Goal: Task Accomplishment & Management: Complete application form

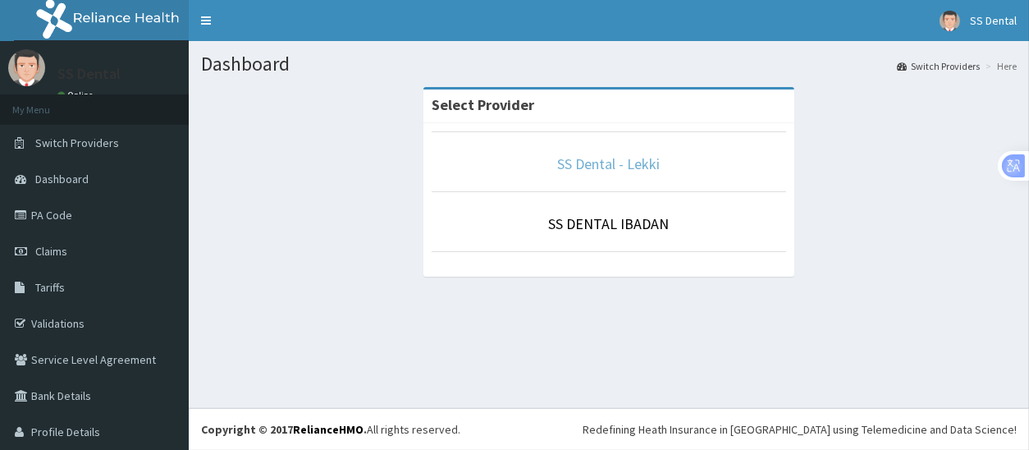
click at [581, 166] on link "SS Dental - Lekki" at bounding box center [609, 163] width 103 height 19
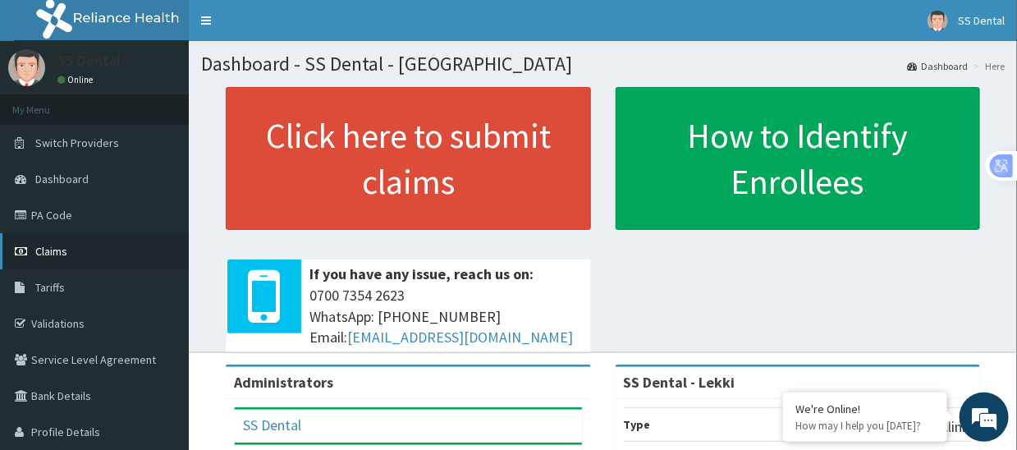
click at [57, 251] on span "Claims" at bounding box center [51, 251] width 32 height 15
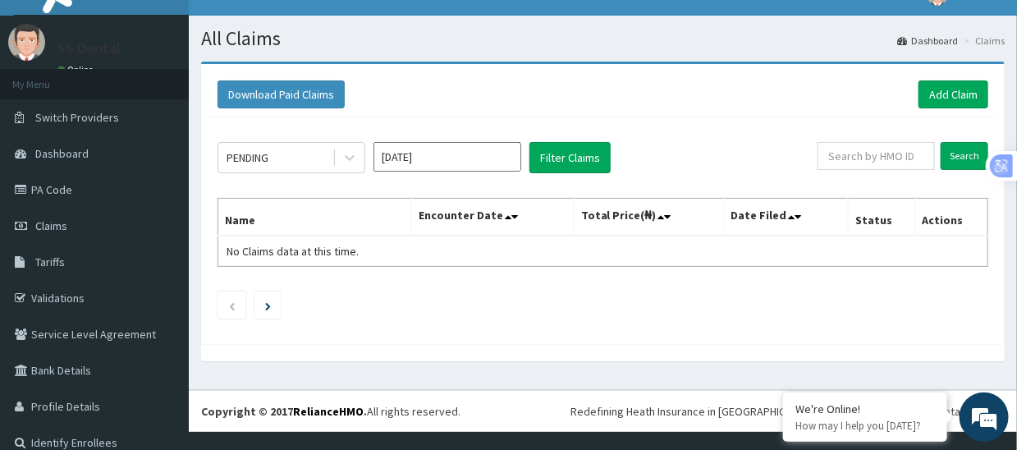
scroll to position [37, 0]
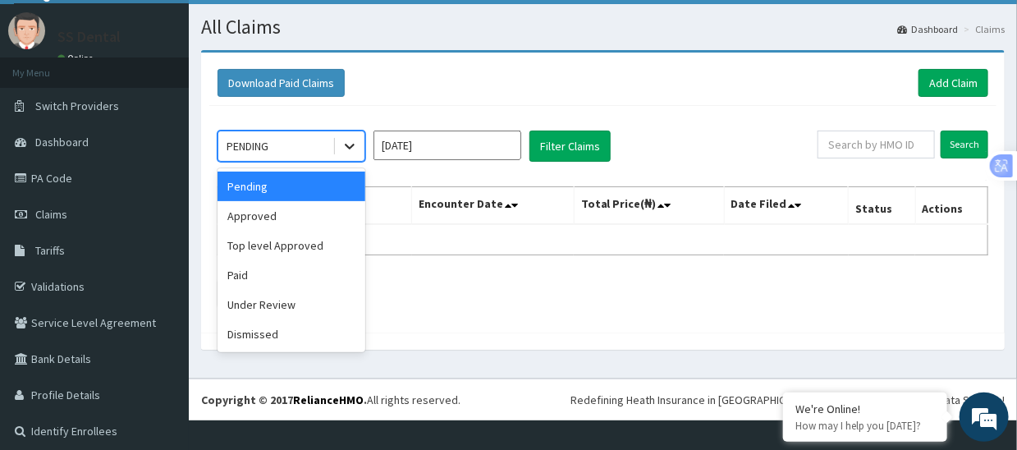
click at [353, 145] on icon at bounding box center [350, 147] width 10 height 6
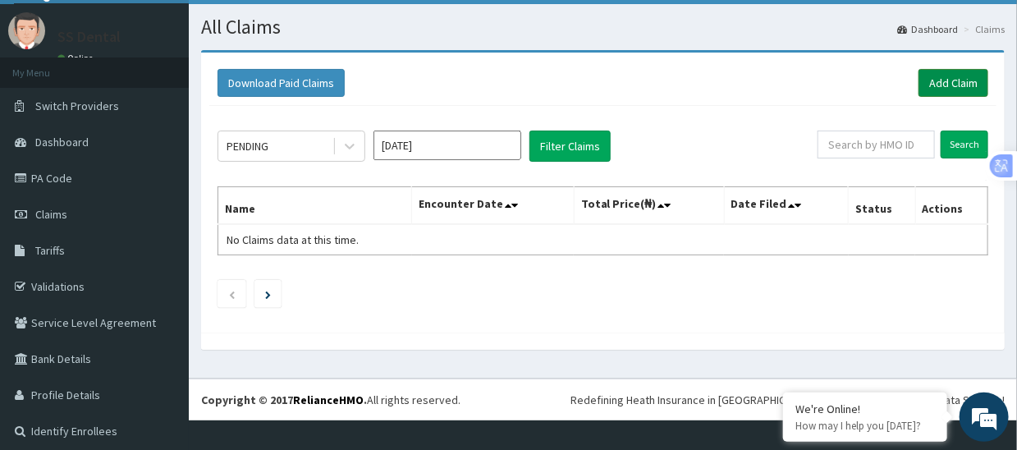
click at [937, 75] on link "Add Claim" at bounding box center [953, 83] width 70 height 28
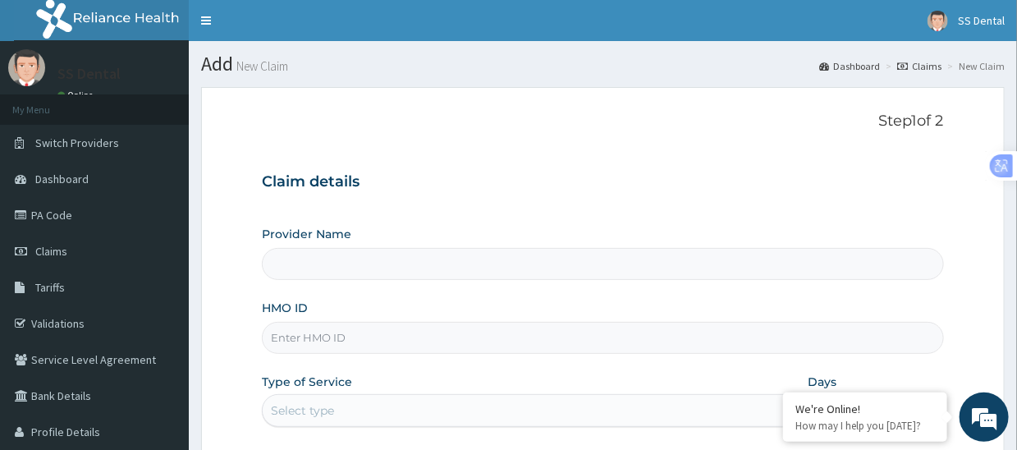
type input "SS Dental - Lekki"
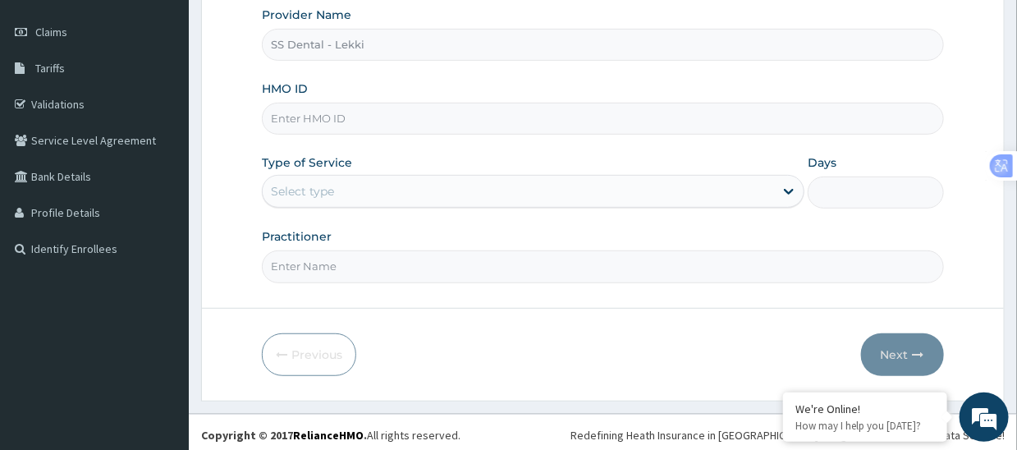
scroll to position [223, 0]
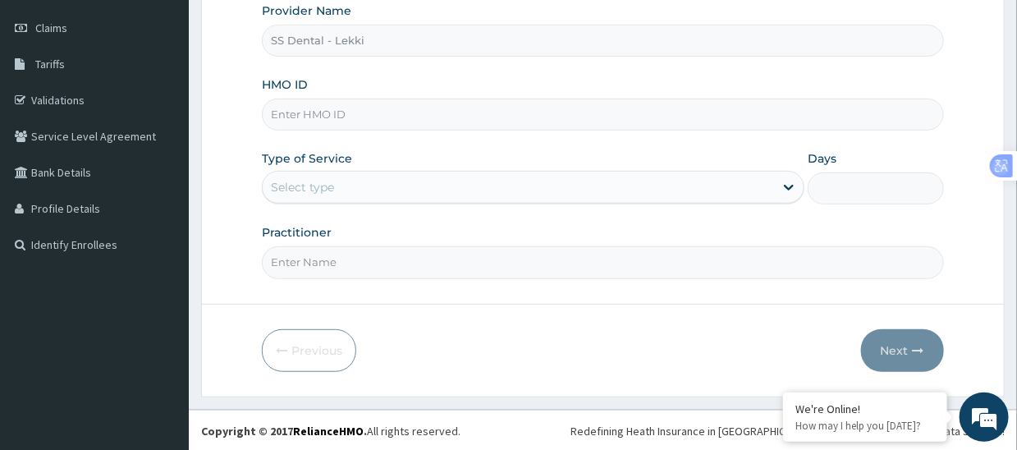
click at [429, 121] on input "HMO ID" at bounding box center [602, 114] width 681 height 32
type input "CPS/10007/C"
click at [406, 189] on div "Select type" at bounding box center [518, 187] width 511 height 26
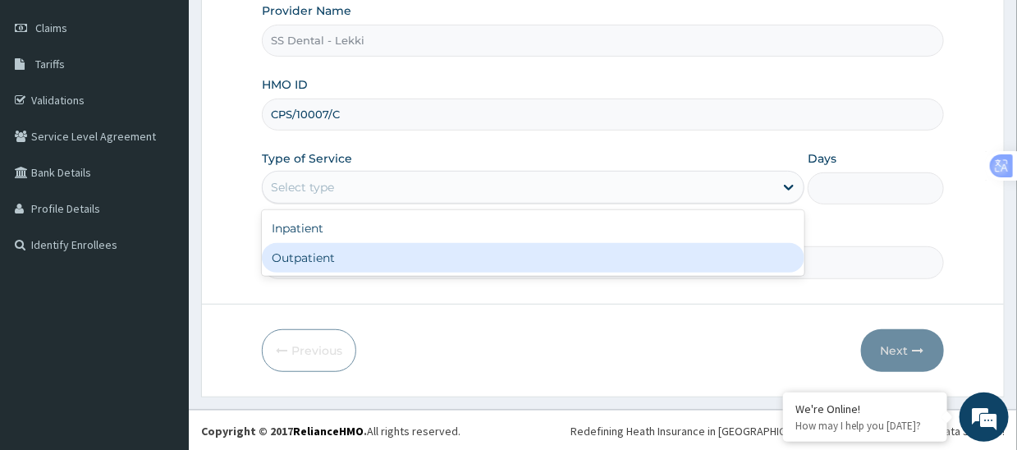
click at [382, 258] on div "Outpatient" at bounding box center [533, 258] width 542 height 30
type input "1"
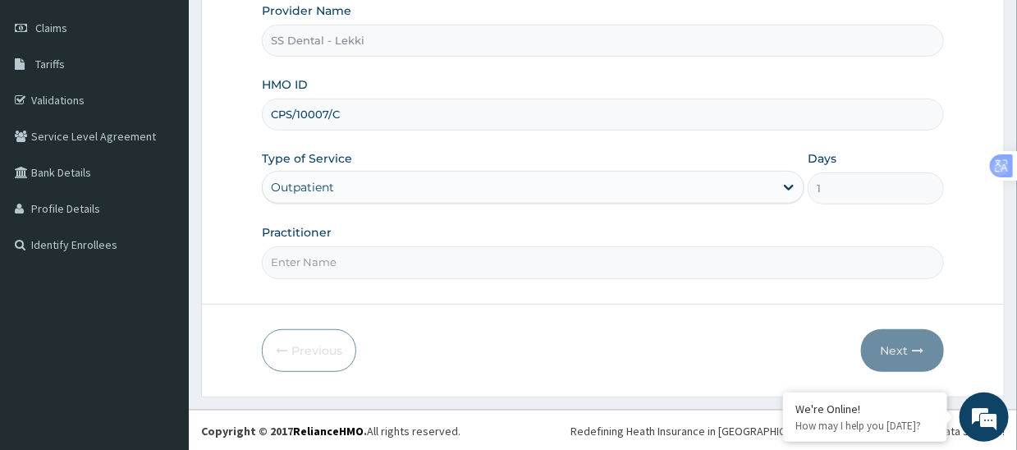
click at [409, 258] on input "Practitioner" at bounding box center [602, 262] width 681 height 32
drag, startPoint x: 430, startPoint y: 263, endPoint x: 243, endPoint y: 258, distance: 187.1
click at [243, 258] on form "Step 1 of 2 Claim details Provider Name SS Dental - Lekki HMO ID CPS/10007/C Ty…" at bounding box center [602, 130] width 803 height 532
type input "SS DENTAL CLINIC LTD"
click at [900, 349] on button "Next" at bounding box center [902, 350] width 83 height 43
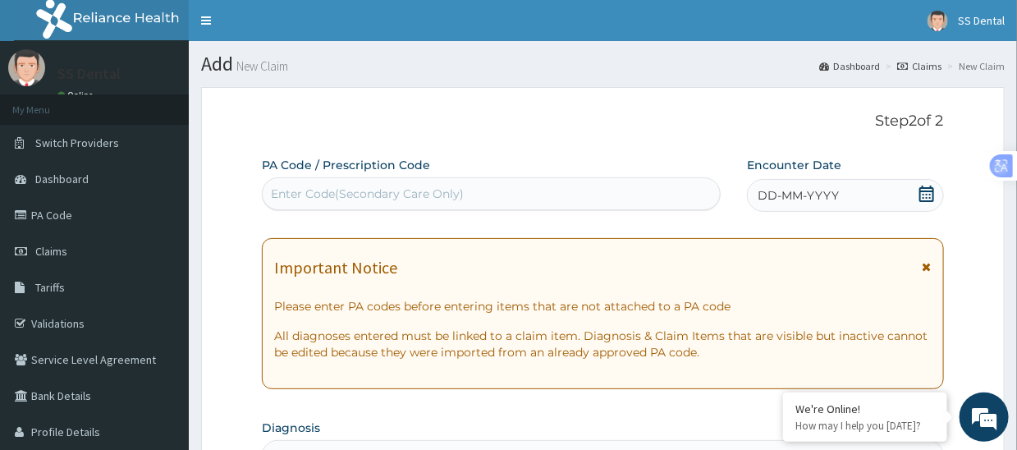
click at [427, 192] on div "Enter Code(Secondary Care Only)" at bounding box center [367, 193] width 193 height 16
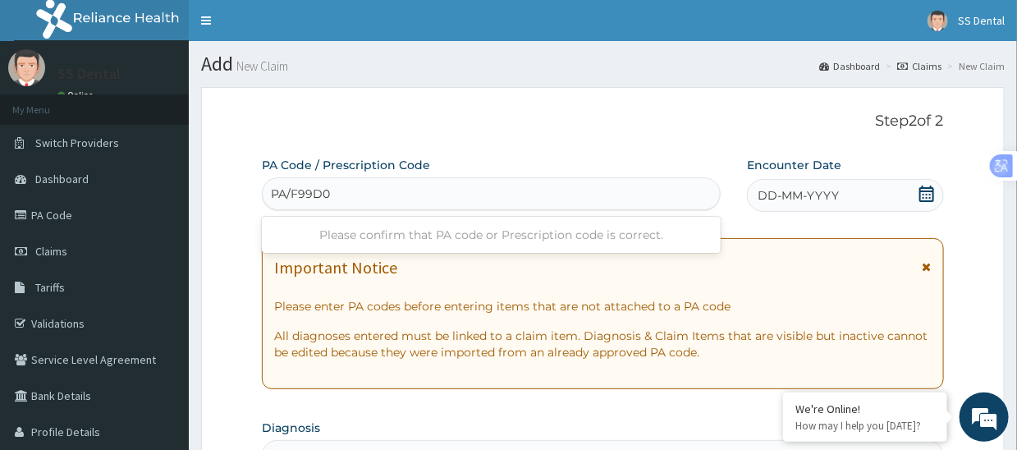
type input "PA/F99D07"
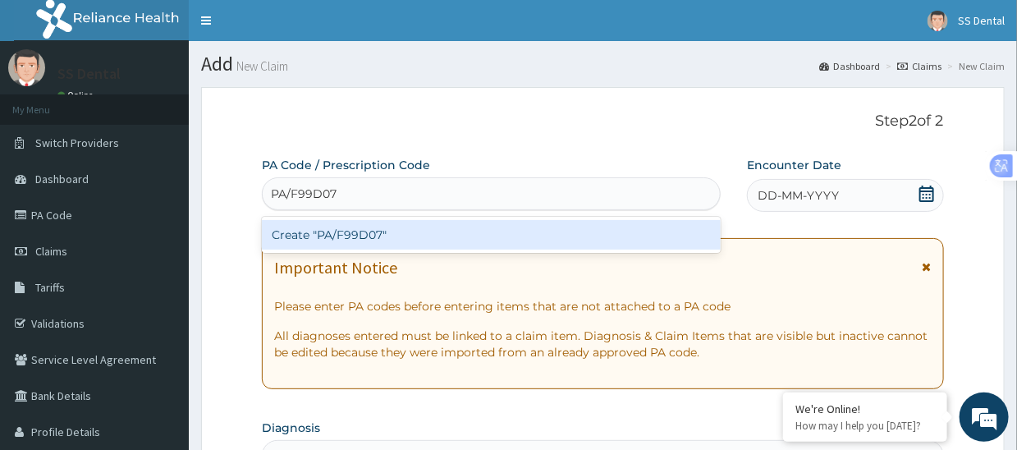
click at [383, 232] on div "Create "PA/F99D07"" at bounding box center [491, 235] width 459 height 30
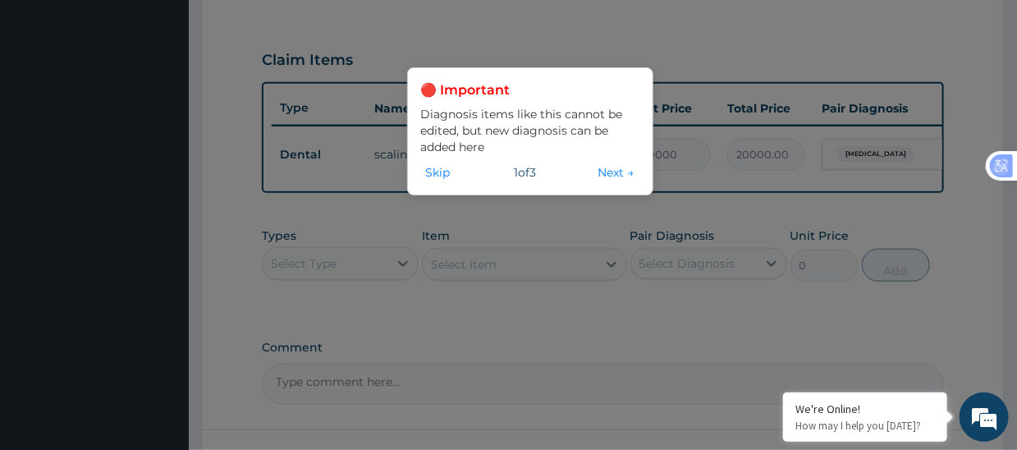
scroll to position [409, 0]
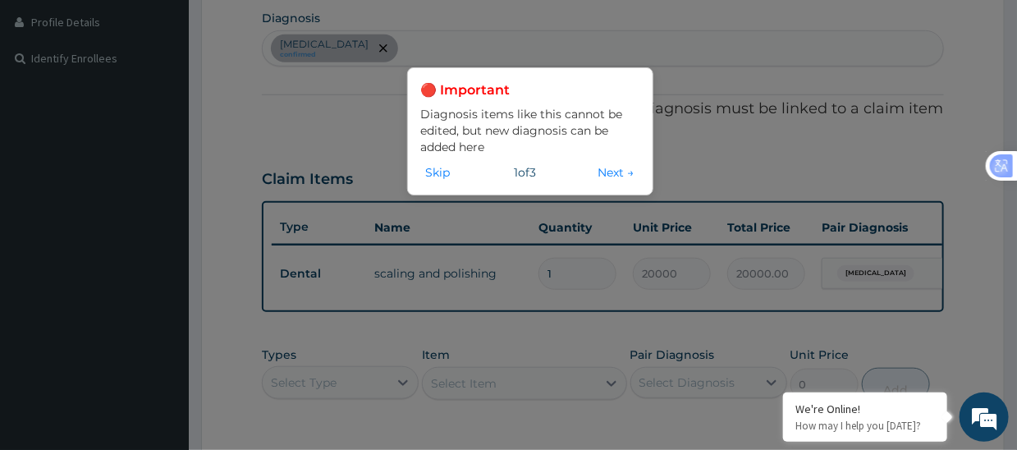
click at [392, 395] on div "🔴 Important Diagnosis items like this cannot be edited, but new diagnosis can b…" at bounding box center [508, 225] width 1017 height 450
click at [402, 389] on div "🔴 Important Diagnosis items like this cannot be edited, but new diagnosis can b…" at bounding box center [508, 225] width 1017 height 450
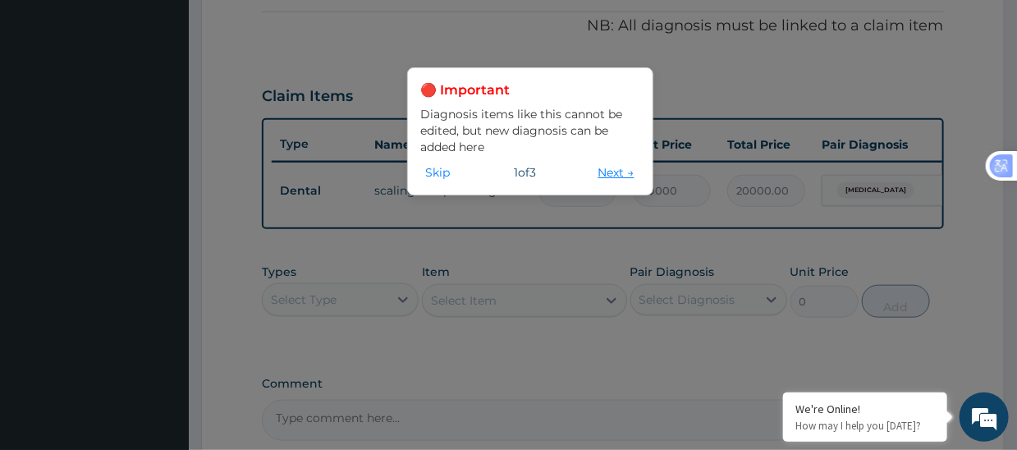
click at [611, 174] on button "Next →" at bounding box center [616, 172] width 46 height 18
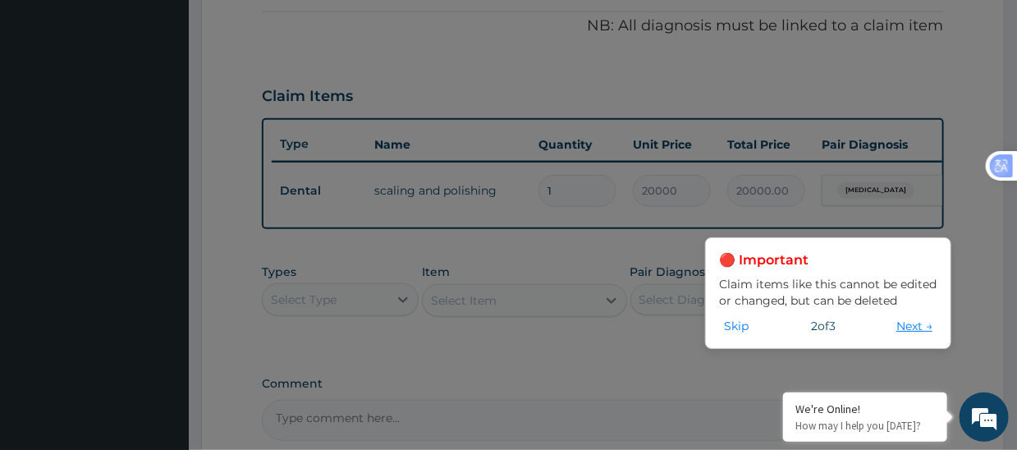
click at [908, 323] on button "Next →" at bounding box center [914, 326] width 46 height 18
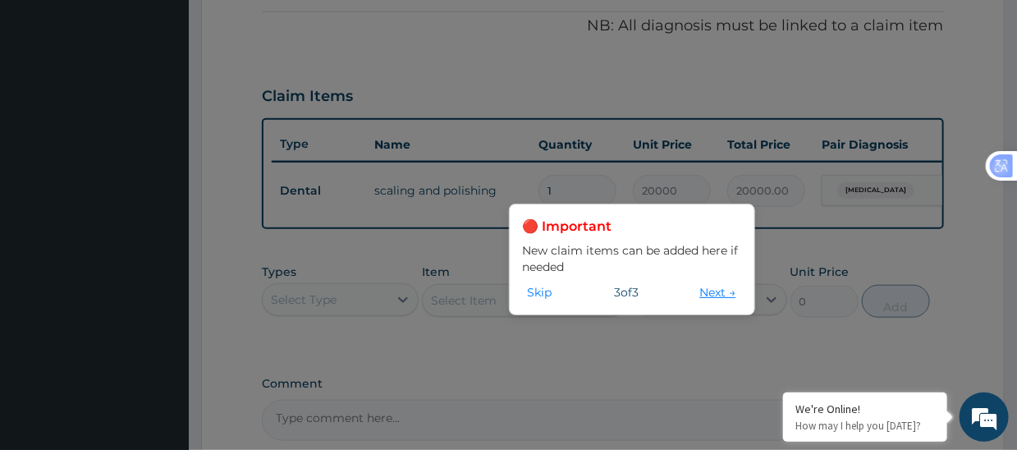
click at [710, 286] on button "Next →" at bounding box center [718, 292] width 46 height 18
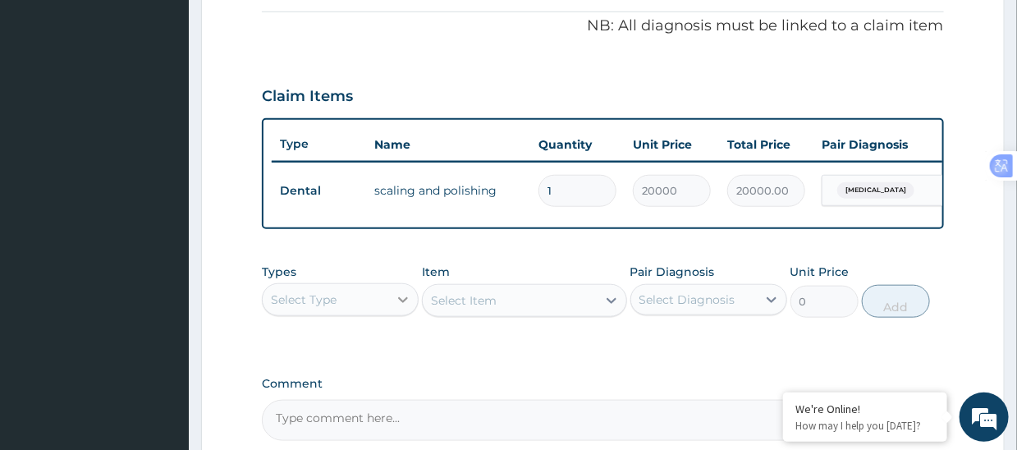
click at [400, 308] on icon at bounding box center [403, 299] width 16 height 16
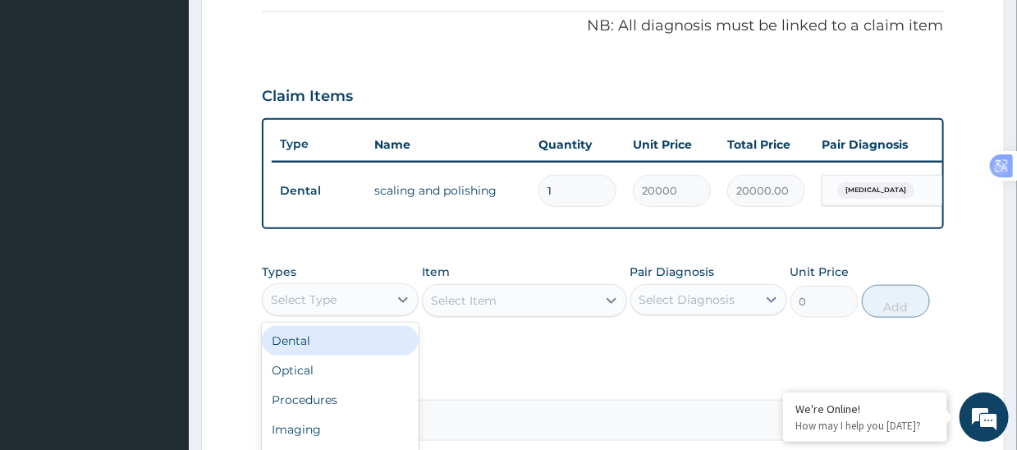
click at [364, 347] on div "Dental" at bounding box center [340, 341] width 157 height 30
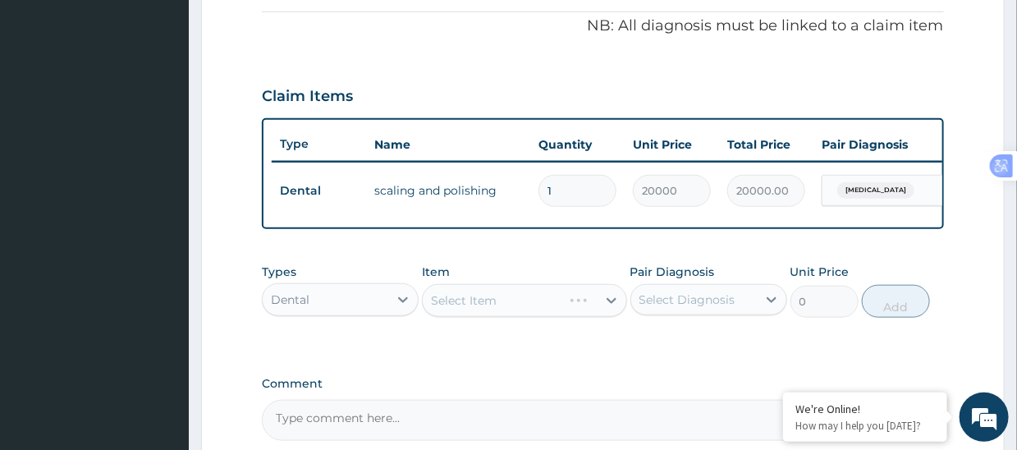
click at [603, 308] on div "Select Item" at bounding box center [524, 300] width 204 height 33
click at [400, 308] on icon at bounding box center [403, 299] width 16 height 16
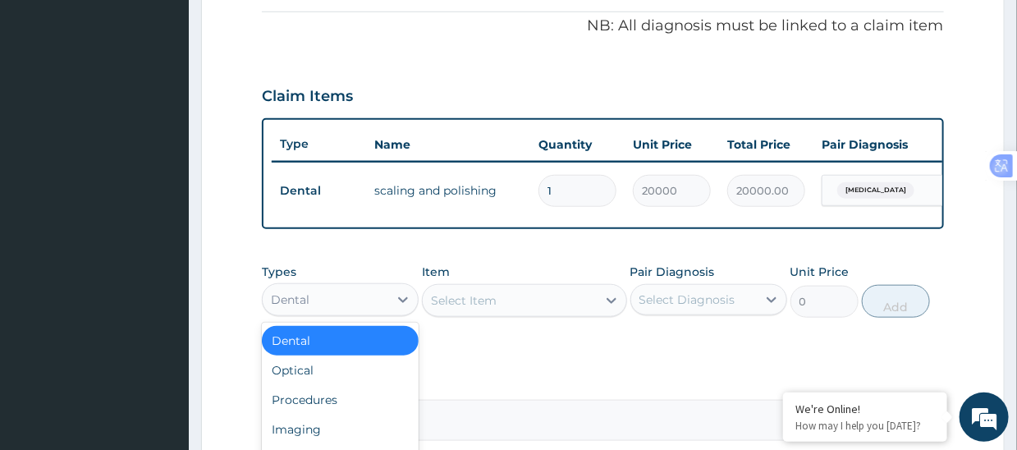
click at [539, 363] on div "PA Code / Prescription Code PA/F99D07 Encounter Date 02-08-2025 Important Notic…" at bounding box center [602, 52] width 681 height 776
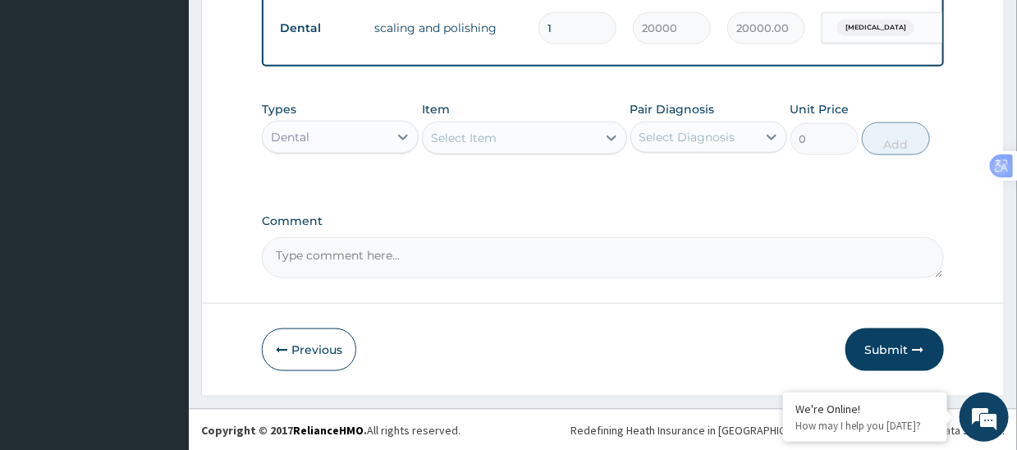
scroll to position [656, 0]
click at [544, 276] on textarea "Comment" at bounding box center [602, 256] width 681 height 41
type textarea "SS DENTAL CLINIC LTD DENTAL BILL FOR AUGUST 2025"
click at [894, 353] on button "Submit" at bounding box center [894, 348] width 98 height 43
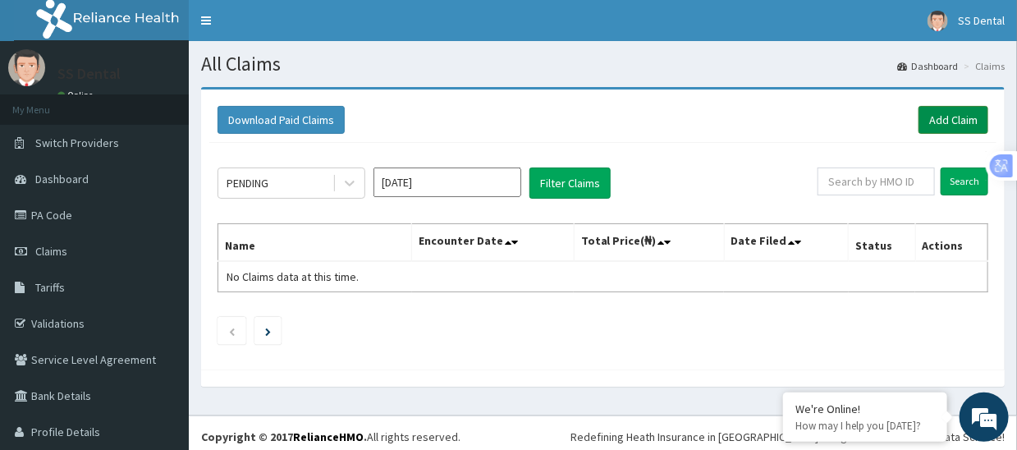
click at [948, 117] on link "Add Claim" at bounding box center [953, 120] width 70 height 28
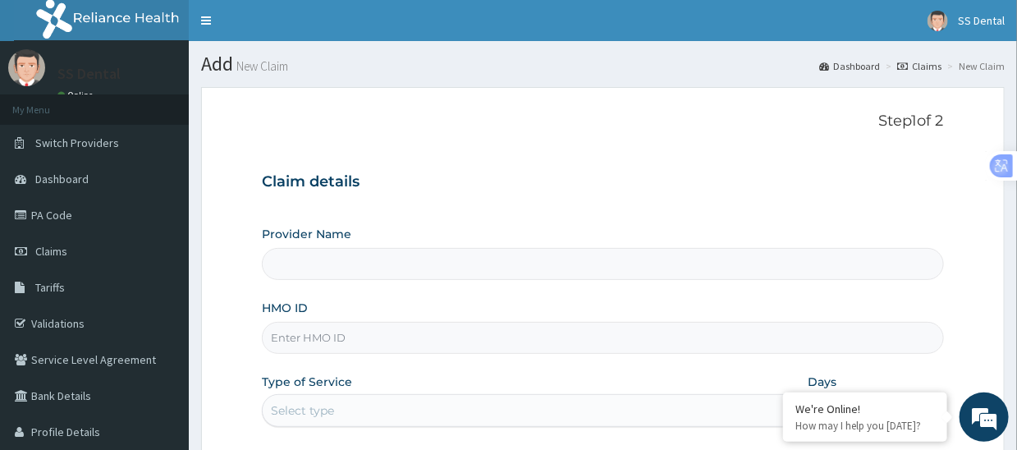
type input "SS Dental - Lekki"
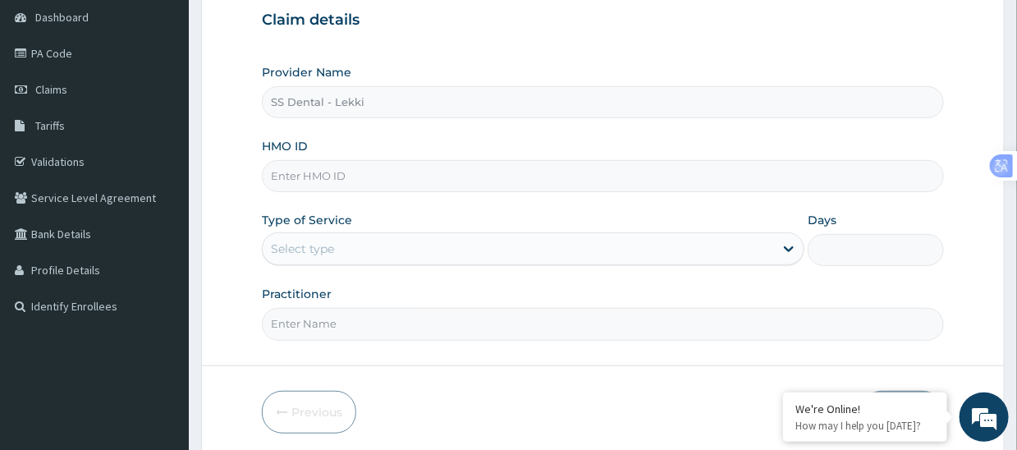
scroll to position [164, 0]
click at [419, 173] on input "HMO ID" at bounding box center [602, 174] width 681 height 32
type input "PA/4F3E6A"
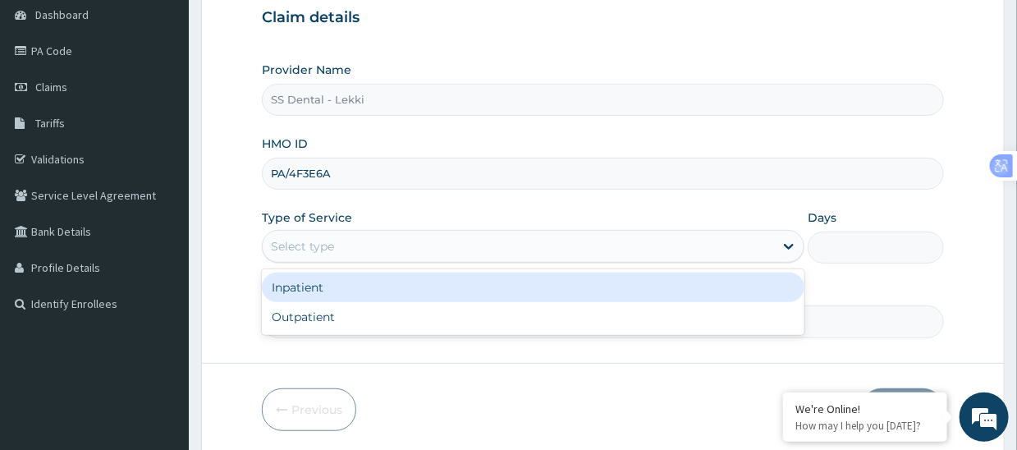
click at [378, 244] on div "Select type" at bounding box center [518, 246] width 511 height 26
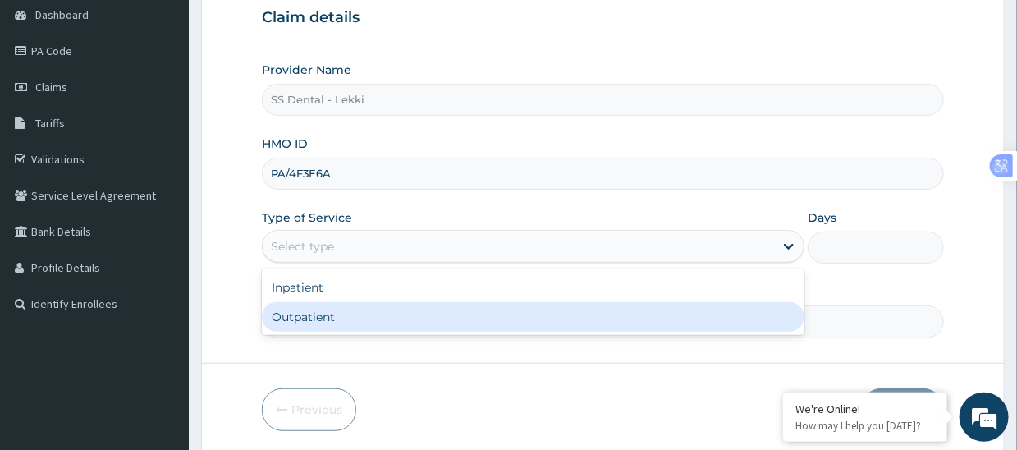
click at [366, 326] on div "Outpatient" at bounding box center [533, 317] width 542 height 30
type input "1"
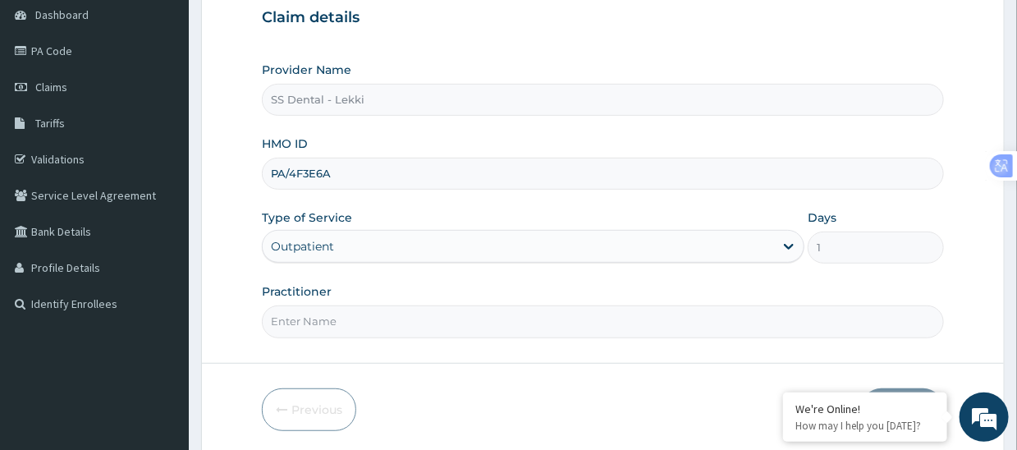
drag, startPoint x: 366, startPoint y: 176, endPoint x: 228, endPoint y: 168, distance: 138.1
click at [228, 168] on form "Step 1 of 2 Claim details Provider Name SS Dental - Lekki HMO ID PA/4F3E6A Type…" at bounding box center [602, 189] width 803 height 532
type input "SCB/10039/A"
click at [304, 323] on input "Practitioner" at bounding box center [602, 321] width 681 height 32
paste input "SS DENTAL CLINIC LTD"
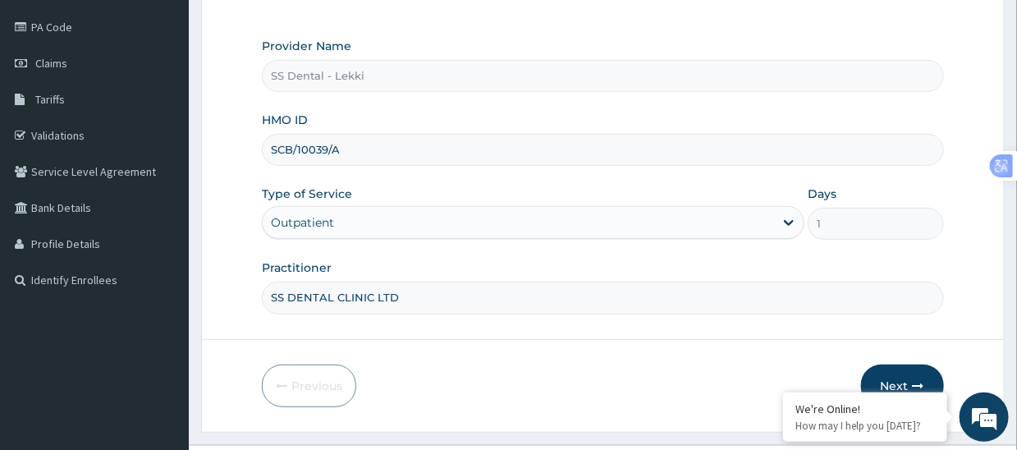
scroll to position [223, 0]
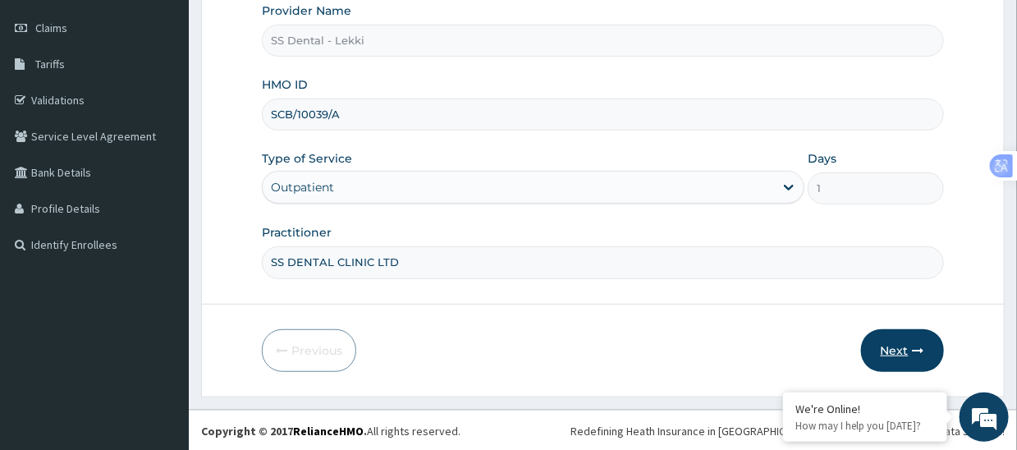
type input "SS DENTAL CLINIC LTD"
click at [894, 342] on button "Next" at bounding box center [902, 350] width 83 height 43
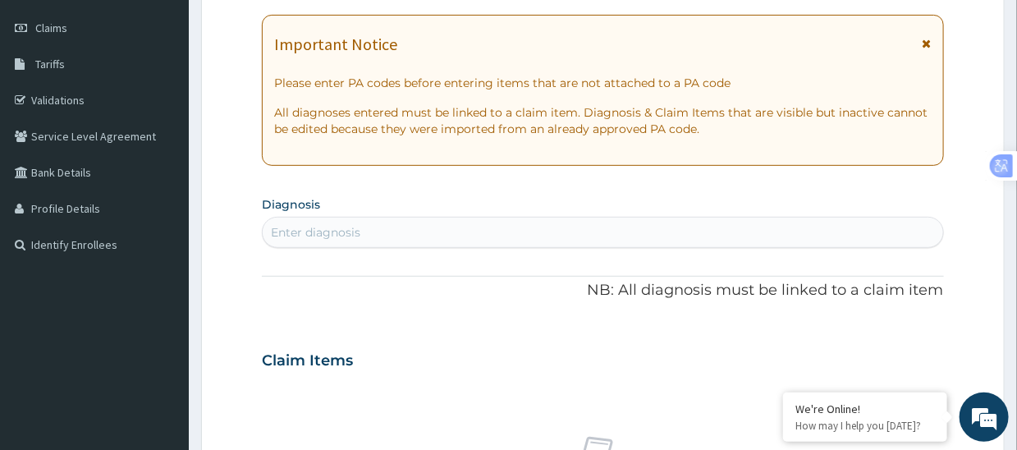
scroll to position [0, 0]
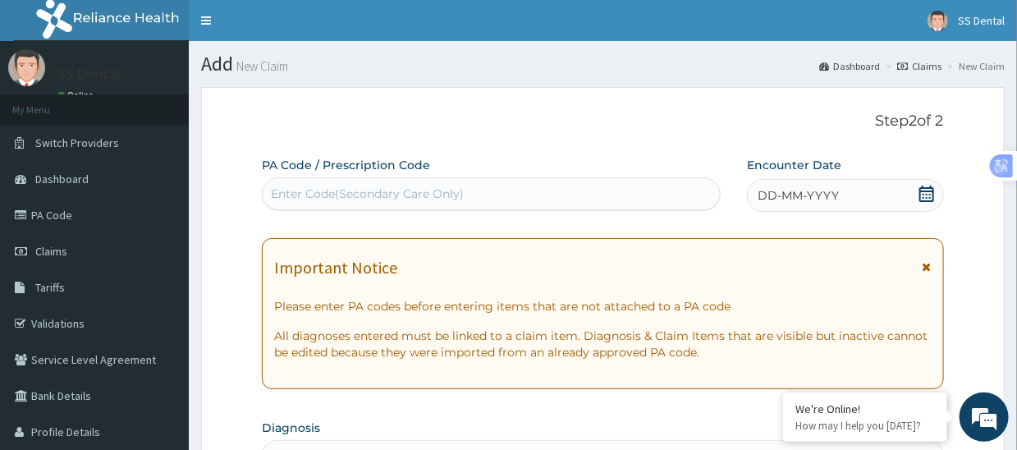
click at [519, 188] on div "Enter Code(Secondary Care Only)" at bounding box center [491, 193] width 457 height 26
click at [468, 192] on div "Enter Code(Secondary Care Only)" at bounding box center [491, 193] width 457 height 26
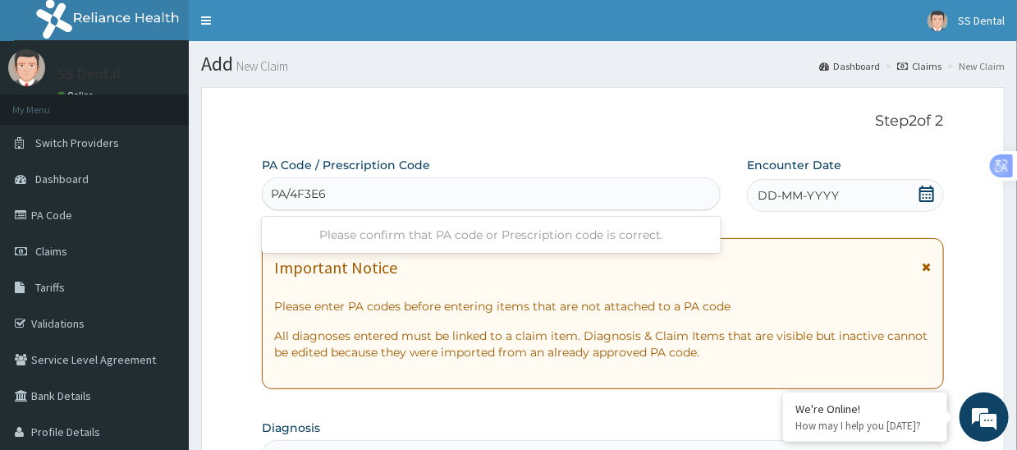
type input "PA/4F3E6A"
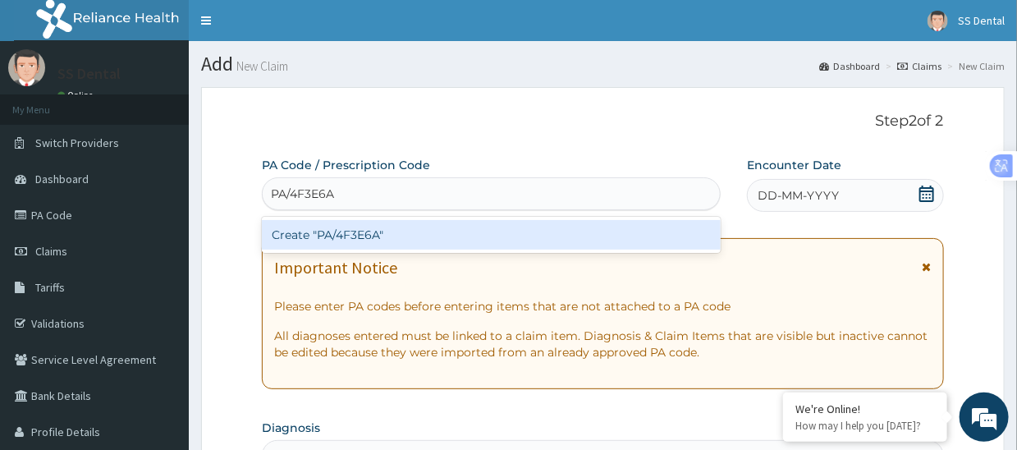
click at [468, 227] on div "Create "PA/4F3E6A"" at bounding box center [491, 235] width 459 height 30
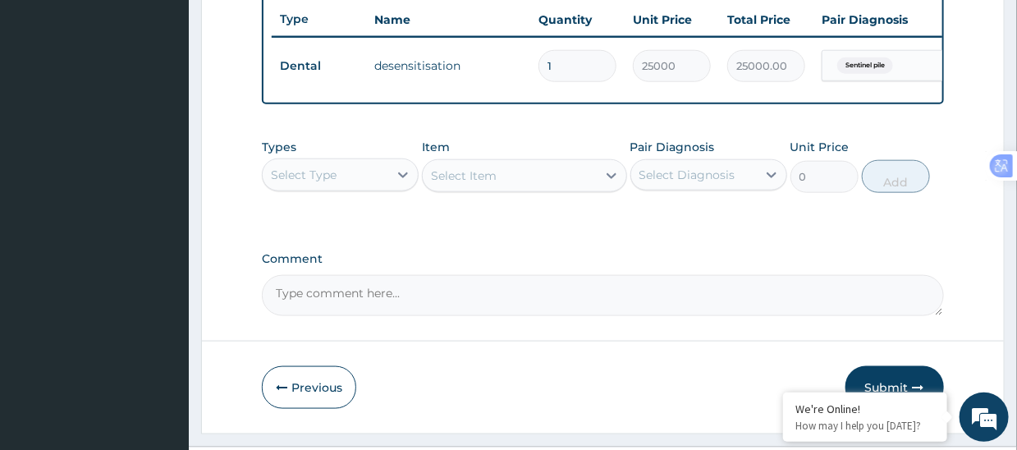
scroll to position [621, 0]
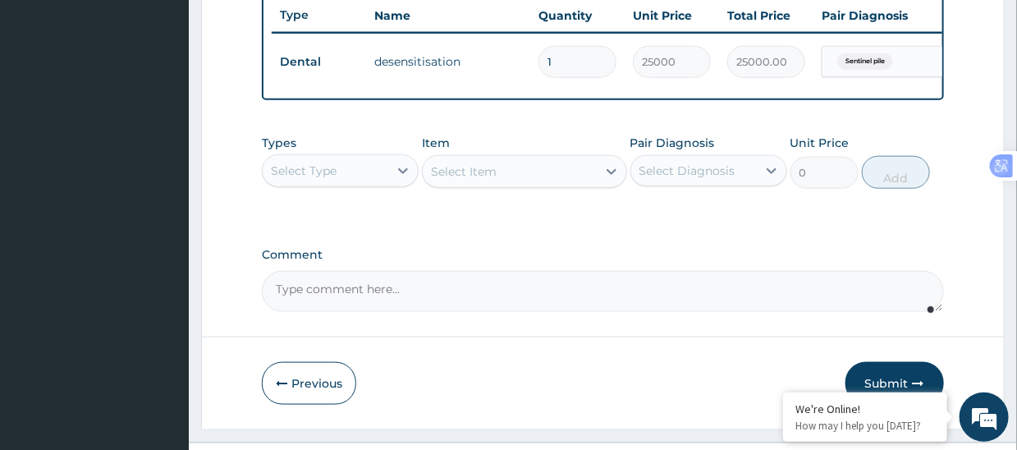
click at [610, 299] on textarea "Comment" at bounding box center [602, 291] width 681 height 41
paste textarea "SS DENTAL CLINIC LTD"
drag, startPoint x: 569, startPoint y: 302, endPoint x: 220, endPoint y: 326, distance: 349.5
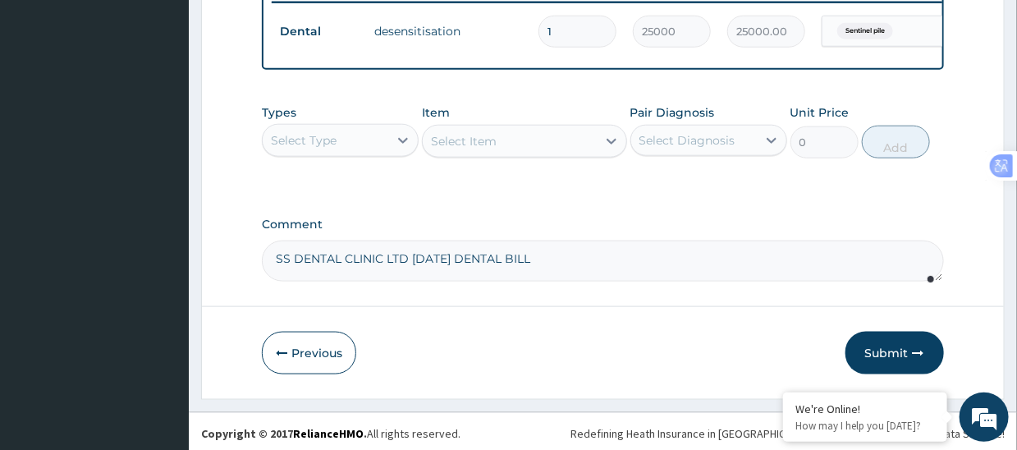
scroll to position [666, 0]
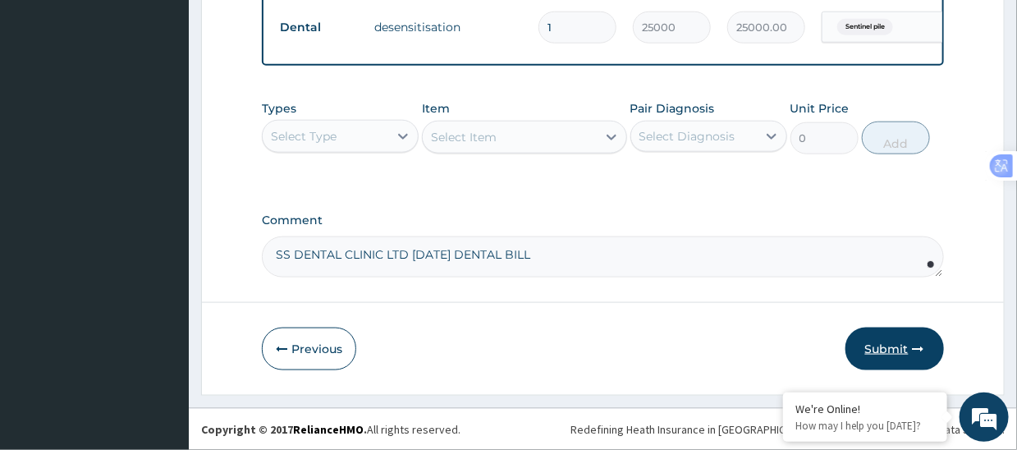
type textarea "SS DENTAL CLINIC LTD [DATE] DENTAL BILL"
click at [892, 343] on button "Submit" at bounding box center [894, 348] width 98 height 43
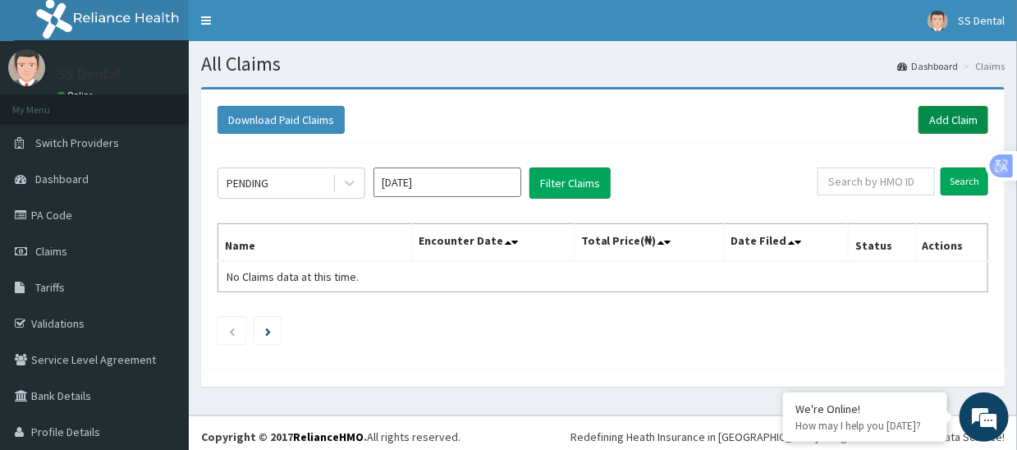
click at [931, 121] on link "Add Claim" at bounding box center [953, 120] width 70 height 28
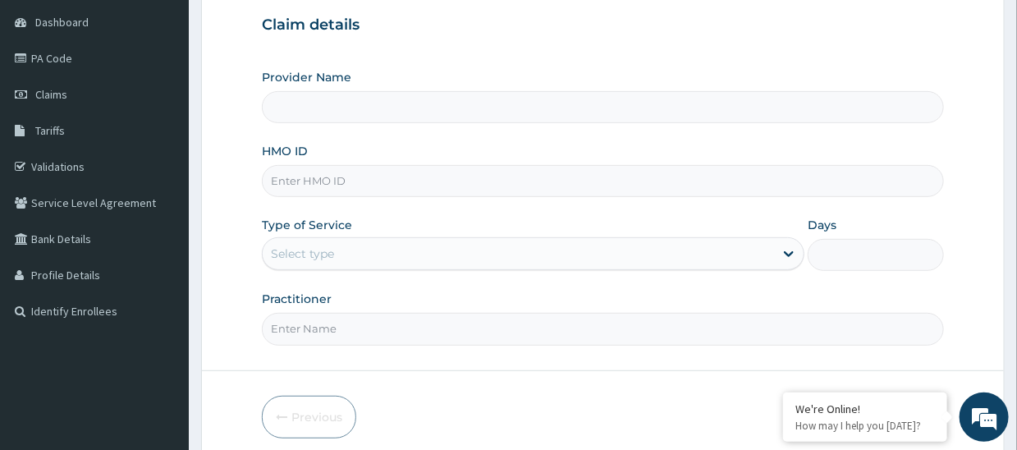
scroll to position [164, 0]
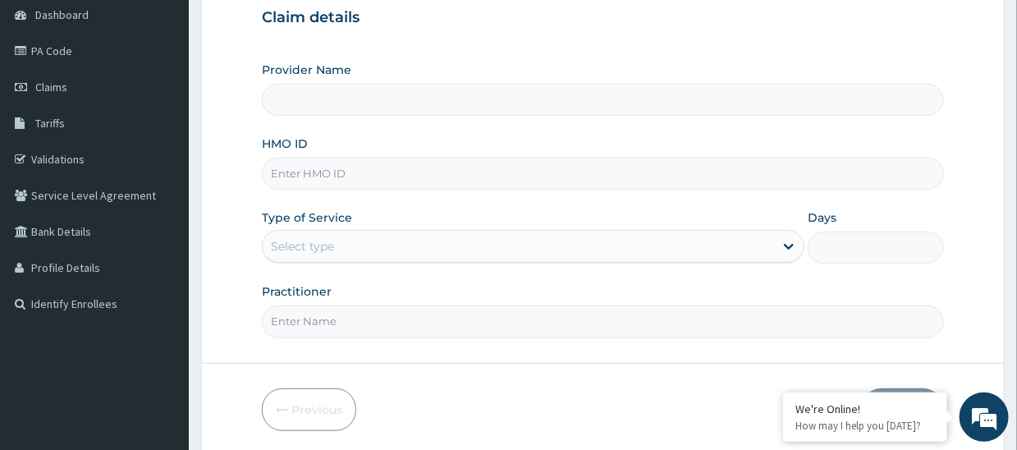
click at [404, 174] on input "HMO ID" at bounding box center [602, 174] width 681 height 32
type input "SS Dental - Lekki"
type input "SBL/10168/C"
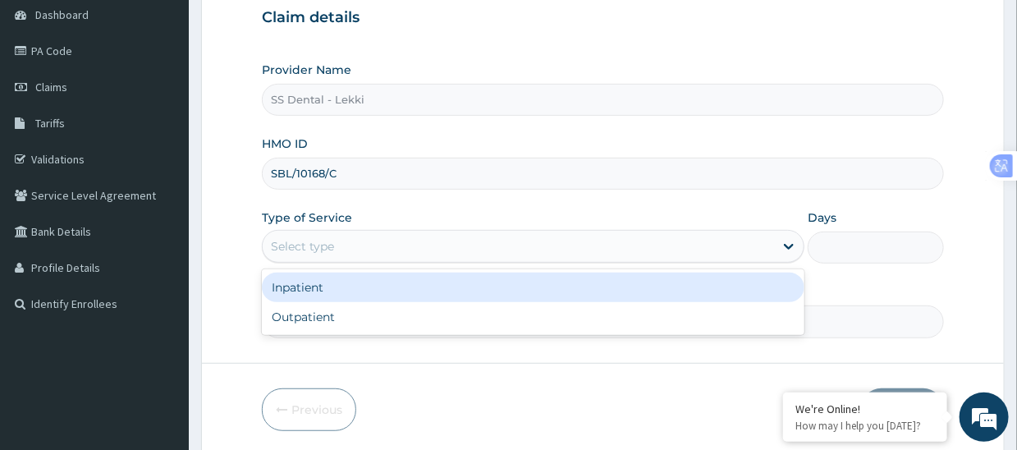
click at [422, 247] on div "Select type" at bounding box center [518, 246] width 511 height 26
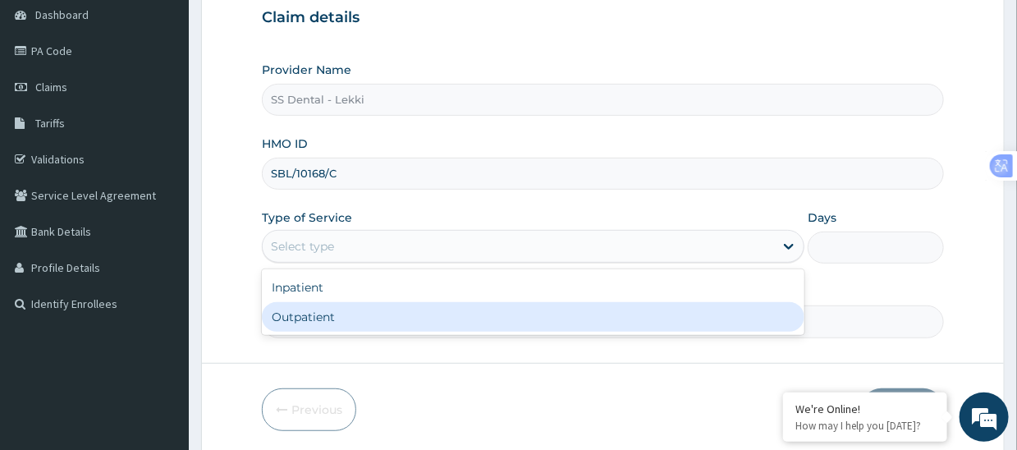
click at [412, 313] on div "Outpatient" at bounding box center [533, 317] width 542 height 30
type input "1"
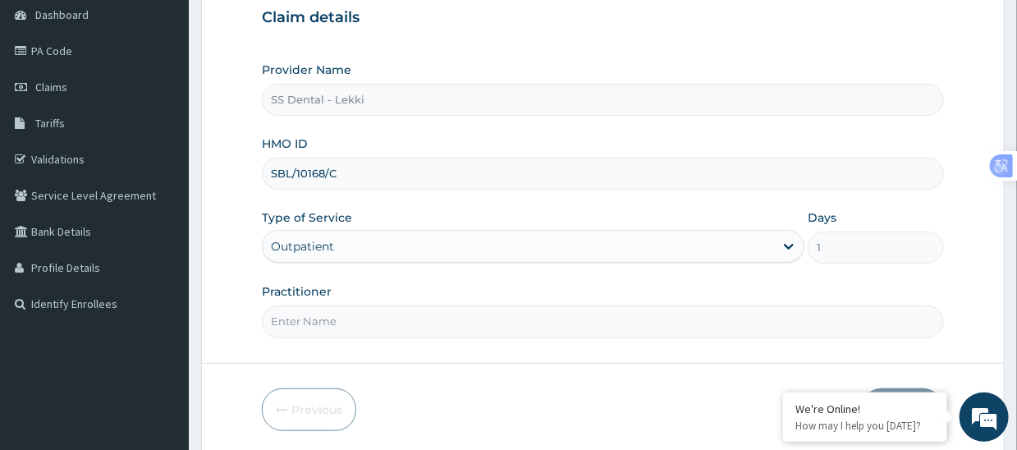
click at [394, 327] on input "Practitioner" at bounding box center [602, 321] width 681 height 32
paste input "SS DENTAL CLINIC LTD [DATE] DENTAL BILL"
drag, startPoint x: 395, startPoint y: 322, endPoint x: 722, endPoint y: 322, distance: 326.5
click at [722, 322] on input "SS DENTAL CLINIC LTD [DATE] DENTAL BILL" at bounding box center [602, 321] width 681 height 32
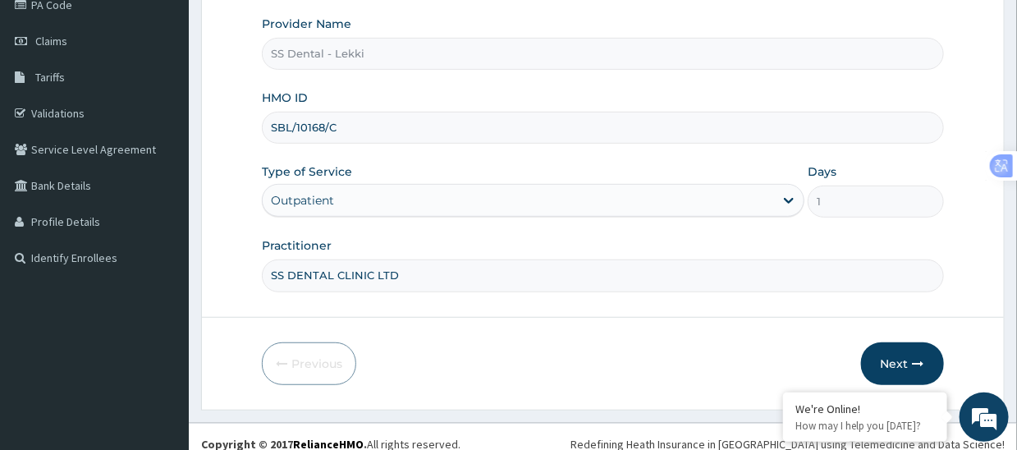
scroll to position [223, 0]
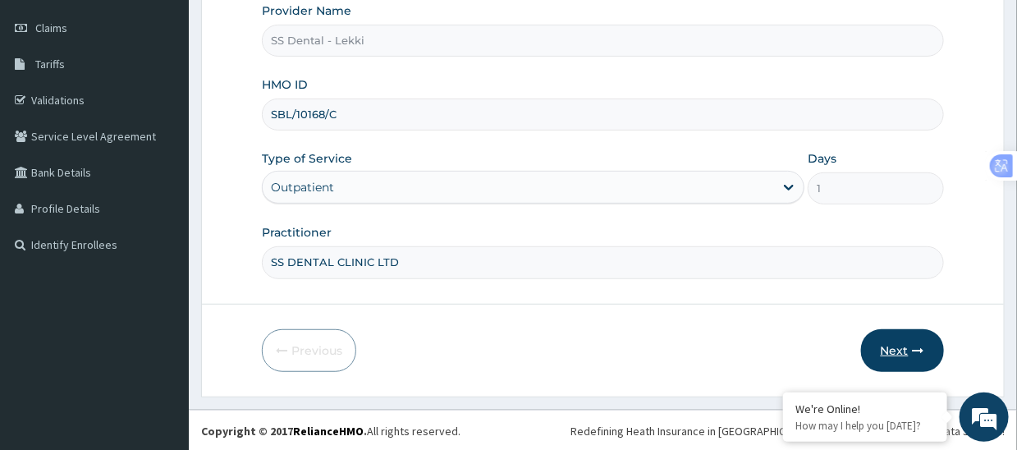
type input "SS DENTAL CLINIC LTD"
click at [901, 344] on button "Next" at bounding box center [902, 350] width 83 height 43
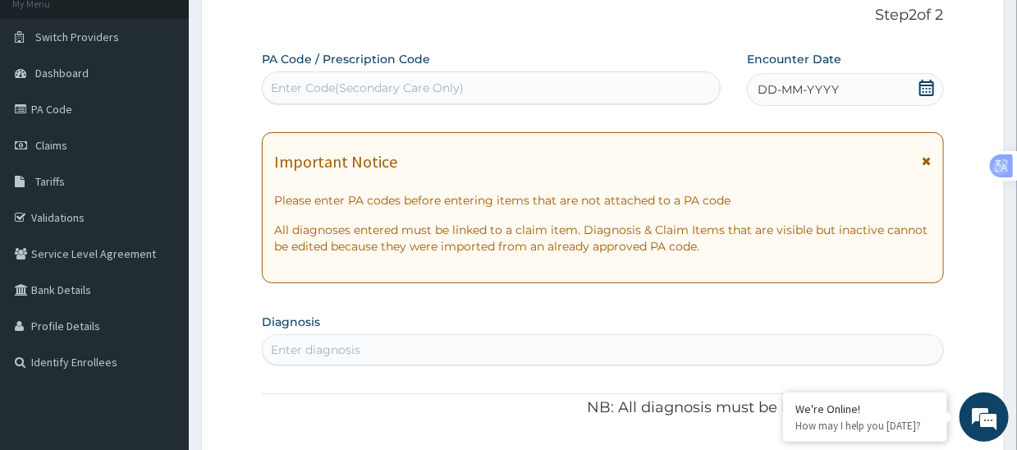
scroll to position [0, 0]
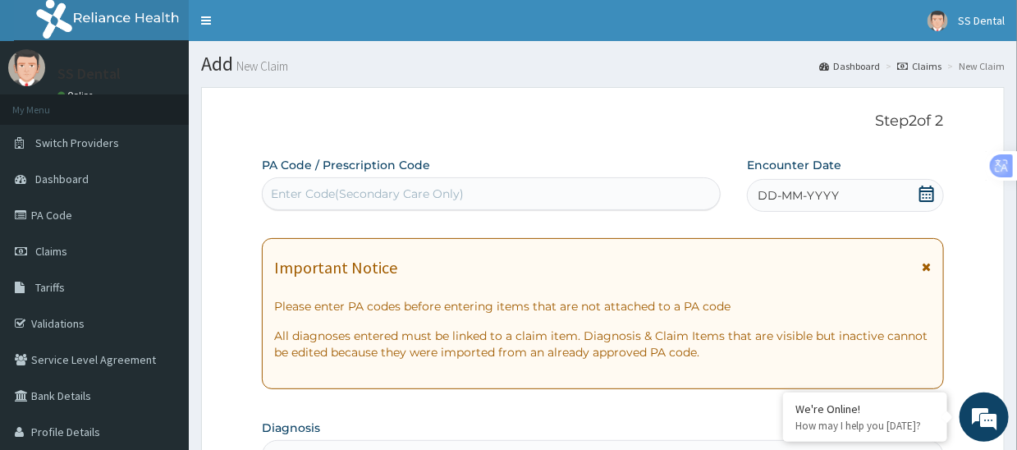
click at [464, 190] on div "Enter Code(Secondary Care Only)" at bounding box center [491, 193] width 457 height 26
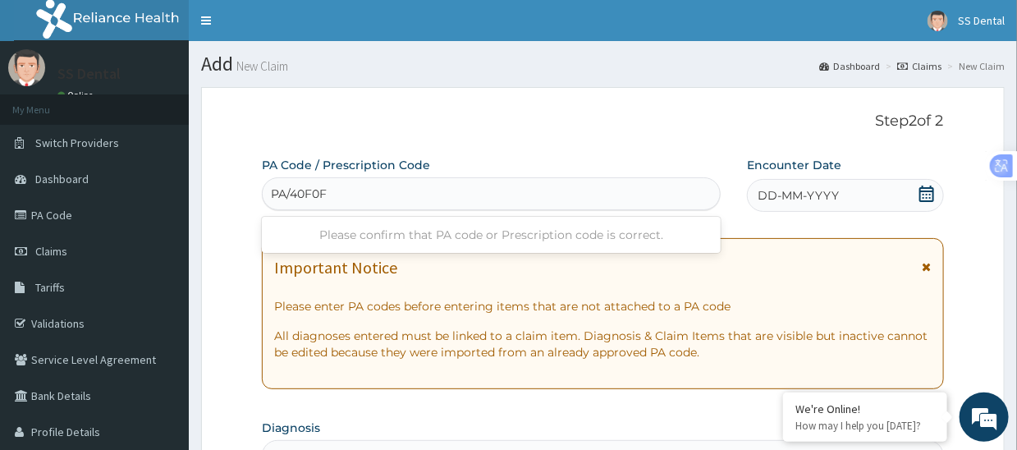
type input "PA/40F0F2"
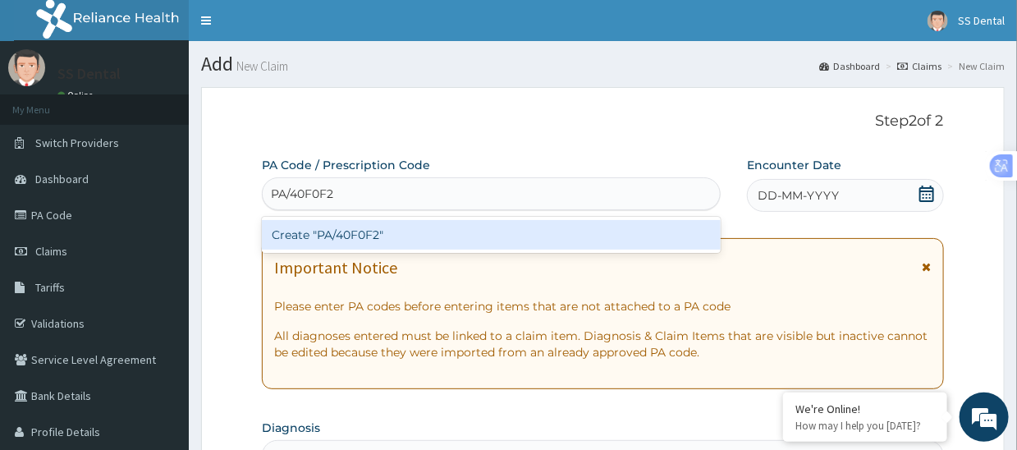
click at [388, 232] on div "Create "PA/40F0F2"" at bounding box center [491, 235] width 459 height 30
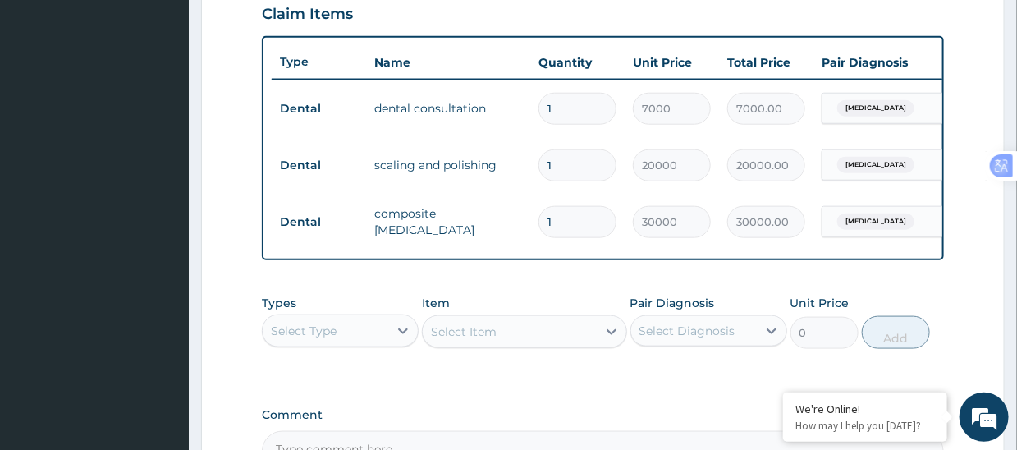
scroll to position [780, 0]
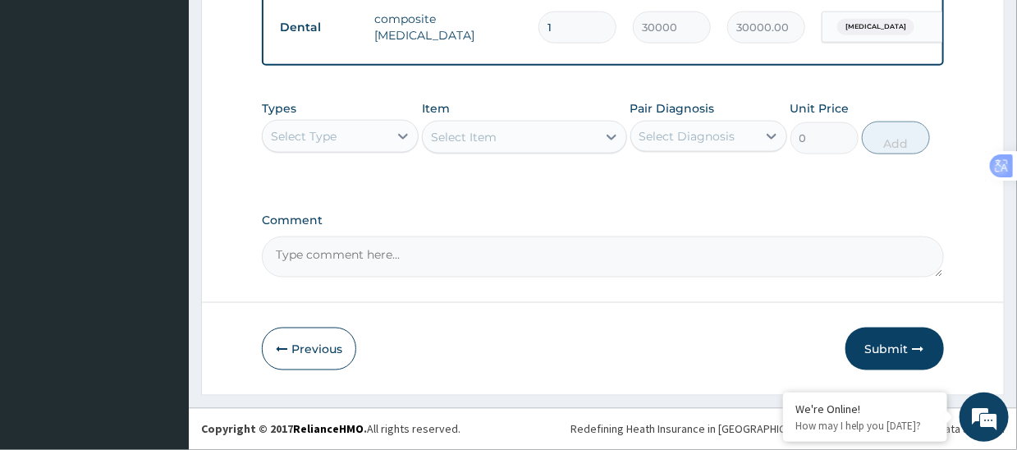
click at [482, 267] on textarea "Comment" at bounding box center [602, 256] width 681 height 41
paste textarea "SS DENTAL CLINIC LTD [DATE] DENTAL BILL"
type textarea "SS DENTAL CLINIC LTD [DATE] DENTAL BILL"
click at [883, 345] on button "Submit" at bounding box center [894, 348] width 98 height 43
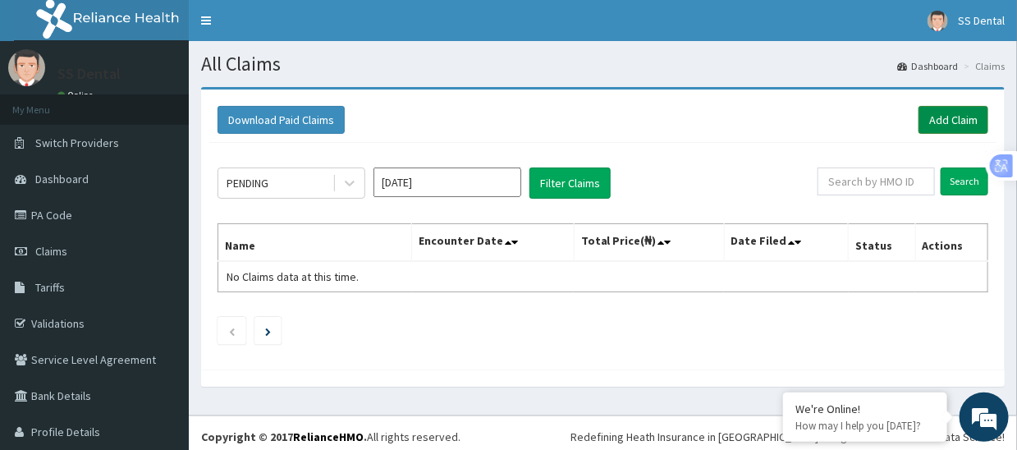
click at [935, 120] on link "Add Claim" at bounding box center [953, 120] width 70 height 28
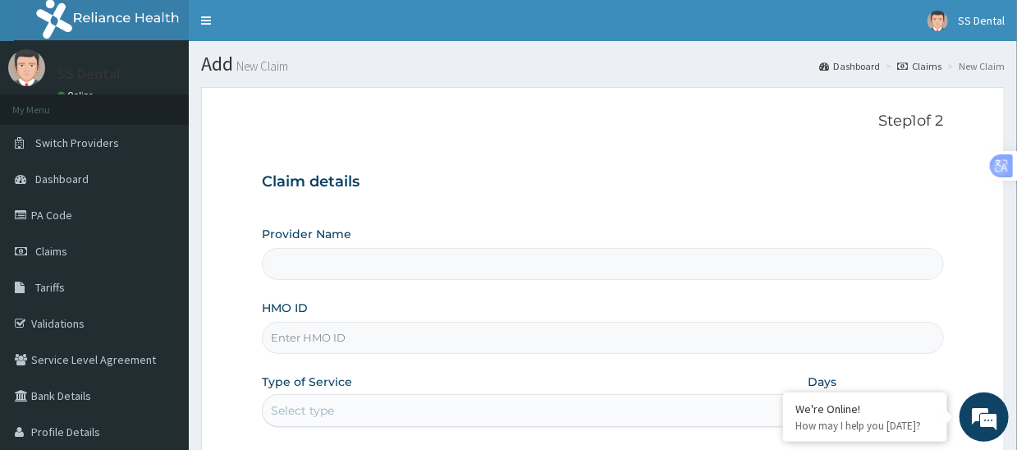
type input "SS Dental - Lekki"
click at [358, 335] on input "HMO ID" at bounding box center [602, 338] width 681 height 32
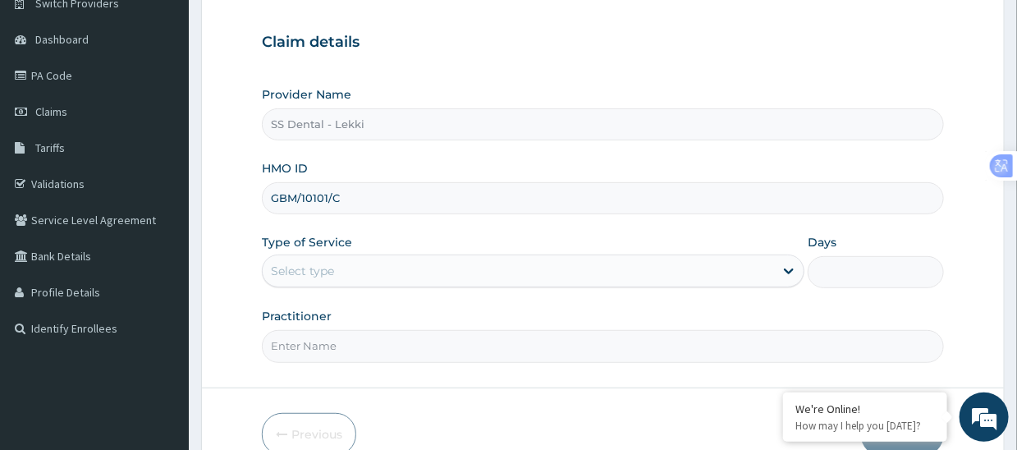
scroll to position [164, 0]
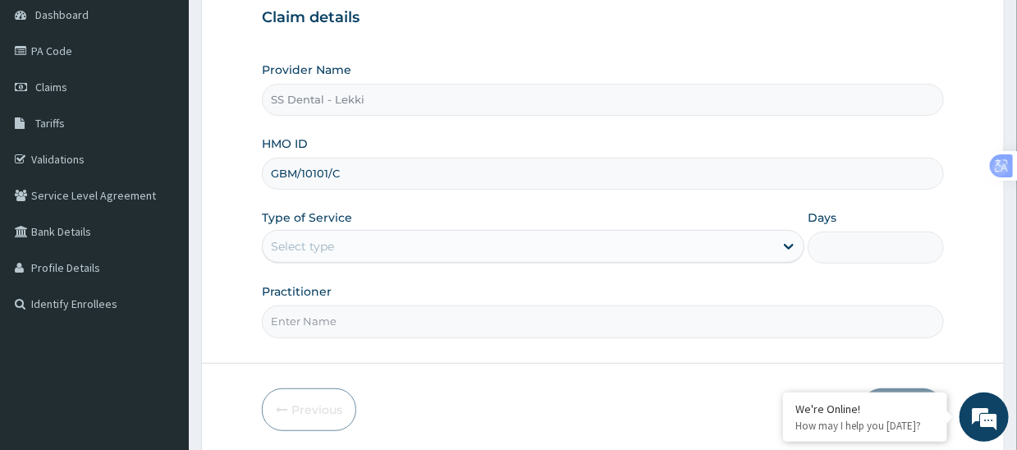
type input "GBM/10101/C"
click at [373, 246] on div "Select type" at bounding box center [518, 246] width 511 height 26
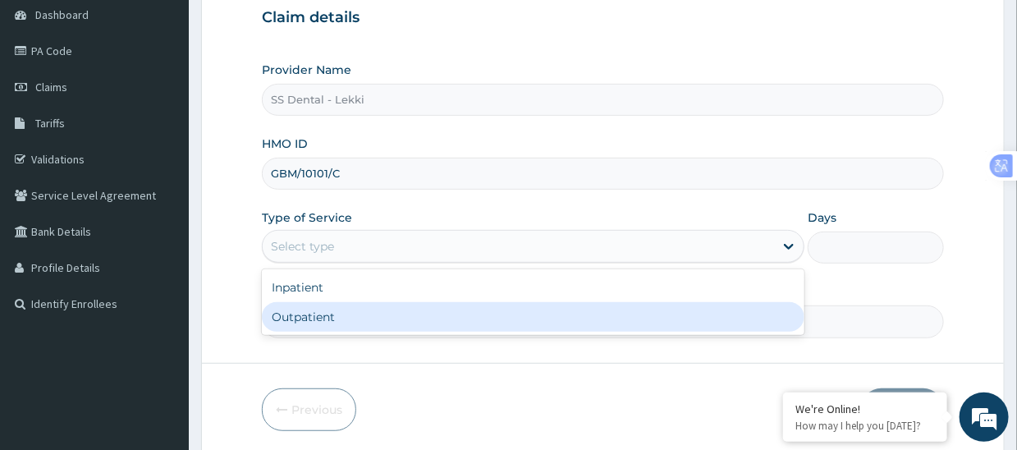
click at [359, 319] on div "Outpatient" at bounding box center [533, 317] width 542 height 30
type input "1"
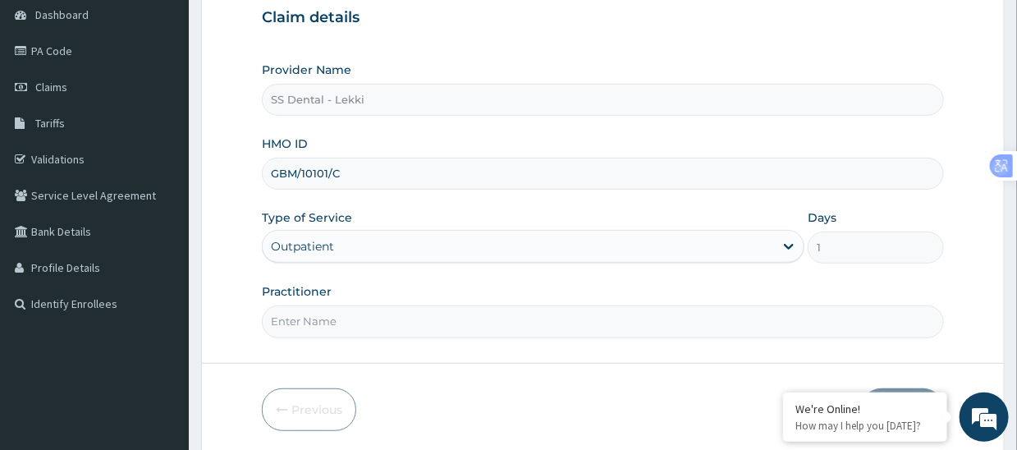
click at [363, 323] on input "Practitioner" at bounding box center [602, 321] width 681 height 32
paste input "SS DENTAL CLINIC LTD [DATE] DENTAL BILL"
drag, startPoint x: 399, startPoint y: 319, endPoint x: 578, endPoint y: 329, distance: 179.9
click at [578, 329] on input "SS DENTAL CLINIC LTD AUGUST 2025 DENTAL BILL" at bounding box center [602, 321] width 681 height 32
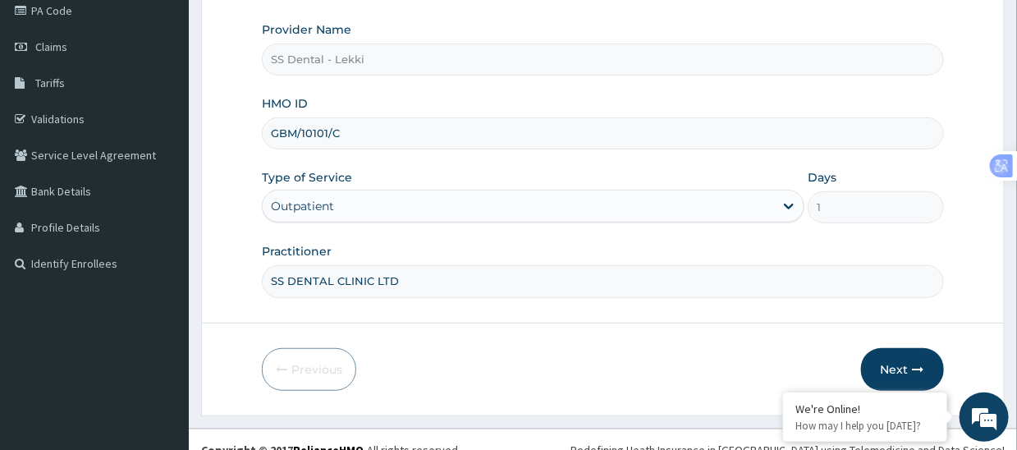
scroll to position [223, 0]
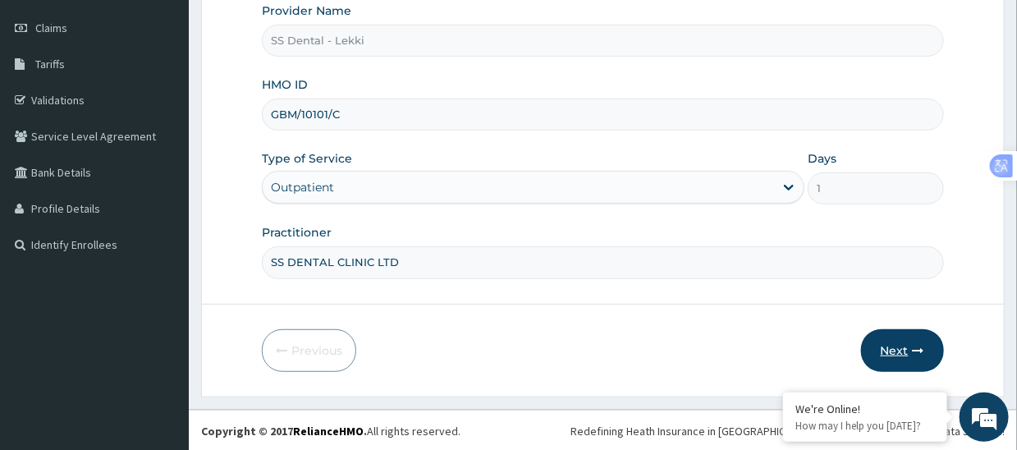
type input "SS DENTAL CLINIC LTD"
click at [898, 344] on button "Next" at bounding box center [902, 350] width 83 height 43
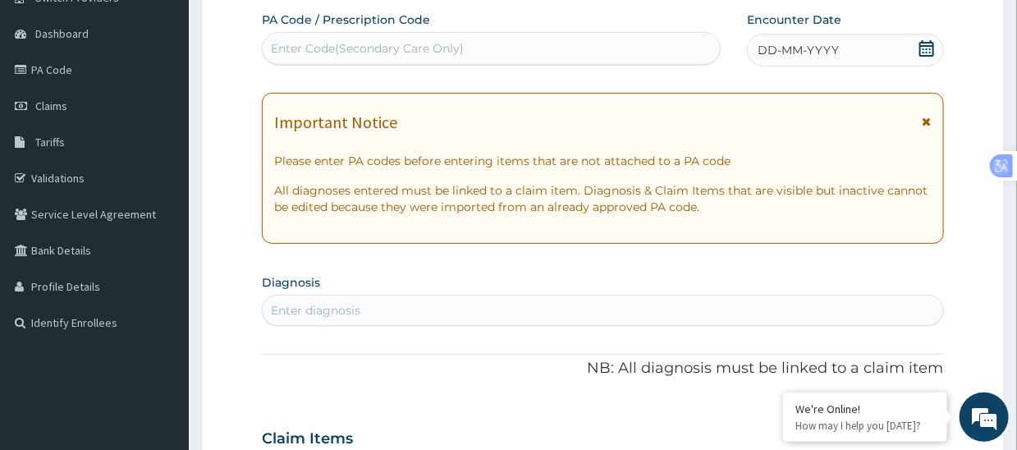
scroll to position [0, 0]
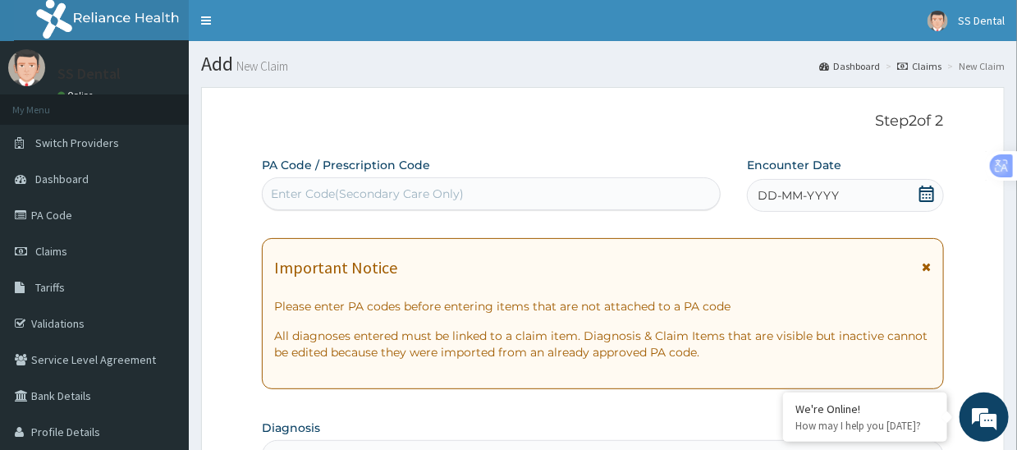
click at [482, 192] on div "Enter Code(Secondary Care Only)" at bounding box center [491, 193] width 457 height 26
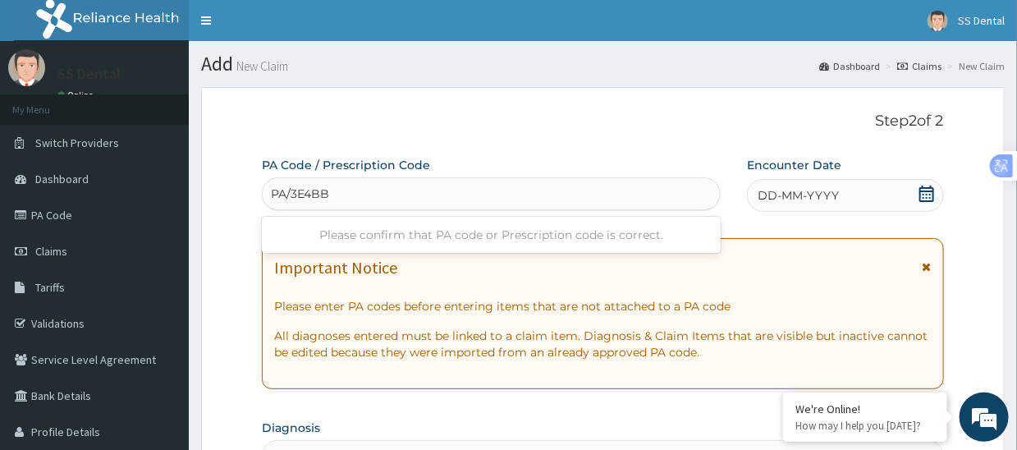
type input "PA/3E4BB2"
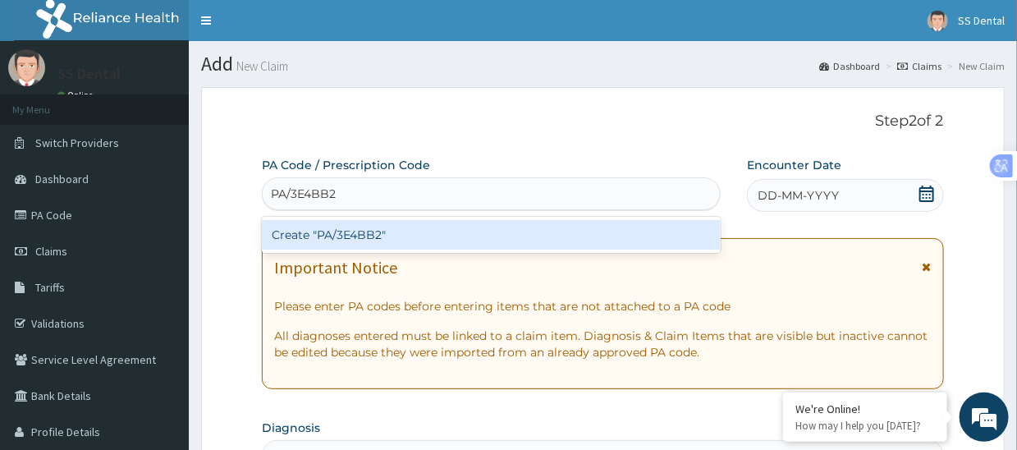
click at [404, 233] on div "Create "PA/3E4BB2"" at bounding box center [491, 235] width 459 height 30
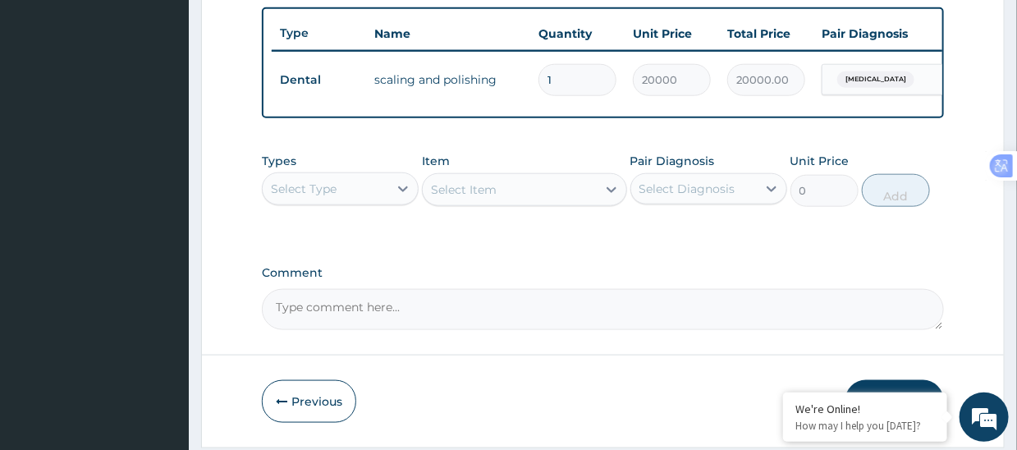
scroll to position [666, 0]
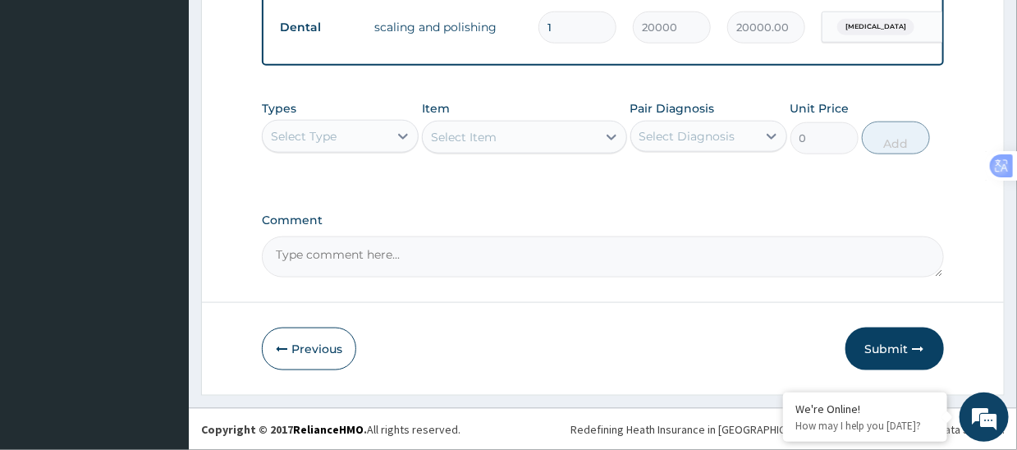
click at [412, 262] on textarea "Comment" at bounding box center [602, 256] width 681 height 41
paste textarea "SS DENTAL CLINIC LTD [DATE] DENTAL BILL"
type textarea "SS DENTAL CLINIC LTD AUGUST 2025 DENTAL BILL"
click at [875, 340] on button "Submit" at bounding box center [894, 348] width 98 height 43
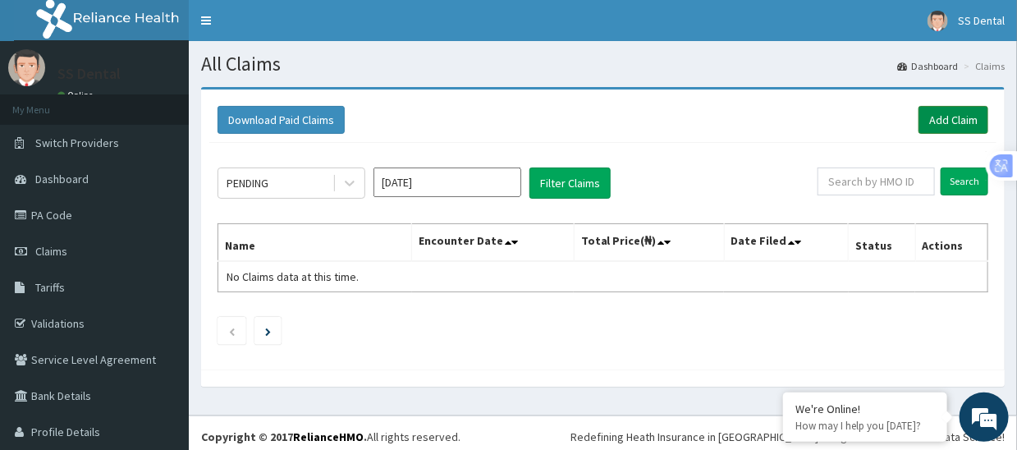
click at [930, 120] on link "Add Claim" at bounding box center [953, 120] width 70 height 28
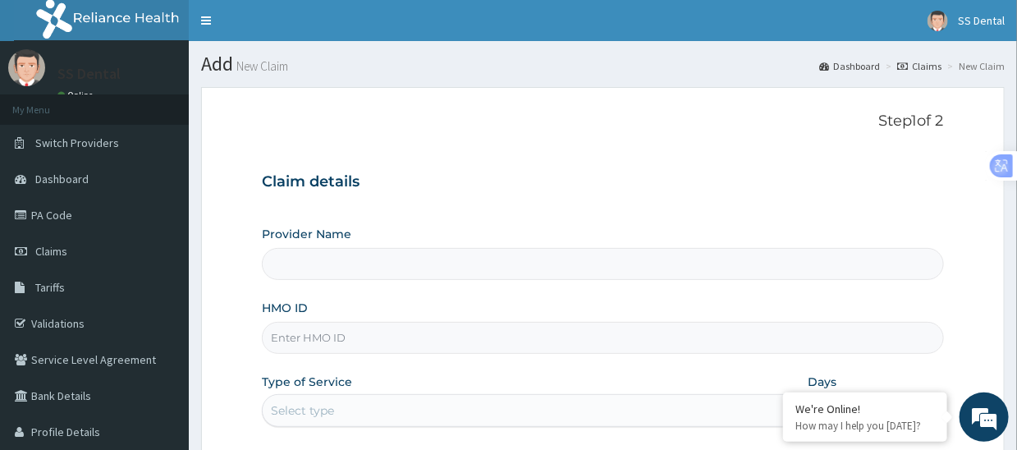
type input "SS Dental - Lekki"
click at [370, 338] on input "HMO ID" at bounding box center [602, 338] width 681 height 32
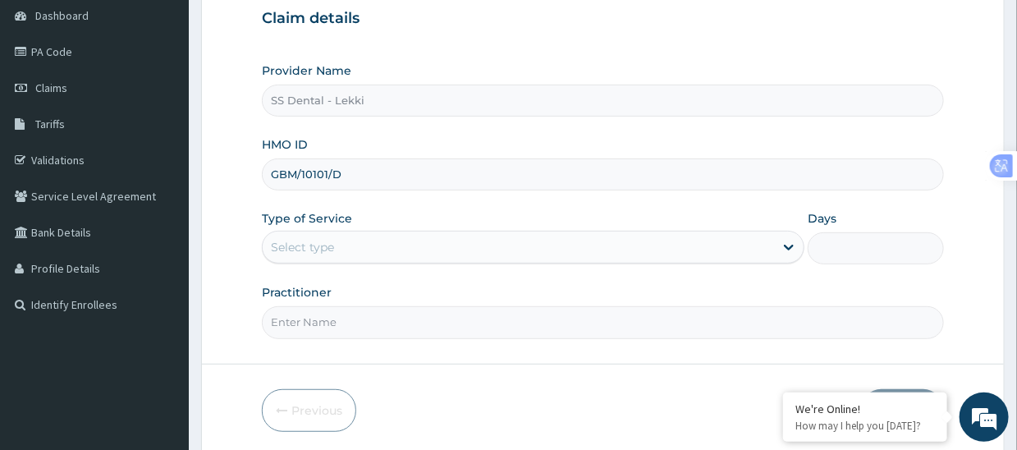
scroll to position [164, 0]
type input "GBM/10101/D"
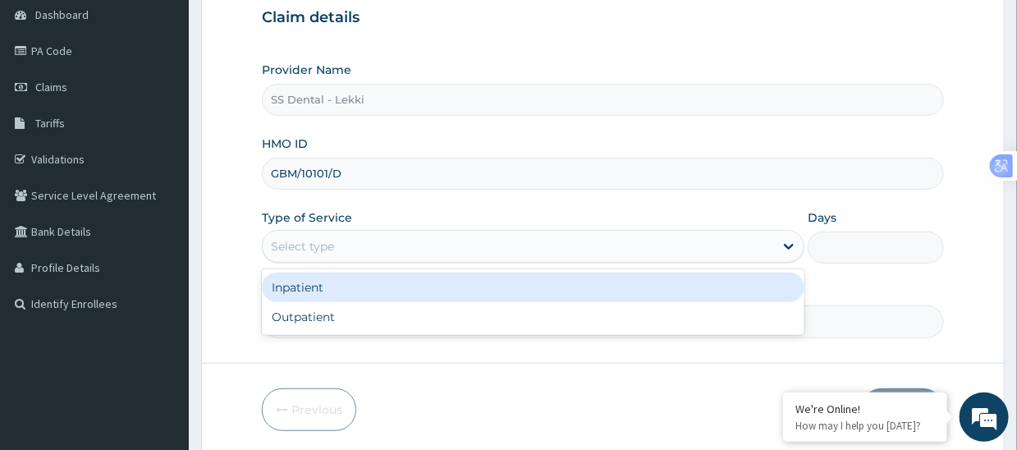
click at [364, 248] on div "Select type" at bounding box center [518, 246] width 511 height 26
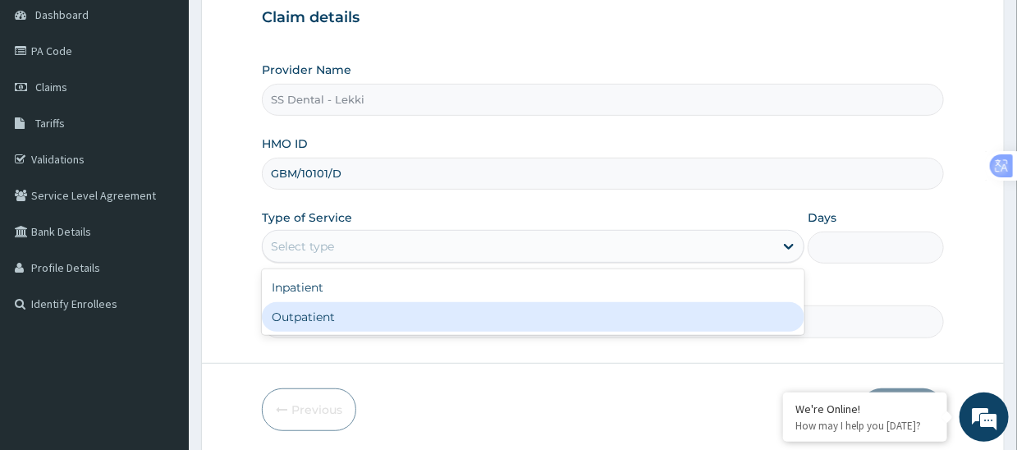
click at [363, 313] on div "Outpatient" at bounding box center [533, 317] width 542 height 30
type input "1"
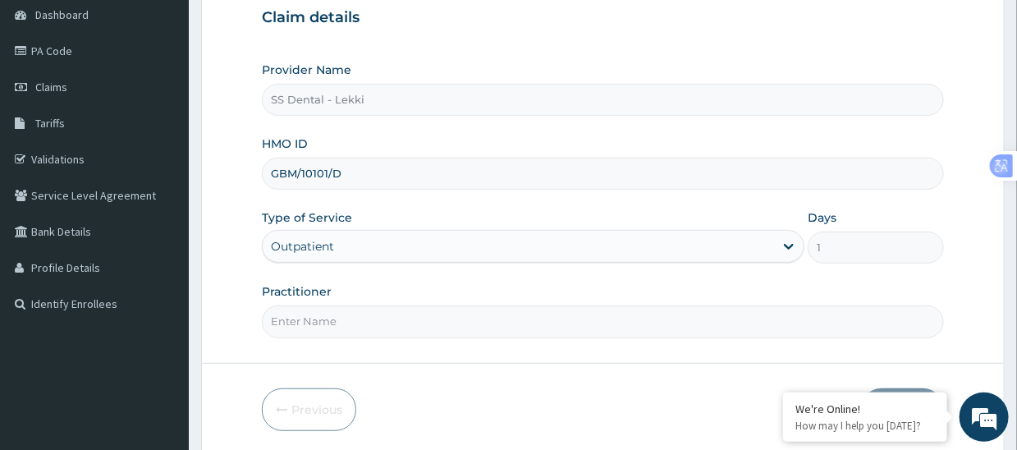
click at [363, 315] on input "Practitioner" at bounding box center [602, 321] width 681 height 32
paste input "SS DENTAL CLINIC LTD [DATE] DENTAL BILL"
drag, startPoint x: 397, startPoint y: 319, endPoint x: 720, endPoint y: 327, distance: 323.4
click at [720, 327] on input "SS DENTAL CLINIC LTD AUGUST 2025 DENTAL BILL" at bounding box center [602, 321] width 681 height 32
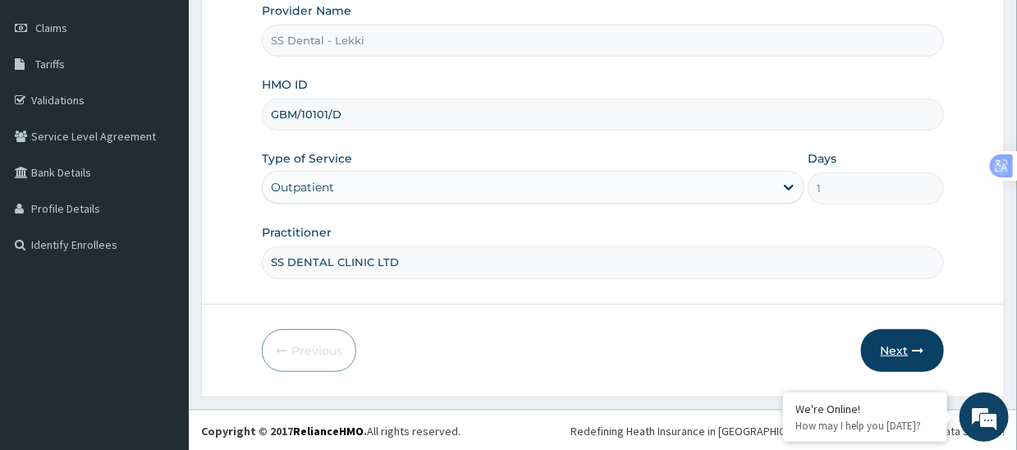
type input "SS DENTAL CLINIC LTD"
click at [891, 347] on button "Next" at bounding box center [902, 350] width 83 height 43
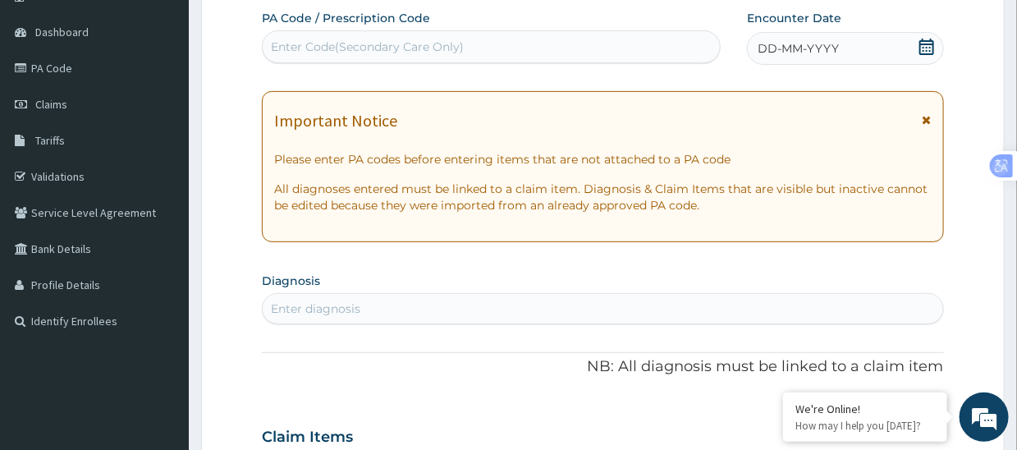
scroll to position [59, 0]
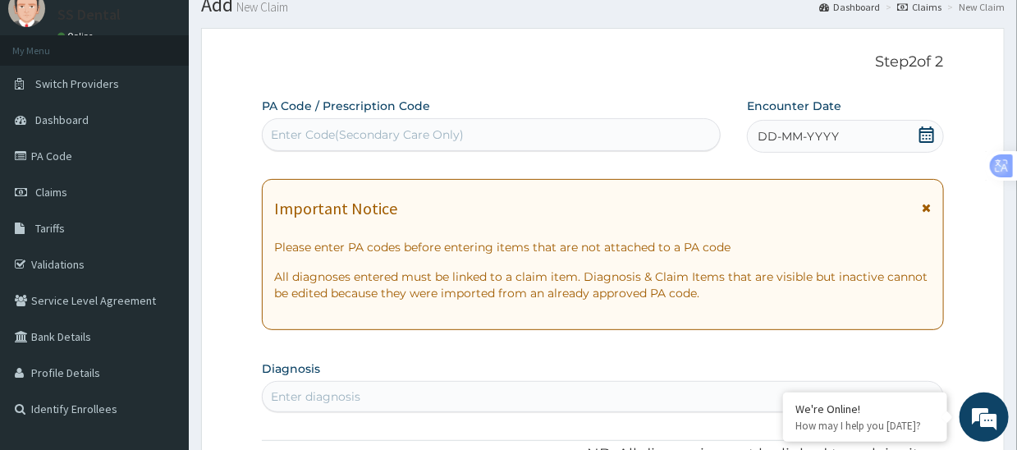
click at [439, 133] on div "Enter Code(Secondary Care Only)" at bounding box center [367, 134] width 193 height 16
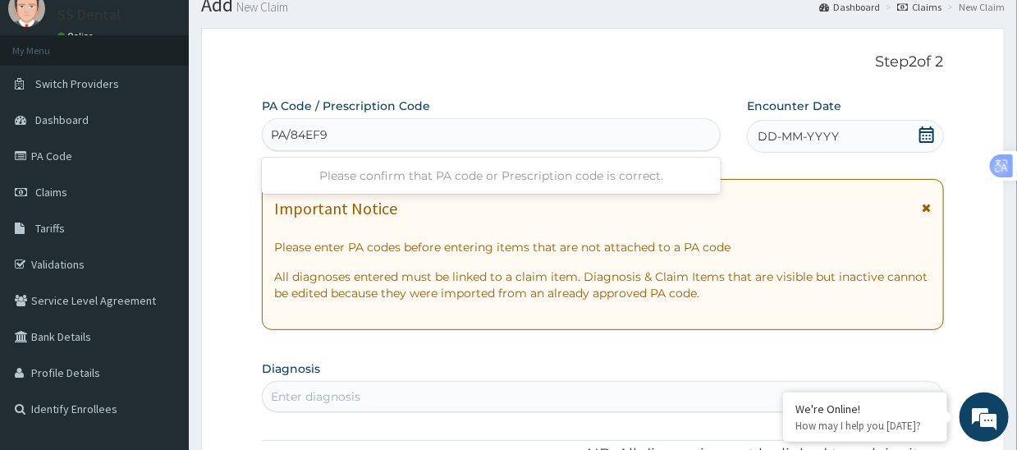
type input "PA/84EF9C"
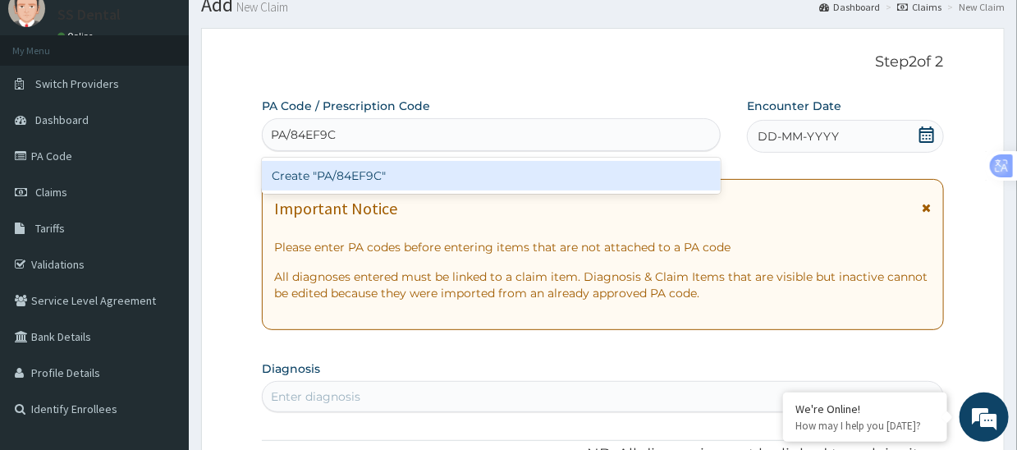
click at [424, 166] on div "Create "PA/84EF9C"" at bounding box center [491, 176] width 459 height 30
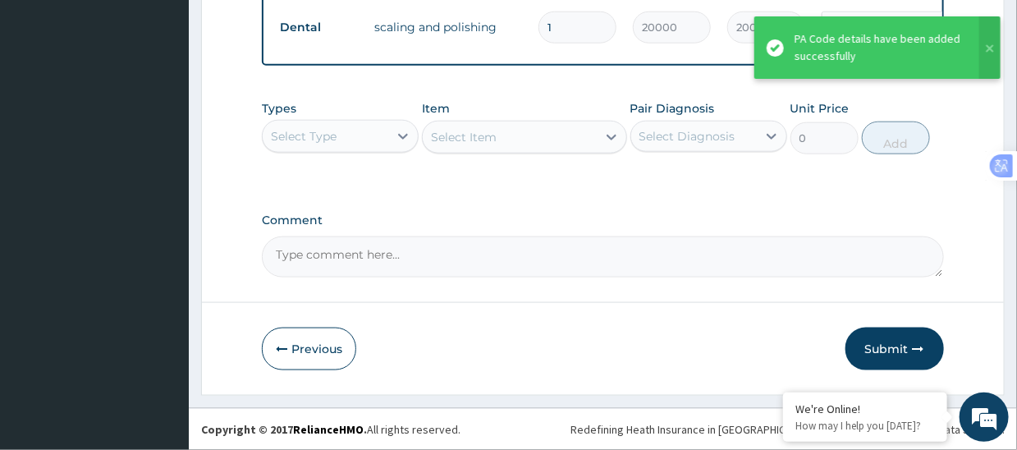
scroll to position [666, 0]
click at [501, 250] on textarea "Comment" at bounding box center [602, 256] width 681 height 41
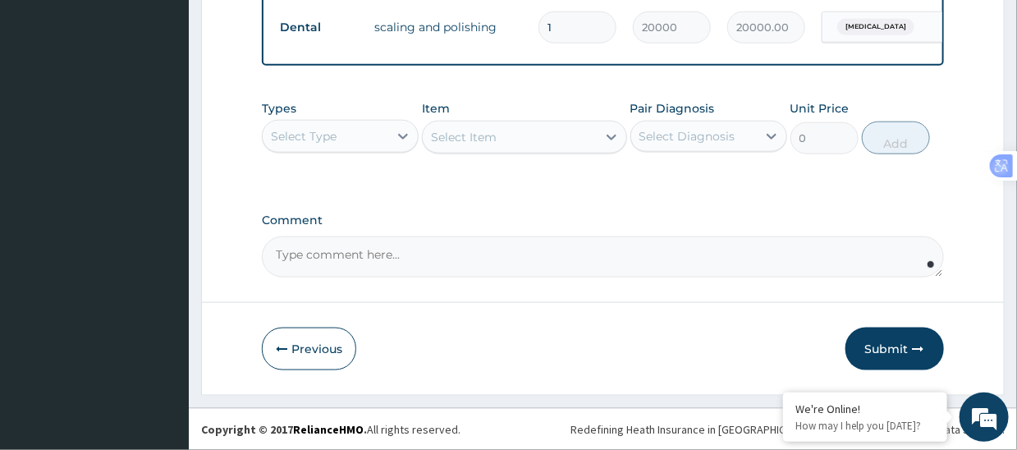
paste textarea "SS DENTAL CLINIC LTD AUGUST 2025 DENTAL BILL"
type textarea "SS DENTAL CLINIC LTD AUGUST 2025 DENTAL BILL"
click at [880, 347] on button "Submit" at bounding box center [894, 348] width 98 height 43
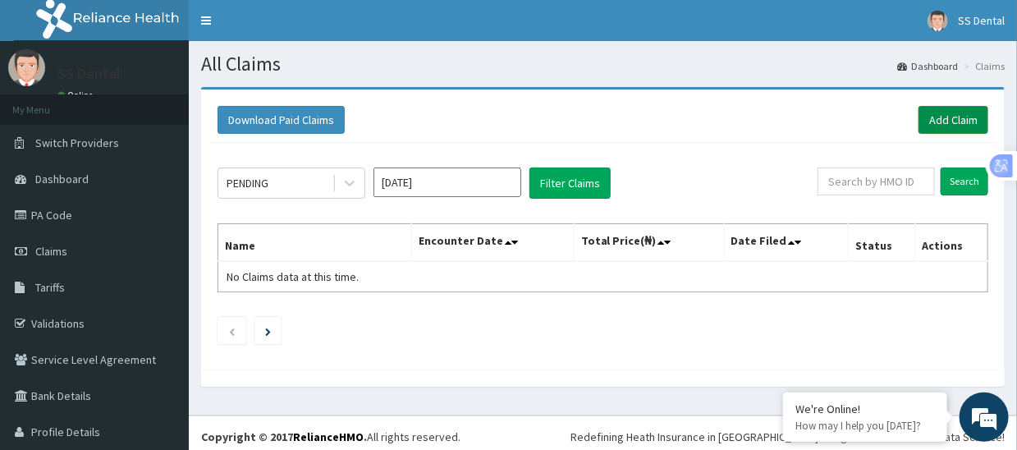
click at [933, 119] on link "Add Claim" at bounding box center [953, 120] width 70 height 28
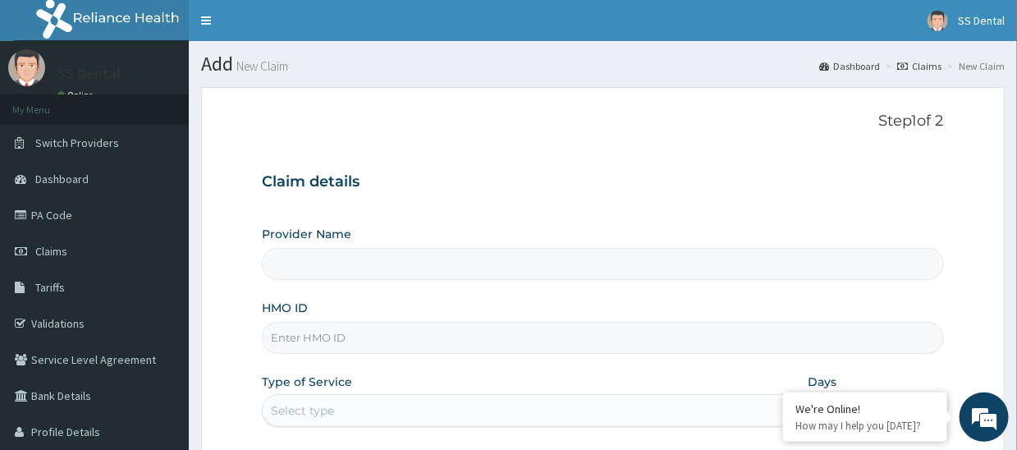
type input "SS Dental - Lekki"
click at [399, 338] on input "HMO ID" at bounding box center [602, 338] width 681 height 32
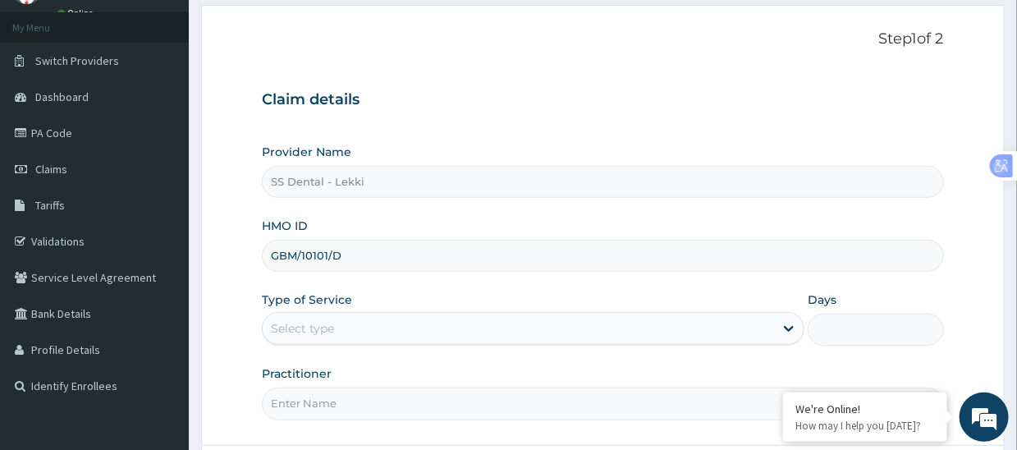
type input "GBM/10101/D"
click at [384, 326] on div "Select type" at bounding box center [518, 328] width 511 height 26
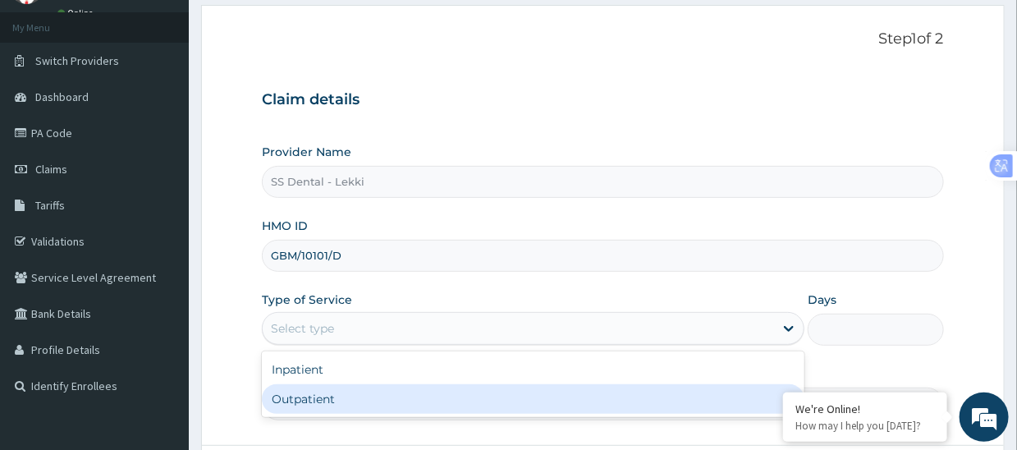
click at [365, 402] on div "Outpatient" at bounding box center [533, 399] width 542 height 30
type input "1"
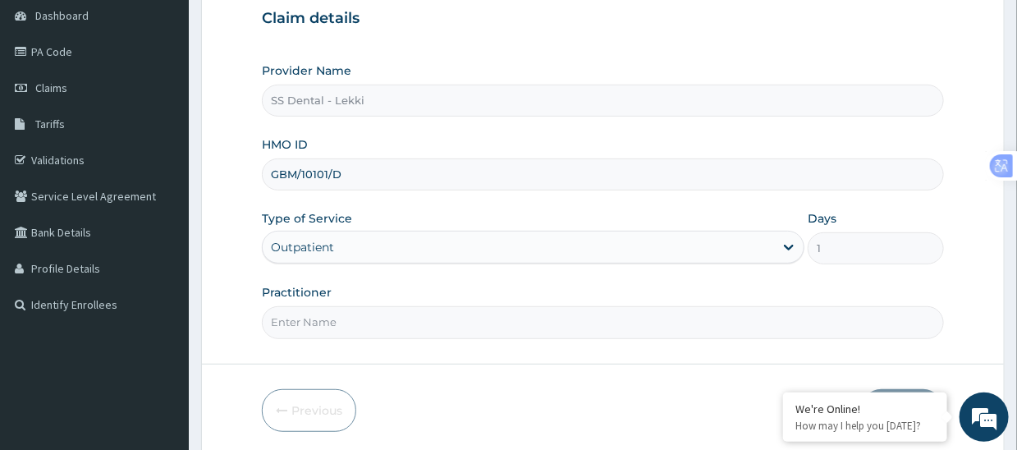
scroll to position [223, 0]
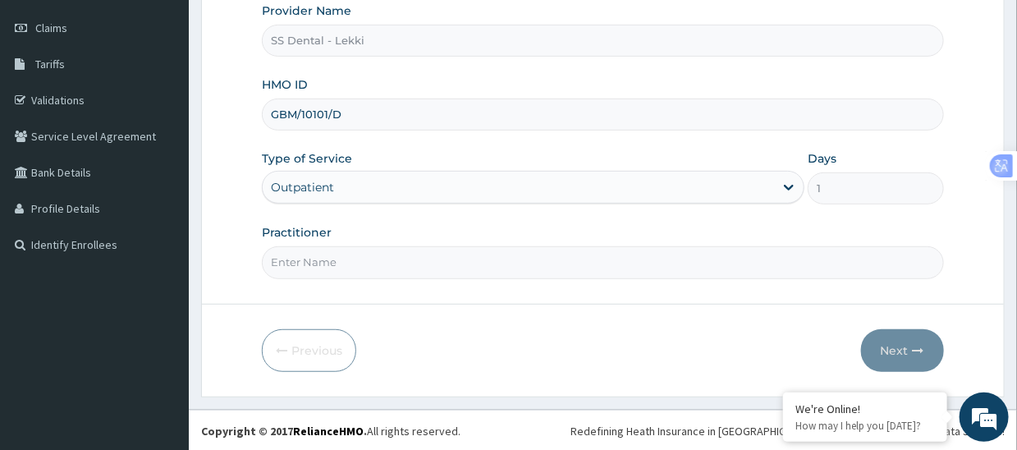
click at [391, 266] on input "Practitioner" at bounding box center [602, 262] width 681 height 32
paste input "SS DENTAL CLINIC LTD AUGUST 2025 DENTAL BILL"
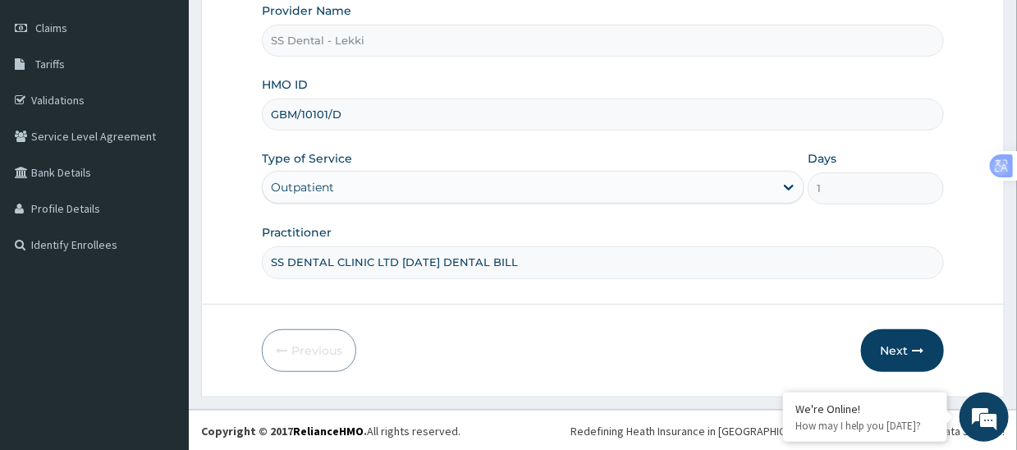
drag, startPoint x: 396, startPoint y: 260, endPoint x: 729, endPoint y: 279, distance: 333.6
click at [729, 279] on form "Step 1 of 2 Claim details Provider Name SS Dental - Lekki HMO ID GBM/10101/D Ty…" at bounding box center [602, 130] width 803 height 532
type input "SS DENTAL CLINIC LTD"
click at [902, 353] on button "Next" at bounding box center [902, 350] width 83 height 43
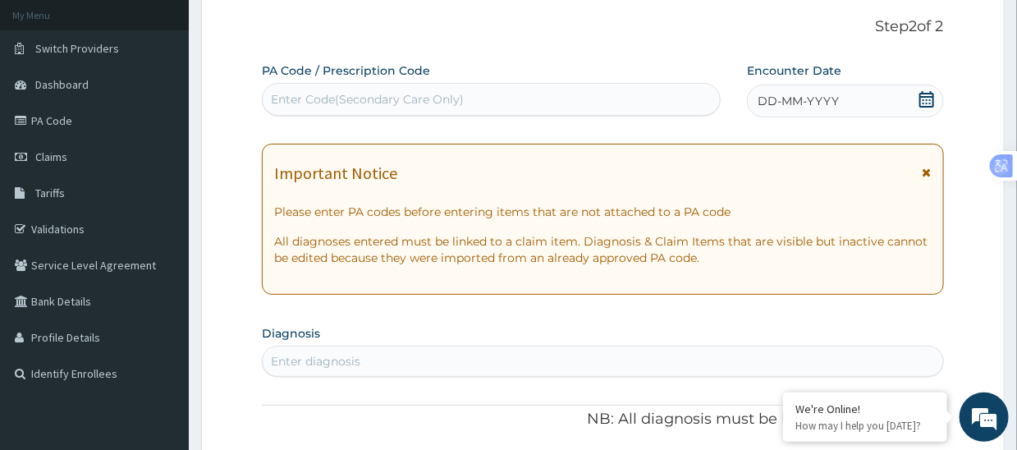
scroll to position [0, 0]
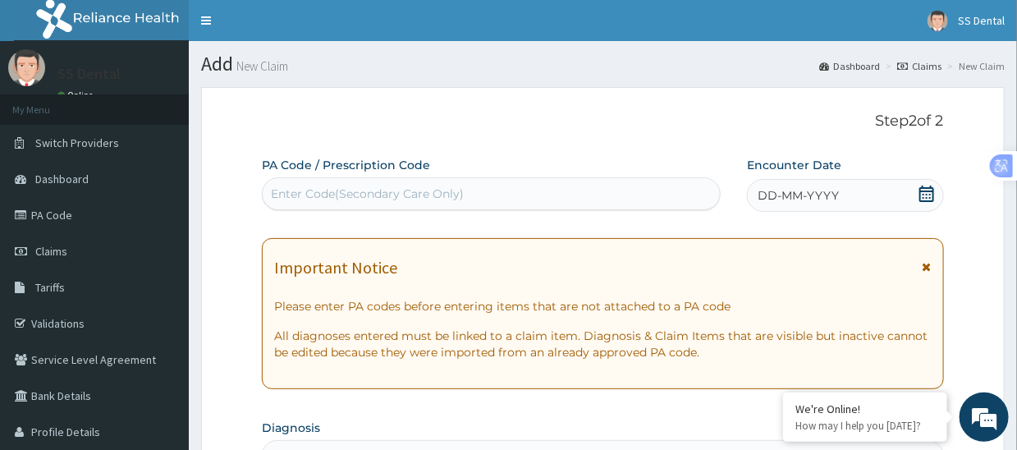
click at [485, 186] on div "Enter Code(Secondary Care Only)" at bounding box center [491, 193] width 457 height 26
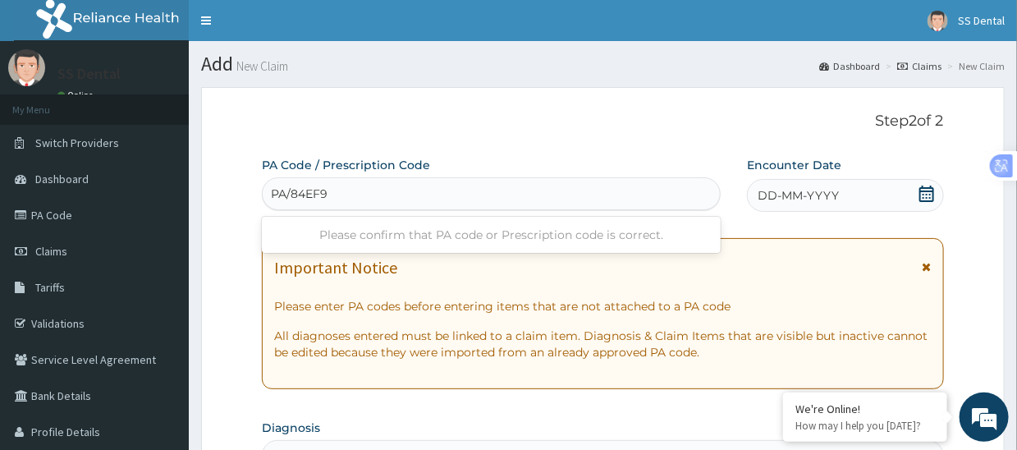
type input "PA/84EF9C"
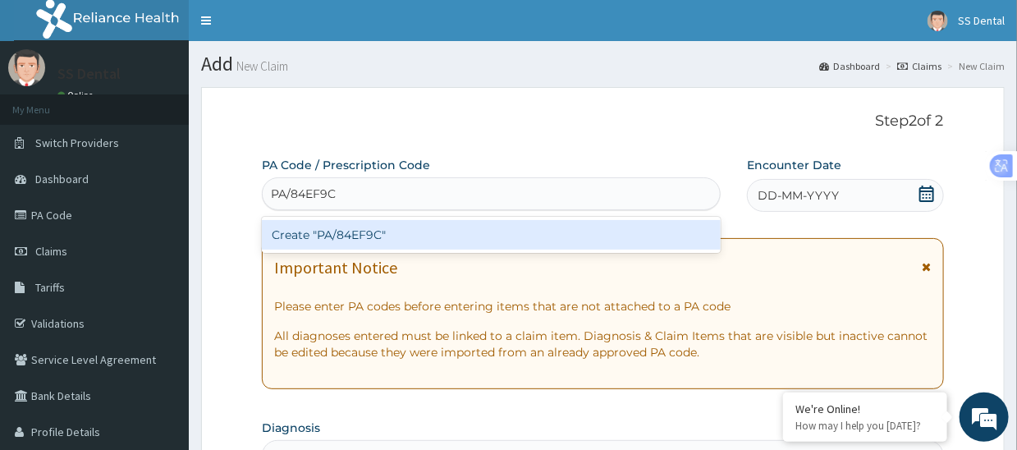
click at [451, 238] on div "Create "PA/84EF9C"" at bounding box center [491, 235] width 459 height 30
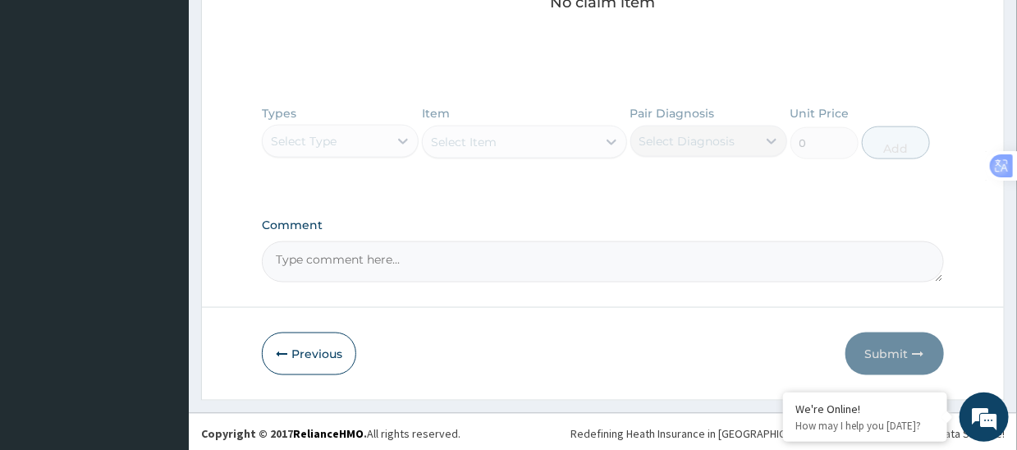
scroll to position [742, 0]
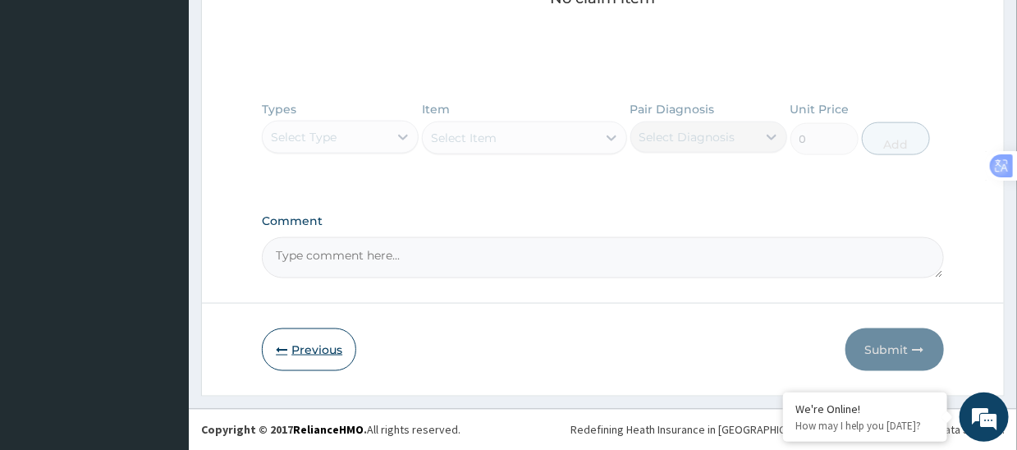
click at [294, 348] on button "Previous" at bounding box center [309, 349] width 94 height 43
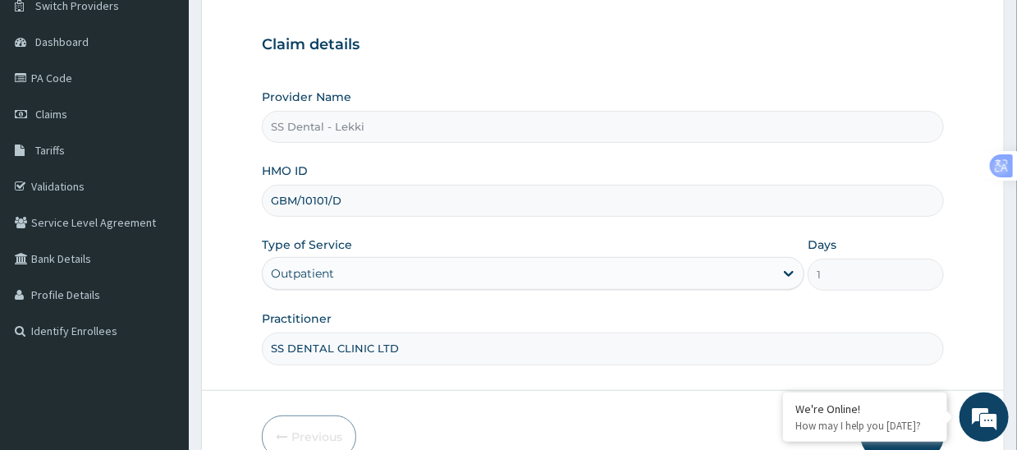
scroll to position [0, 0]
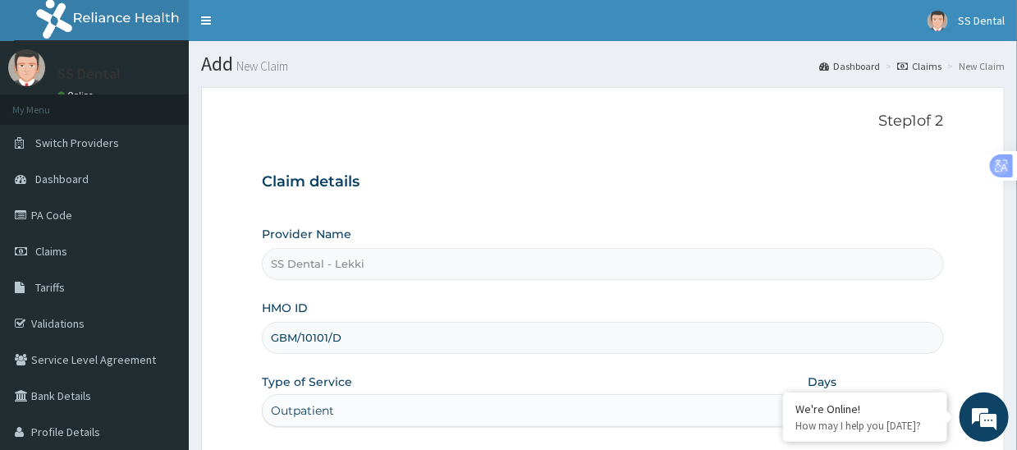
click at [386, 336] on input "GBM/10101/D" at bounding box center [602, 338] width 681 height 32
type input "G"
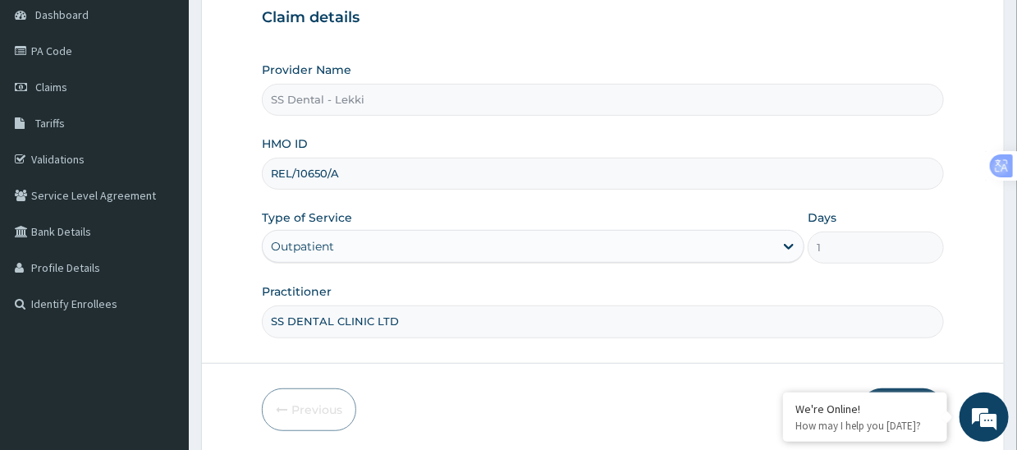
scroll to position [223, 0]
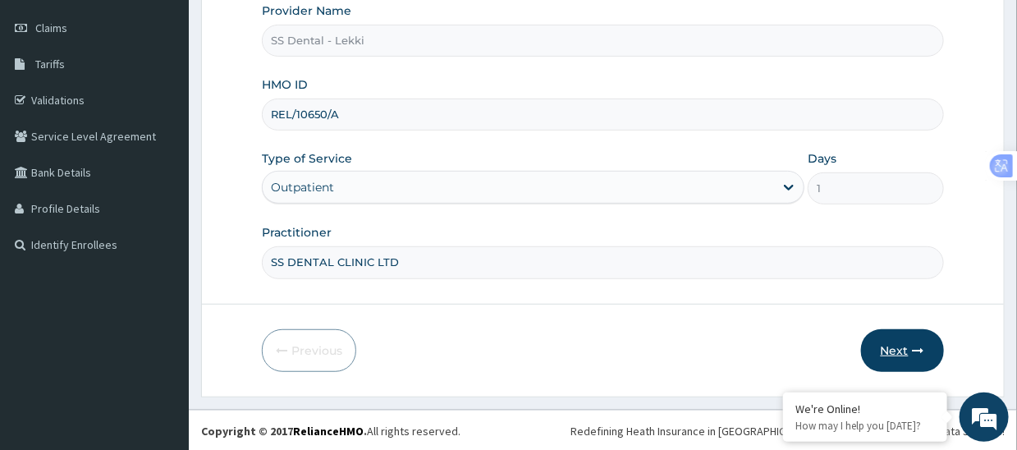
type input "REL/10650/A"
click at [889, 344] on button "Next" at bounding box center [902, 350] width 83 height 43
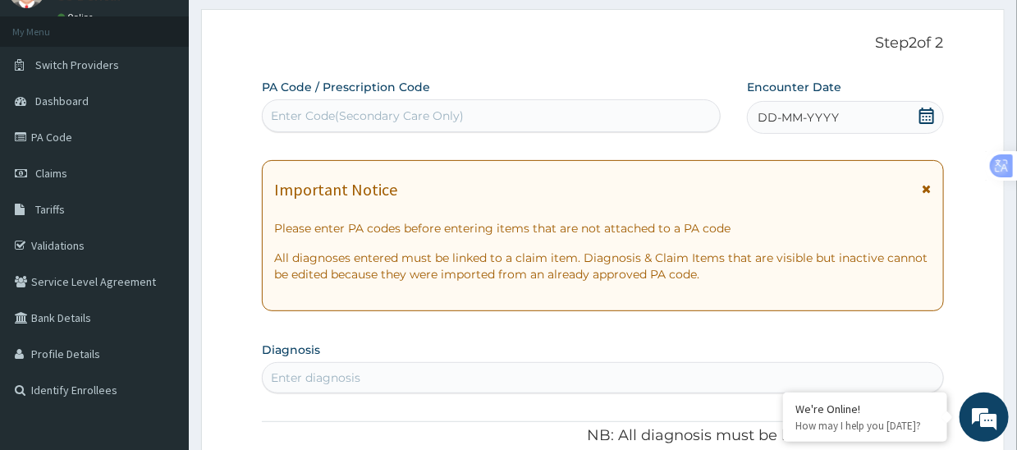
scroll to position [0, 0]
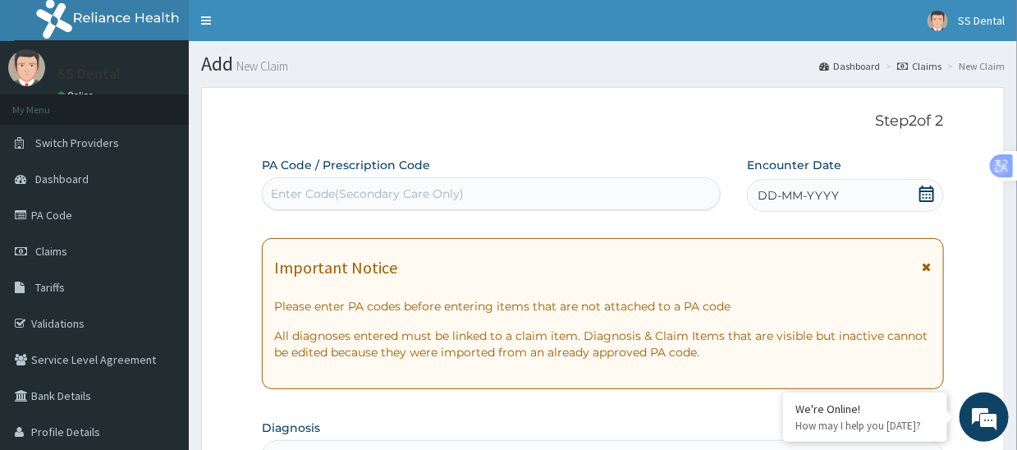
click at [477, 182] on div "Enter Code(Secondary Care Only)" at bounding box center [491, 193] width 457 height 26
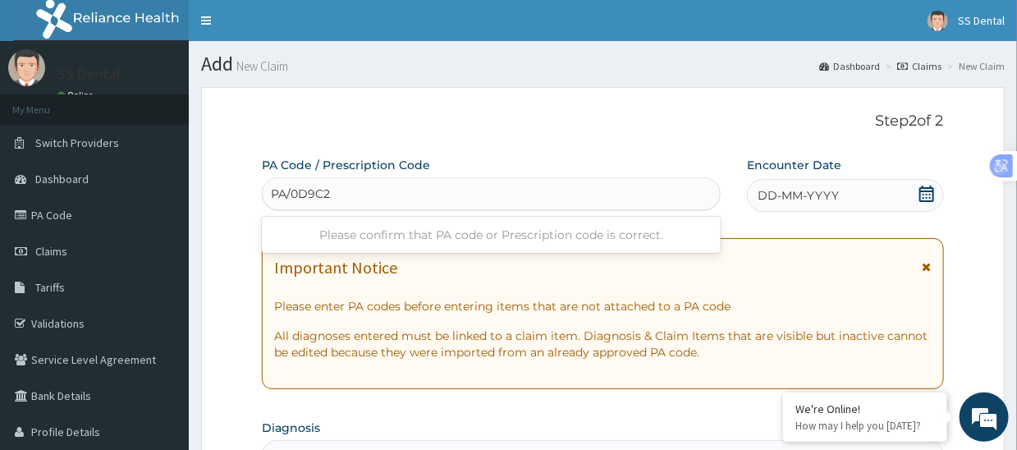
type input "PA/0D9C20"
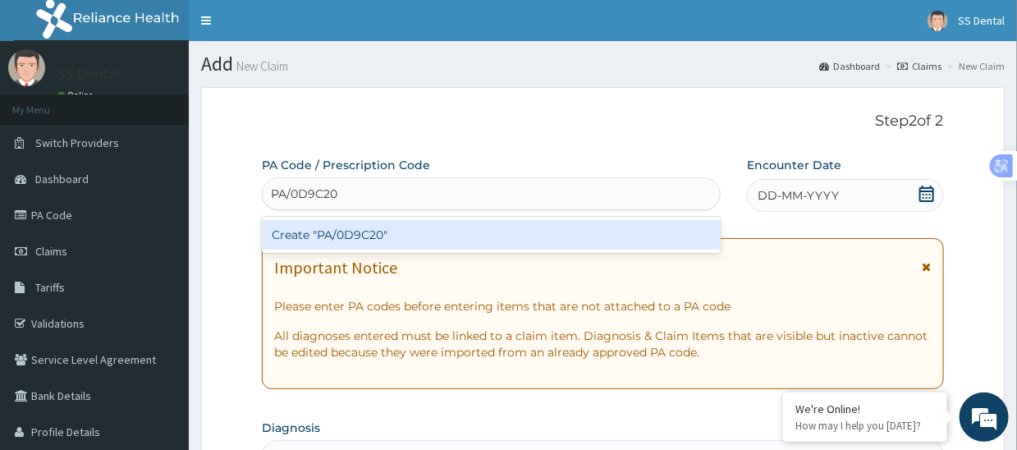
click at [407, 236] on div "Create "PA/0D9C20"" at bounding box center [491, 235] width 459 height 30
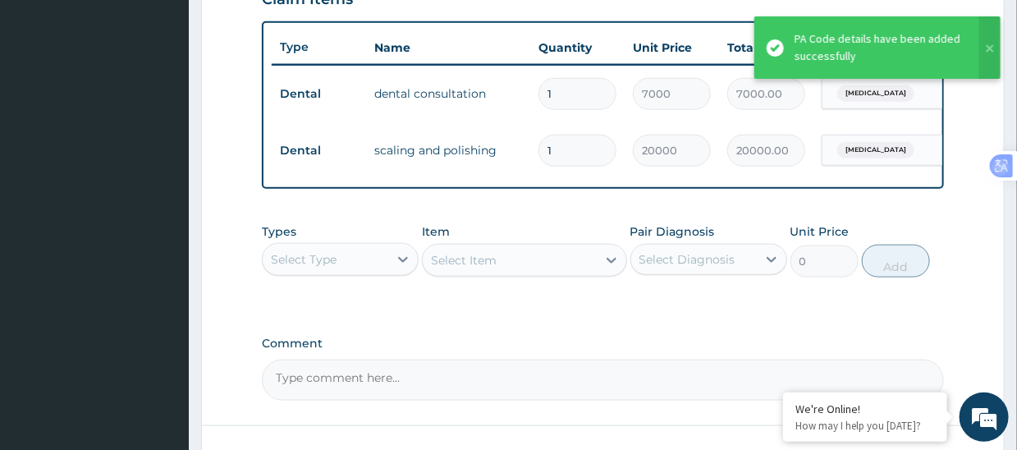
scroll to position [678, 0]
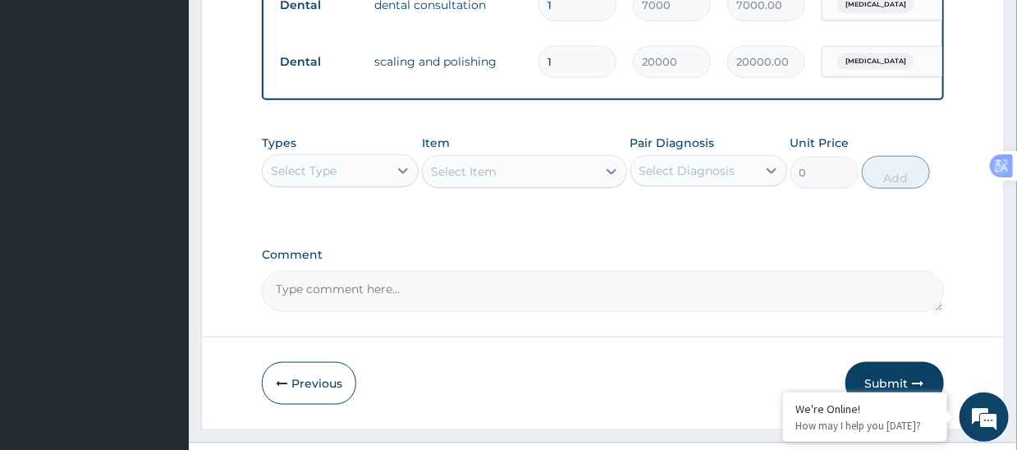
click at [510, 311] on textarea "Comment" at bounding box center [602, 291] width 681 height 41
paste textarea "SS DENTAL CLINIC LTD AUGUST 2025 DENTAL BILL"
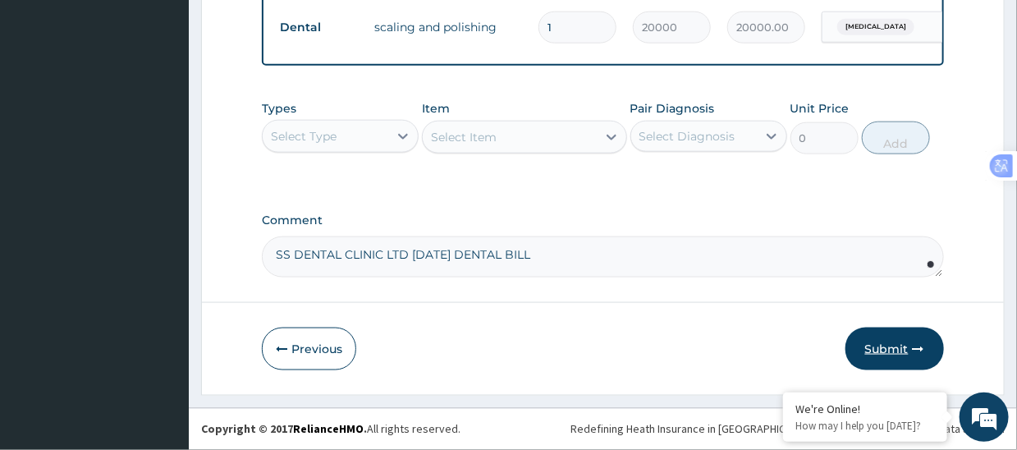
type textarea "SS DENTAL CLINIC LTD AUGUST 2025 DENTAL BILL"
click at [872, 347] on button "Submit" at bounding box center [894, 348] width 98 height 43
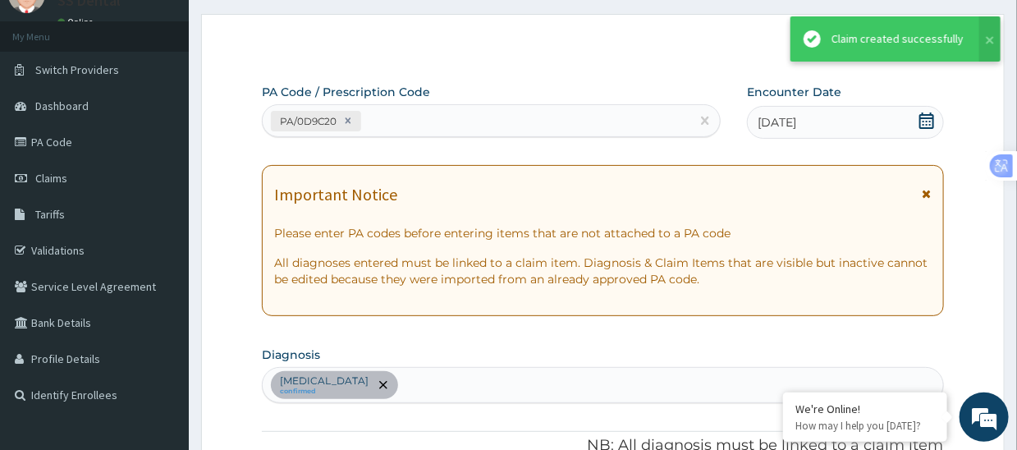
scroll to position [723, 0]
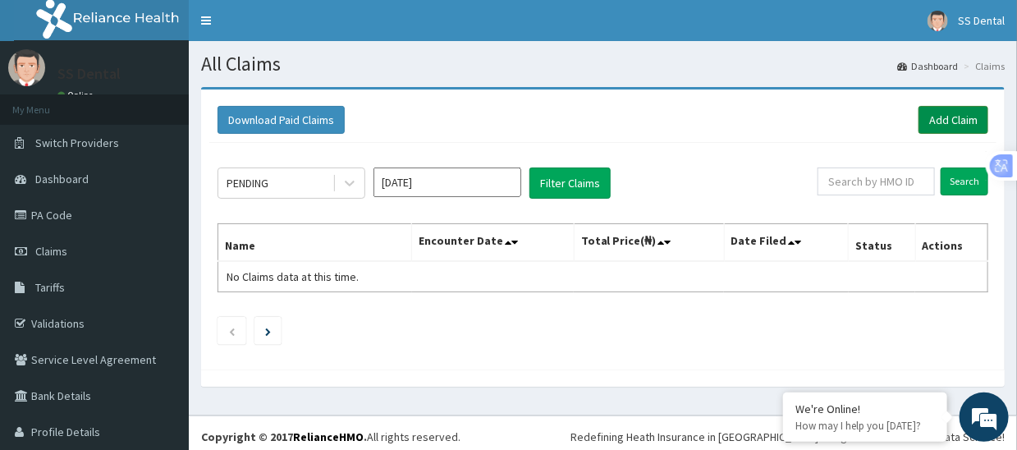
click at [930, 117] on link "Add Claim" at bounding box center [953, 120] width 70 height 28
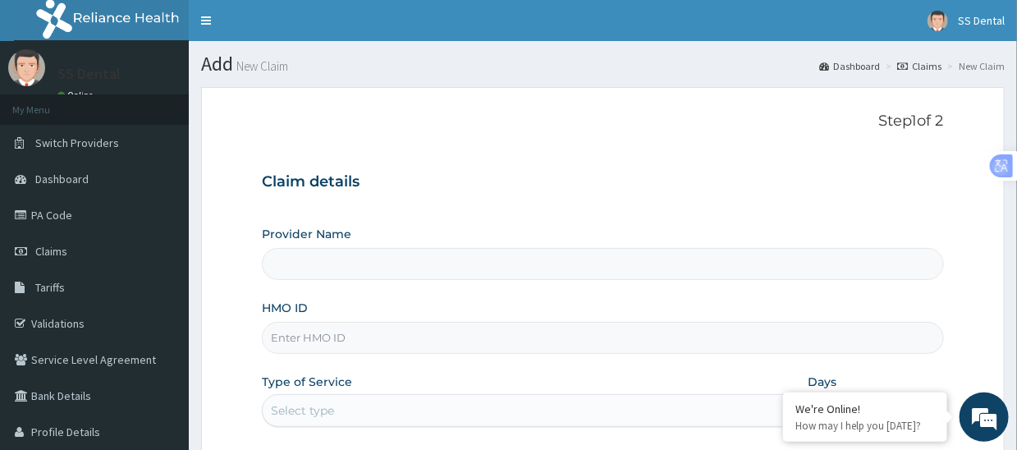
type input "SS Dental - Lekki"
click at [380, 341] on input "HMO ID" at bounding box center [602, 338] width 681 height 32
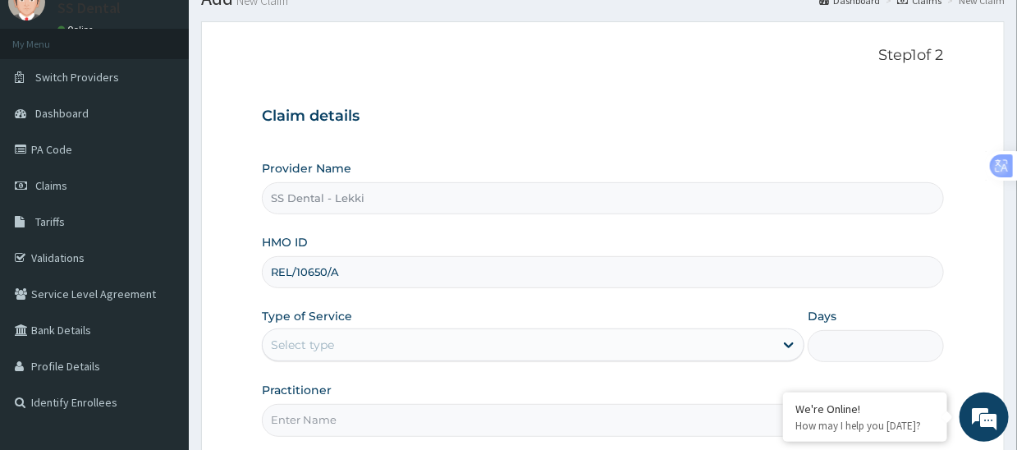
scroll to position [164, 0]
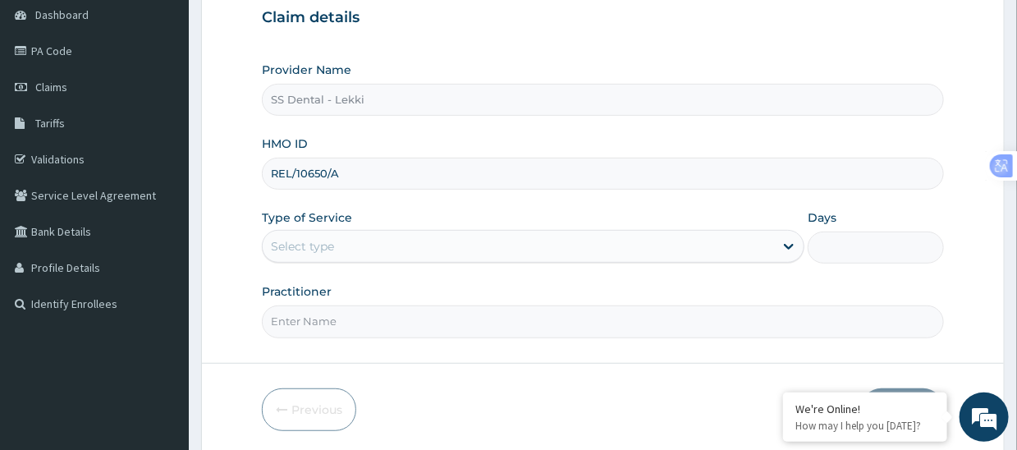
type input "REL/10650/A"
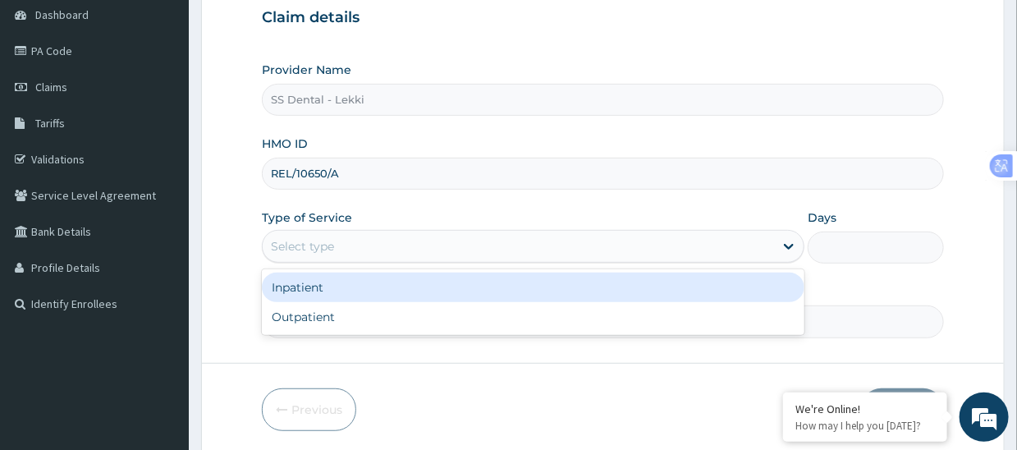
click at [327, 247] on div "Select type" at bounding box center [302, 246] width 63 height 16
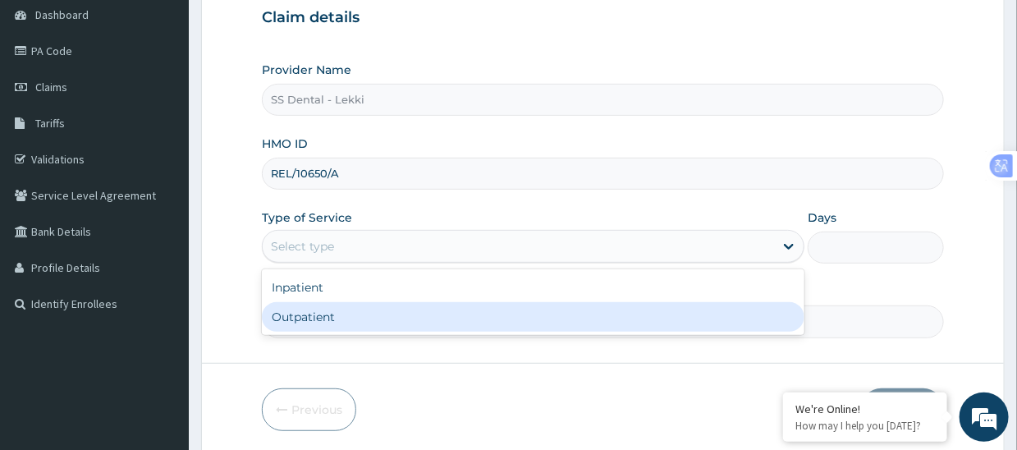
click at [322, 314] on div "Outpatient" at bounding box center [533, 317] width 542 height 30
type input "1"
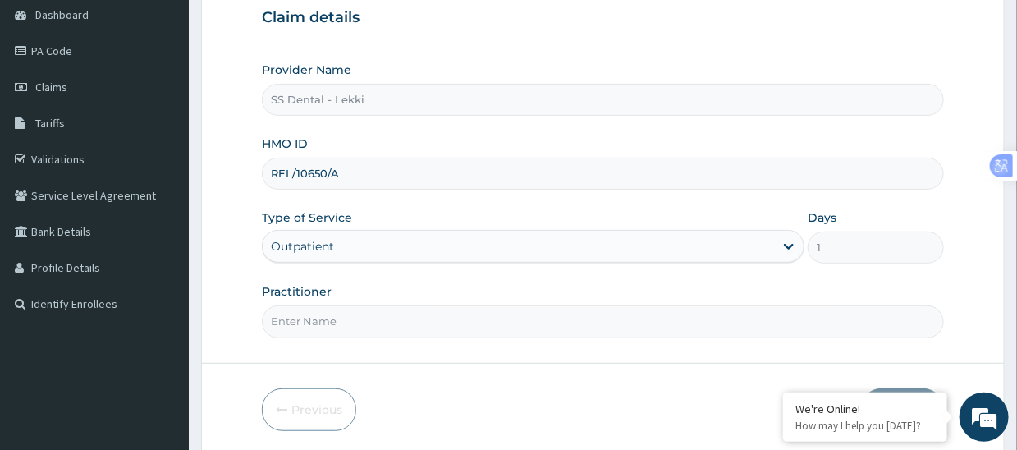
click at [321, 318] on input "Practitioner" at bounding box center [602, 321] width 681 height 32
paste input "SS DENTAL CLINIC LTD [DATE] DENTAL BILL"
drag, startPoint x: 394, startPoint y: 320, endPoint x: 610, endPoint y: 292, distance: 218.4
click at [610, 292] on div "Practitioner SS DENTAL CLINIC LTD [DATE] DENTAL BILL" at bounding box center [602, 310] width 681 height 54
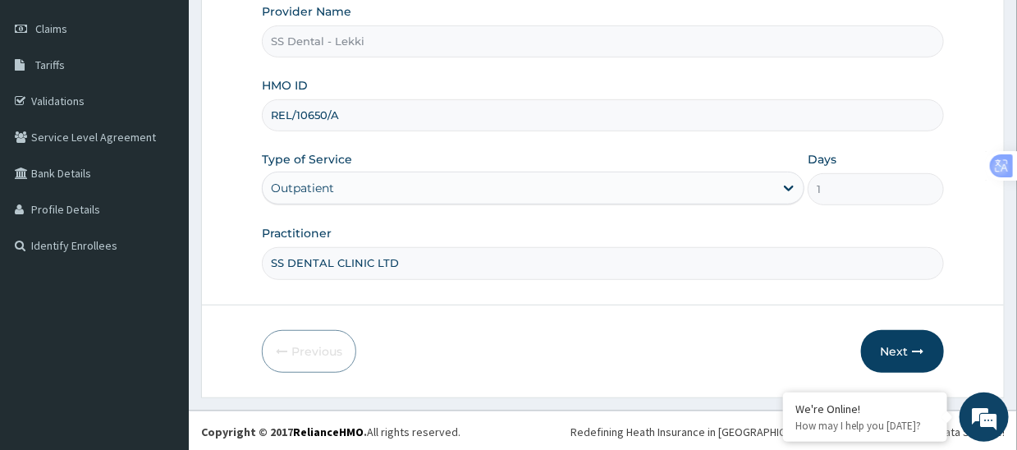
scroll to position [223, 0]
type input "SS DENTAL CLINIC LTD"
click at [892, 340] on button "Next" at bounding box center [902, 350] width 83 height 43
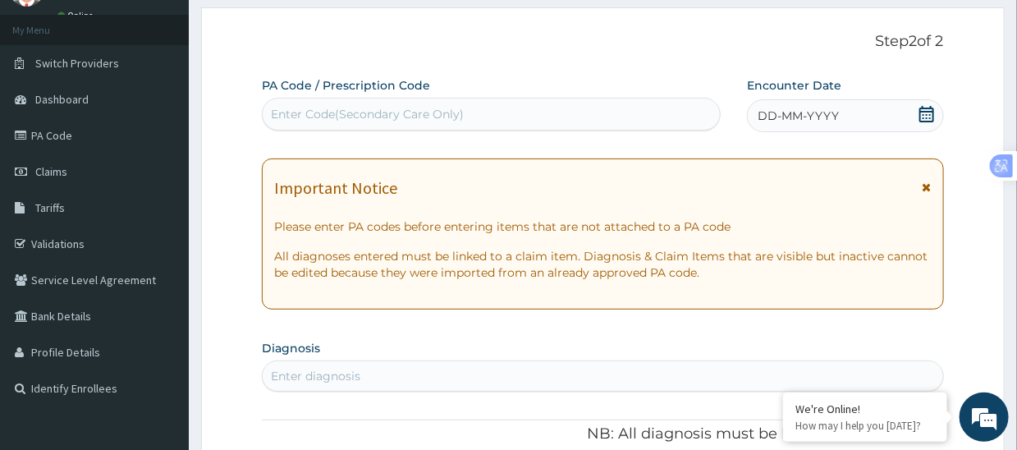
scroll to position [0, 0]
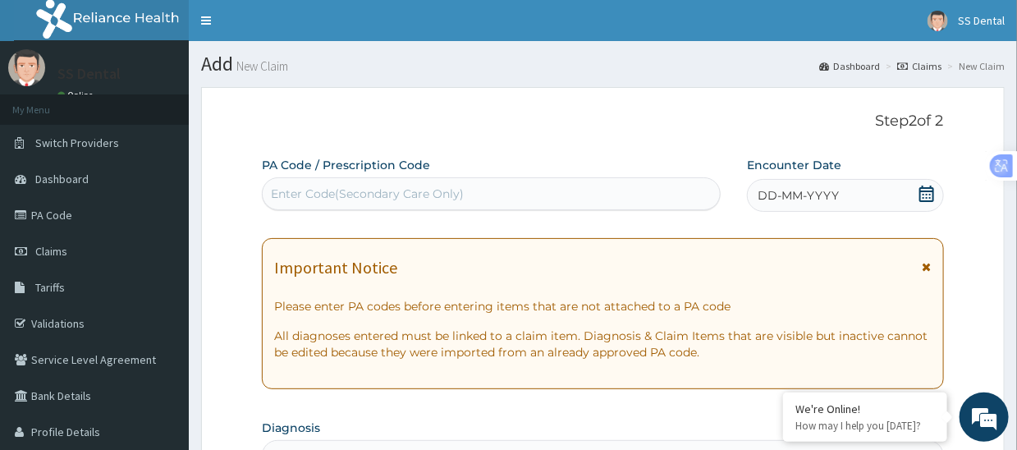
drag, startPoint x: 455, startPoint y: 175, endPoint x: 446, endPoint y: 186, distance: 14.1
click at [454, 176] on div "PA Code / Prescription Code Enter Code(Secondary Care Only)" at bounding box center [491, 183] width 459 height 53
click at [446, 191] on div "Enter Code(Secondary Care Only)" at bounding box center [367, 193] width 193 height 16
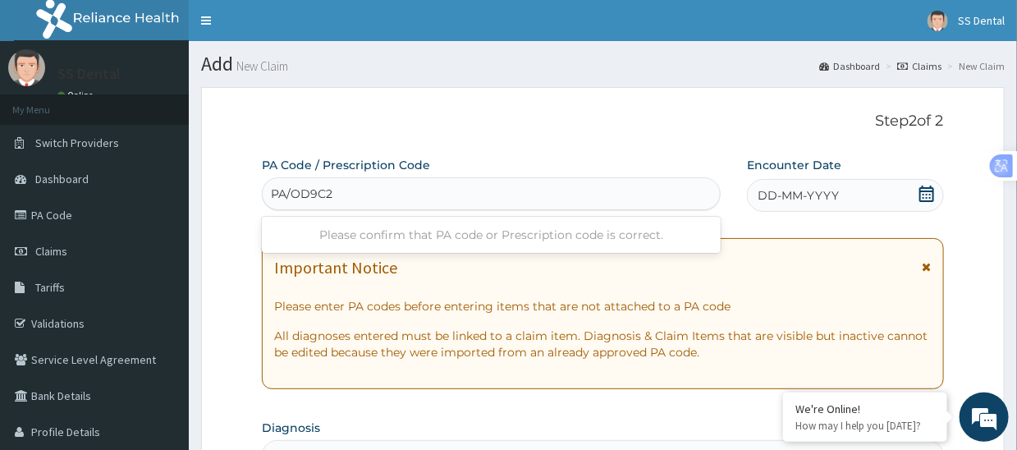
type input "PA/OD9C20"
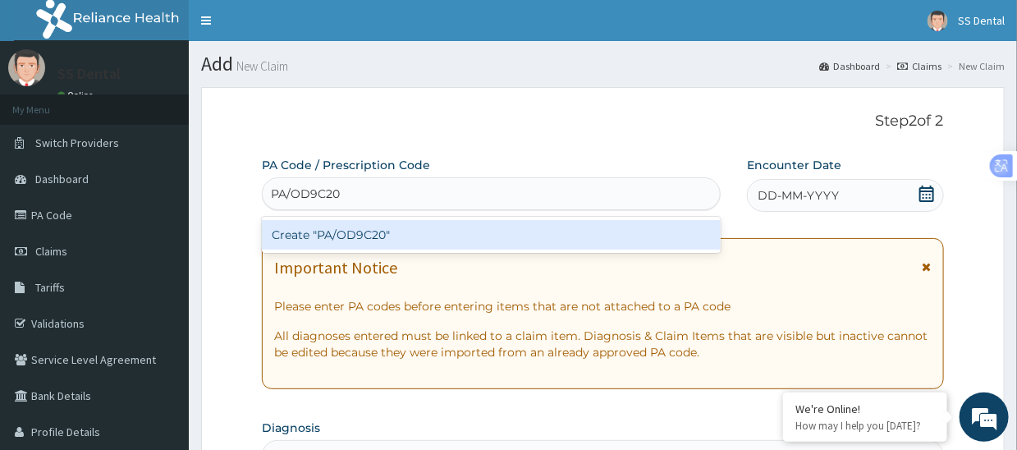
click at [435, 234] on div "Create "PA/OD9C20"" at bounding box center [491, 235] width 459 height 30
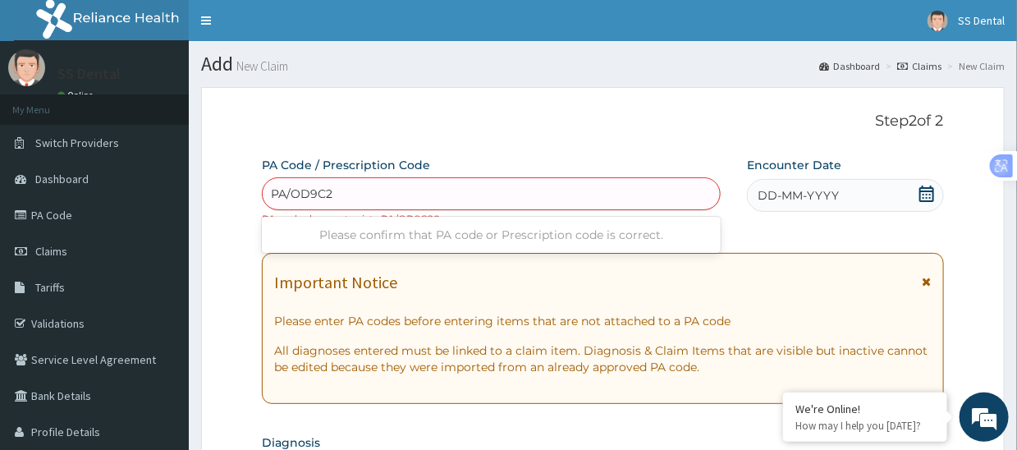
type input "PA/OD9C20"
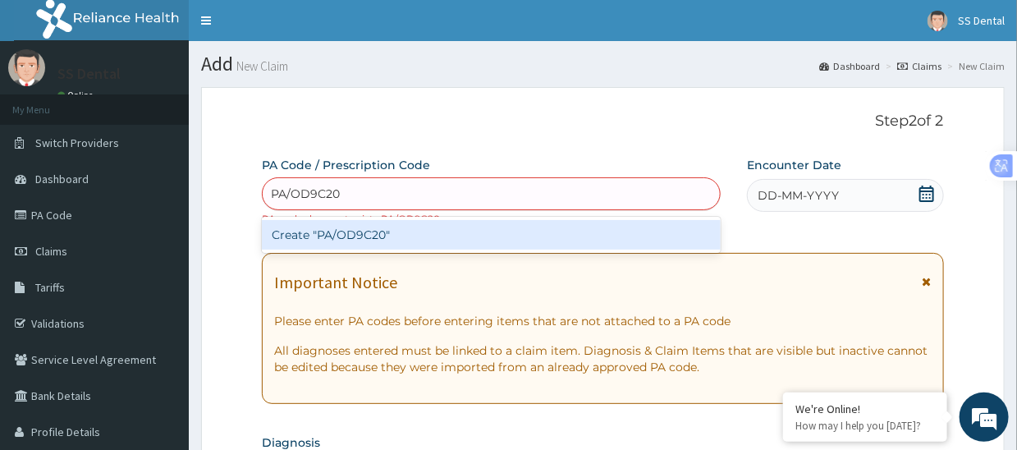
click at [425, 234] on div "Create "PA/OD9C20"" at bounding box center [491, 235] width 459 height 30
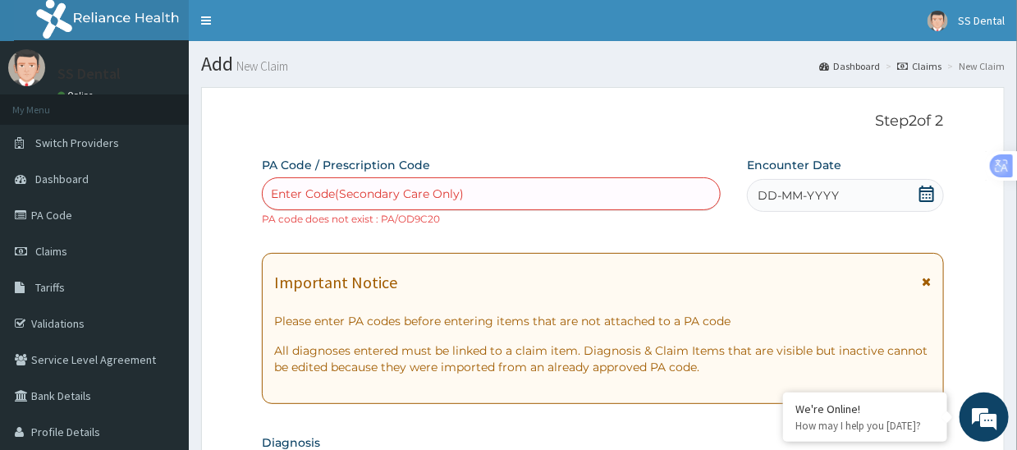
click at [477, 191] on div "Enter Code(Secondary Care Only)" at bounding box center [491, 193] width 457 height 26
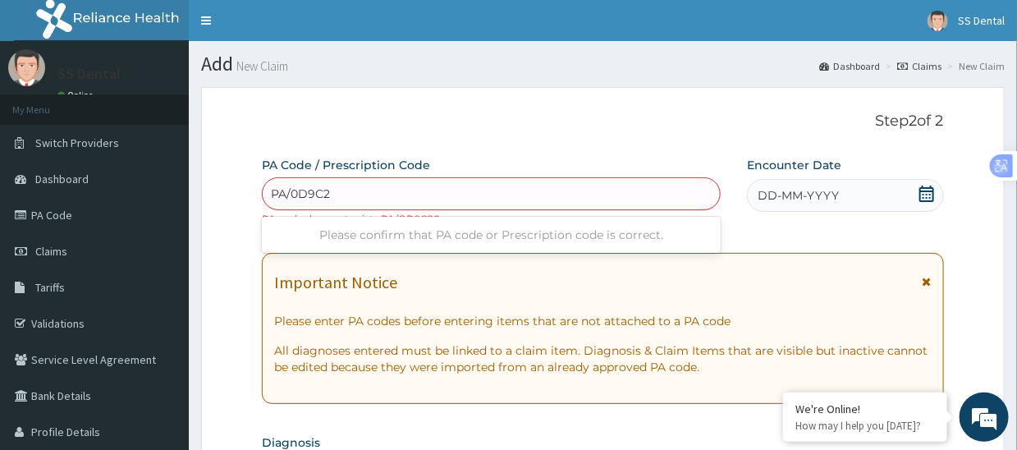
type input "PA/0D9C2O"
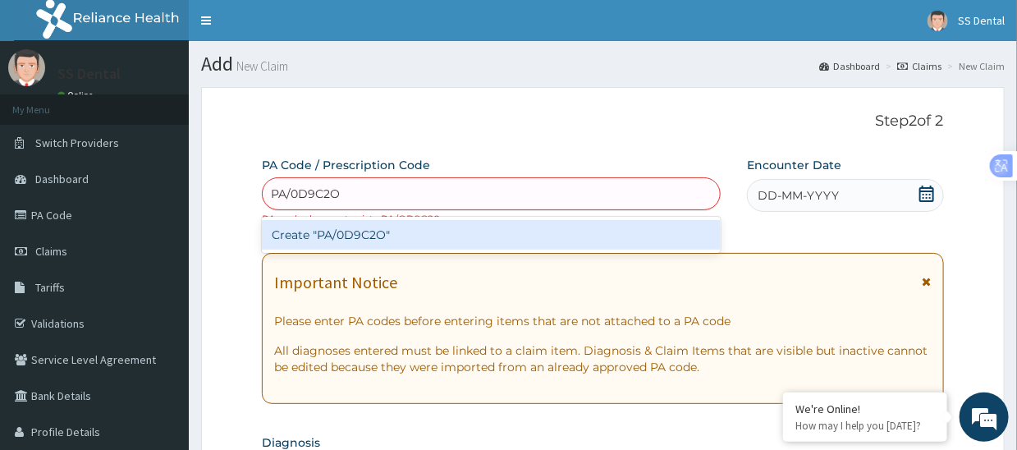
click at [418, 235] on div "Create "PA/0D9C2O"" at bounding box center [491, 235] width 459 height 30
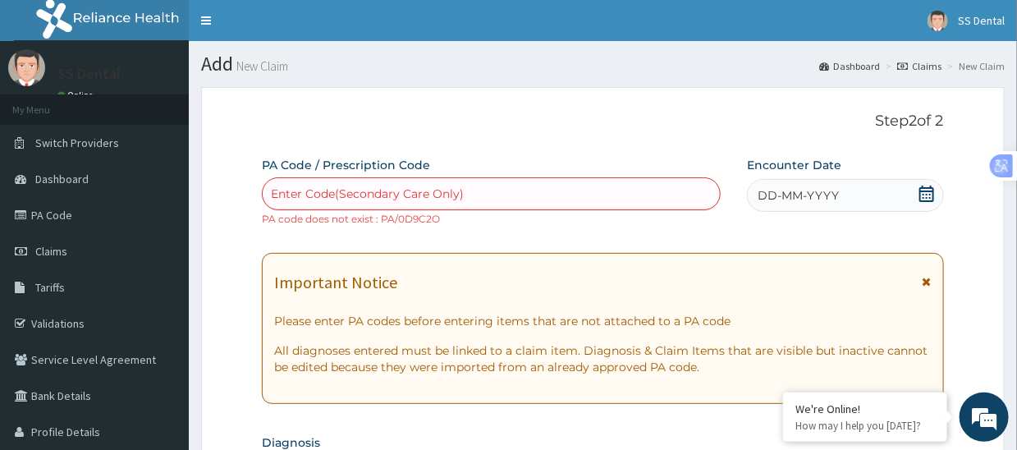
click at [483, 201] on div "Enter Code(Secondary Care Only)" at bounding box center [491, 193] width 457 height 26
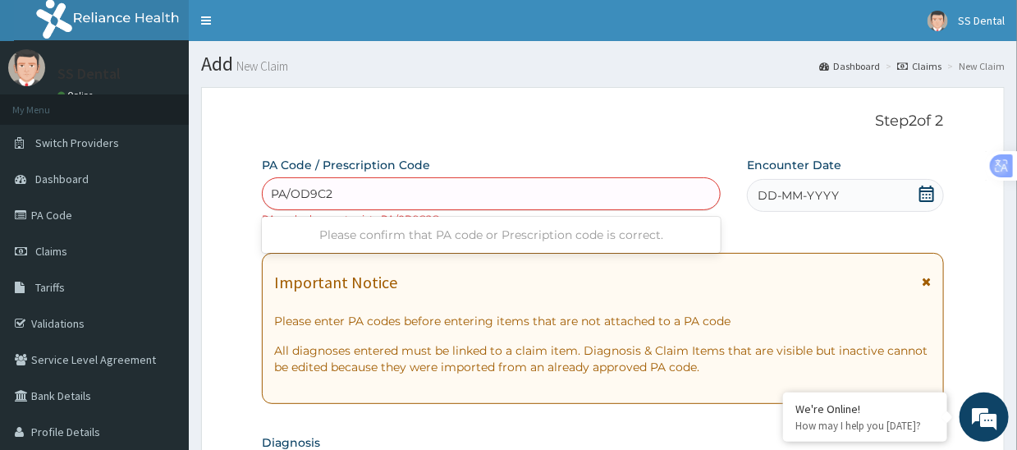
type input "PA/OD9C2O"
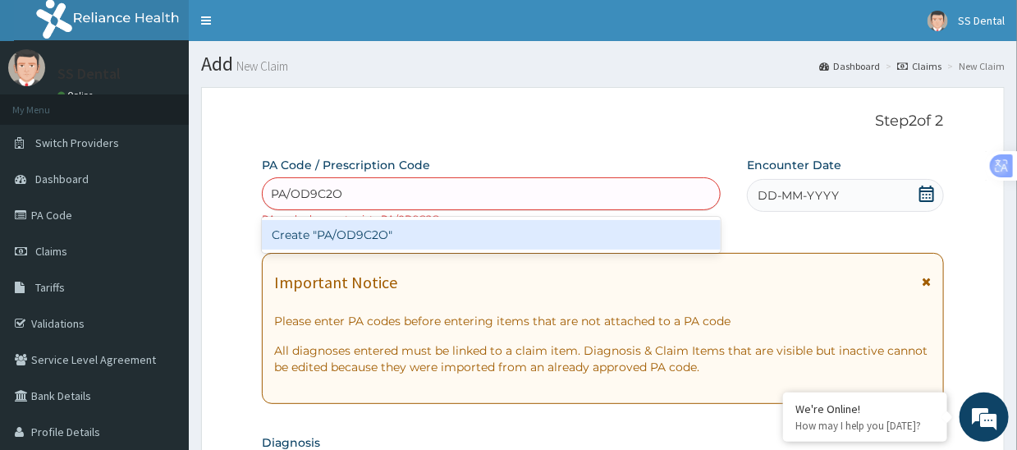
click at [388, 235] on div "Create "PA/OD9C2O"" at bounding box center [491, 235] width 459 height 30
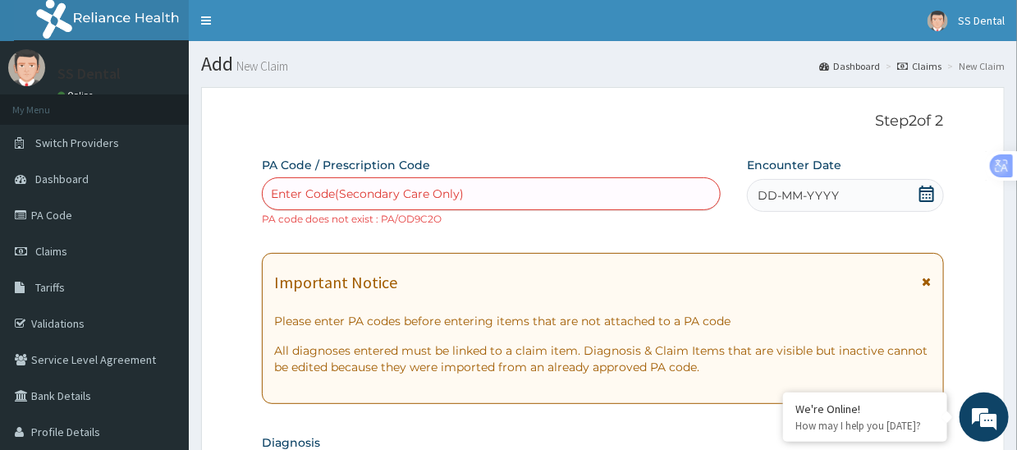
click at [465, 190] on div "Enter Code(Secondary Care Only)" at bounding box center [491, 193] width 457 height 26
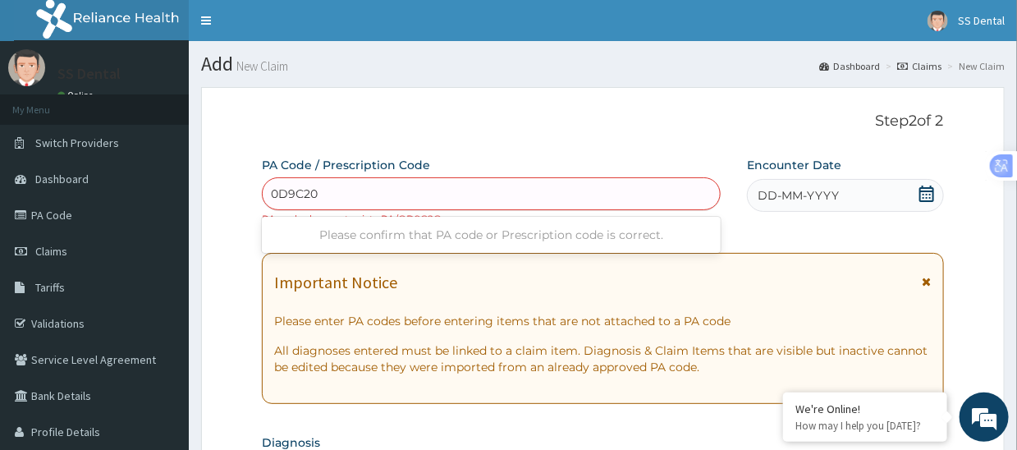
click at [273, 190] on input "0D9C20" at bounding box center [295, 193] width 48 height 16
type input "PA/0D9C20"
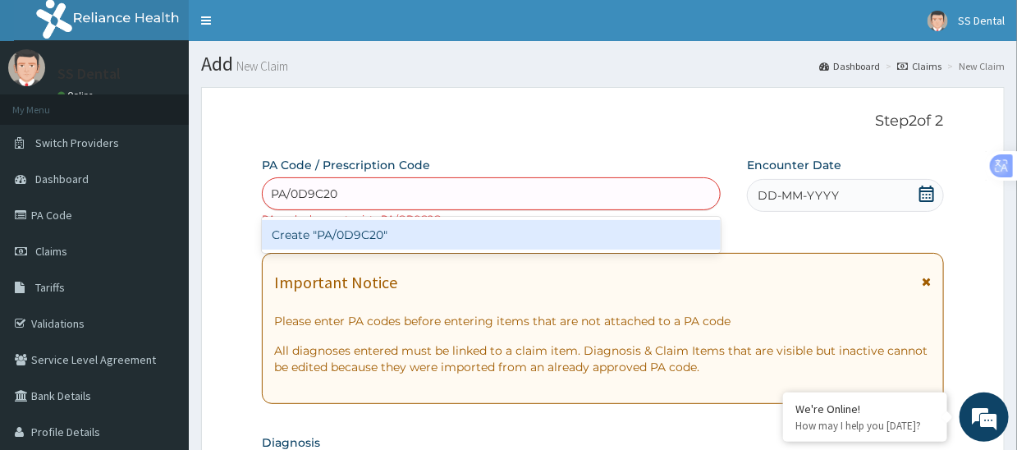
click at [337, 233] on div "Create "PA/0D9C20"" at bounding box center [491, 235] width 459 height 30
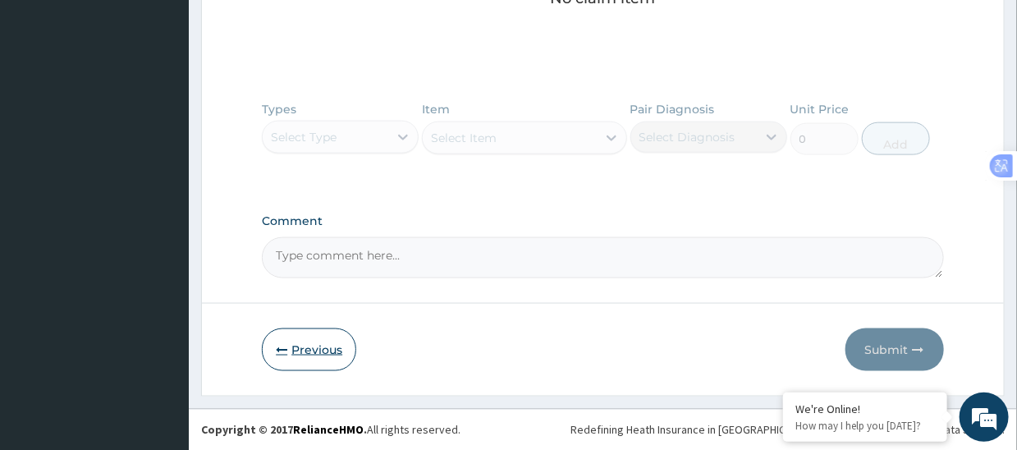
click at [296, 340] on button "Previous" at bounding box center [309, 349] width 94 height 43
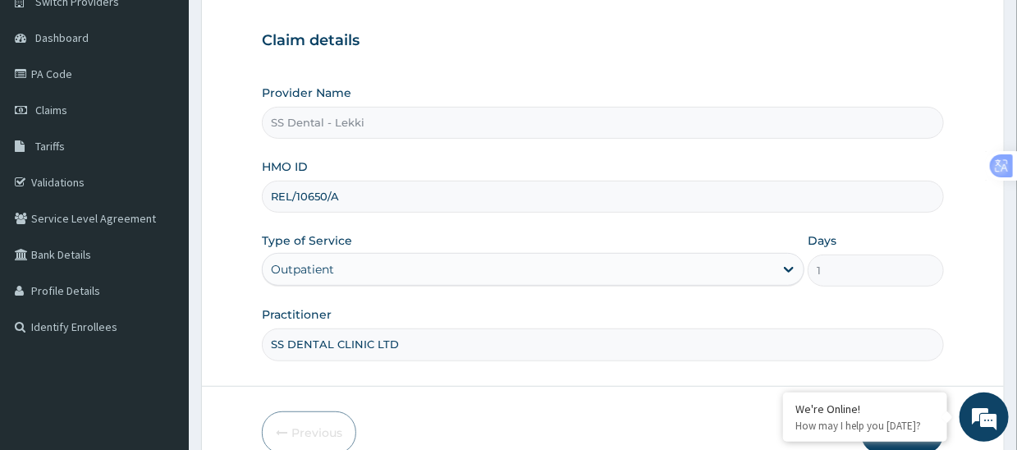
scroll to position [223, 0]
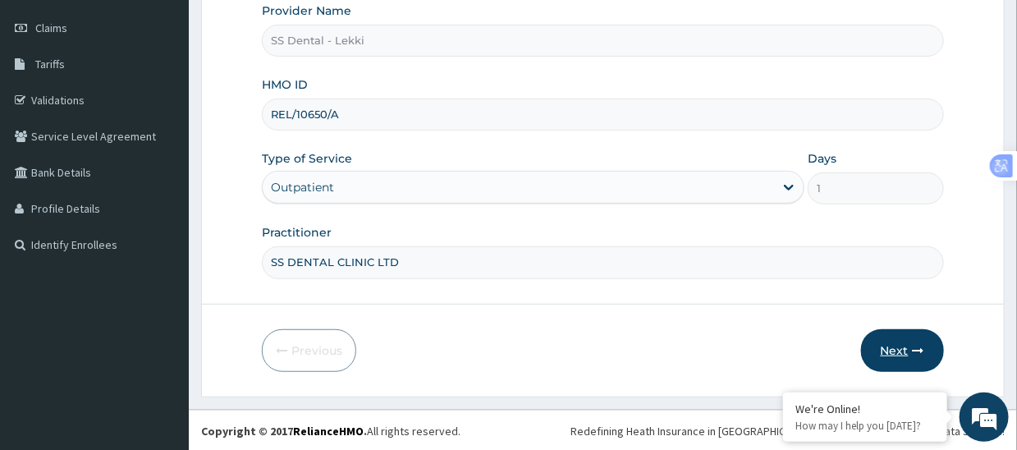
click at [886, 345] on button "Next" at bounding box center [902, 350] width 83 height 43
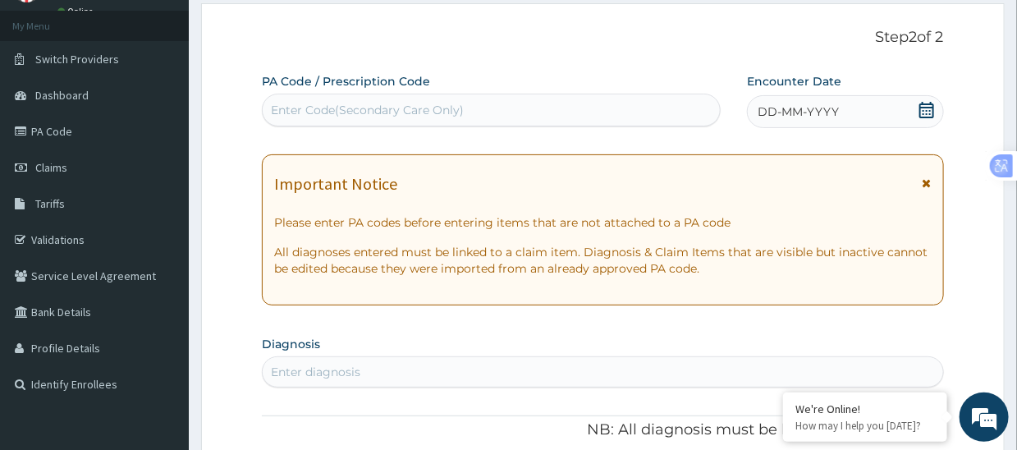
scroll to position [0, 0]
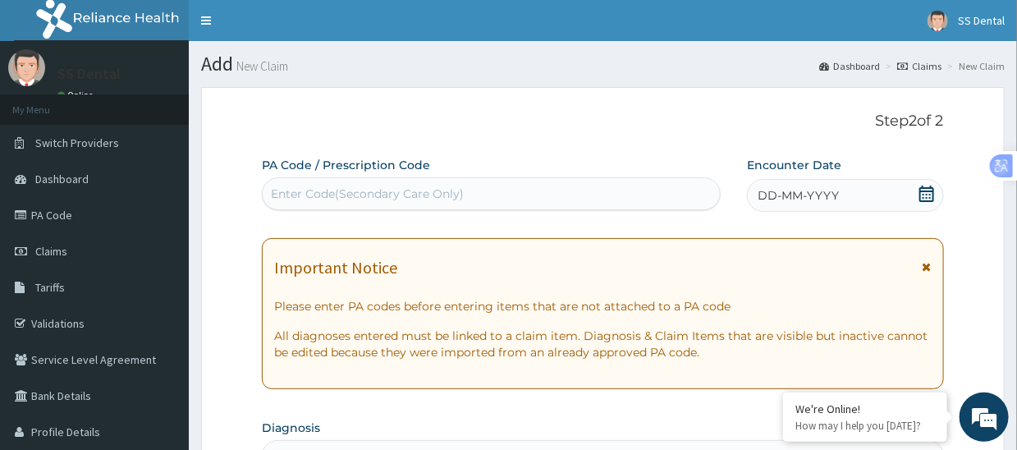
click at [410, 191] on div "Enter Code(Secondary Care Only)" at bounding box center [367, 193] width 193 height 16
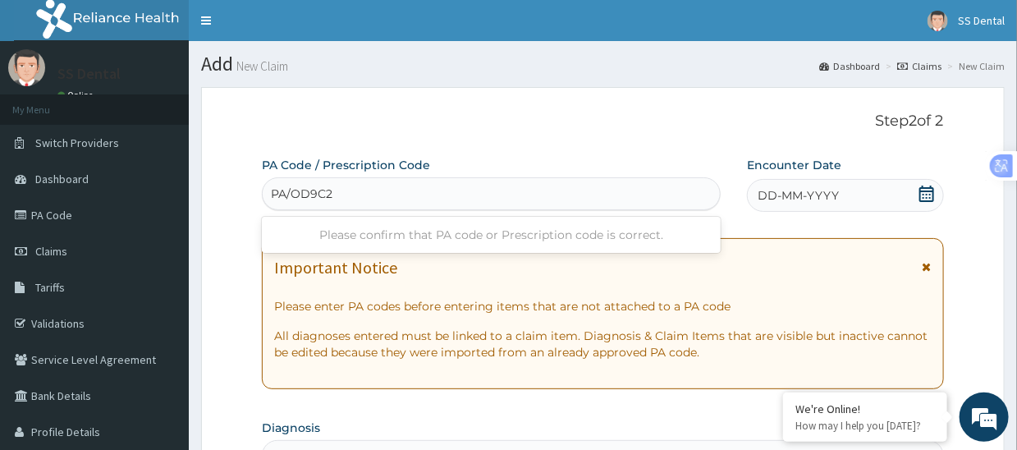
type input "PA/OD9C2O"
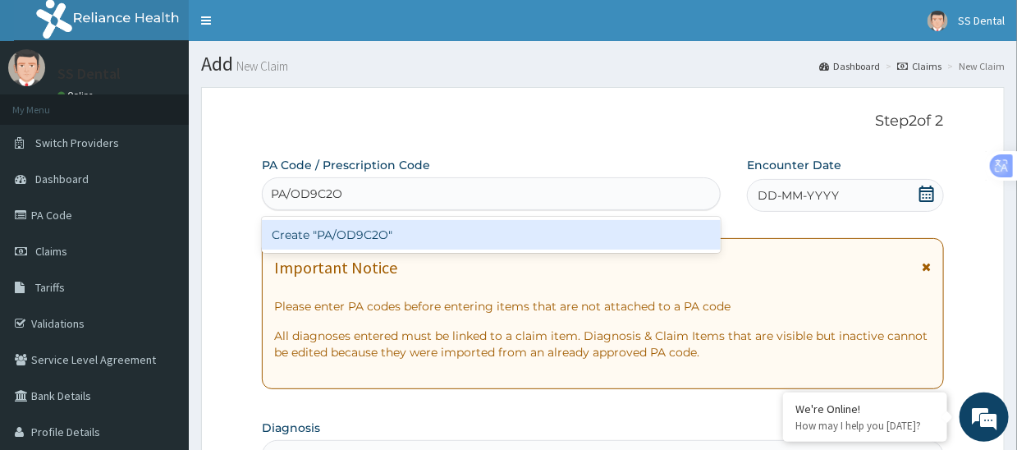
click at [415, 233] on div "Create "PA/OD9C2O"" at bounding box center [491, 235] width 459 height 30
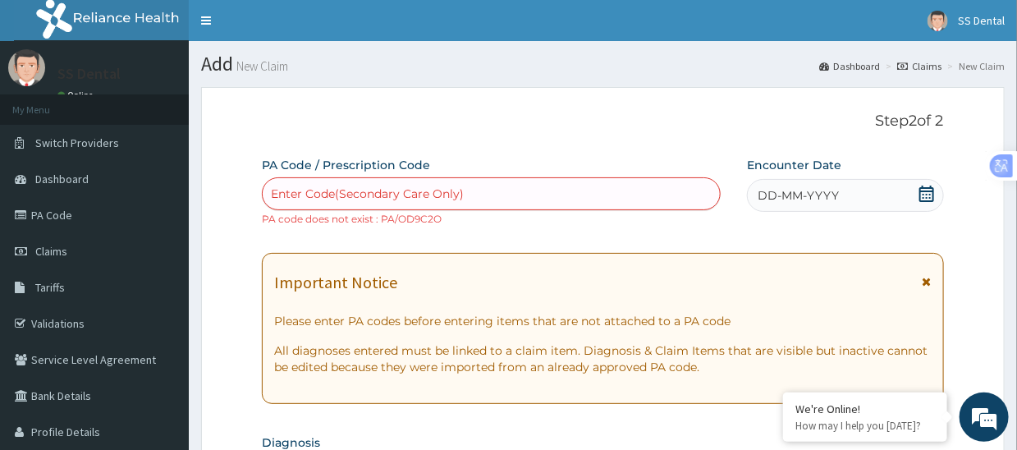
click at [489, 194] on div "Enter Code(Secondary Care Only)" at bounding box center [491, 193] width 457 height 26
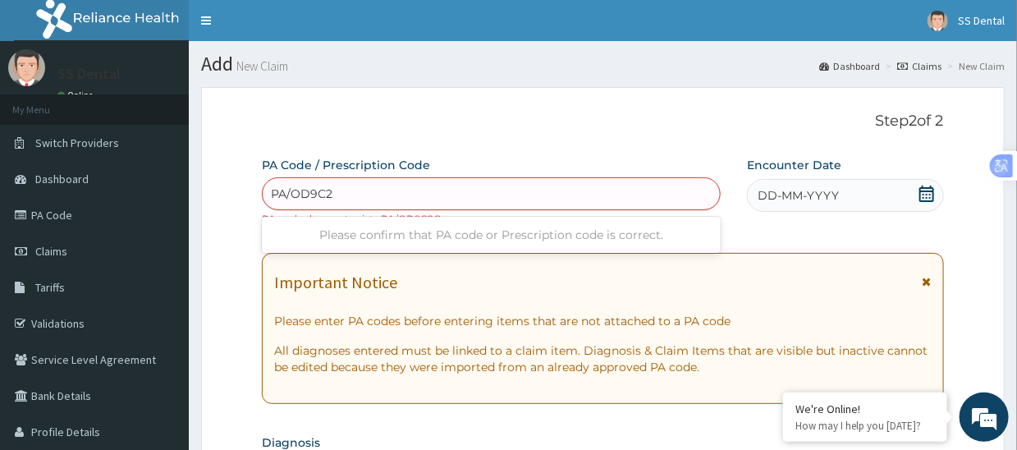
type input "PA/OD9C20"
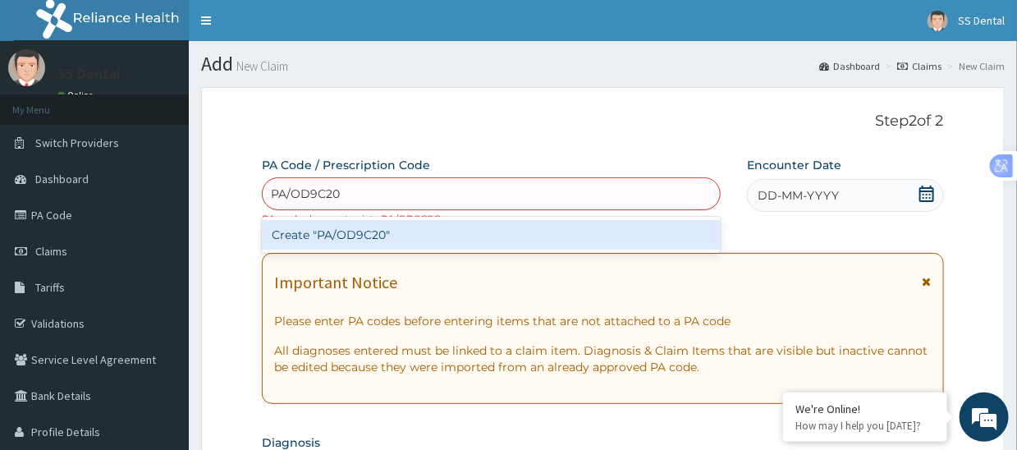
click at [395, 230] on div "Create "PA/OD9C20"" at bounding box center [491, 235] width 459 height 30
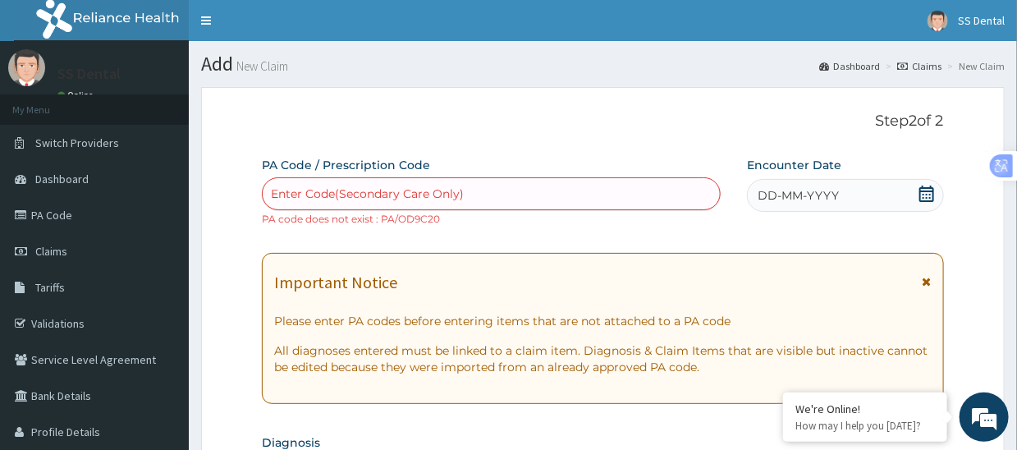
click at [473, 194] on div "Enter Code(Secondary Care Only)" at bounding box center [491, 193] width 457 height 26
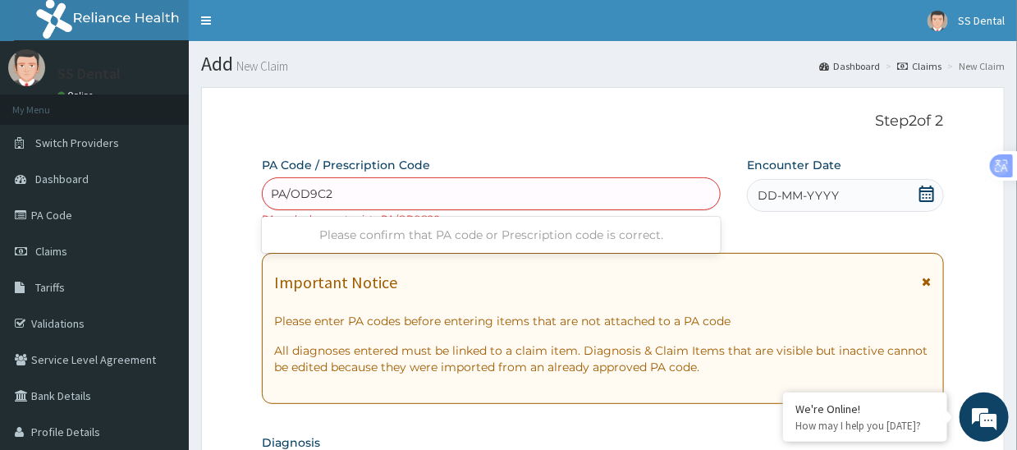
type input "PA/OD9C20"
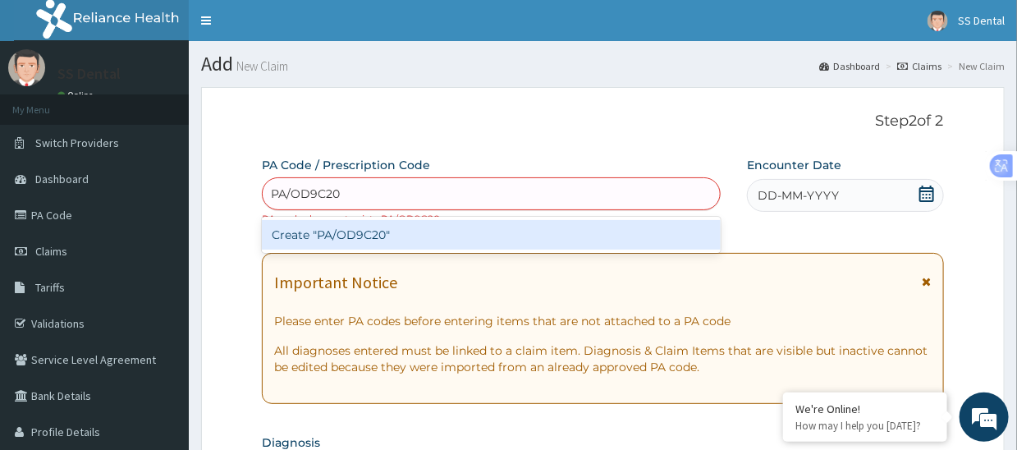
click at [412, 233] on div "Create "PA/OD9C20"" at bounding box center [491, 235] width 459 height 30
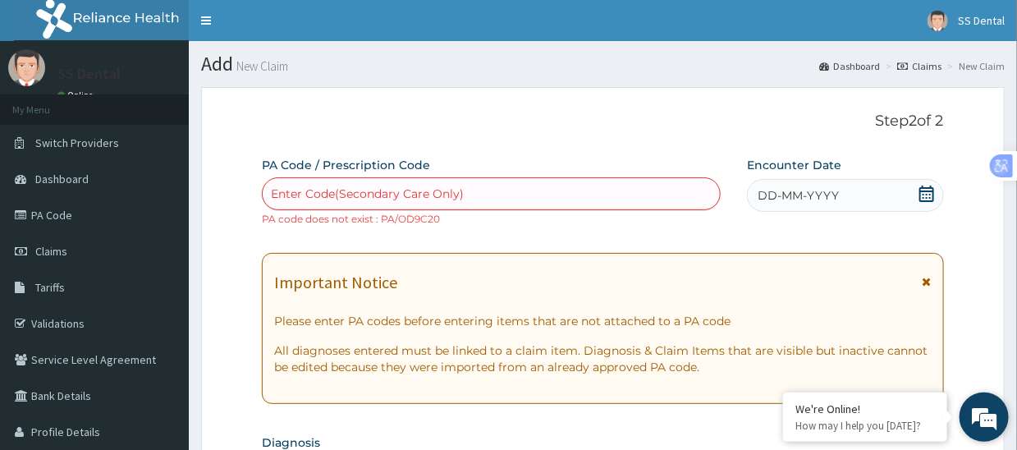
click at [980, 414] on em at bounding box center [984, 417] width 44 height 44
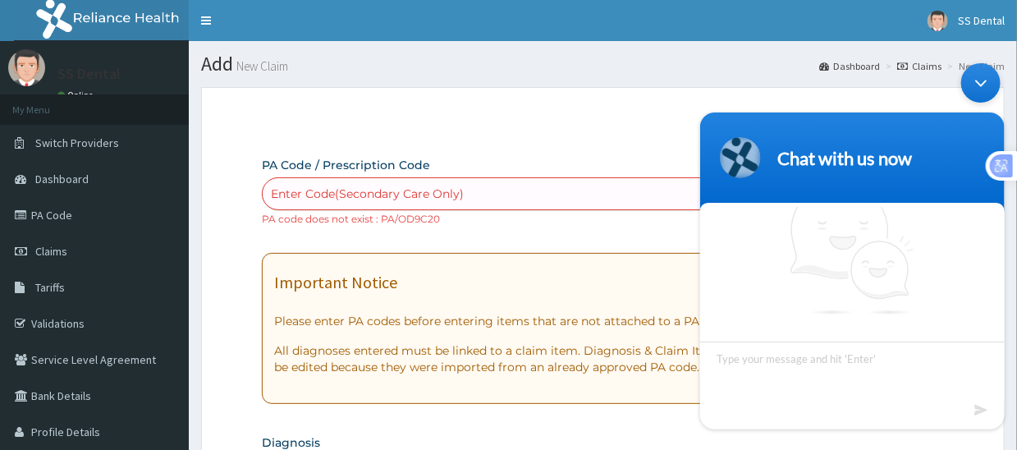
scroll to position [27, 0]
click at [797, 377] on section "Chat with us now We're online!" at bounding box center [851, 270] width 304 height 317
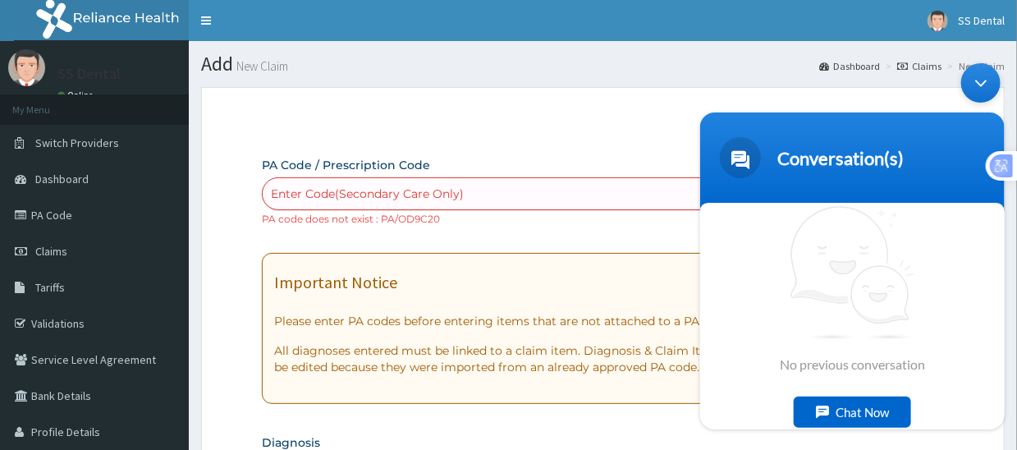
click at [848, 406] on div "Chat Now" at bounding box center [851, 411] width 117 height 31
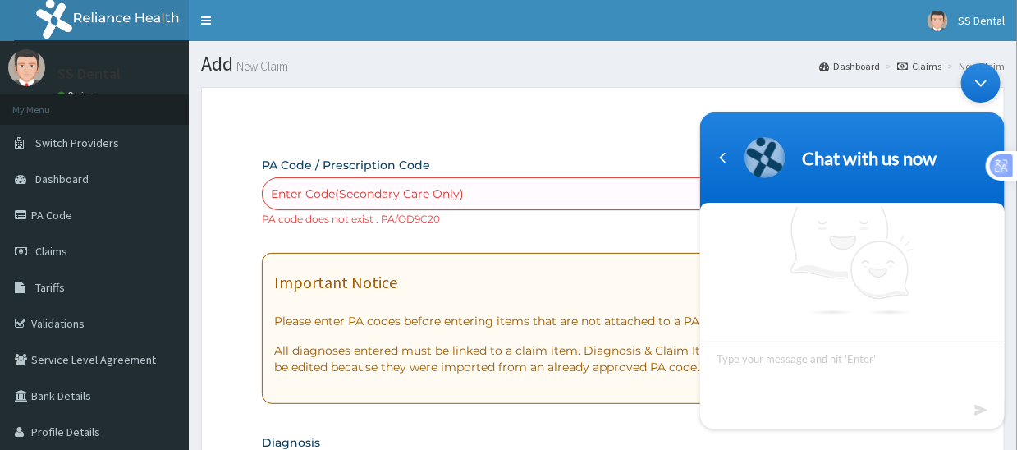
click at [806, 359] on textarea "Type your message and hit 'Enter'" at bounding box center [851, 369] width 304 height 57
type textarea "HI"
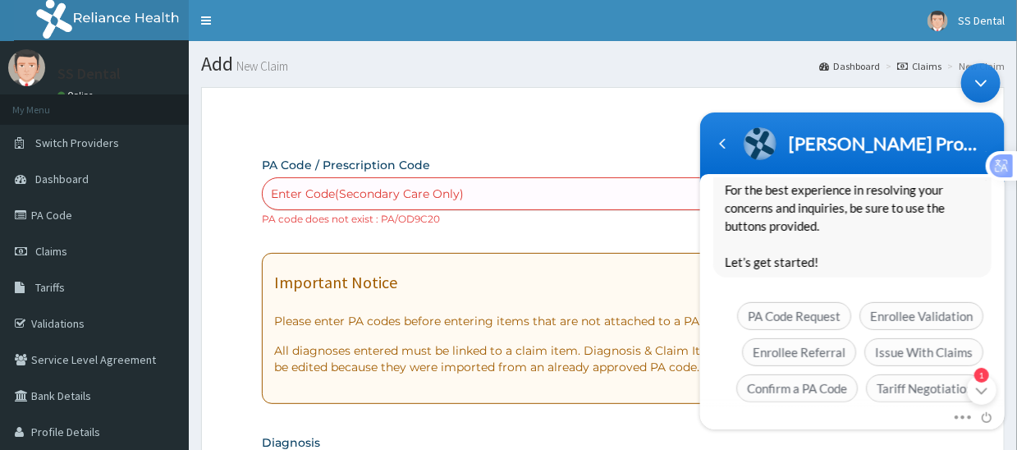
scroll to position [356, 0]
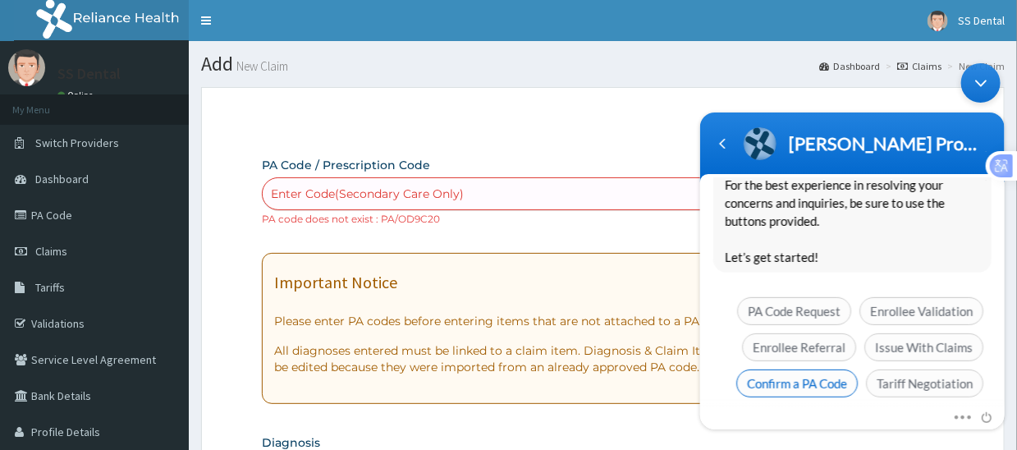
click at [810, 369] on span "Confirm a PA Code" at bounding box center [795, 383] width 121 height 28
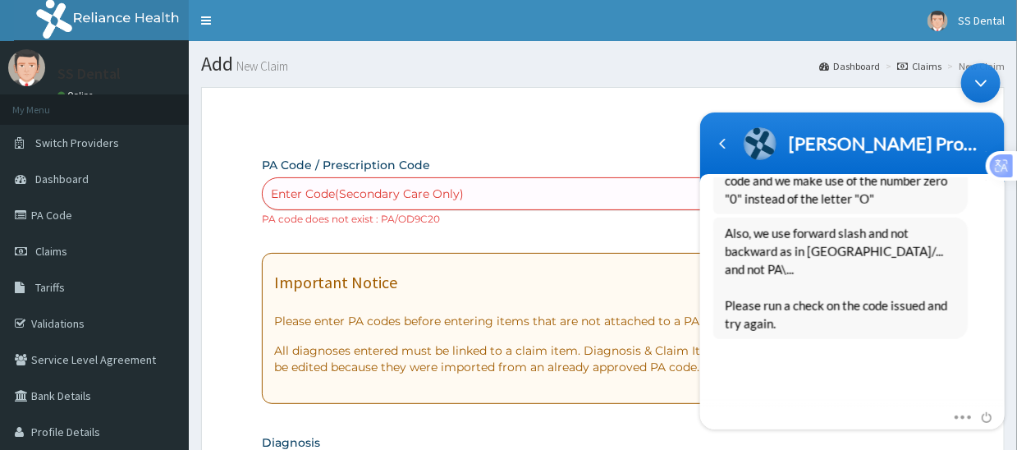
scroll to position [913, 0]
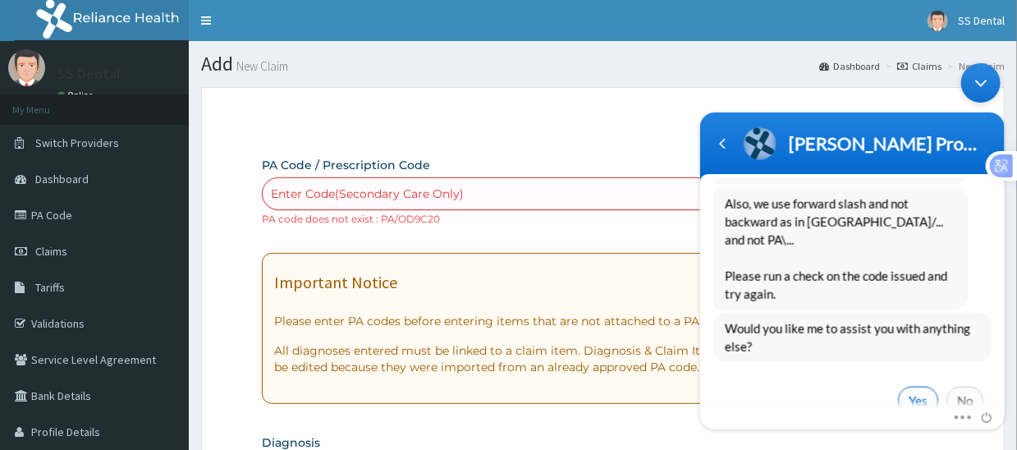
click at [920, 386] on span "Yes" at bounding box center [917, 400] width 40 height 28
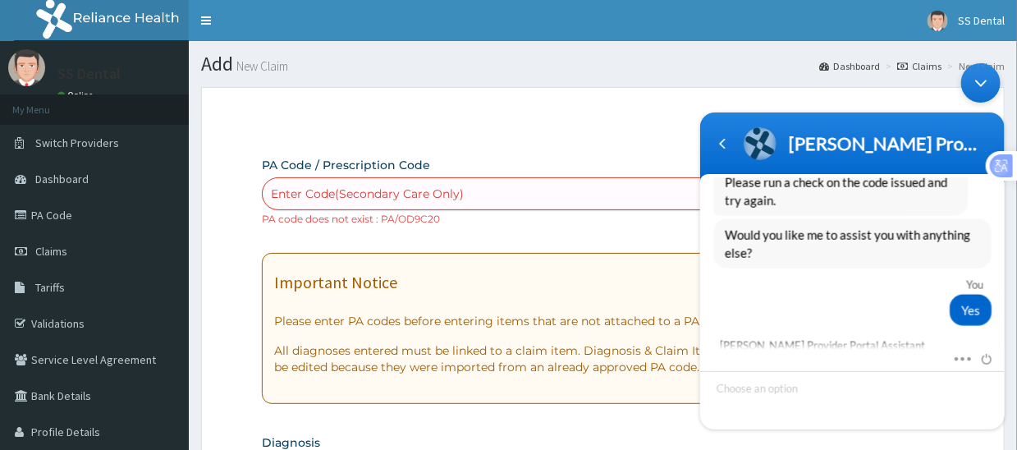
scroll to position [1141, 0]
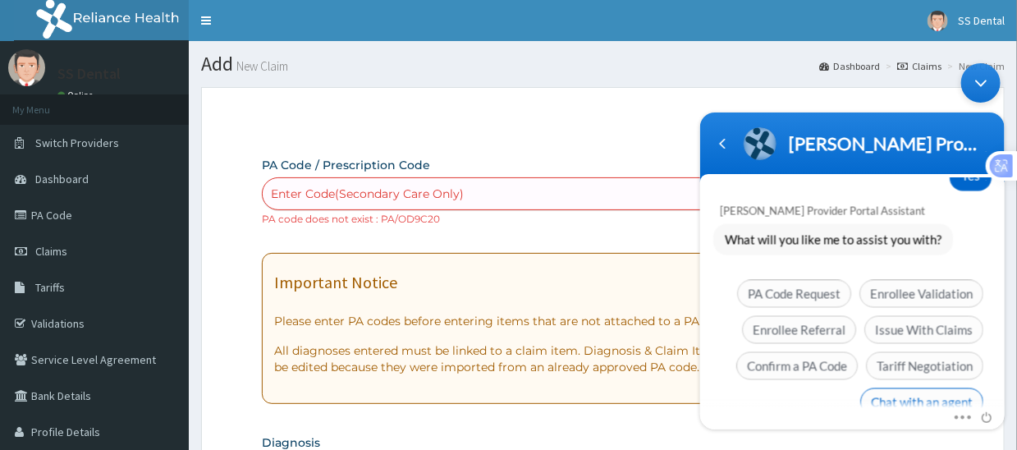
click at [895, 388] on span "Chat with an agent" at bounding box center [920, 402] width 123 height 28
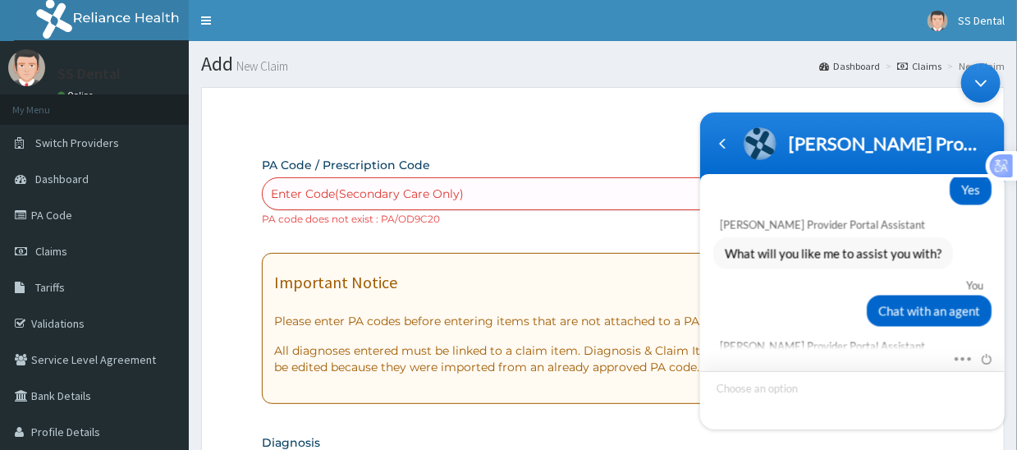
scroll to position [1304, 0]
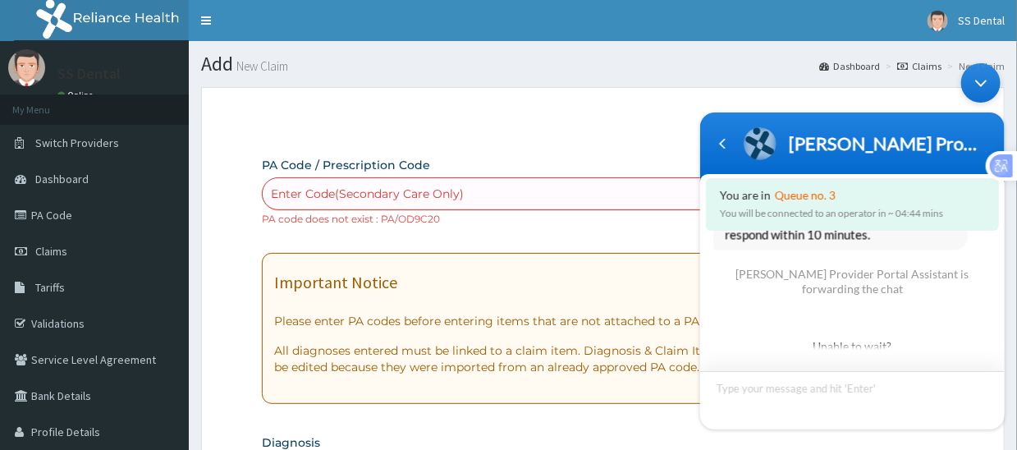
click at [829, 386] on textarea "Type your message and hit 'Enter'" at bounding box center [851, 400] width 304 height 58
click at [838, 403] on textarea "Type your message and hit 'Enter'" at bounding box center [851, 400] width 304 height 58
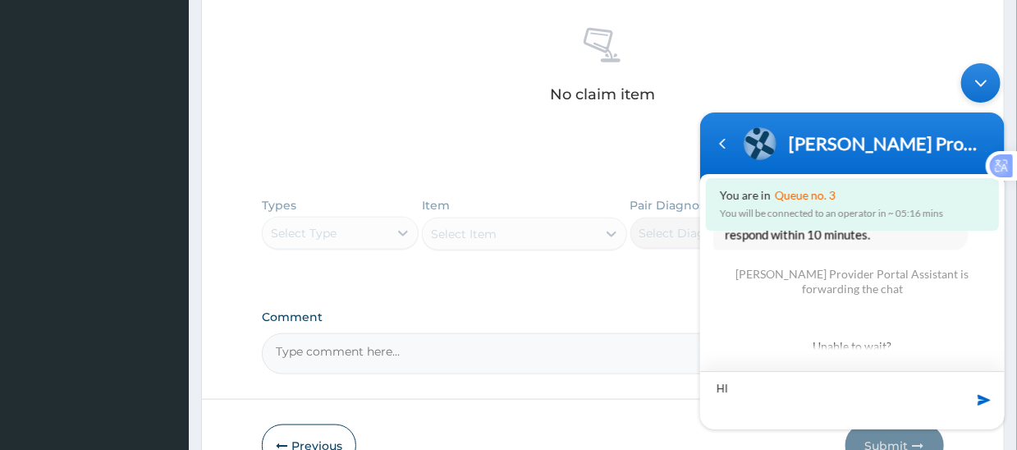
scroll to position [742, 0]
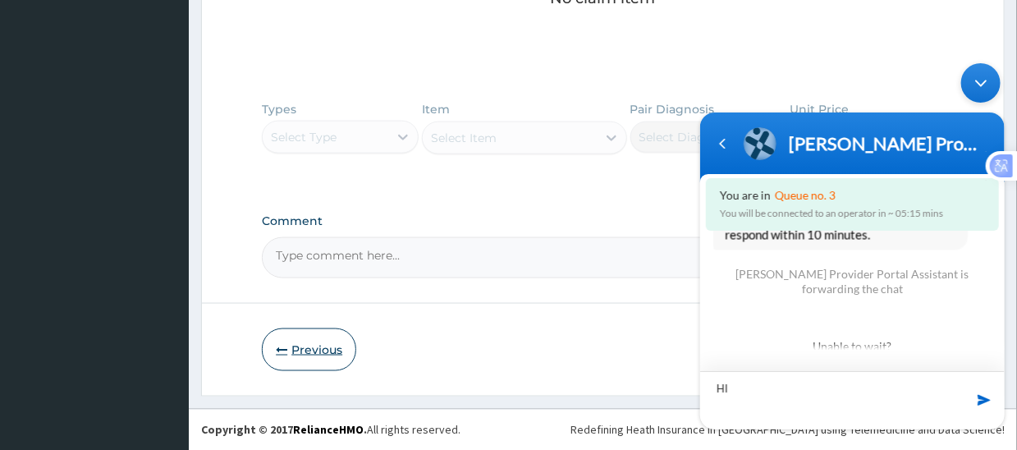
type textarea "HI"
click at [287, 345] on button "Previous" at bounding box center [309, 349] width 94 height 43
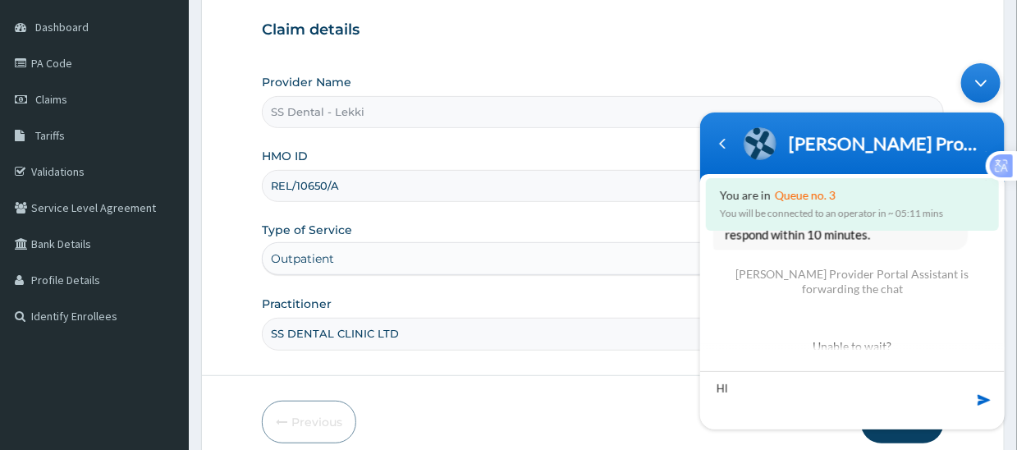
scroll to position [59, 0]
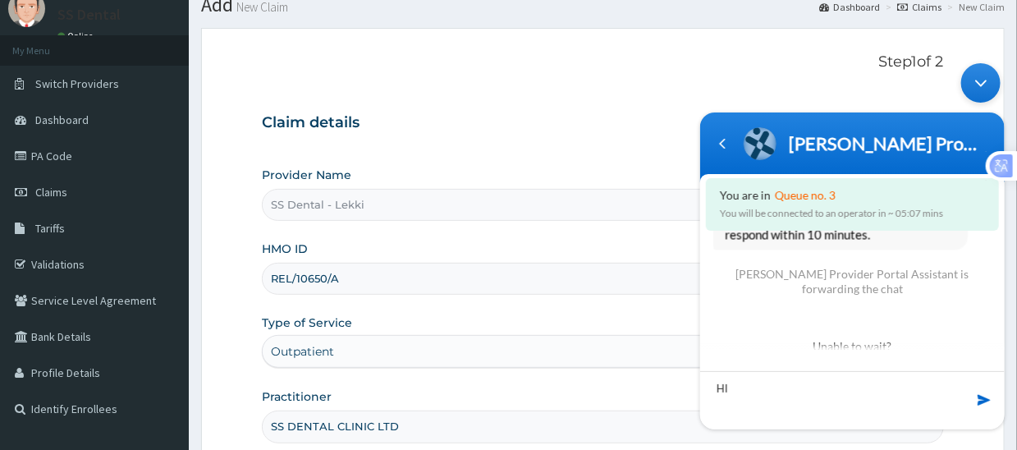
drag, startPoint x: 382, startPoint y: 278, endPoint x: 260, endPoint y: 264, distance: 123.0
click at [260, 264] on form "Step 1 of 2 Claim details Provider Name SS Dental - Lekki HMO ID REL/10650/A Ty…" at bounding box center [602, 294] width 803 height 532
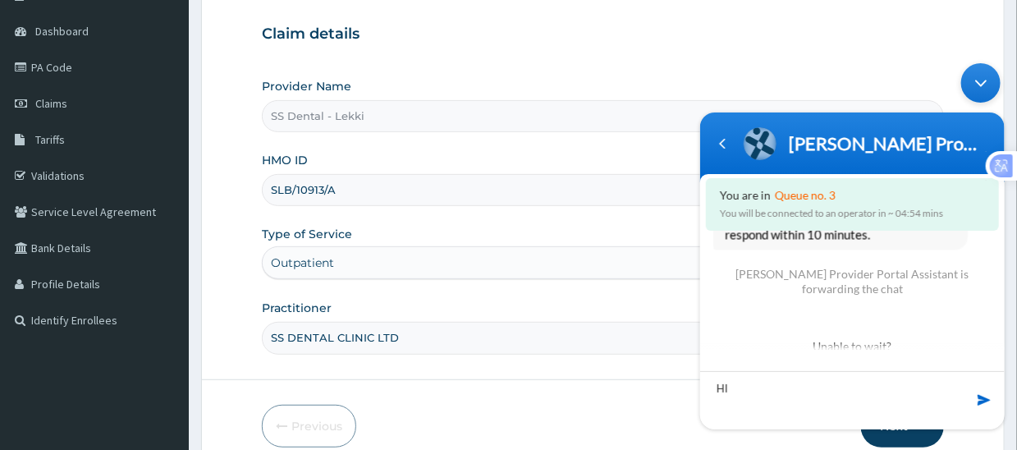
scroll to position [223, 0]
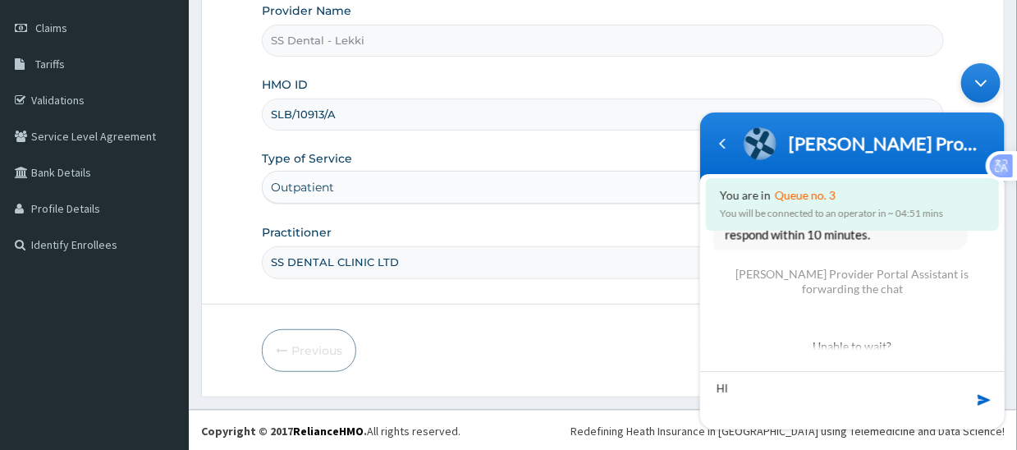
type input "SLB/10913/A"
drag, startPoint x: 981, startPoint y: 81, endPoint x: 1671, endPoint y: 140, distance: 692.5
click at [981, 81] on div "Minimize live chat window" at bounding box center [979, 82] width 39 height 39
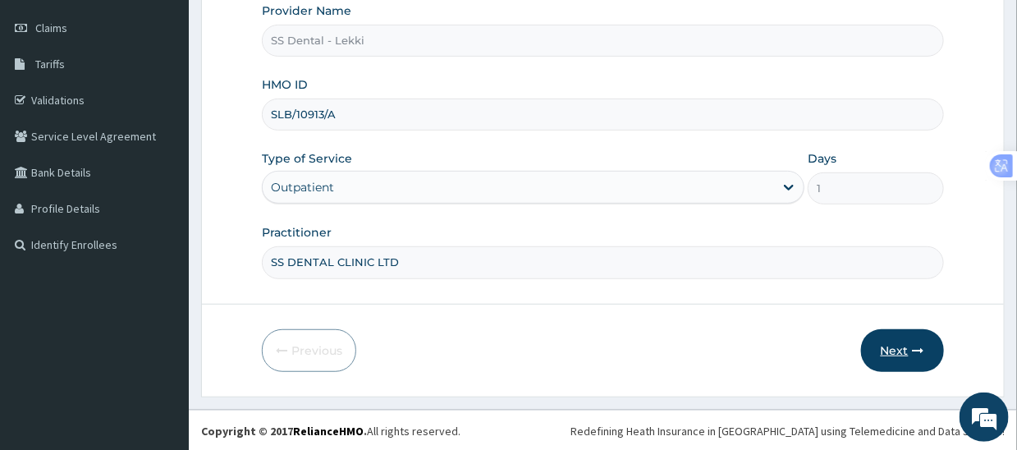
click at [907, 352] on button "Next" at bounding box center [902, 350] width 83 height 43
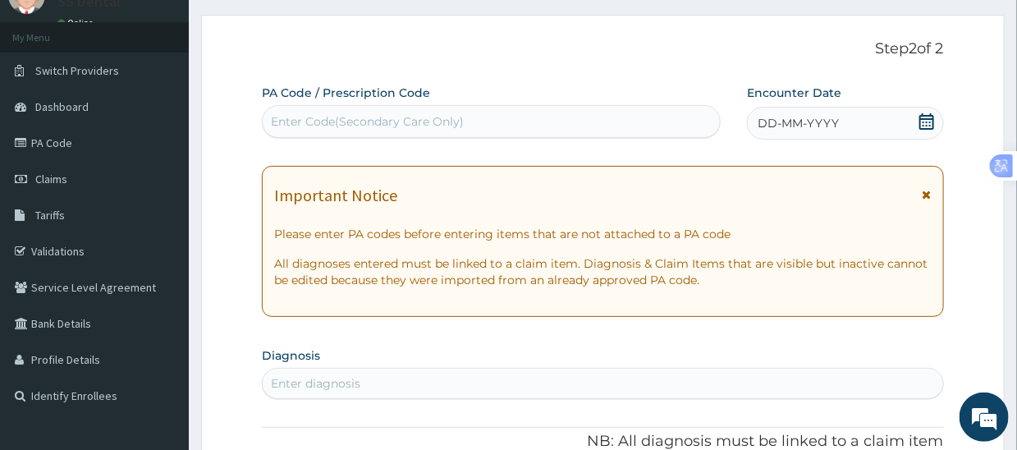
scroll to position [0, 0]
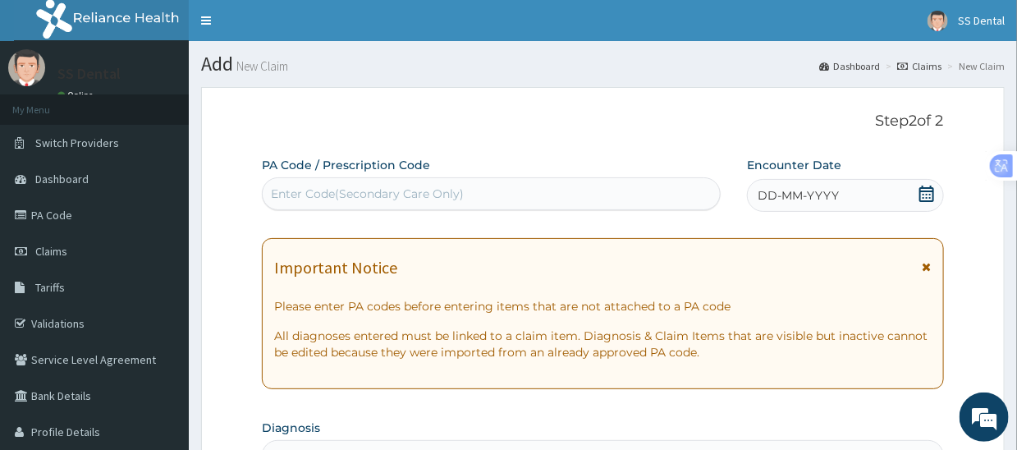
click at [528, 201] on div "Enter Code(Secondary Care Only)" at bounding box center [491, 193] width 457 height 26
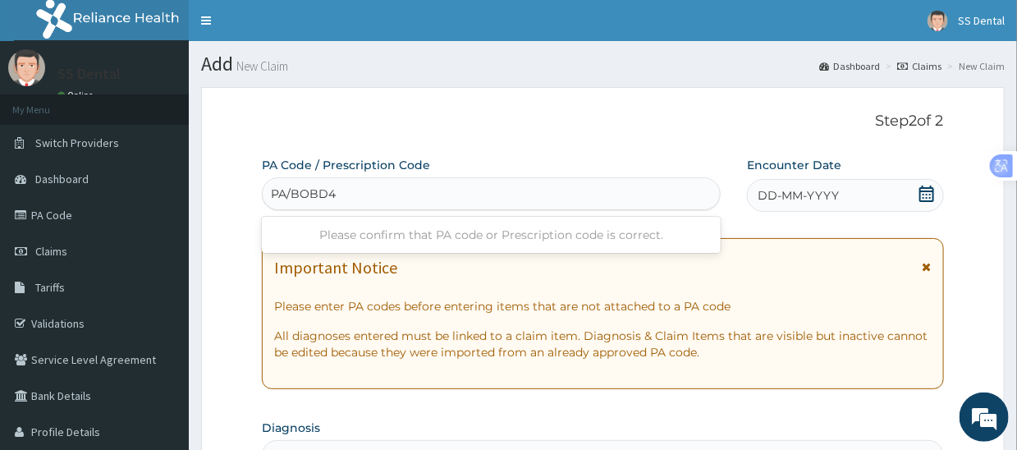
type input "PA/BOBD47"
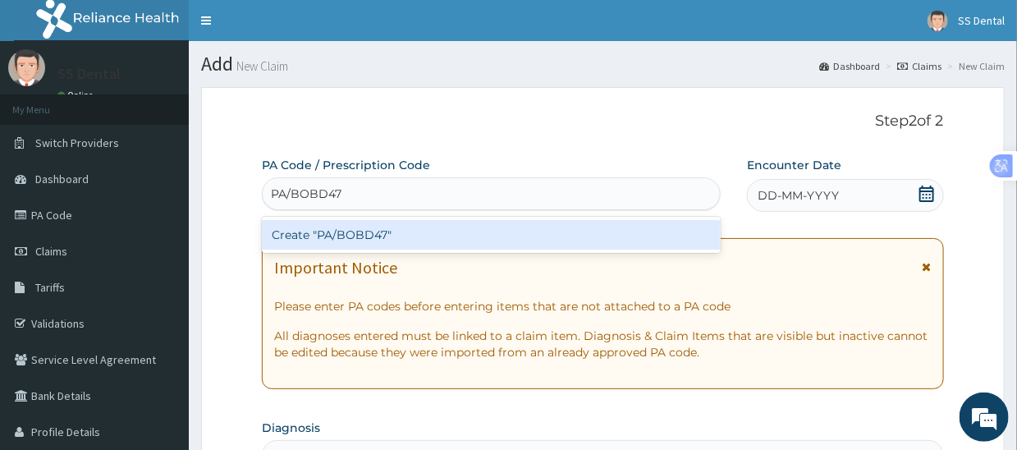
click at [411, 230] on div "Create "PA/BOBD47"" at bounding box center [491, 235] width 459 height 30
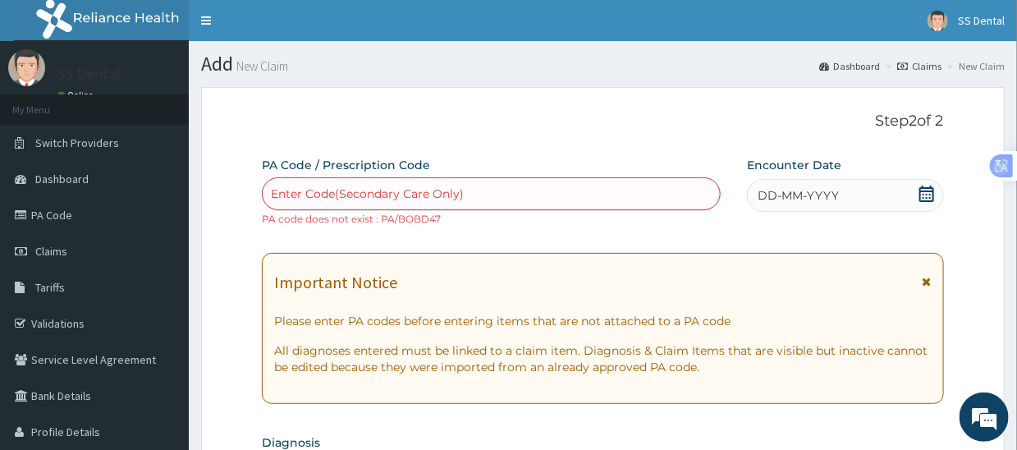
click at [505, 192] on div "Enter Code(Secondary Care Only)" at bounding box center [491, 193] width 457 height 26
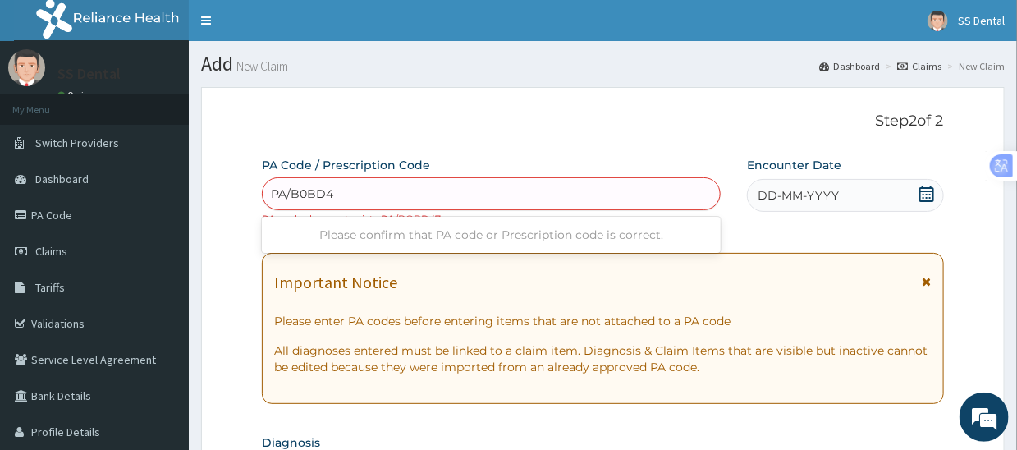
type input "PA/B0BD47"
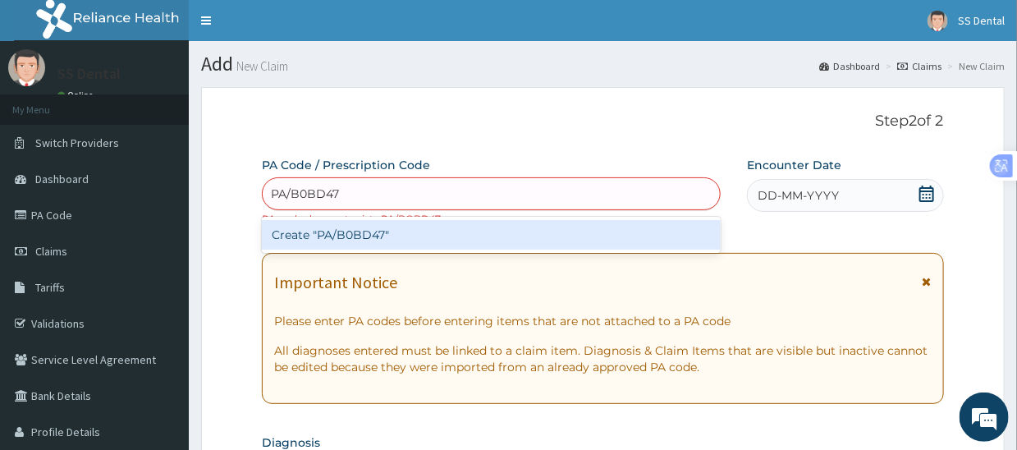
click at [452, 232] on div "Create "PA/B0BD47"" at bounding box center [491, 235] width 459 height 30
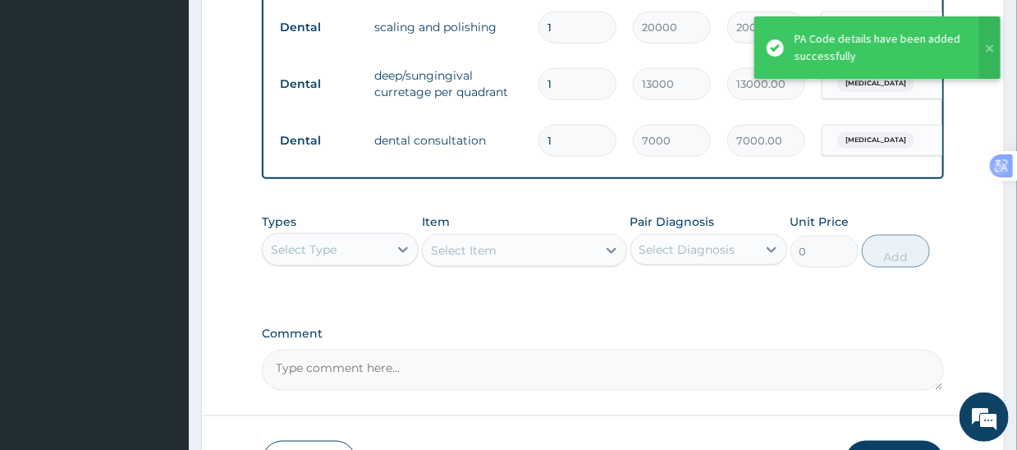
scroll to position [780, 0]
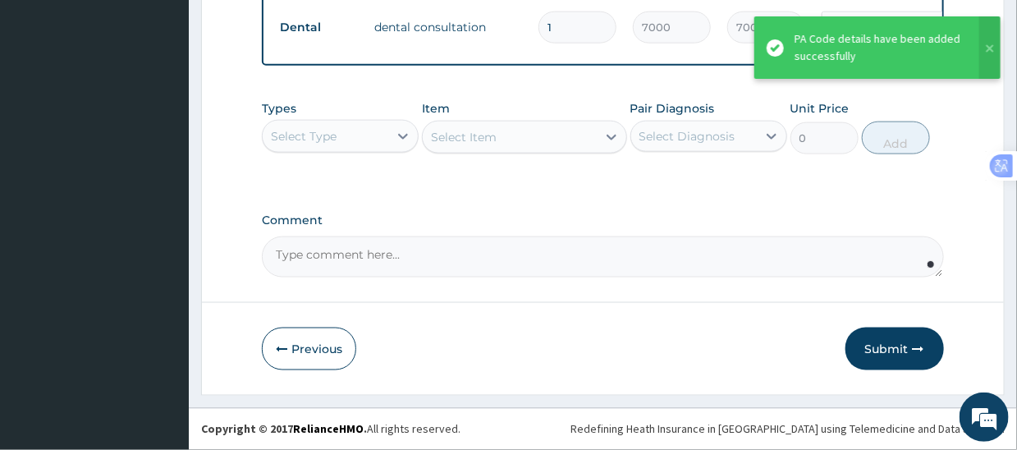
click at [458, 255] on textarea "Comment" at bounding box center [602, 256] width 681 height 41
paste textarea "SS DENTAL CLINIC LTD AUGUST 2025 DENTAL BILL"
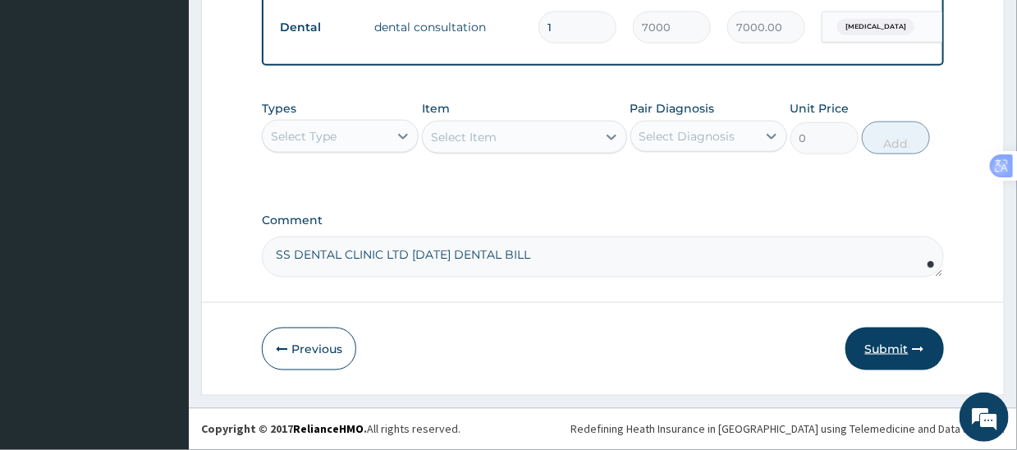
type textarea "SS DENTAL CLINIC LTD AUGUST 2025 DENTAL BILL"
click at [868, 343] on button "Submit" at bounding box center [894, 348] width 98 height 43
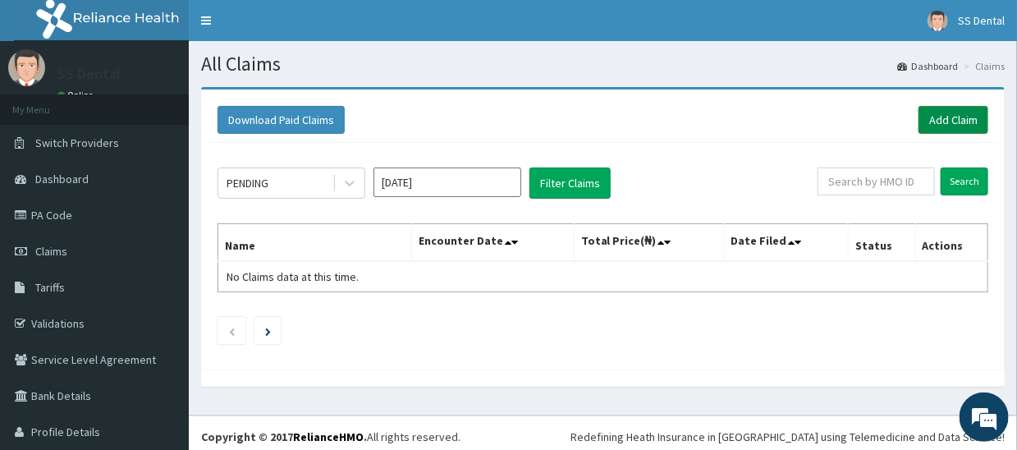
click at [929, 112] on link "Add Claim" at bounding box center [953, 120] width 70 height 28
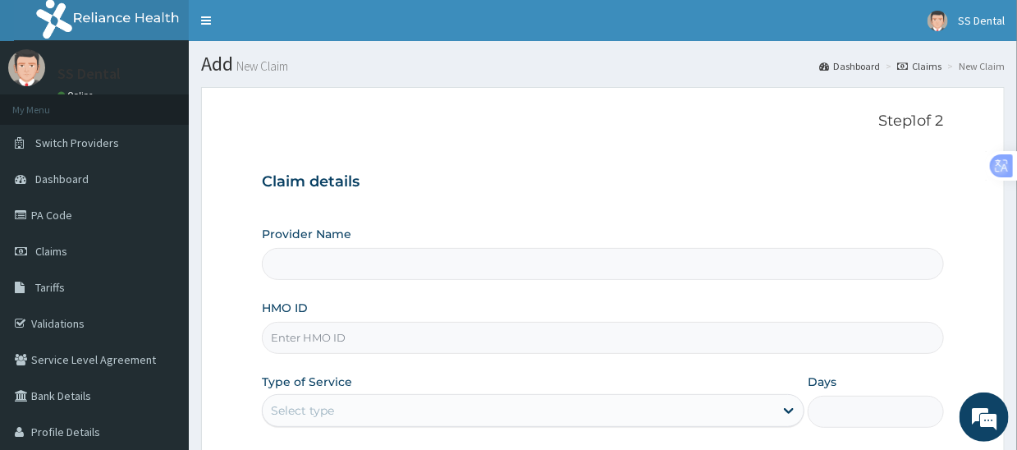
type input "SS Dental - Lekki"
click at [501, 335] on input "HMO ID" at bounding box center [602, 338] width 681 height 32
type input "TLR/10157/B"
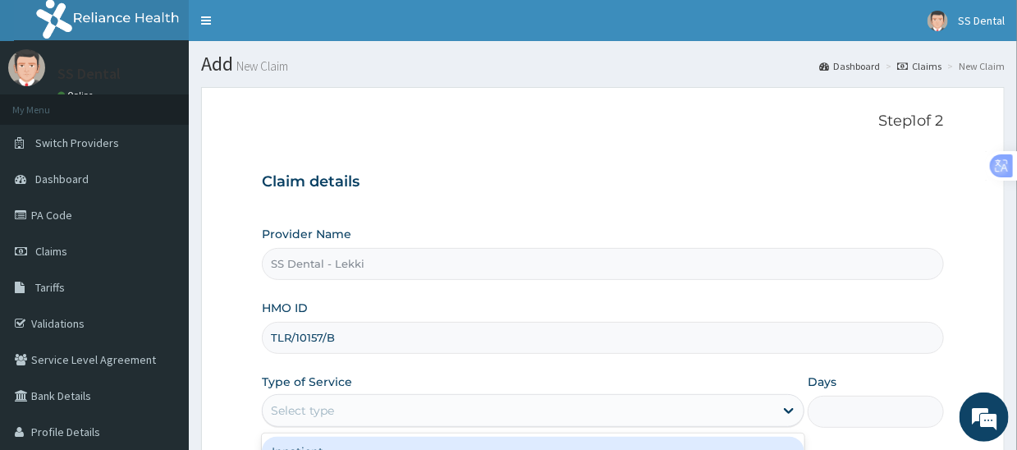
click at [462, 407] on div "Select type" at bounding box center [518, 410] width 511 height 26
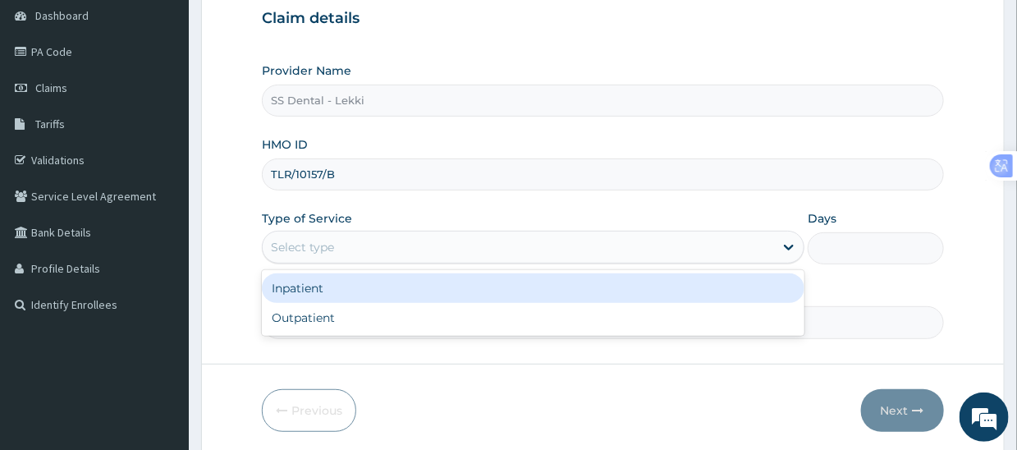
scroll to position [164, 0]
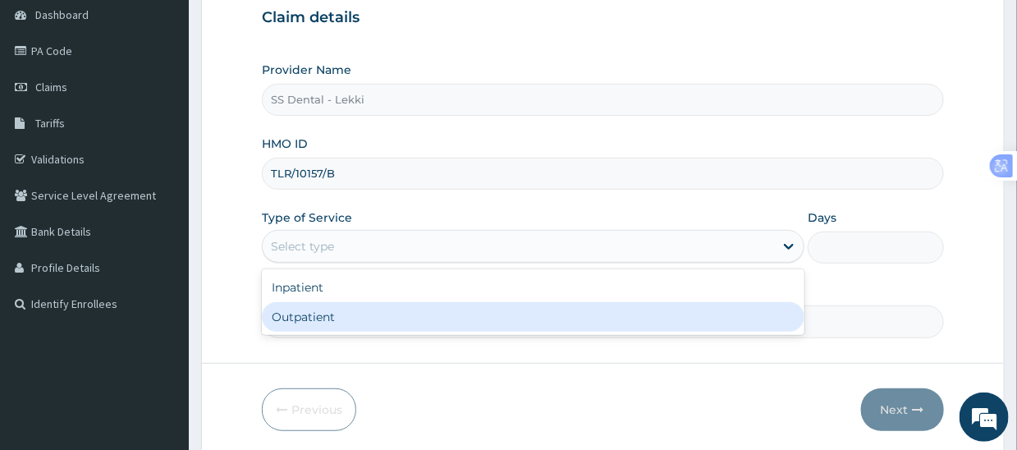
click at [429, 320] on div "Outpatient" at bounding box center [533, 317] width 542 height 30
type input "1"
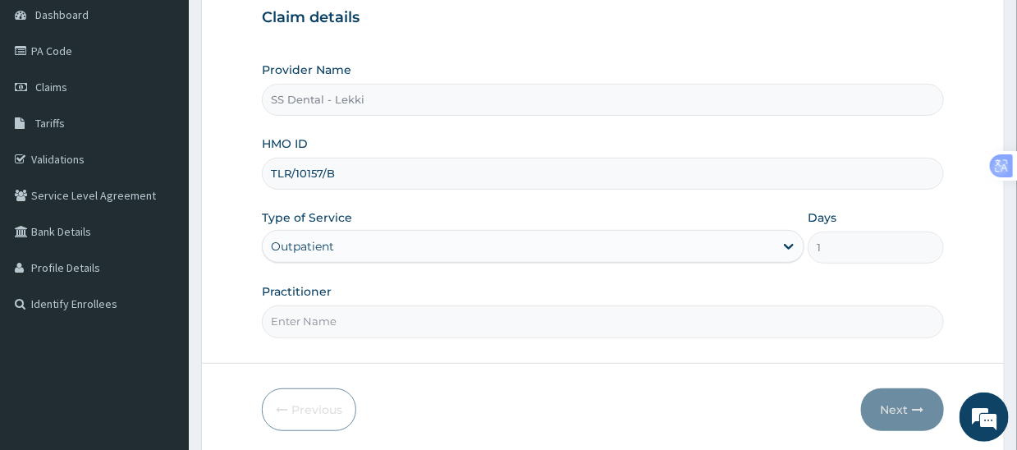
click at [433, 318] on input "Practitioner" at bounding box center [602, 321] width 681 height 32
paste input "SS DENTAL CLINIC LTD [DATE] DENTAL BILL"
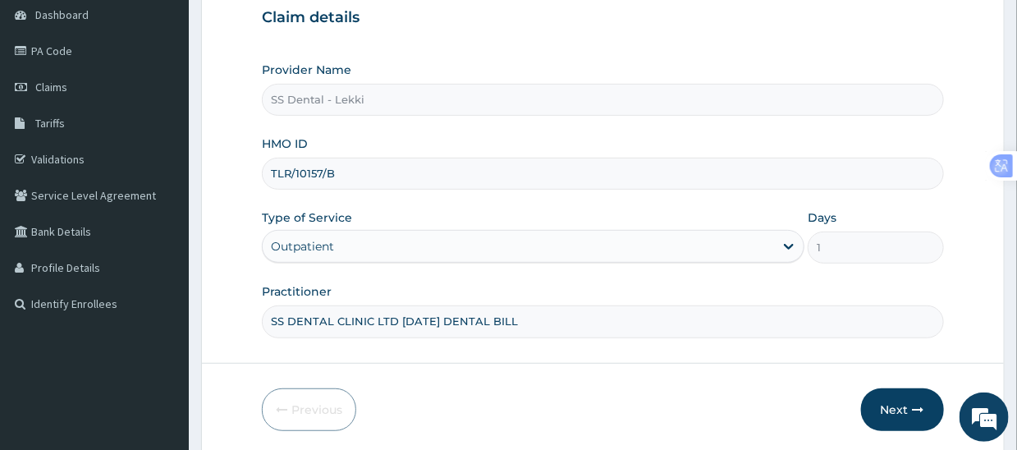
drag, startPoint x: 396, startPoint y: 318, endPoint x: 632, endPoint y: 340, distance: 236.4
click at [632, 340] on form "Step 1 of 2 Claim details Provider Name SS Dental - Lekki HMO ID TLR/10157/B Ty…" at bounding box center [602, 189] width 803 height 532
type input "SS DENTAL CLINIC LTD"
click at [898, 406] on button "Next" at bounding box center [902, 409] width 83 height 43
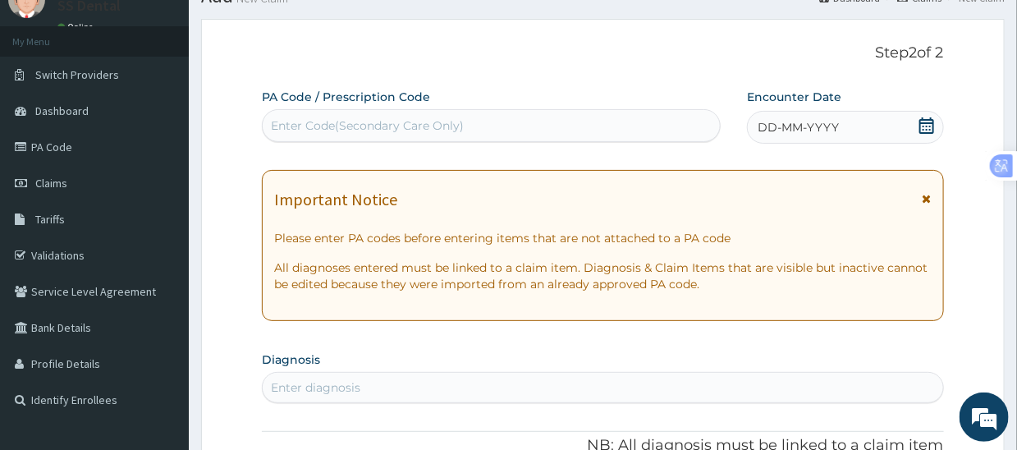
scroll to position [0, 0]
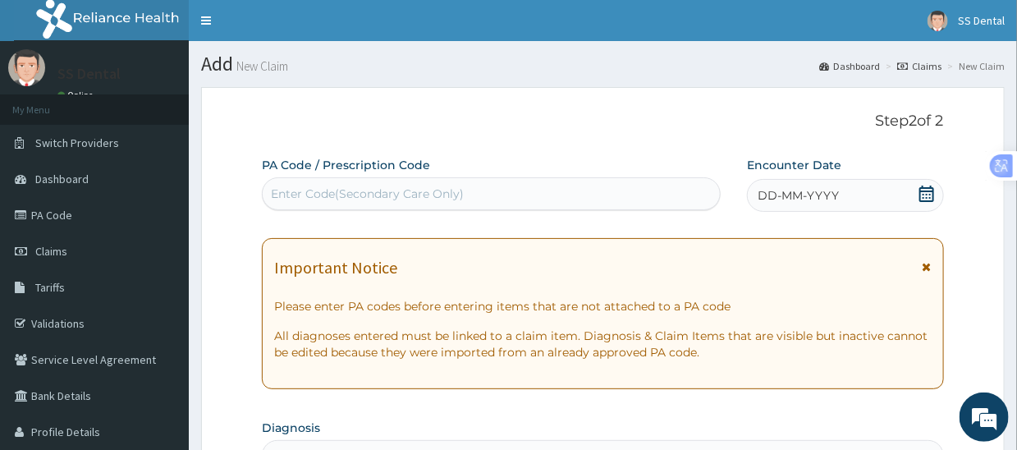
click at [464, 199] on div "Enter Code(Secondary Care Only)" at bounding box center [491, 193] width 457 height 26
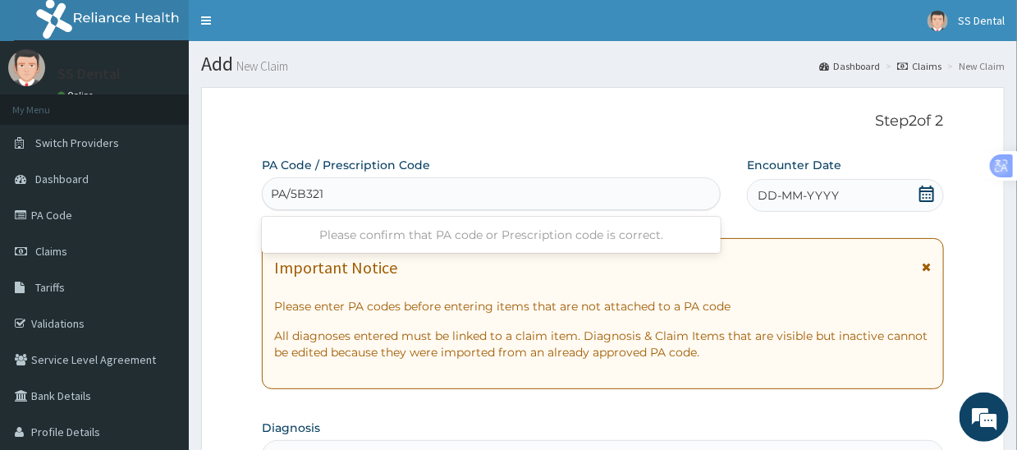
type input "PA/5B321B"
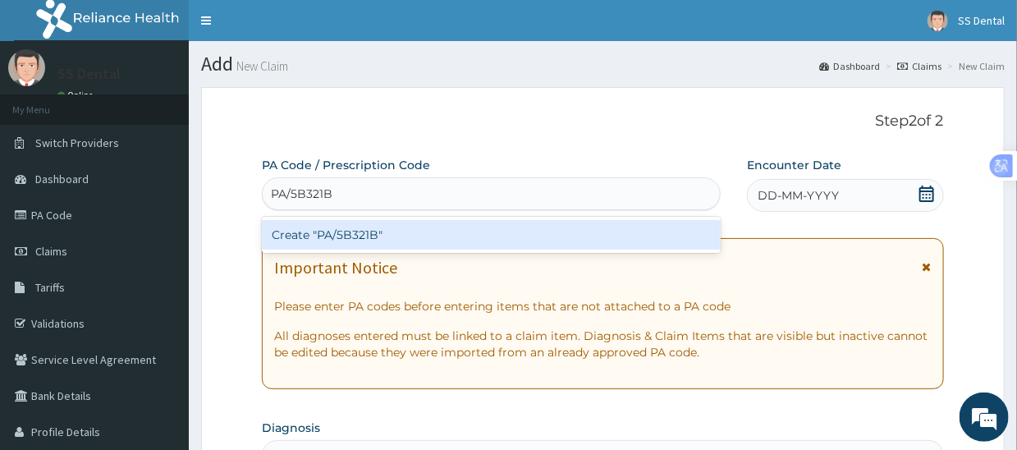
click at [458, 233] on div "Create "PA/5B321B"" at bounding box center [491, 235] width 459 height 30
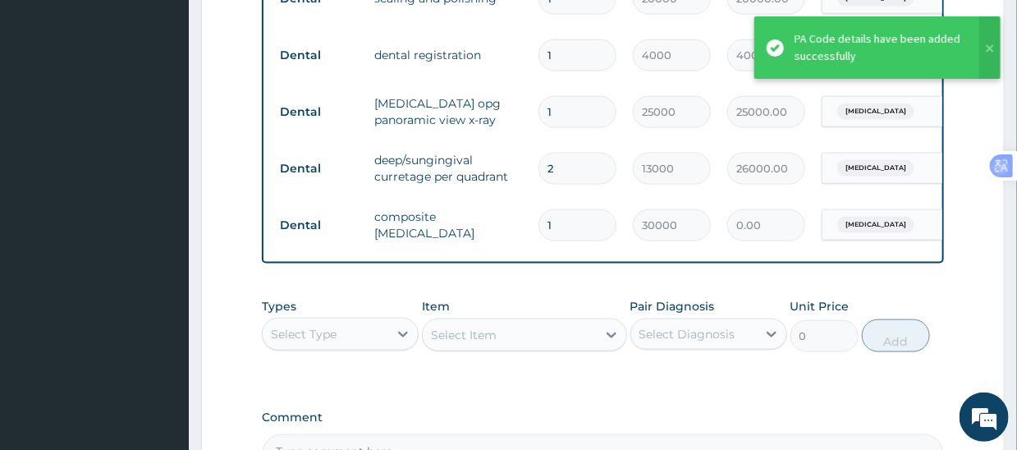
type input "0"
type input "0.00"
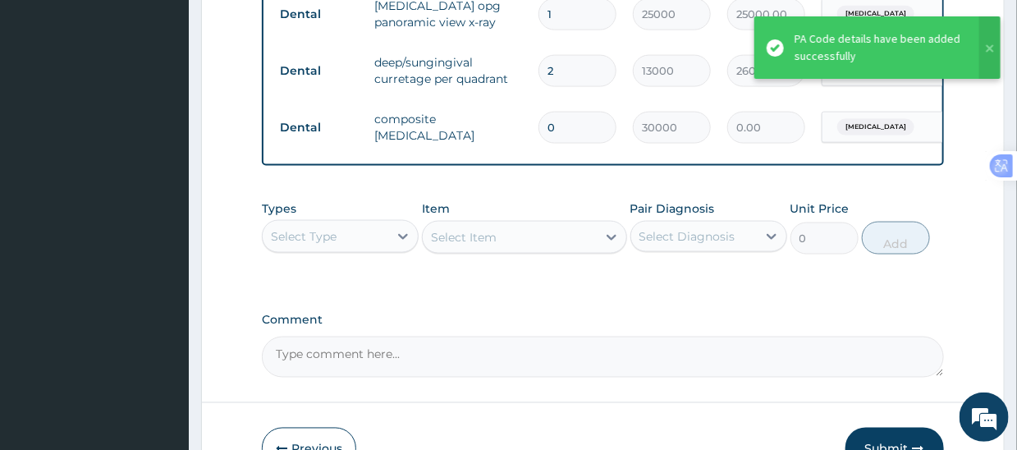
scroll to position [950, 0]
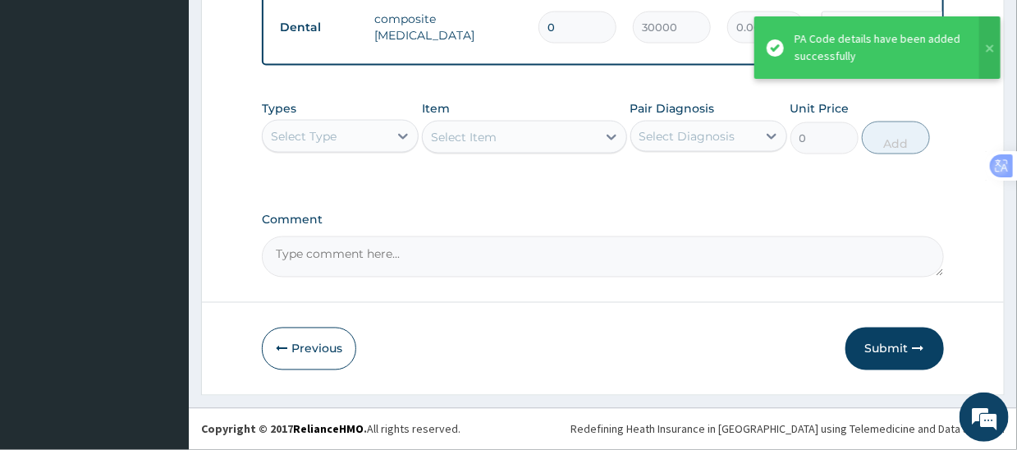
type input "0"
click at [582, 263] on textarea "Comment" at bounding box center [602, 256] width 681 height 41
paste textarea "SS DENTAL CLINIC LTD [DATE] DENTAL BILL"
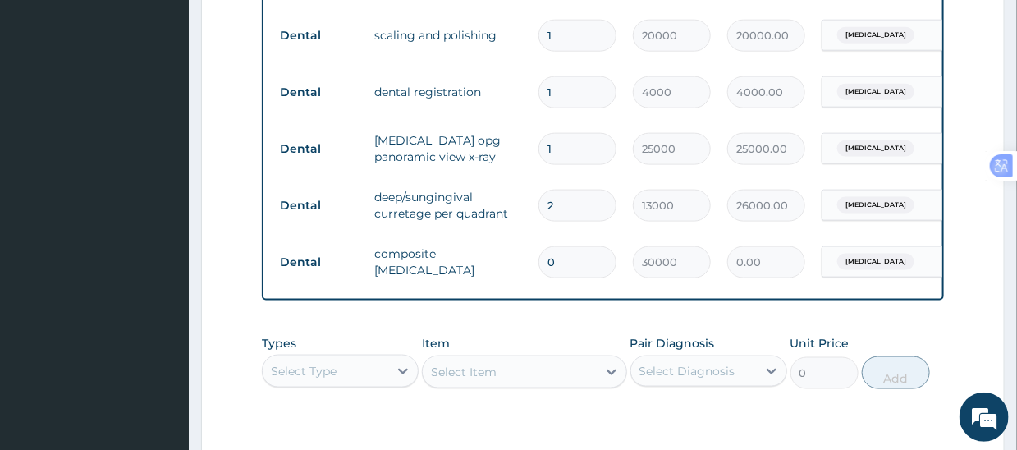
scroll to position [622, 0]
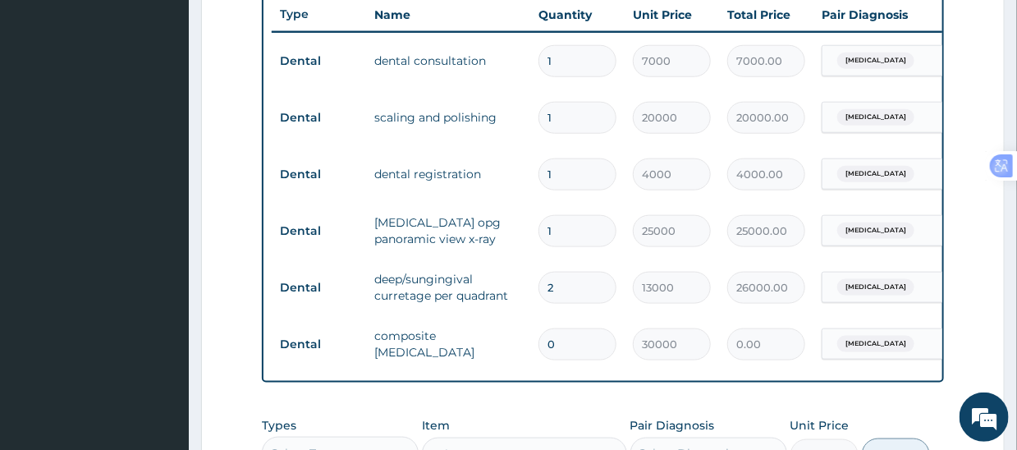
type textarea "SS DENTAL CLINIC LTD [DATE] DENTAL BILL"
drag, startPoint x: 564, startPoint y: 342, endPoint x: 525, endPoint y: 339, distance: 39.5
click at [525, 339] on tr "[MEDICAL_DATA] [MEDICAL_DATA] 0 30000 0.00 [MEDICAL_DATA] Delete" at bounding box center [674, 344] width 804 height 57
type input "1"
type input "30000.00"
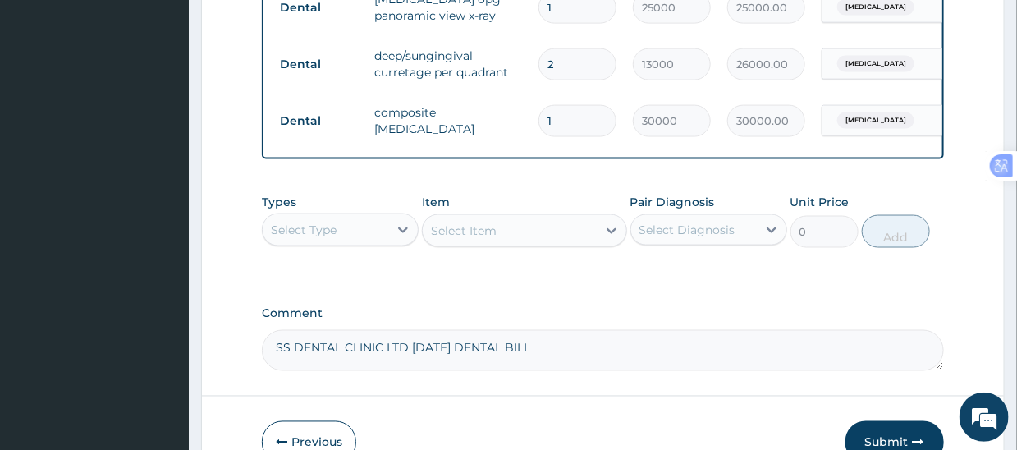
scroll to position [950, 0]
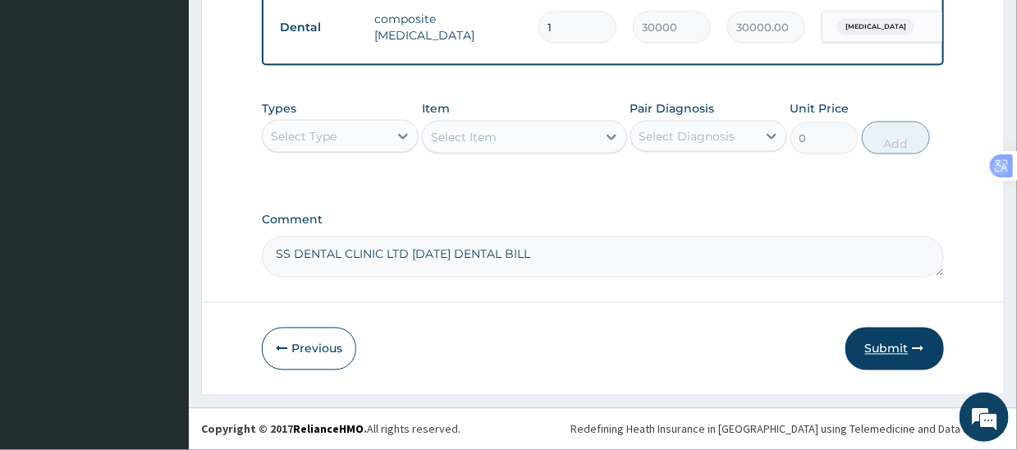
type input "1"
click at [891, 344] on button "Submit" at bounding box center [894, 348] width 98 height 43
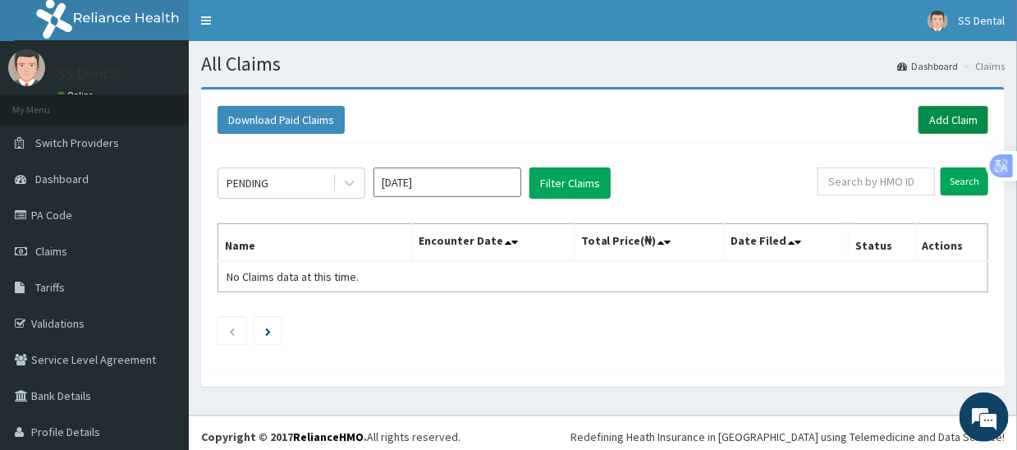
click at [921, 121] on link "Add Claim" at bounding box center [953, 120] width 70 height 28
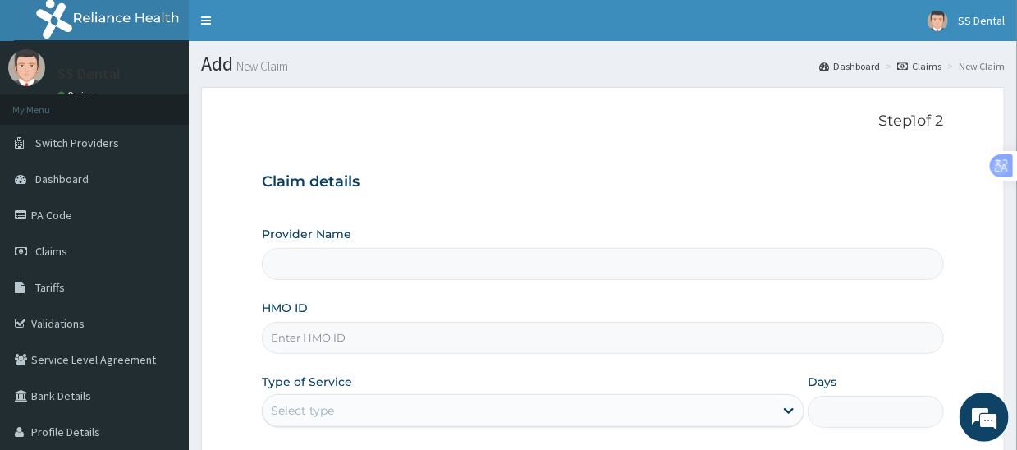
click at [396, 338] on input "HMO ID" at bounding box center [602, 338] width 681 height 32
type input "SS Dental - Lekki"
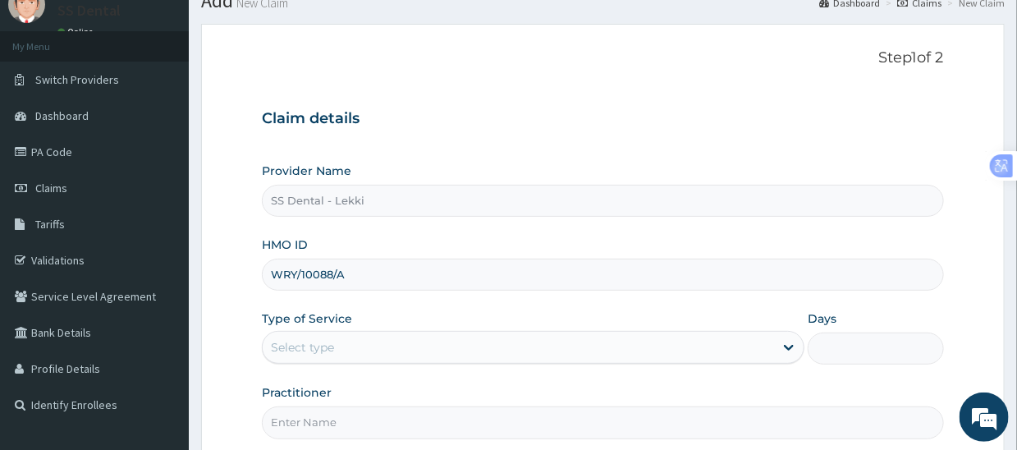
scroll to position [164, 0]
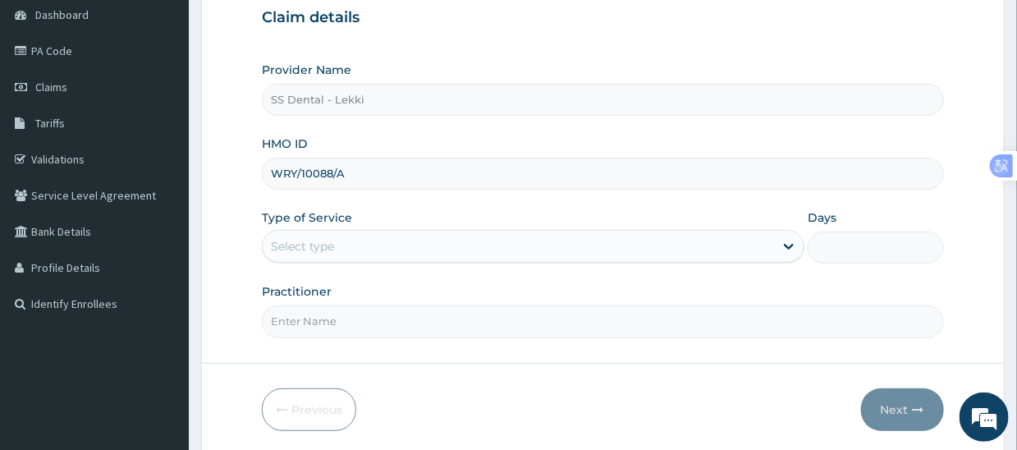
type input "WRY/10088/A"
click at [392, 247] on div "Select type" at bounding box center [518, 246] width 511 height 26
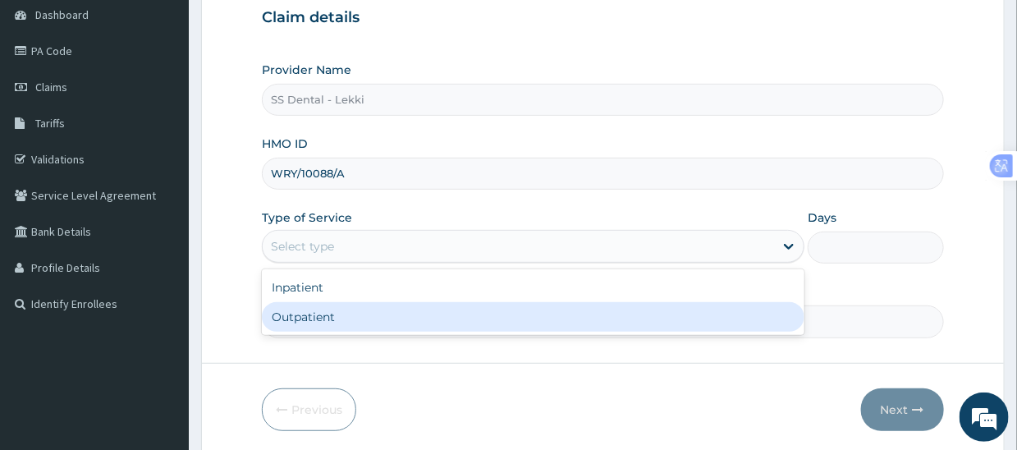
click at [390, 317] on div "Outpatient" at bounding box center [533, 317] width 542 height 30
type input "1"
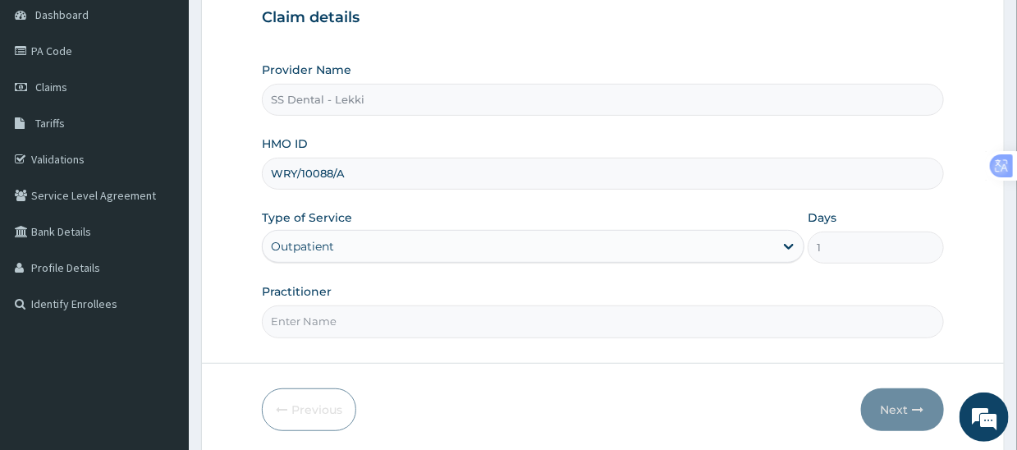
click at [389, 318] on input "Practitioner" at bounding box center [602, 321] width 681 height 32
paste input "SS DENTAL CLINIC LTD [DATE] DENTAL BILL"
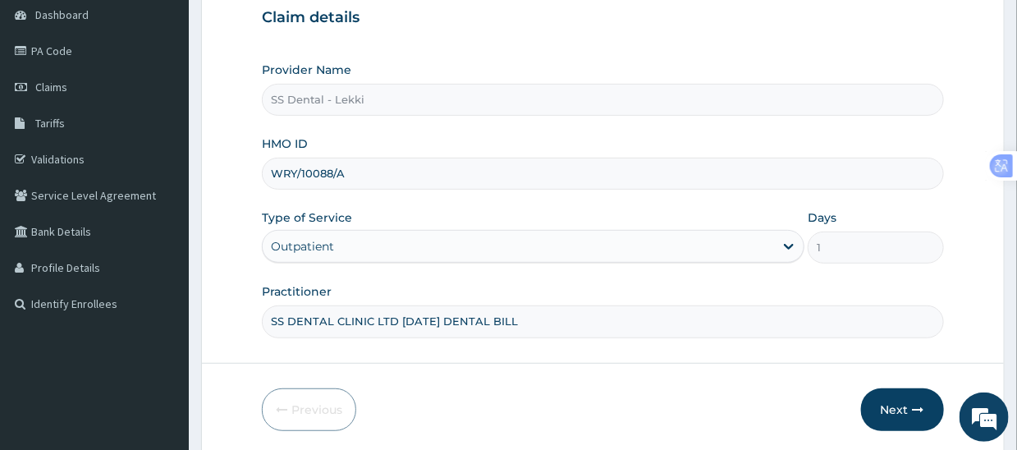
drag, startPoint x: 399, startPoint y: 322, endPoint x: 582, endPoint y: 321, distance: 183.0
click at [582, 321] on input "SS DENTAL CLINIC LTD [DATE] DENTAL BILL" at bounding box center [602, 321] width 681 height 32
type input "SS DENTAL CLINIC LTD"
click at [902, 404] on button "Next" at bounding box center [902, 409] width 83 height 43
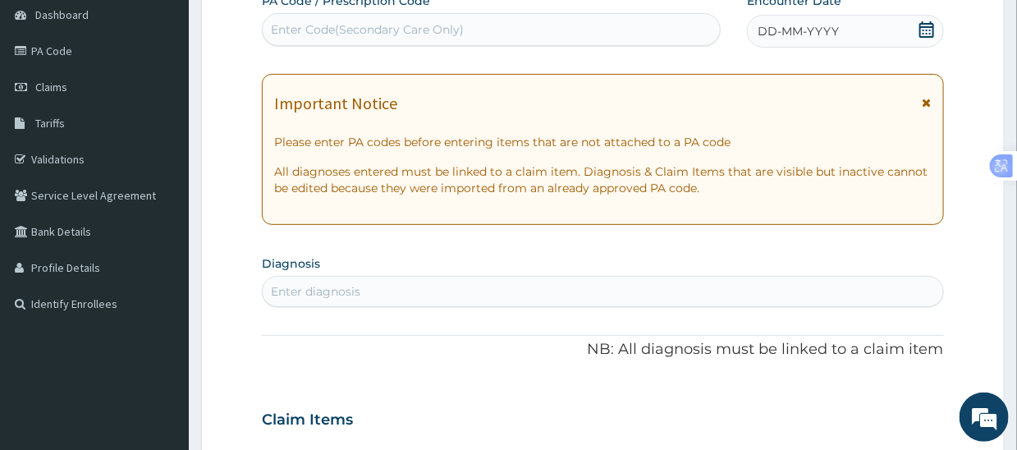
scroll to position [0, 0]
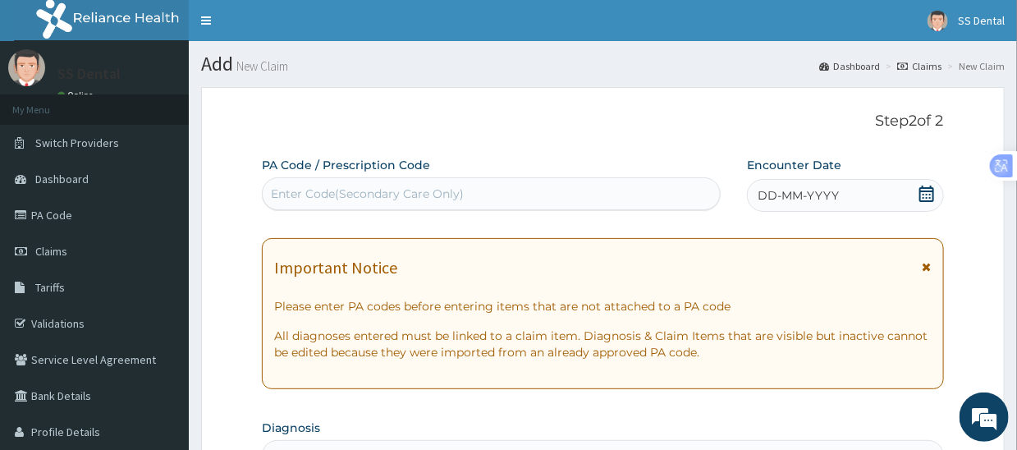
click at [456, 190] on div "Enter Code(Secondary Care Only)" at bounding box center [367, 193] width 193 height 16
drag, startPoint x: 979, startPoint y: 414, endPoint x: 285, endPoint y: 15, distance: 800.9
click at [979, 414] on em at bounding box center [984, 417] width 44 height 44
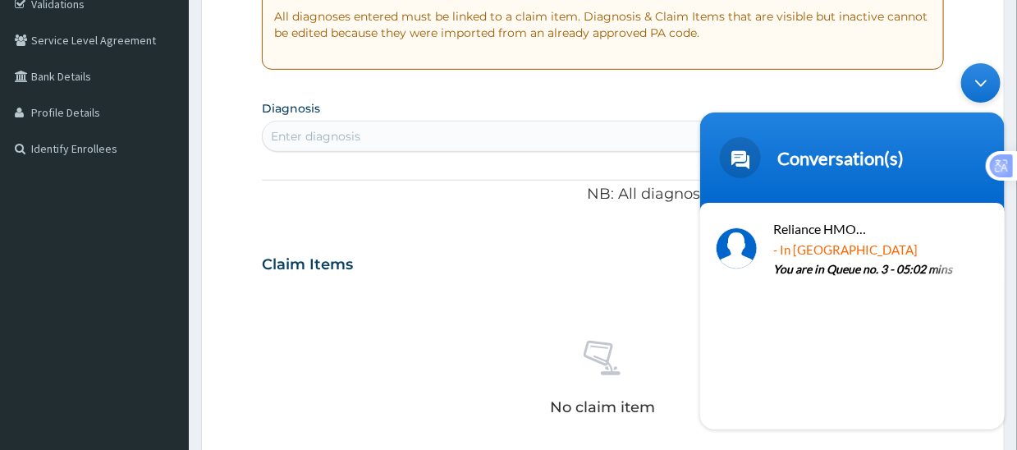
scroll to position [656, 0]
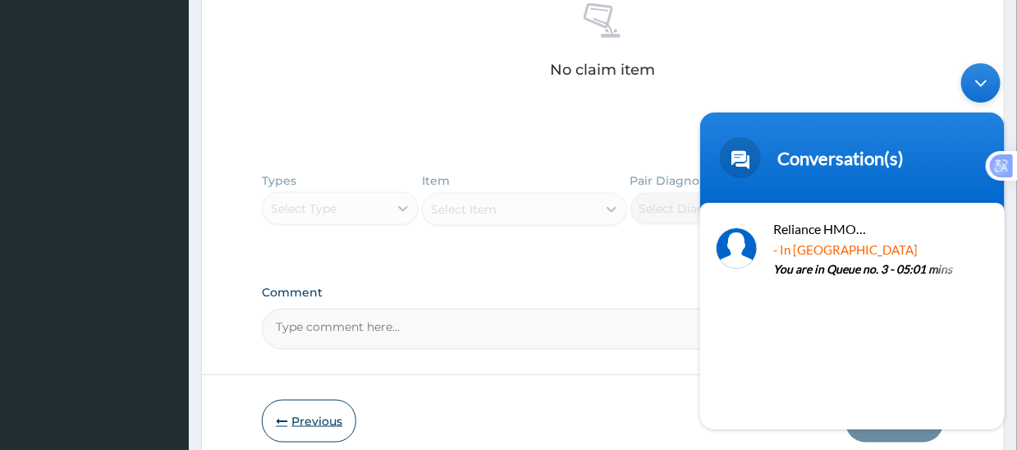
click at [302, 423] on button "Previous" at bounding box center [309, 421] width 94 height 43
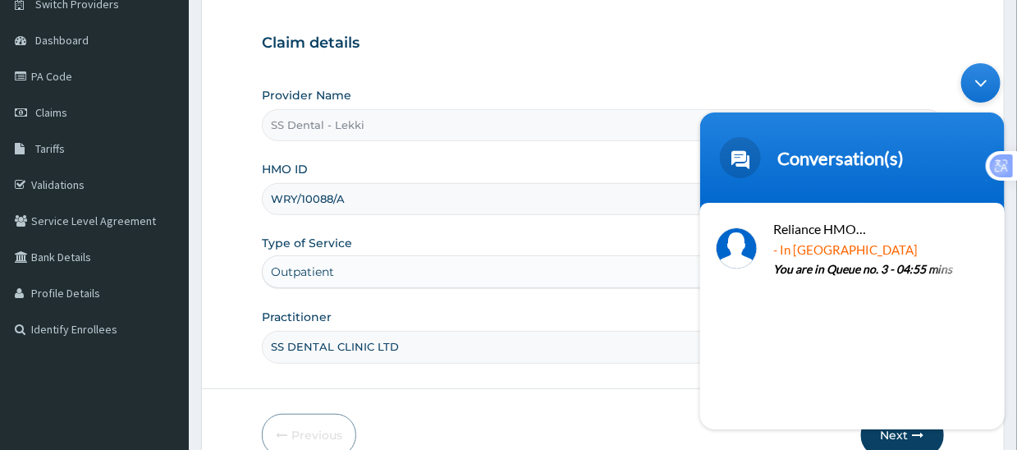
scroll to position [223, 0]
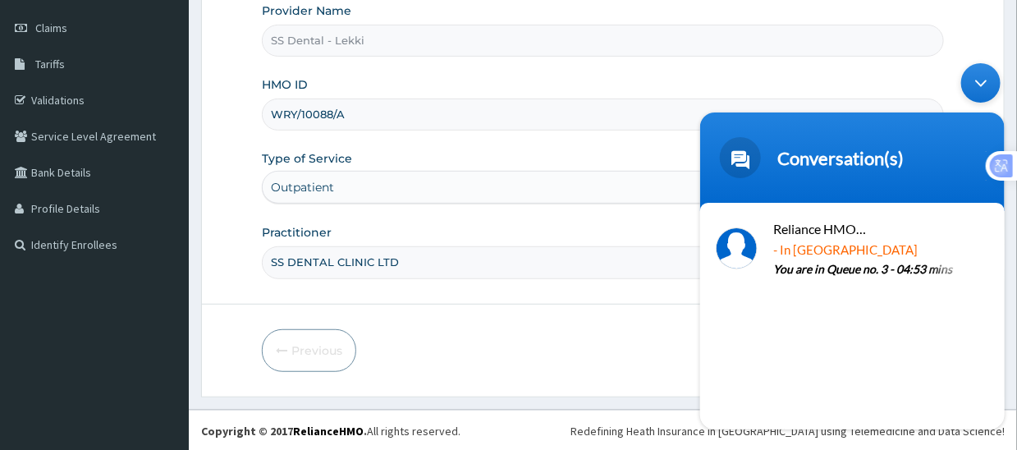
drag, startPoint x: 979, startPoint y: 80, endPoint x: 1669, endPoint y: 138, distance: 692.4
click at [979, 80] on div "Minimize live chat window" at bounding box center [979, 82] width 39 height 39
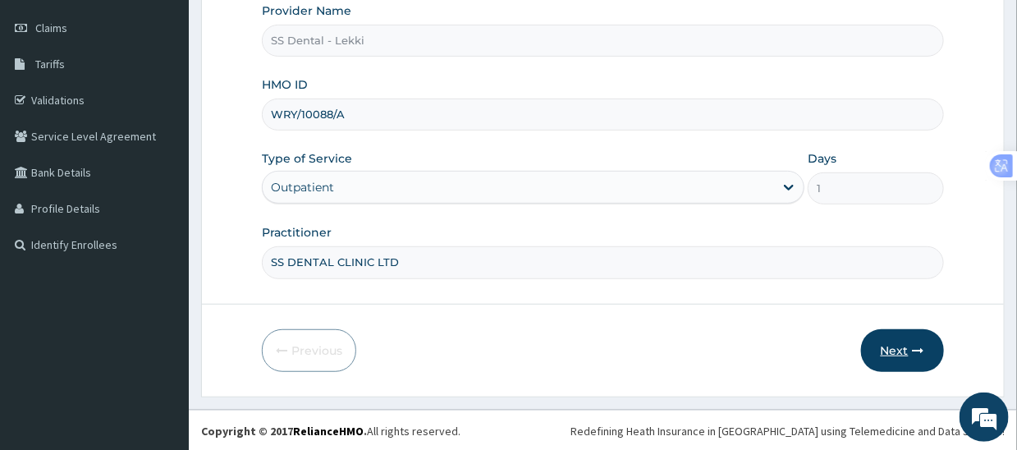
click at [898, 351] on button "Next" at bounding box center [902, 350] width 83 height 43
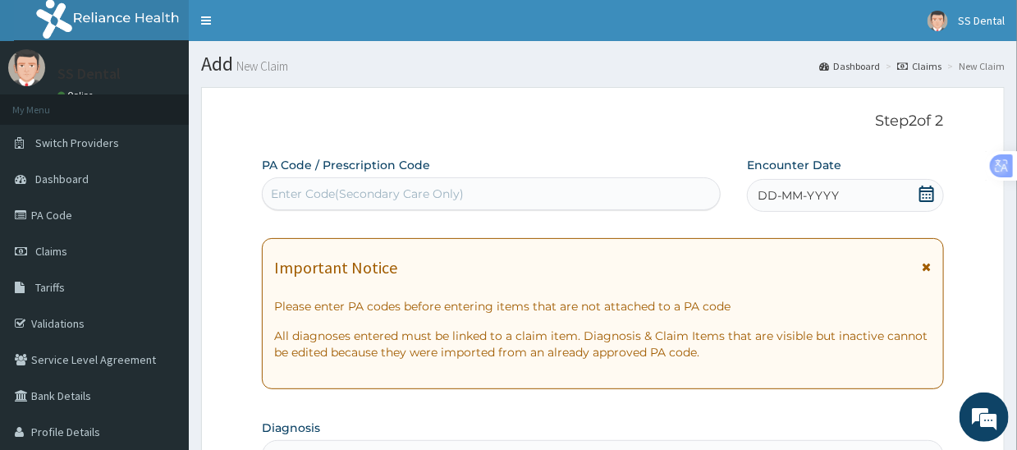
scroll to position [0, 0]
click at [388, 187] on div "Enter Code(Secondary Care Only)" at bounding box center [367, 193] width 193 height 16
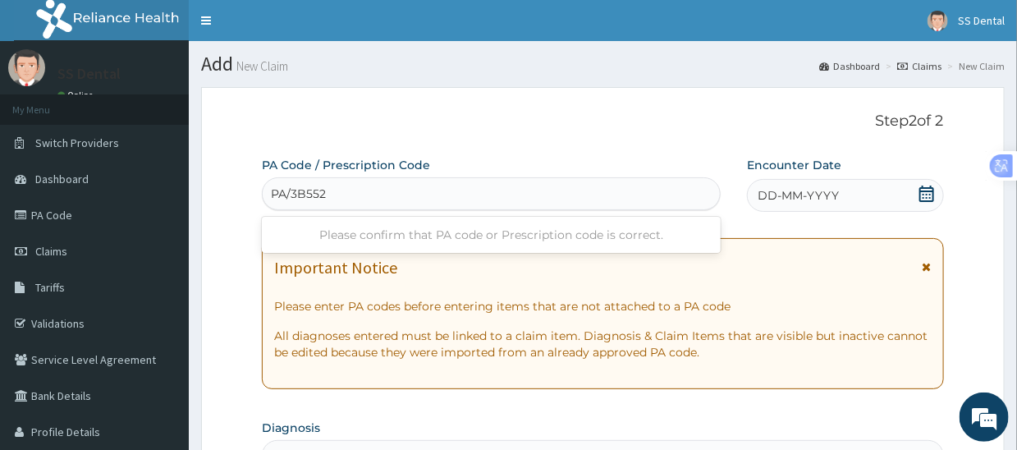
type input "PA/3B552E"
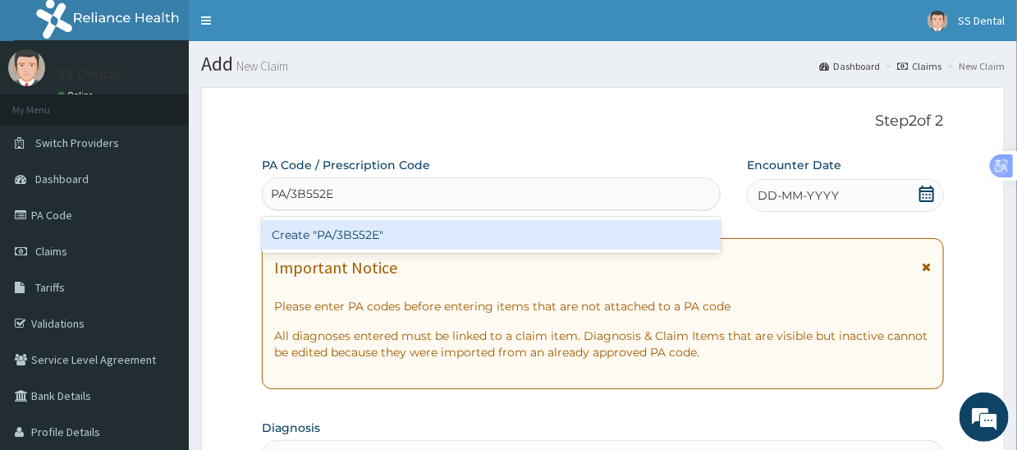
click at [376, 231] on div "Create "PA/3B552E"" at bounding box center [491, 235] width 459 height 30
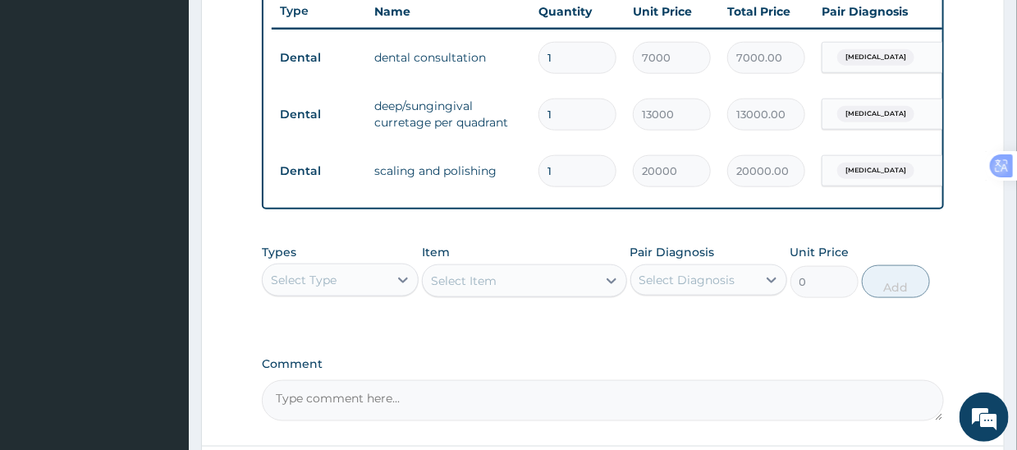
scroll to position [735, 0]
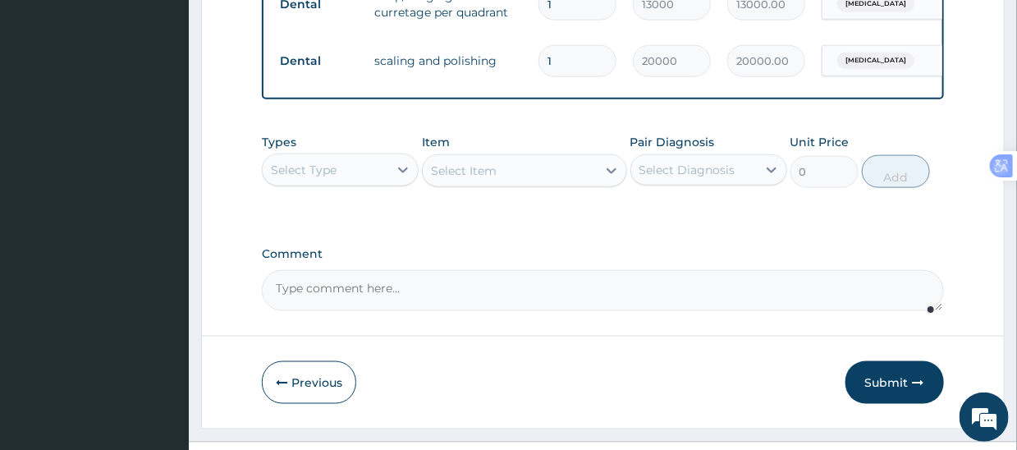
click at [428, 295] on textarea "Comment" at bounding box center [602, 290] width 681 height 41
paste textarea "SS DENTAL CLINIC LTD [DATE] DENTAL BILL"
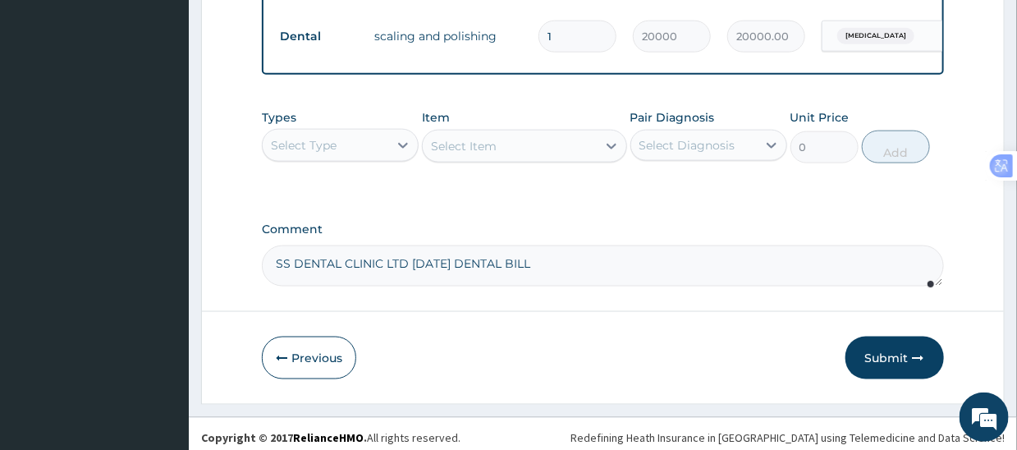
scroll to position [780, 0]
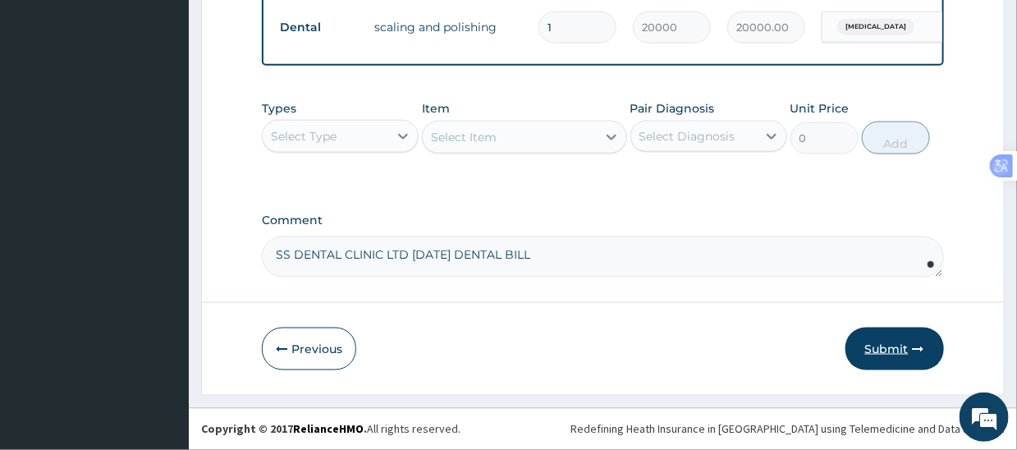
type textarea "SS DENTAL CLINIC LTD [DATE] DENTAL BILL"
click at [875, 337] on button "Submit" at bounding box center [894, 348] width 98 height 43
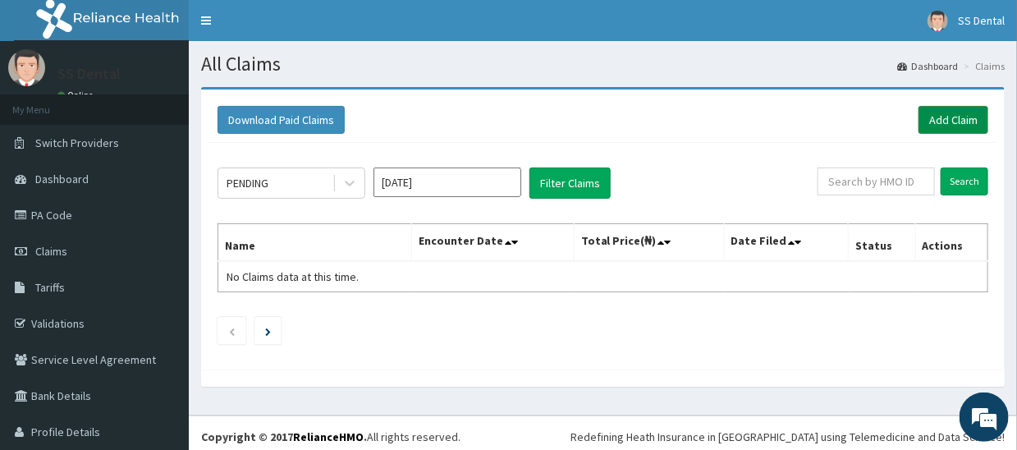
click at [930, 112] on link "Add Claim" at bounding box center [953, 120] width 70 height 28
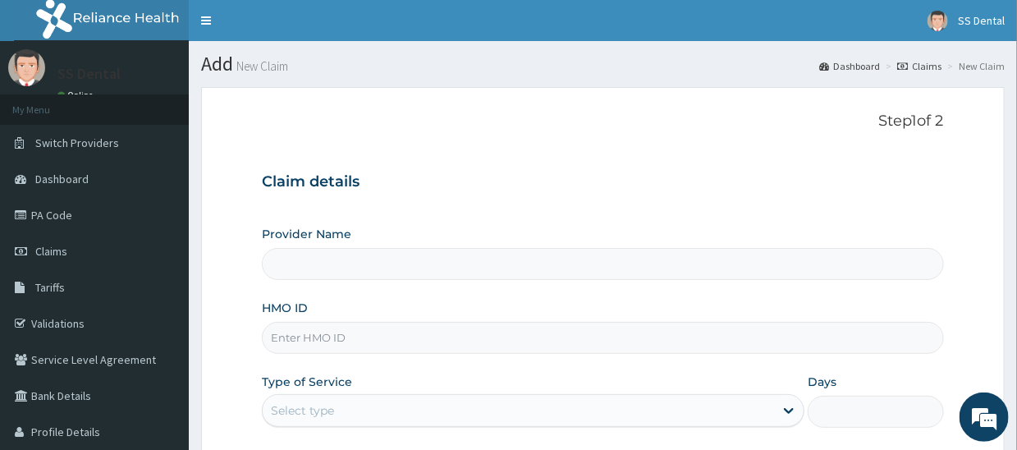
click at [384, 338] on input "HMO ID" at bounding box center [602, 338] width 681 height 32
type input "SS Dental - Lekki"
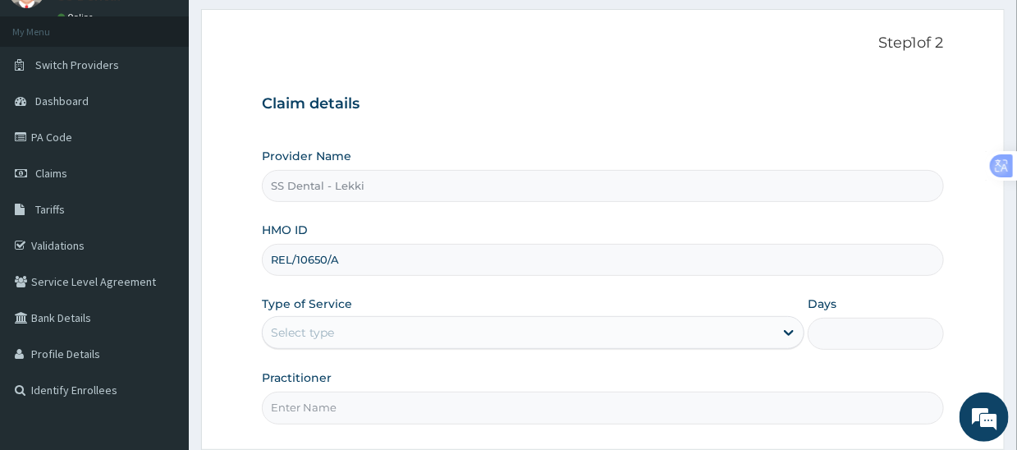
scroll to position [164, 0]
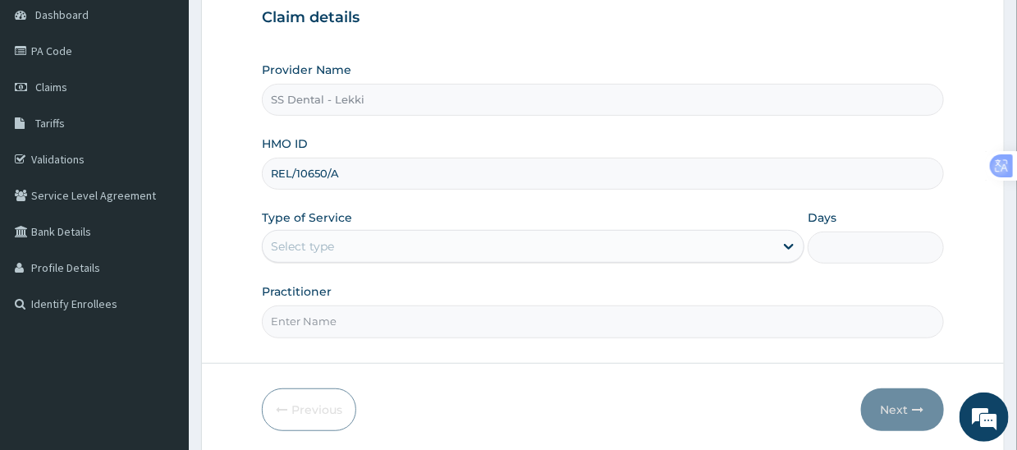
type input "REL/10650/A"
click at [377, 250] on div "Select type" at bounding box center [518, 246] width 511 height 26
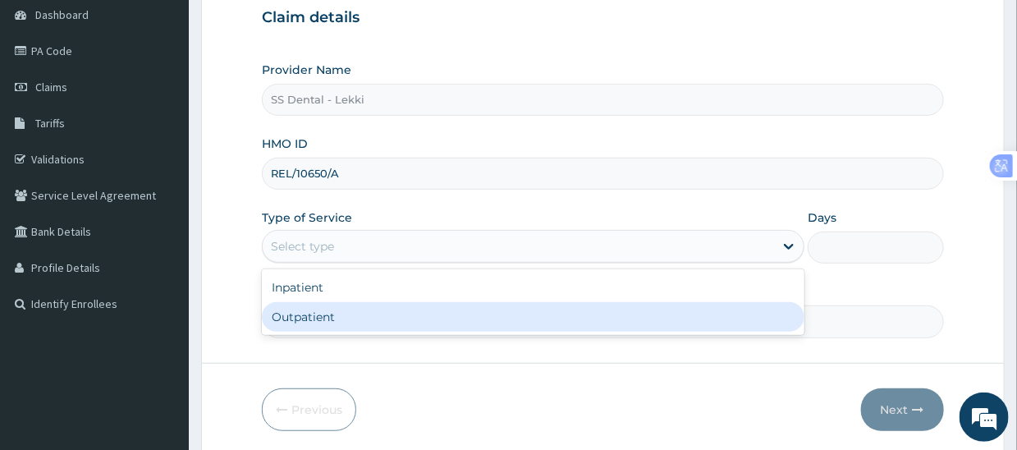
click at [360, 322] on div "Outpatient" at bounding box center [533, 317] width 542 height 30
type input "1"
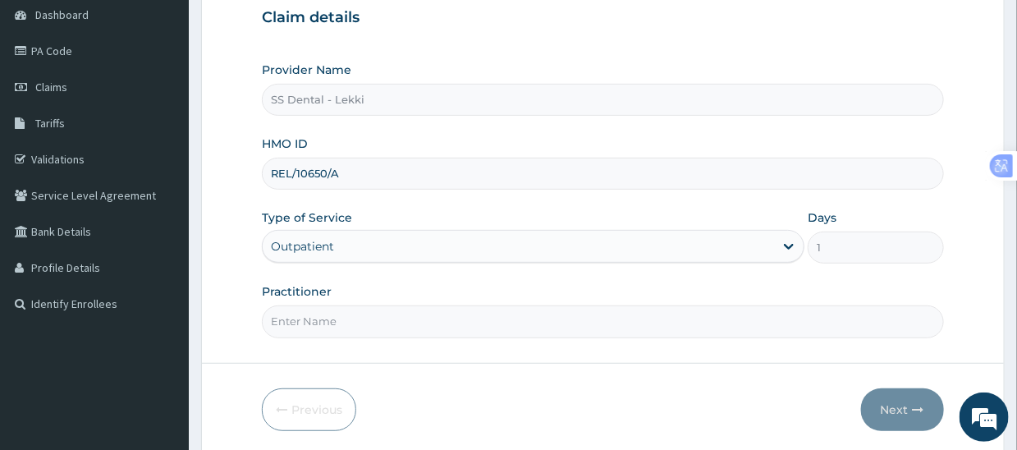
click at [368, 320] on input "Practitioner" at bounding box center [602, 321] width 681 height 32
paste input "SS DENTAL CLINIC LTD [DATE] DENTAL BILL"
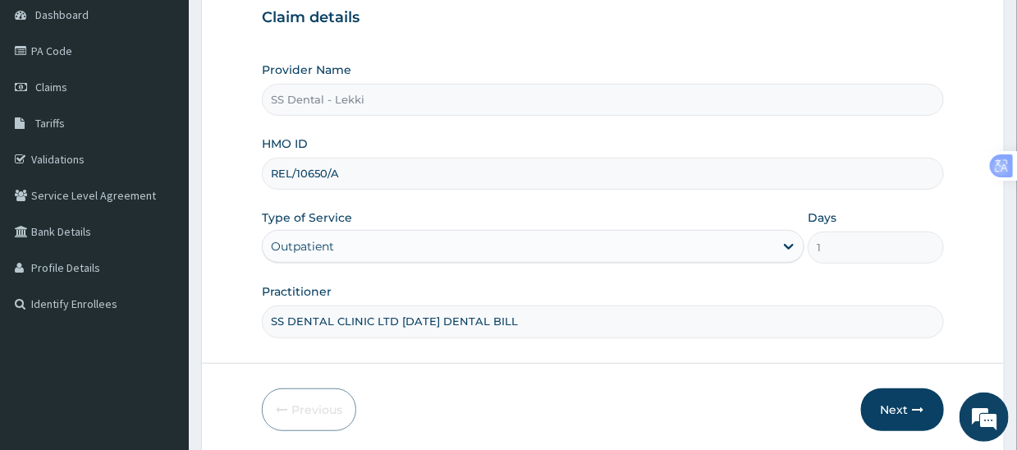
drag, startPoint x: 393, startPoint y: 320, endPoint x: 626, endPoint y: 341, distance: 234.0
click at [626, 341] on form "Step 1 of 2 Claim details Provider Name SS Dental - Lekki HMO ID REL/10650/A Ty…" at bounding box center [602, 189] width 803 height 532
type input "SS DENTAL CLINIC LTD"
click at [893, 400] on button "Next" at bounding box center [902, 409] width 83 height 43
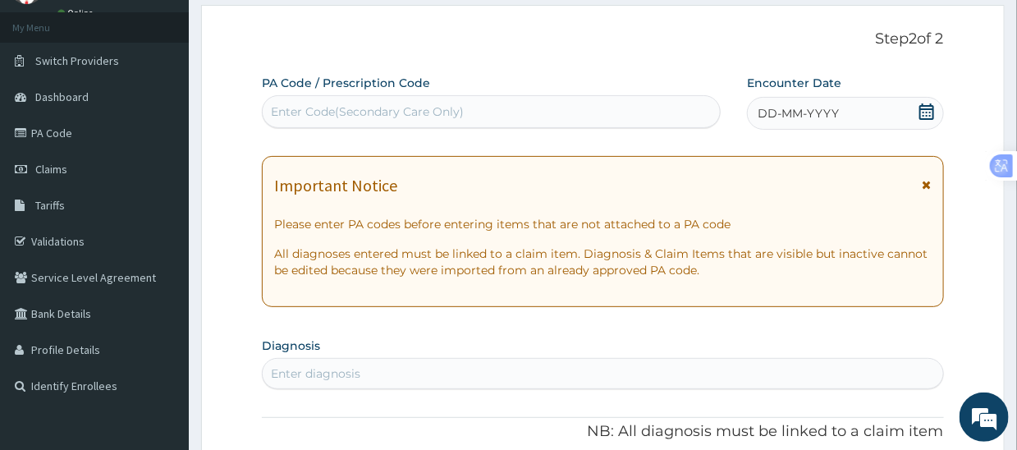
scroll to position [0, 0]
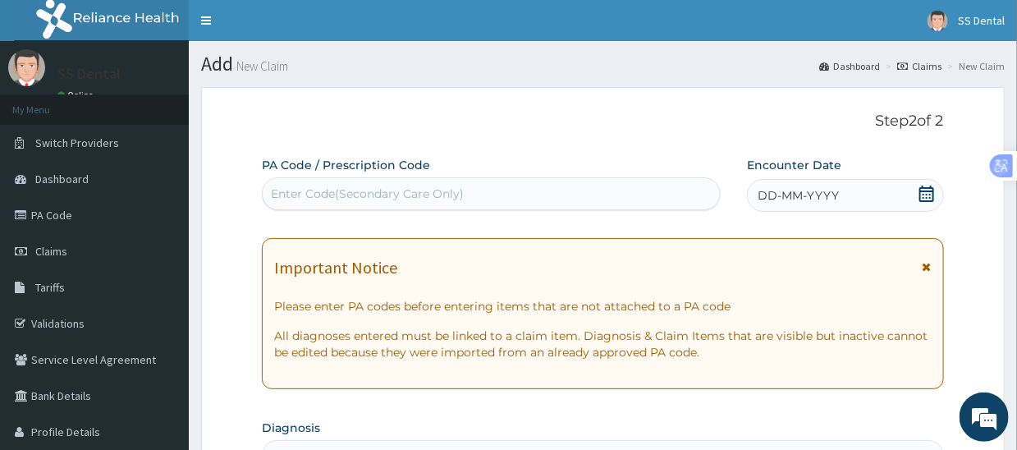
click at [389, 197] on div "Enter Code(Secondary Care Only)" at bounding box center [367, 193] width 193 height 16
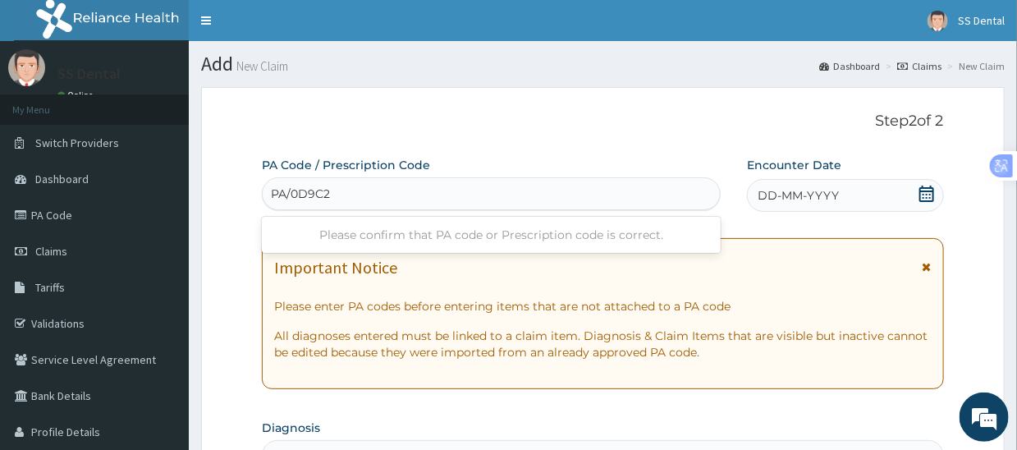
type input "PA/0D9C2O"
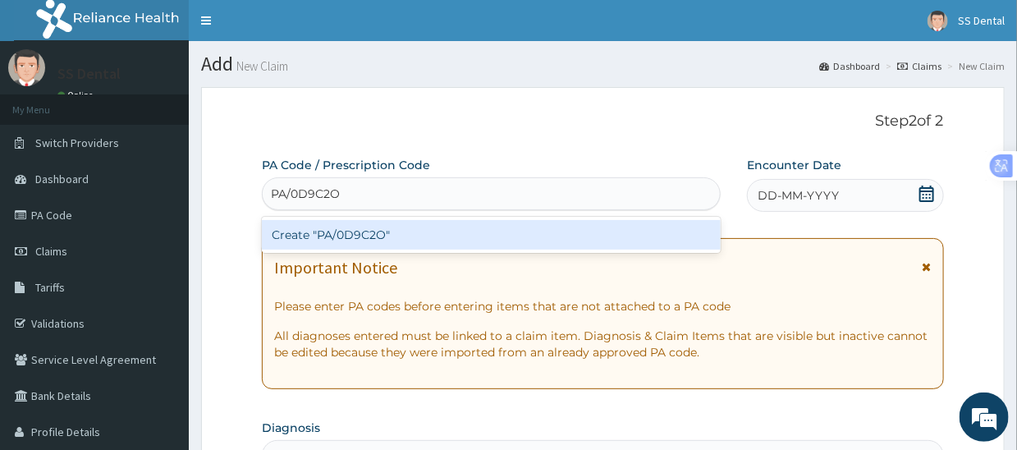
click at [397, 234] on div "Create "PA/0D9C2O"" at bounding box center [491, 235] width 459 height 30
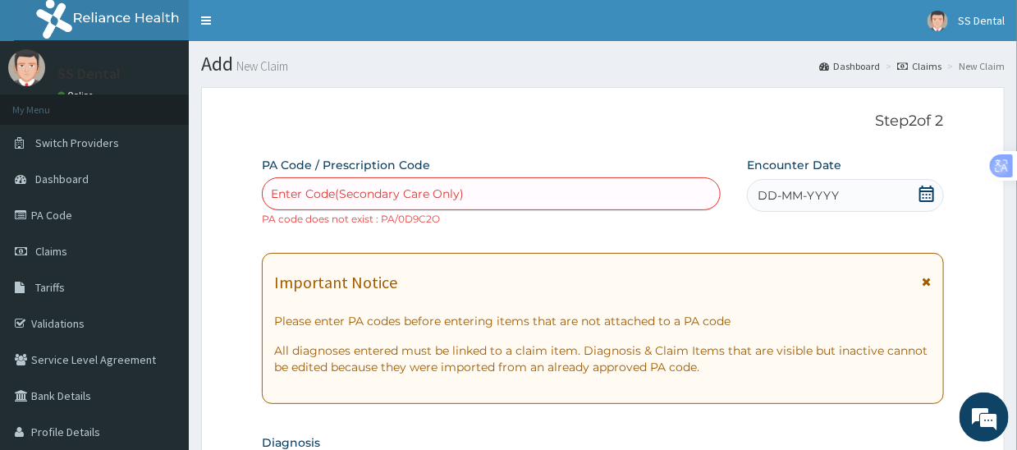
click at [486, 189] on div "Enter Code(Secondary Care Only)" at bounding box center [491, 193] width 457 height 26
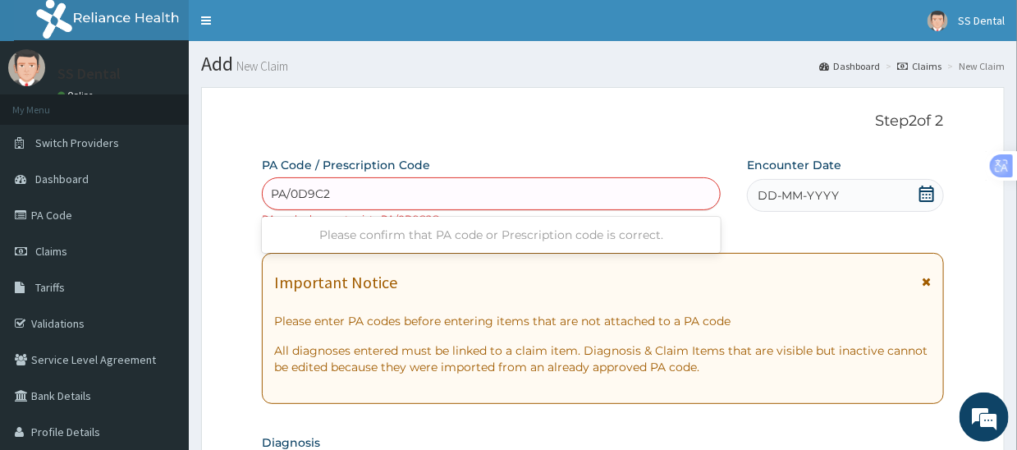
type input "PA/0D9C2O"
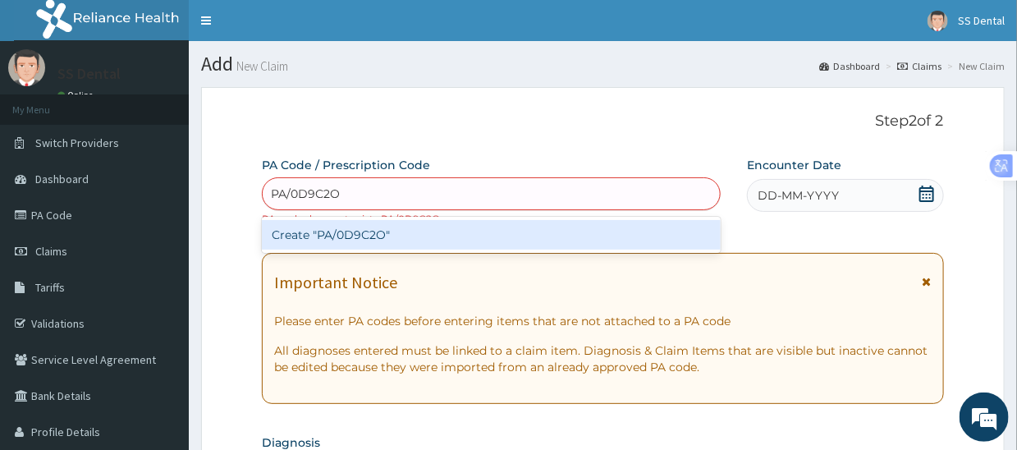
click at [399, 231] on div "Create "PA/0D9C2O"" at bounding box center [491, 235] width 459 height 30
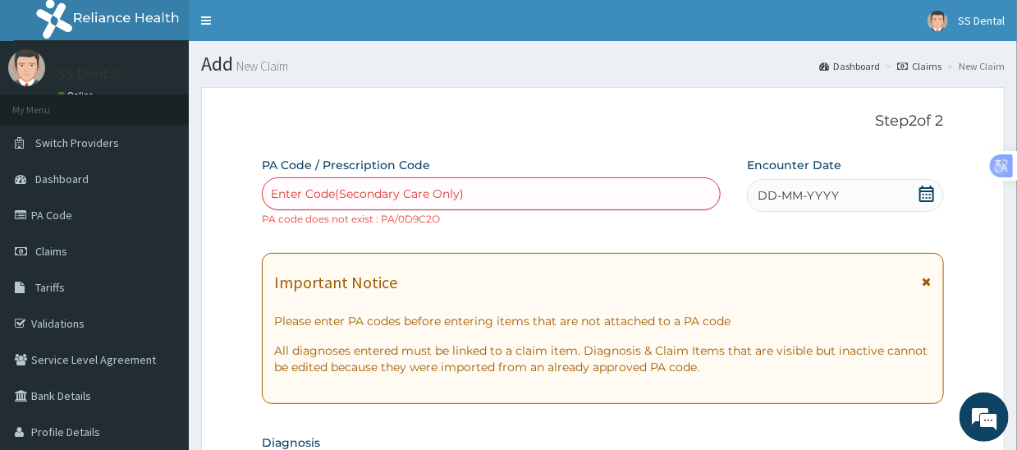
click at [464, 192] on div "Enter Code(Secondary Care Only)" at bounding box center [491, 193] width 457 height 26
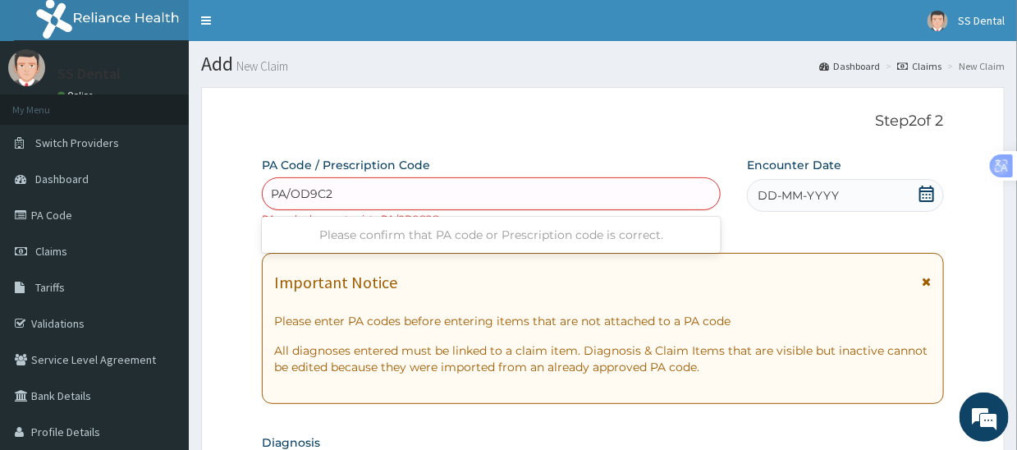
type input "PA/OD9C2O"
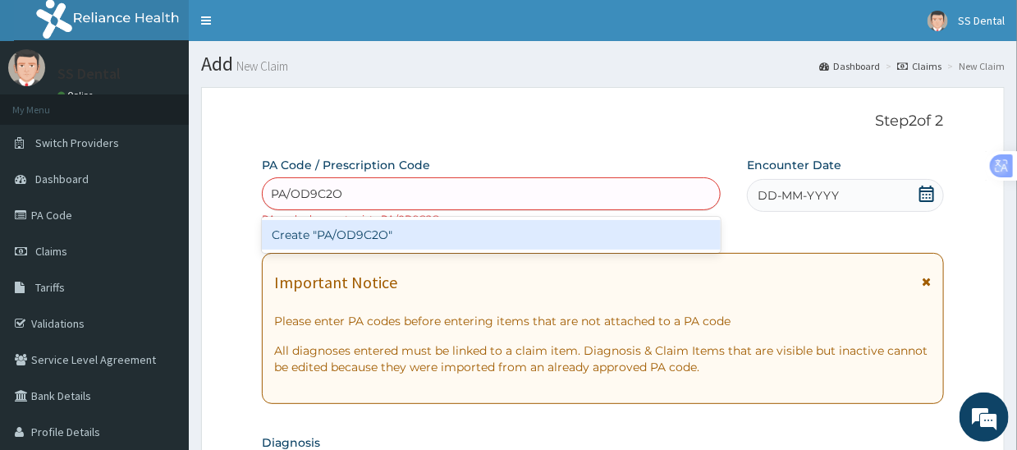
click at [394, 231] on div "Create "PA/OD9C2O"" at bounding box center [491, 235] width 459 height 30
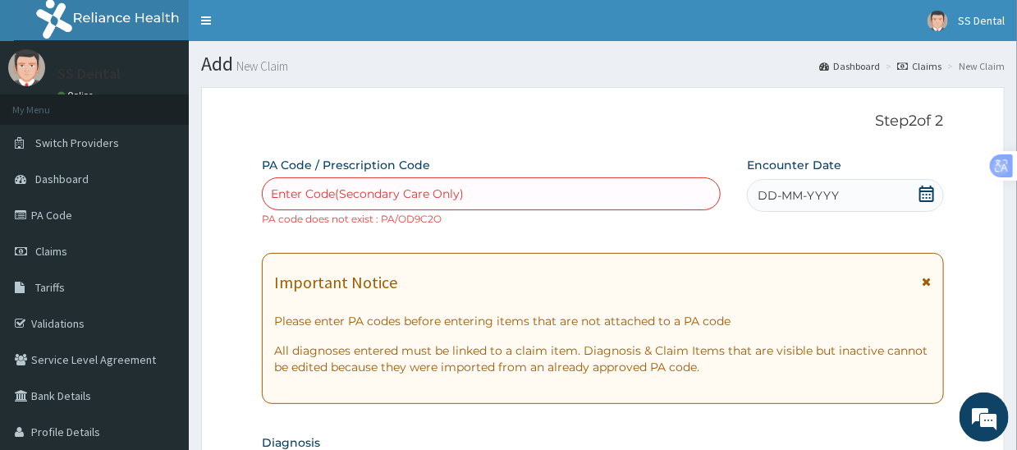
click at [486, 191] on div "Enter Code(Secondary Care Only)" at bounding box center [491, 193] width 457 height 26
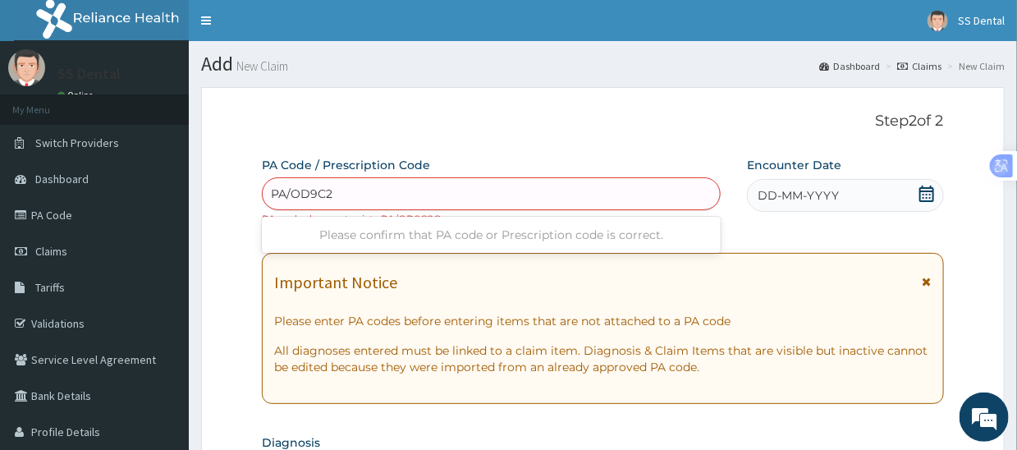
type input "PA/OD9C20"
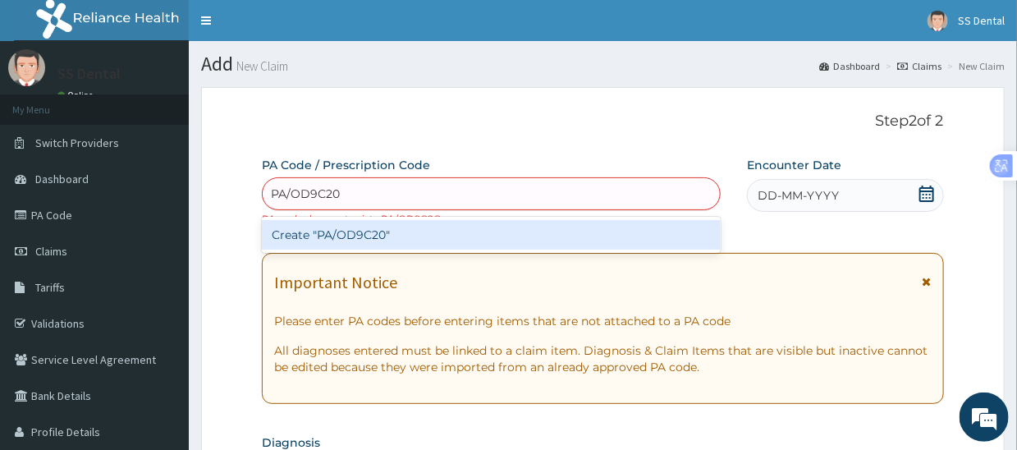
click at [386, 236] on div "Create "PA/OD9C20"" at bounding box center [491, 235] width 459 height 30
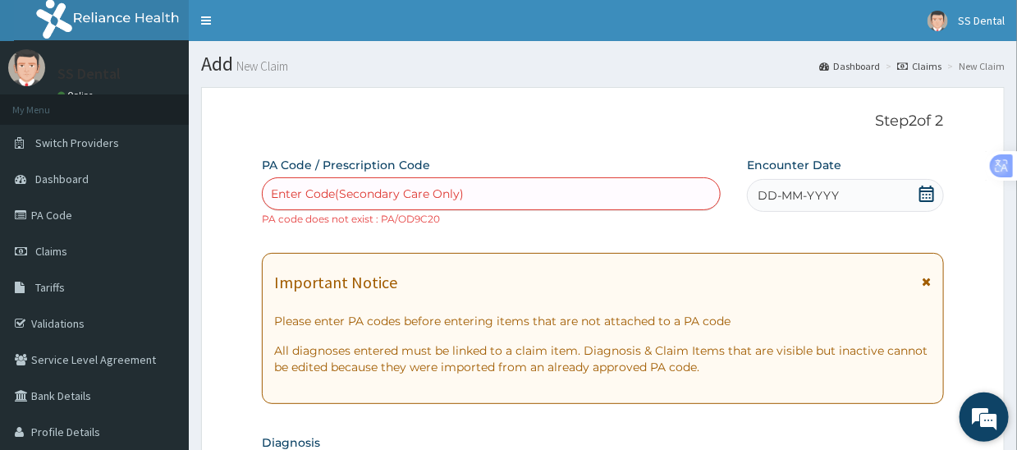
drag, startPoint x: 998, startPoint y: 421, endPoint x: 160, endPoint y: 0, distance: 937.5
click at [998, 421] on em at bounding box center [984, 417] width 44 height 44
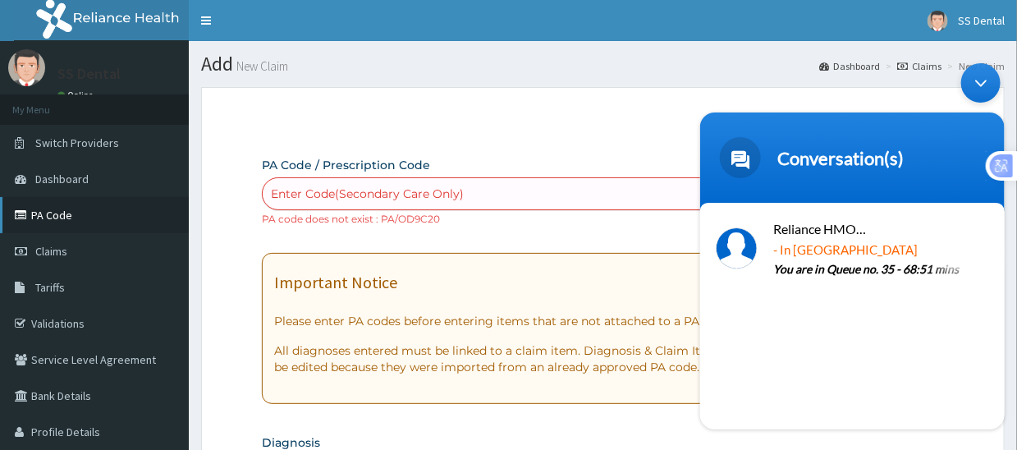
click at [48, 216] on link "PA Code" at bounding box center [94, 215] width 189 height 36
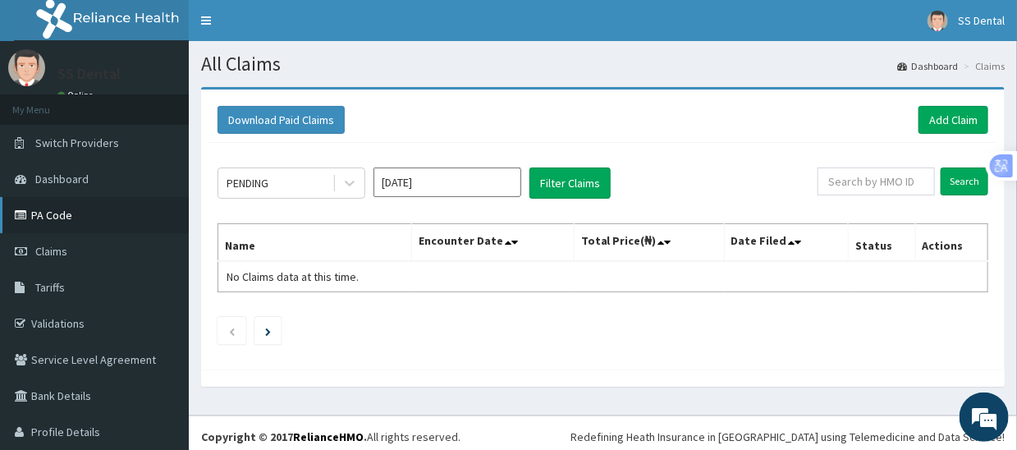
click at [62, 219] on link "PA Code" at bounding box center [94, 215] width 189 height 36
drag, startPoint x: 950, startPoint y: 110, endPoint x: 836, endPoint y: 128, distance: 115.5
click at [949, 110] on link "Add Claim" at bounding box center [953, 120] width 70 height 28
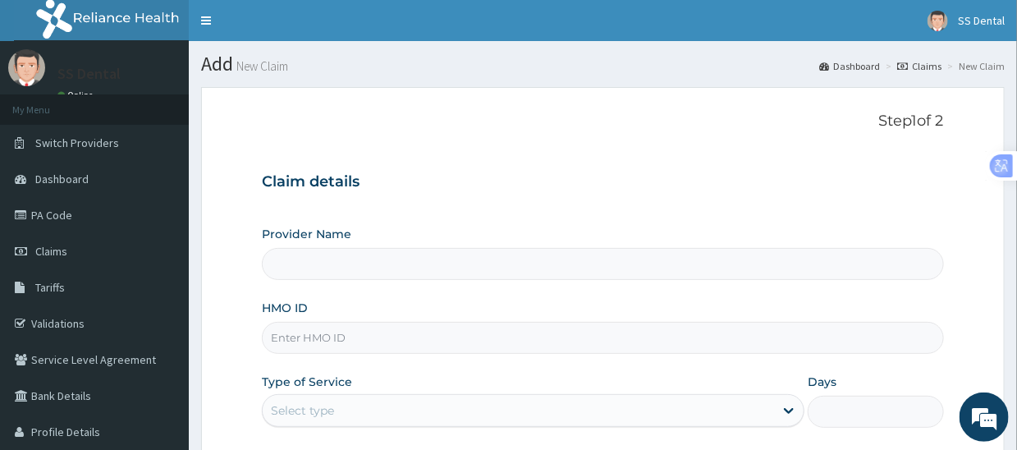
click at [400, 338] on input "HMO ID" at bounding box center [602, 338] width 681 height 32
type input "SS Dental - Lekki"
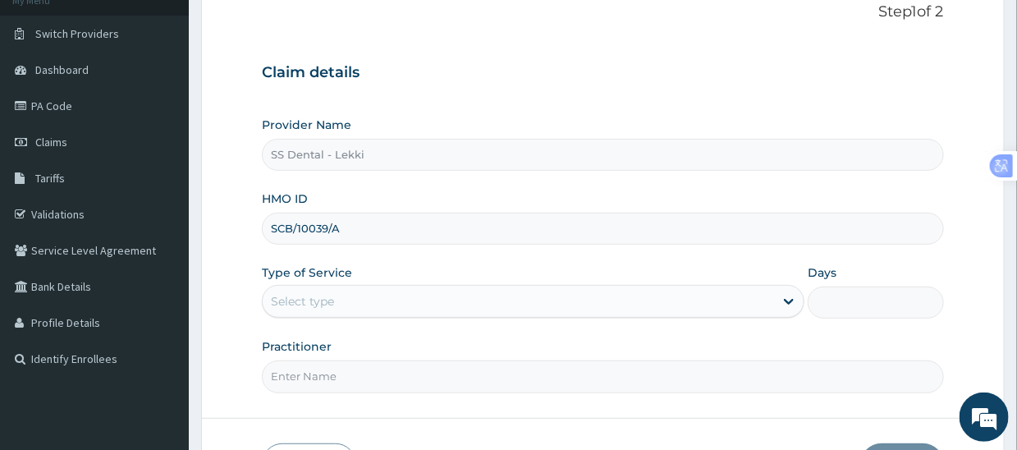
scroll to position [223, 0]
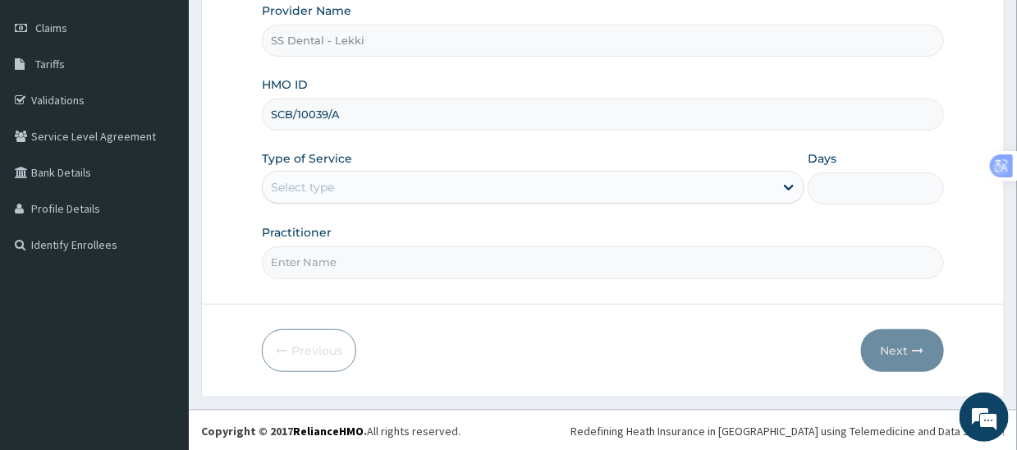
type input "SCB/10039/A"
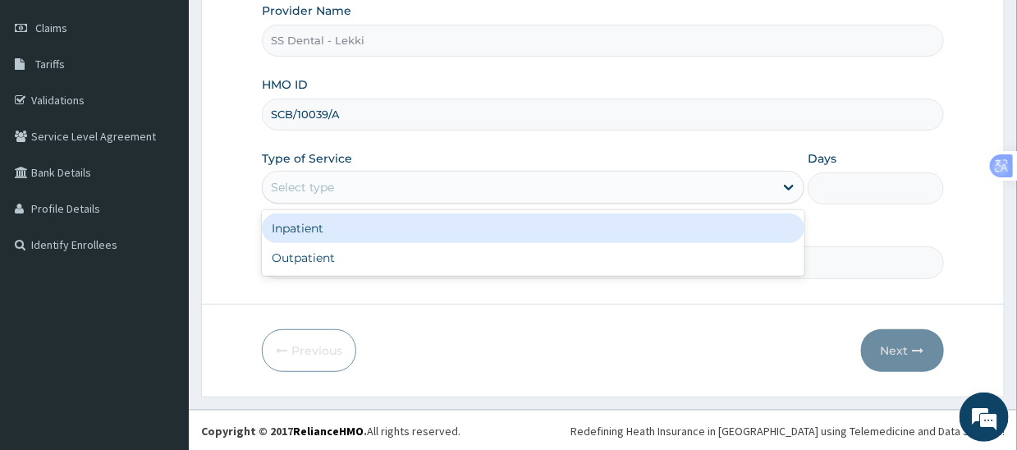
click at [367, 192] on div "Select type" at bounding box center [518, 187] width 511 height 26
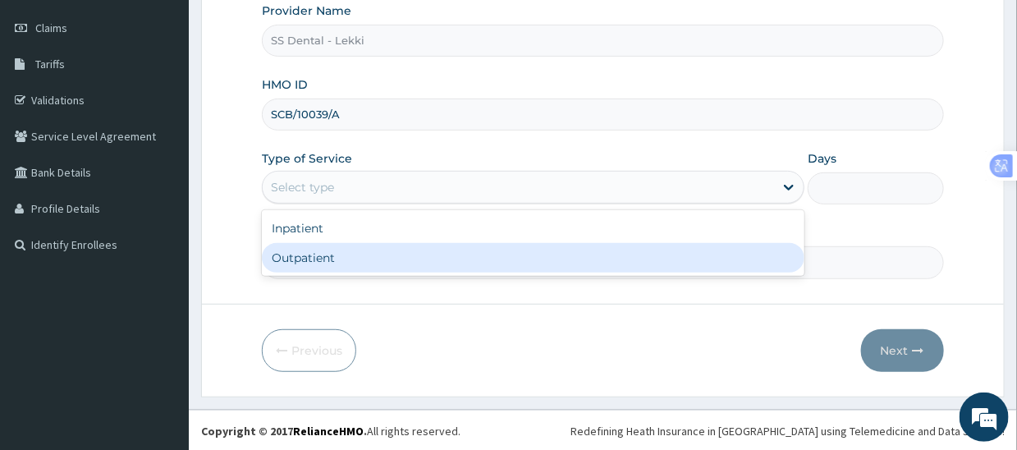
click at [352, 251] on div "Outpatient" at bounding box center [533, 258] width 542 height 30
type input "1"
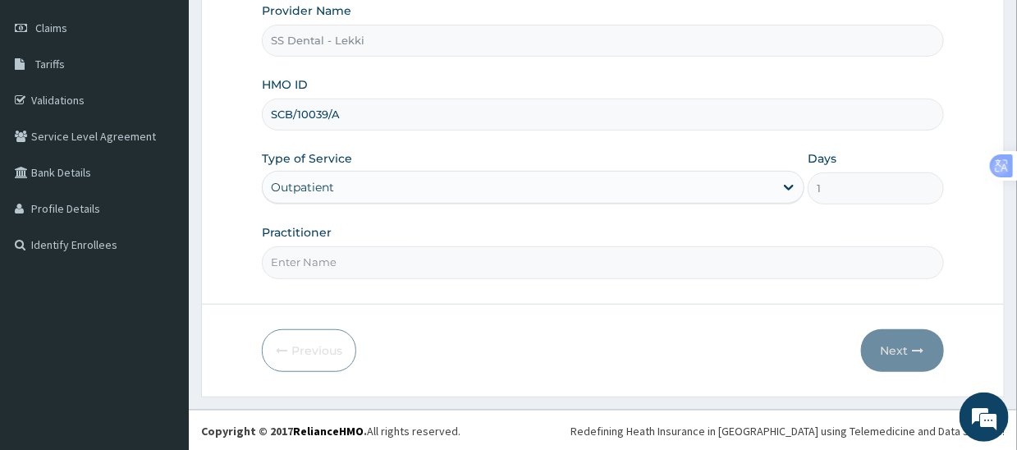
click at [348, 255] on input "Practitioner" at bounding box center [602, 262] width 681 height 32
paste input "PA/3BEF52"
drag, startPoint x: 409, startPoint y: 262, endPoint x: 257, endPoint y: 257, distance: 152.7
click at [257, 257] on form "Step 1 of 2 Claim details Provider Name SS Dental - Lekki HMO ID SCB/10039/A Ty…" at bounding box center [602, 130] width 803 height 532
type input "SS DENTAL CLINIC LTD"
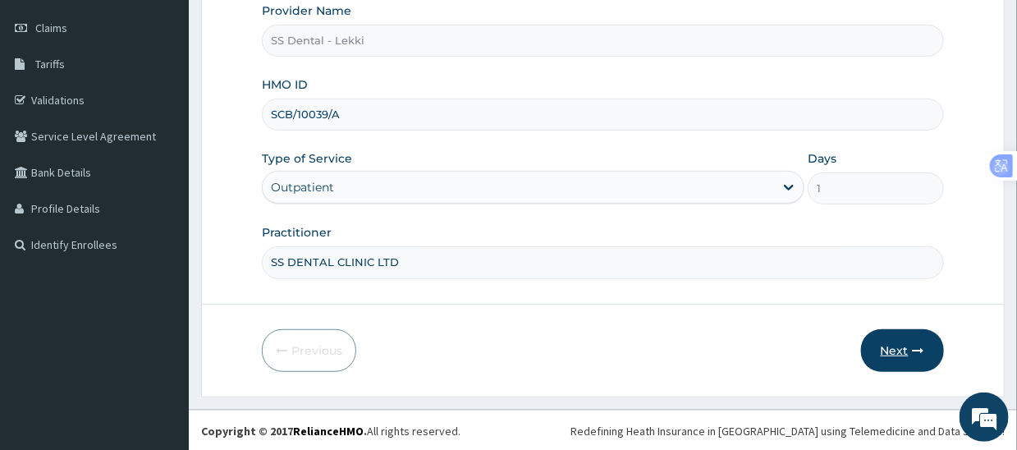
click at [887, 345] on button "Next" at bounding box center [902, 350] width 83 height 43
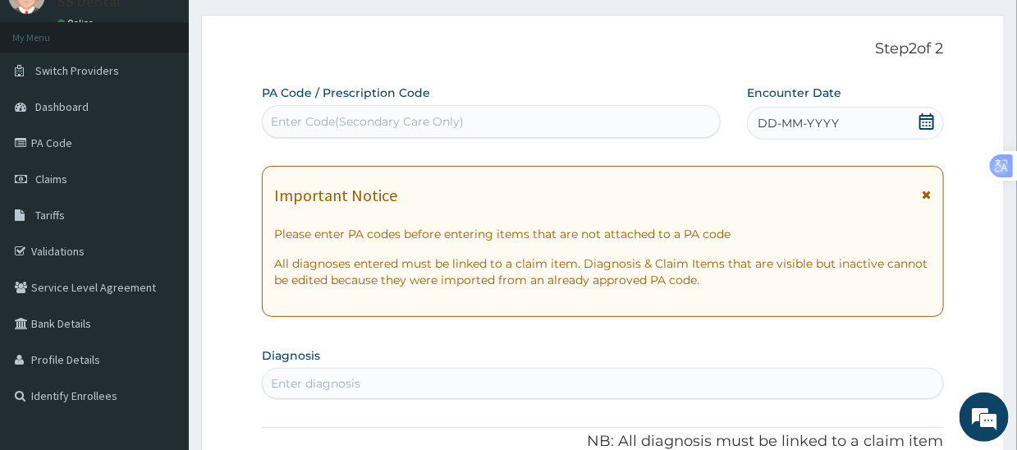
scroll to position [59, 0]
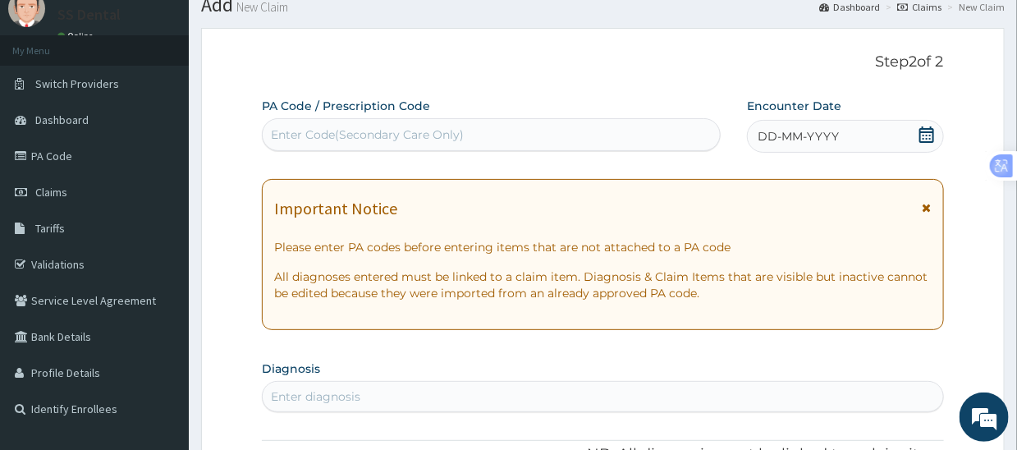
click at [410, 133] on div "Enter Code(Secondary Care Only)" at bounding box center [367, 134] width 193 height 16
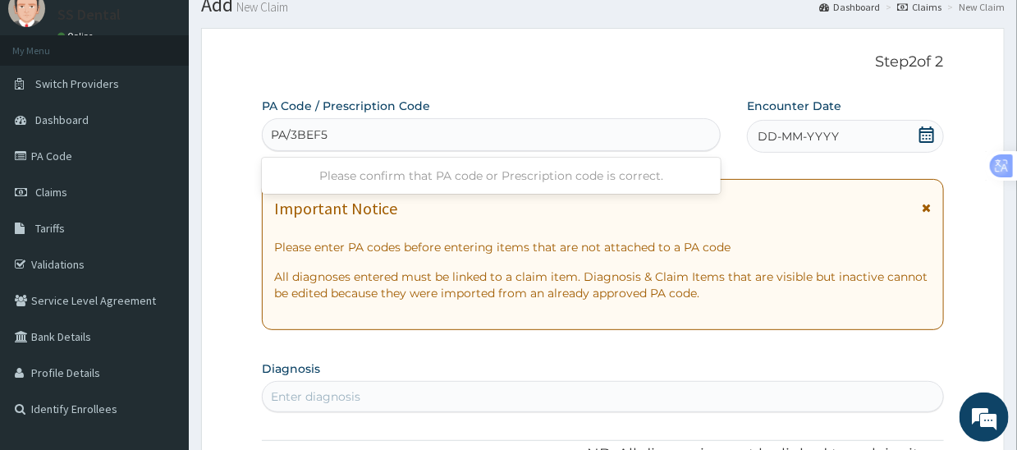
type input "PA/3BEF52"
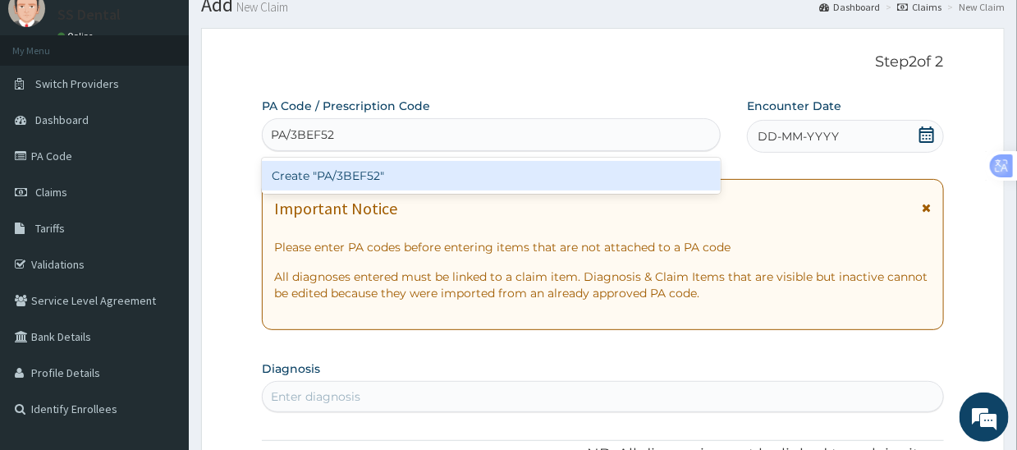
click at [368, 179] on div "Create "PA/3BEF52"" at bounding box center [491, 176] width 459 height 30
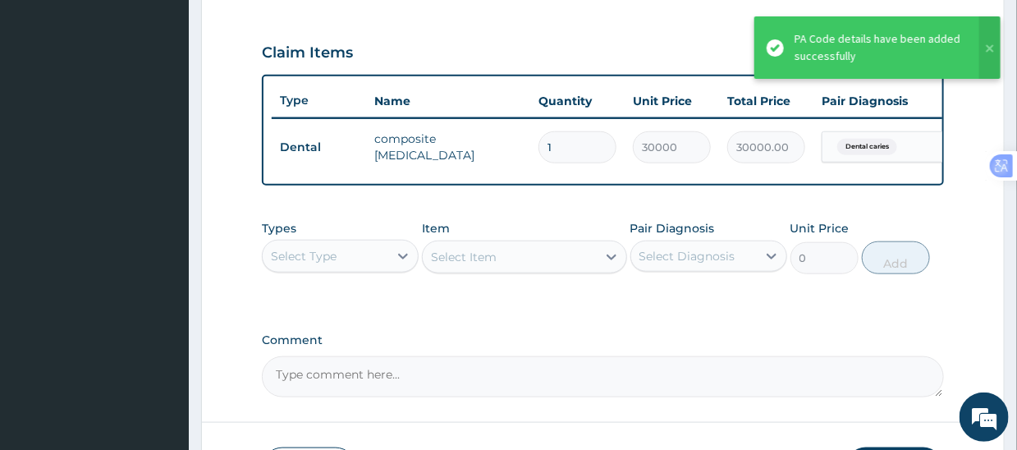
scroll to position [621, 0]
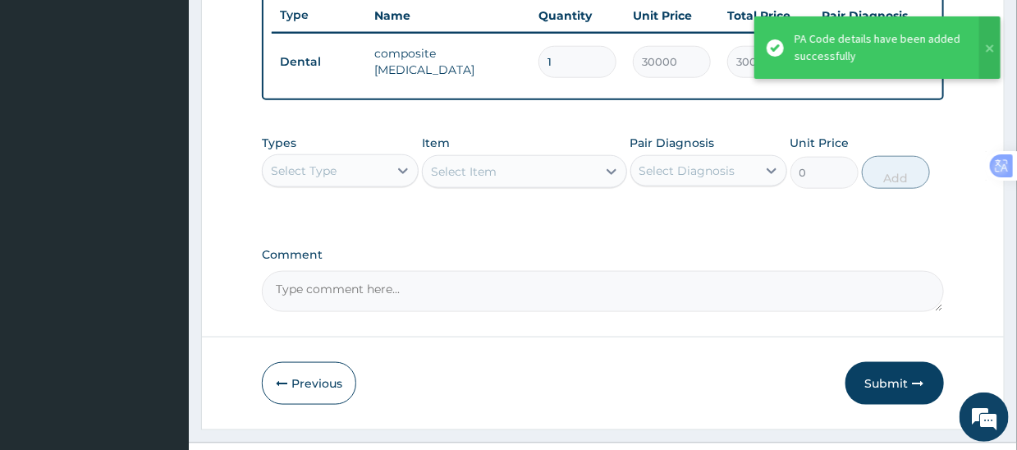
click at [482, 300] on textarea "Comment" at bounding box center [602, 291] width 681 height 41
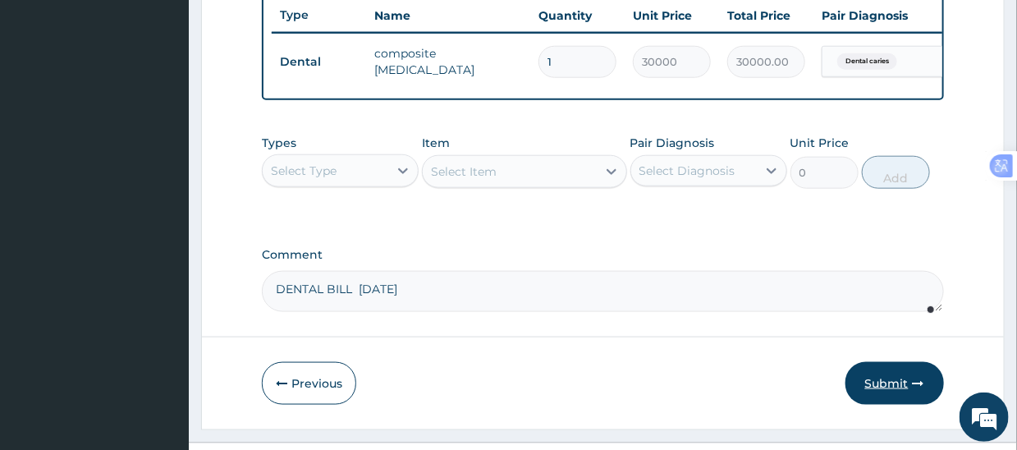
type textarea "DENTAL BILL JULY 2025"
click at [893, 393] on button "Submit" at bounding box center [894, 383] width 98 height 43
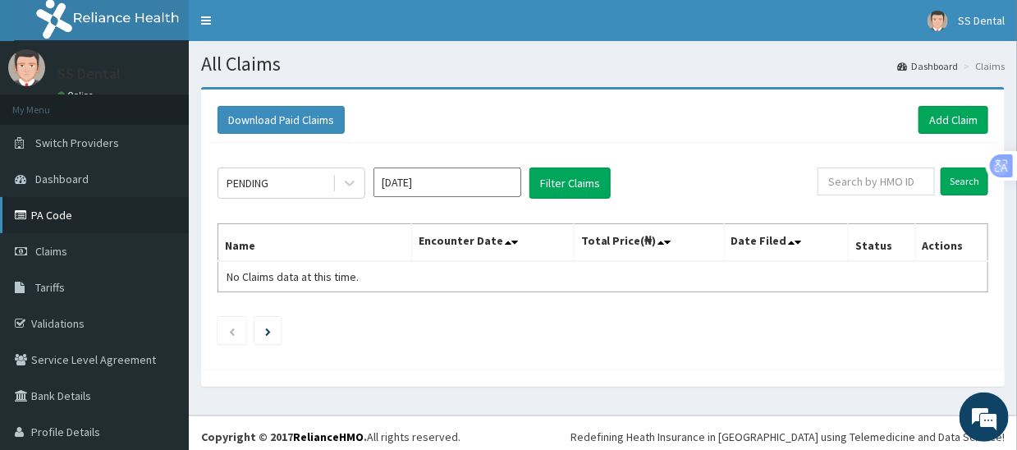
click at [66, 215] on link "PA Code" at bounding box center [94, 215] width 189 height 36
click at [950, 114] on link "Add Claim" at bounding box center [953, 120] width 70 height 28
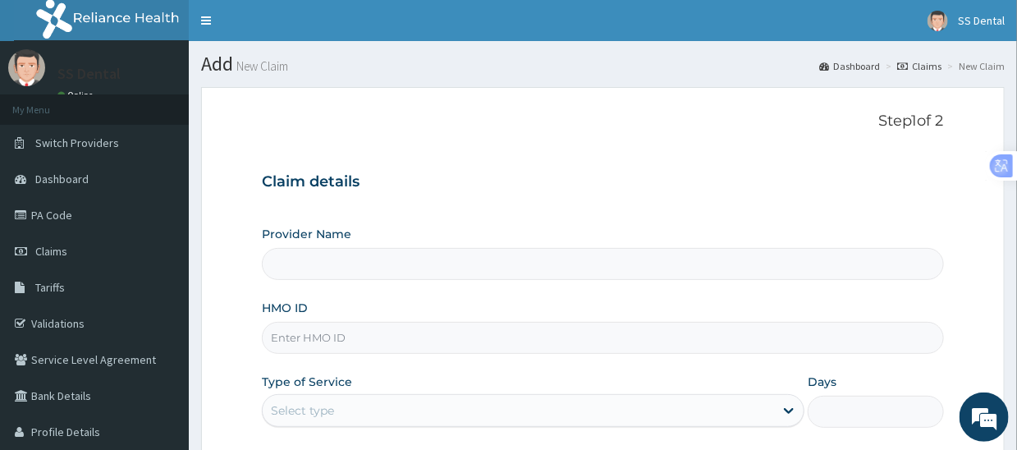
click at [426, 338] on input "HMO ID" at bounding box center [602, 338] width 681 height 32
type input "SS Dental - Lekki"
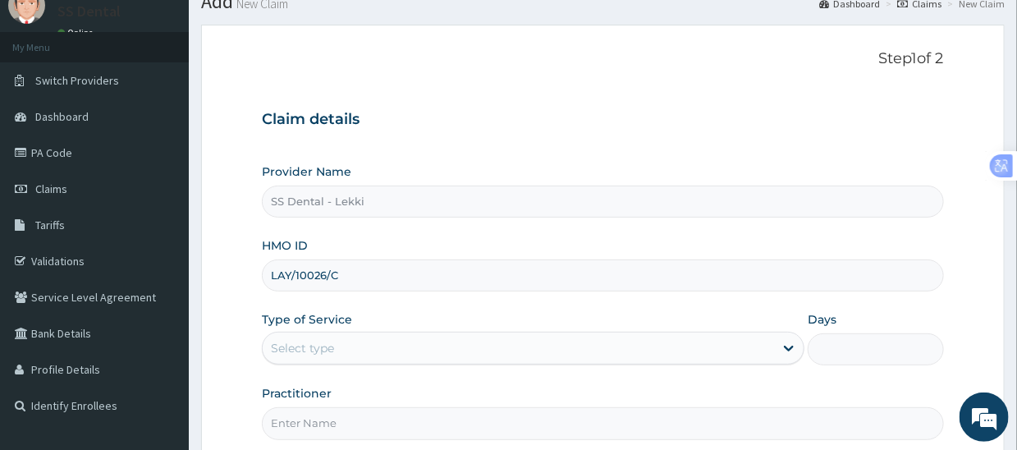
scroll to position [164, 0]
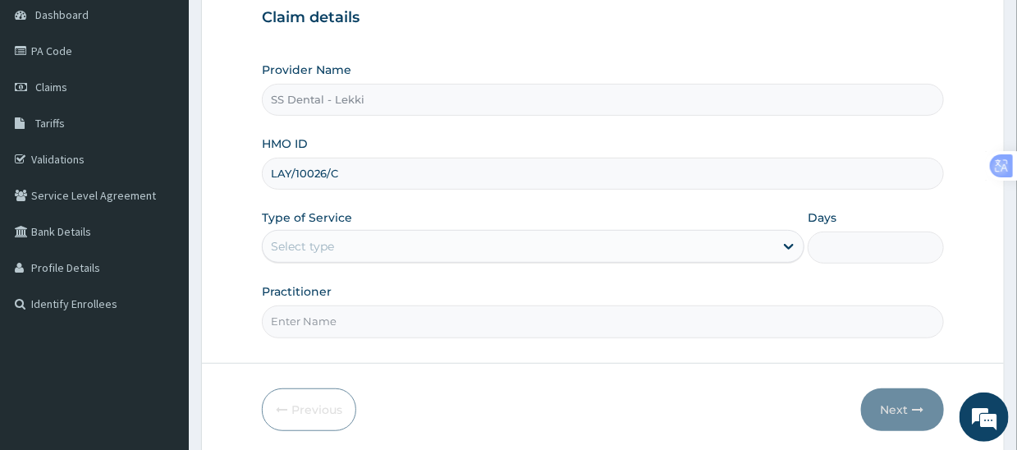
type input "LAY/10026/C"
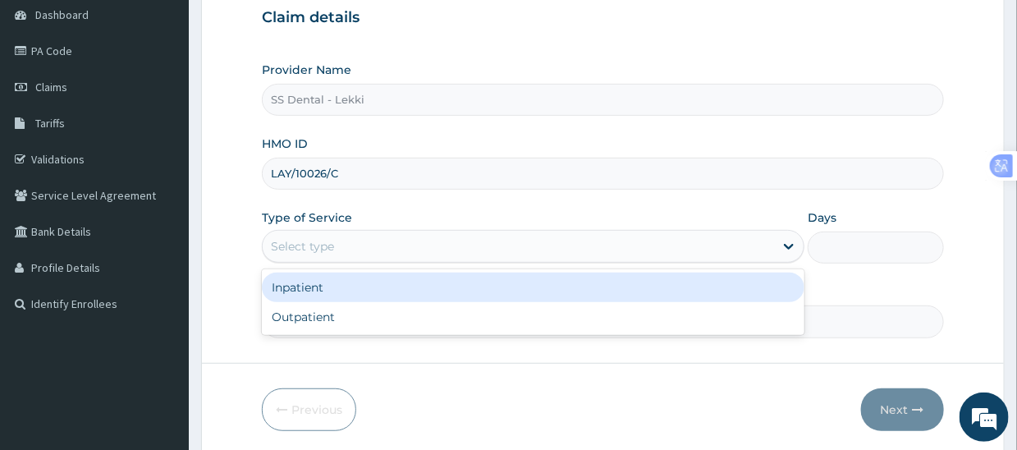
click at [357, 250] on div "Select type" at bounding box center [518, 246] width 511 height 26
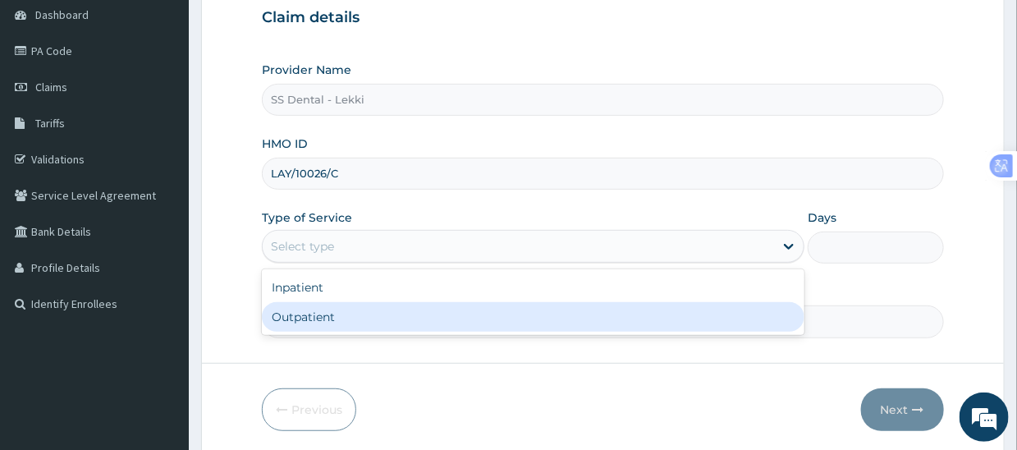
click at [368, 313] on div "Outpatient" at bounding box center [533, 317] width 542 height 30
type input "1"
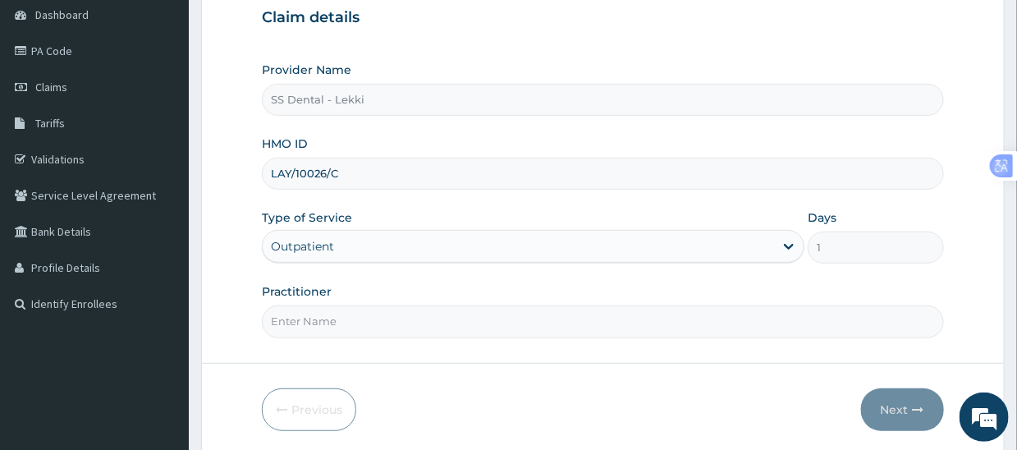
click at [367, 314] on input "Practitioner" at bounding box center [602, 321] width 681 height 32
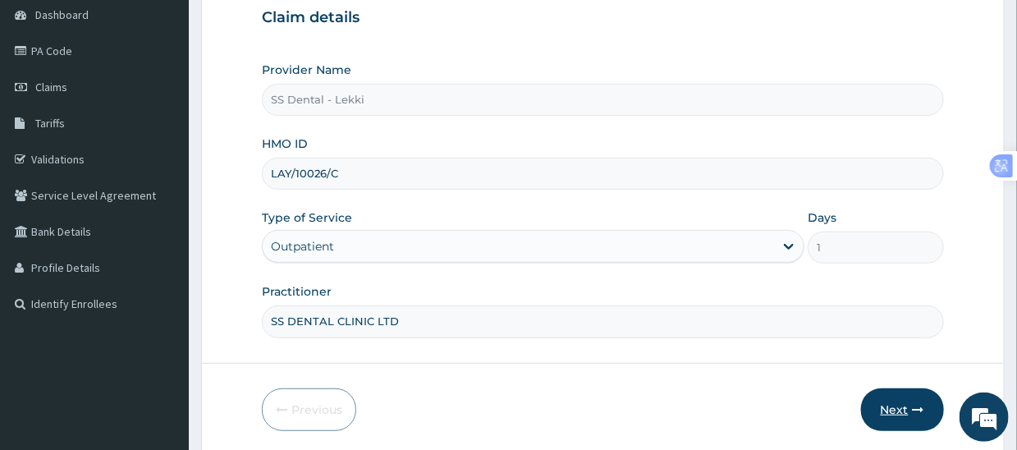
type input "SS DENTAL CLINIC LTD"
click at [902, 410] on button "Next" at bounding box center [902, 409] width 83 height 43
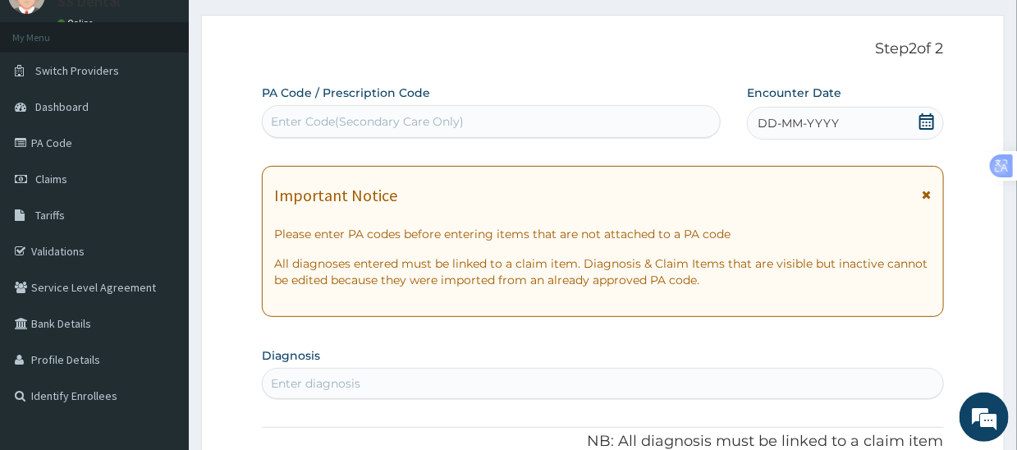
scroll to position [0, 0]
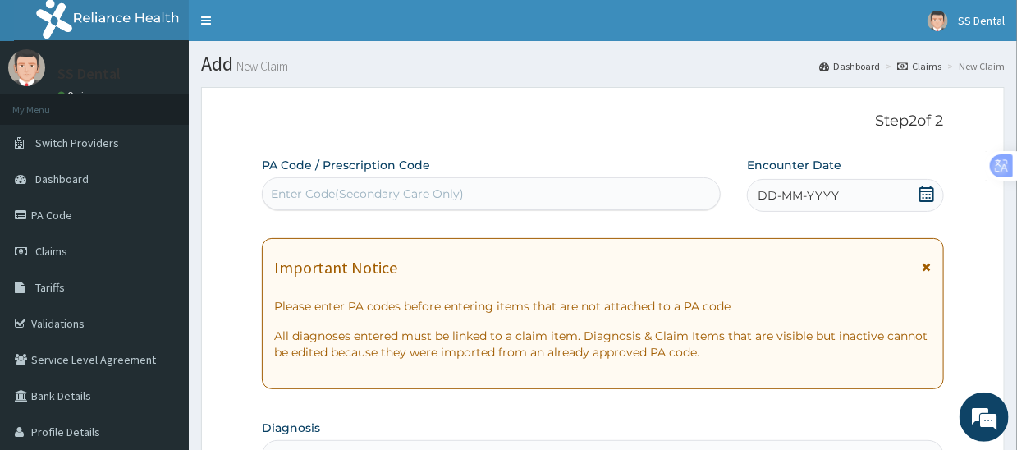
click at [621, 194] on div "Enter Code(Secondary Care Only)" at bounding box center [491, 193] width 457 height 26
paste input "PA/D8DB5F"
type input "PA/D8DB5F"
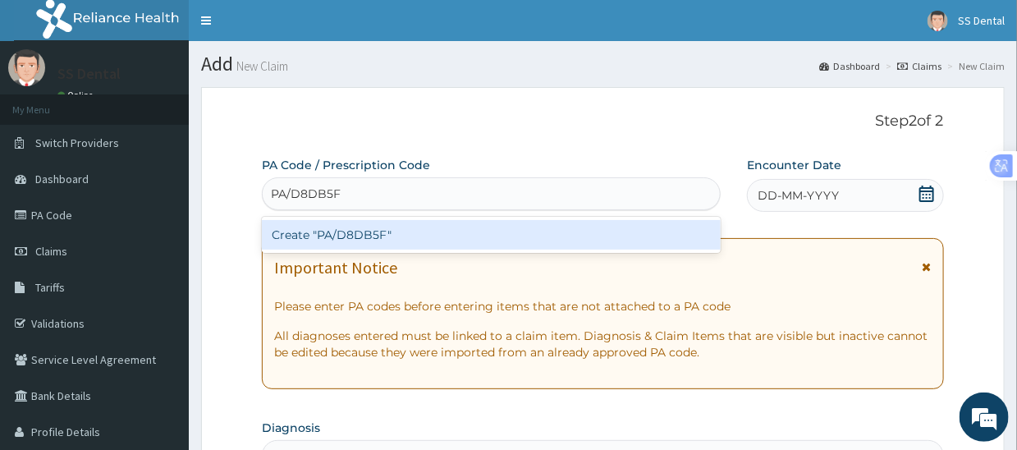
click at [516, 230] on div "Create "PA/D8DB5F"" at bounding box center [491, 235] width 459 height 30
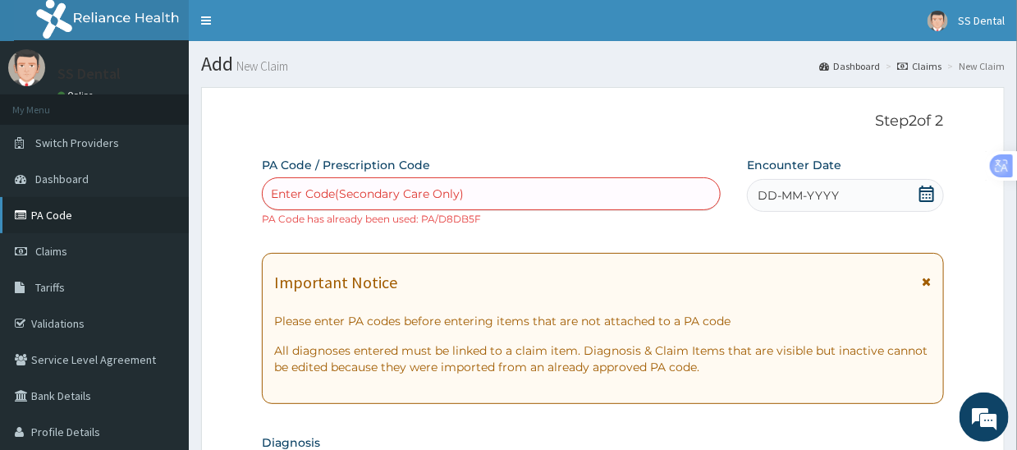
click at [54, 211] on link "PA Code" at bounding box center [94, 215] width 189 height 36
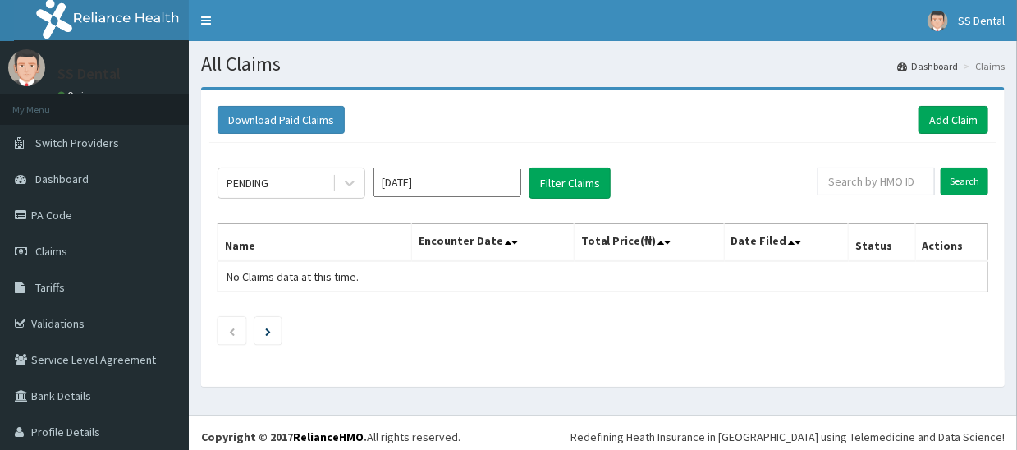
scroll to position [37, 0]
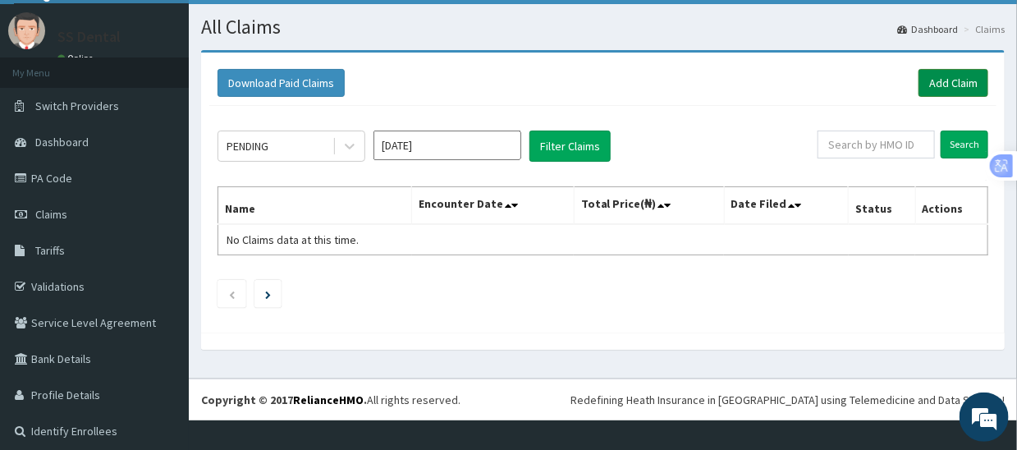
click at [937, 82] on link "Add Claim" at bounding box center [953, 83] width 70 height 28
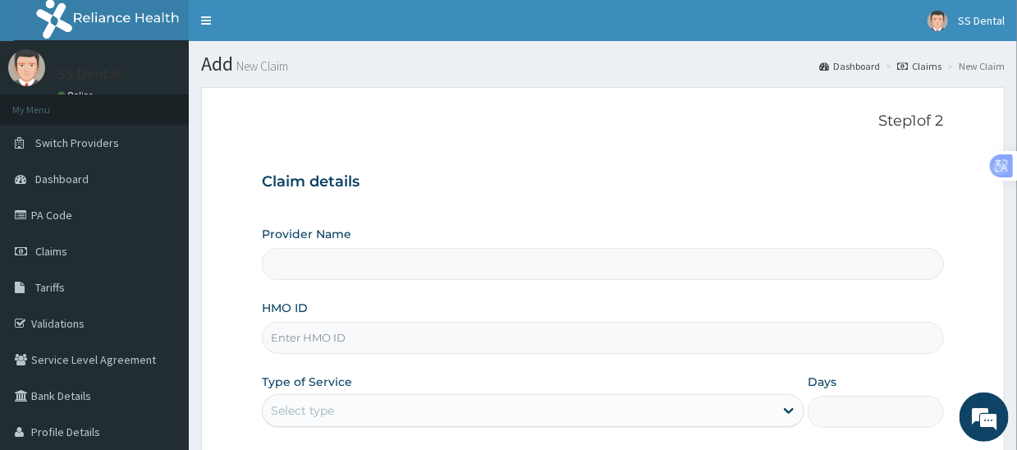
click at [384, 337] on input "HMO ID" at bounding box center [602, 338] width 681 height 32
type input "SS Dental - Lekki"
type input "LAY/10026/C"
click at [363, 399] on div "Select type" at bounding box center [518, 410] width 511 height 26
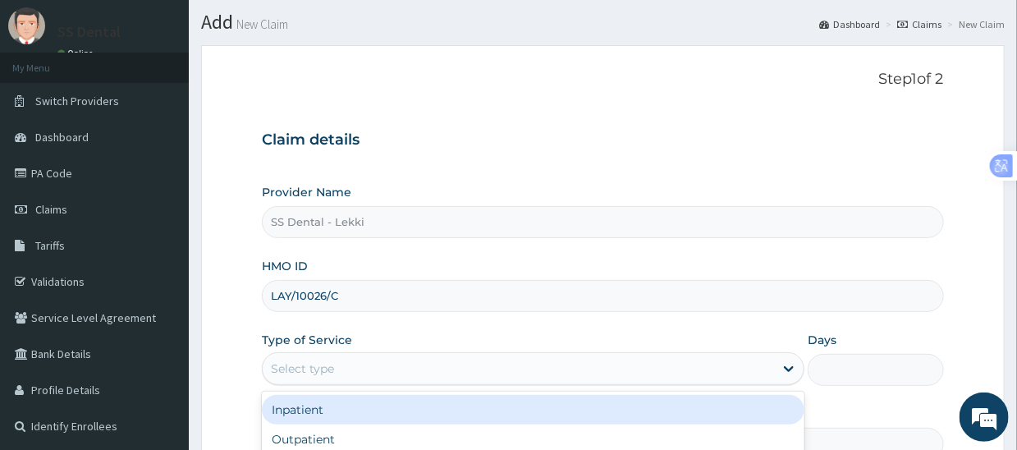
scroll to position [82, 0]
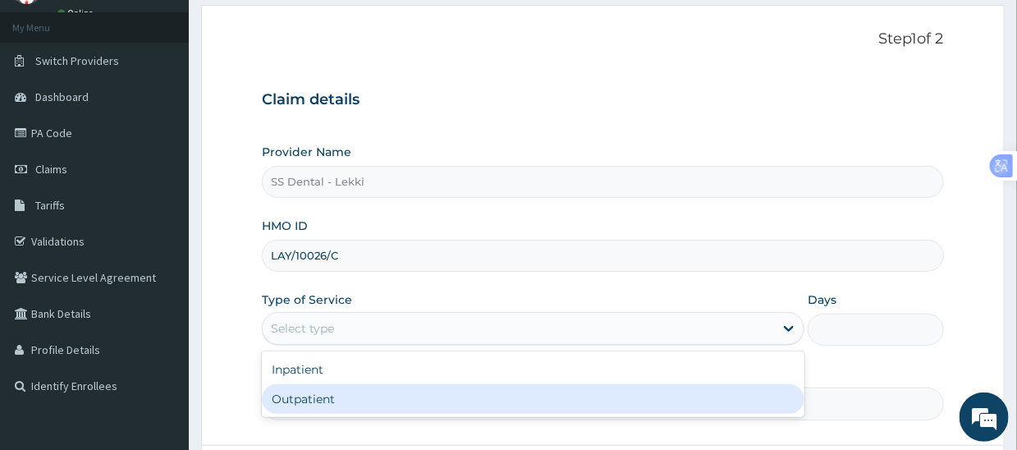
click at [415, 389] on div "Outpatient" at bounding box center [533, 399] width 542 height 30
type input "1"
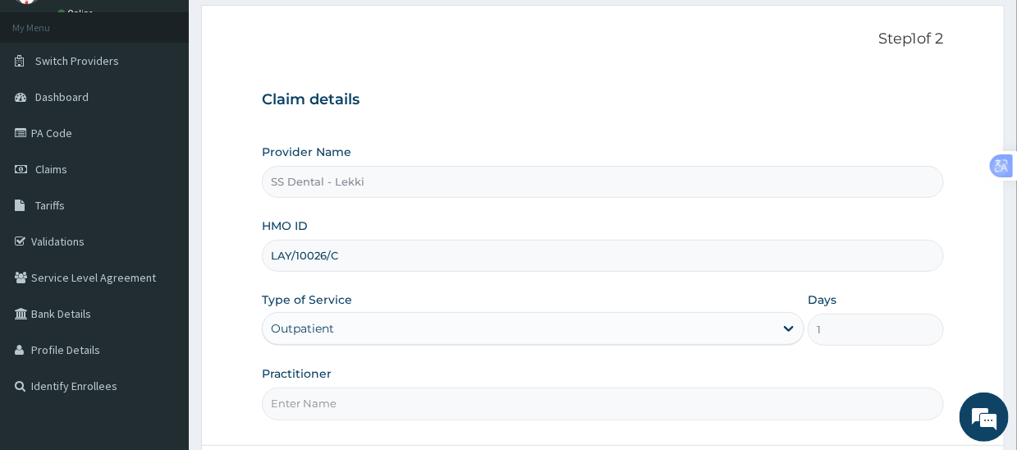
click at [418, 410] on input "Practitioner" at bounding box center [602, 403] width 681 height 32
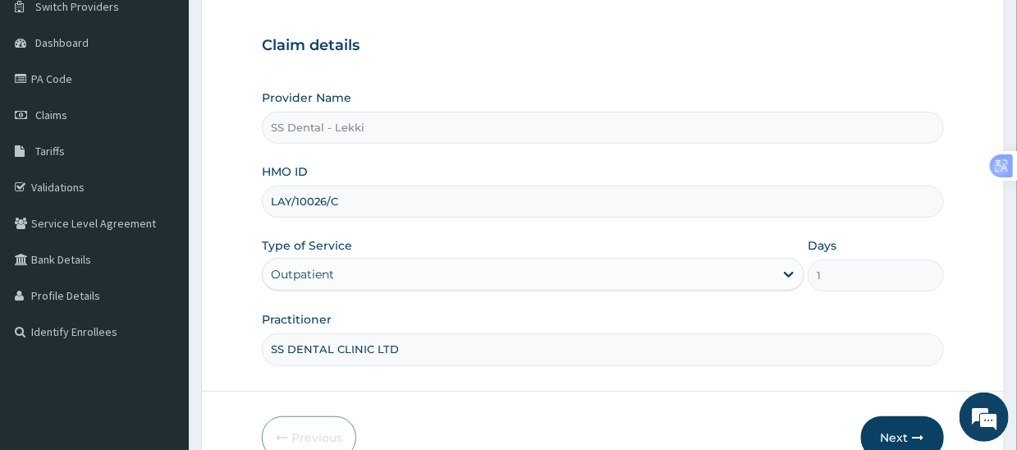
scroll to position [223, 0]
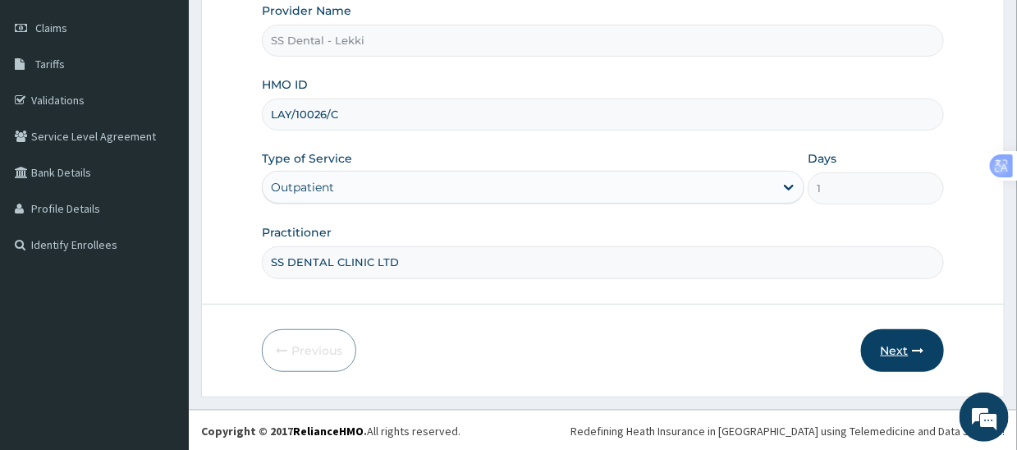
type input "SS DENTAL CLINIC LTD"
click at [902, 352] on button "Next" at bounding box center [902, 350] width 83 height 43
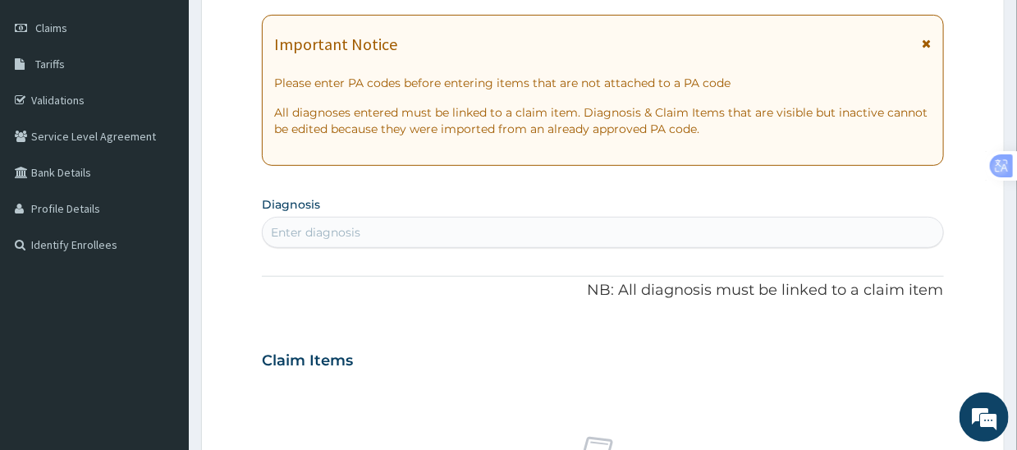
scroll to position [0, 0]
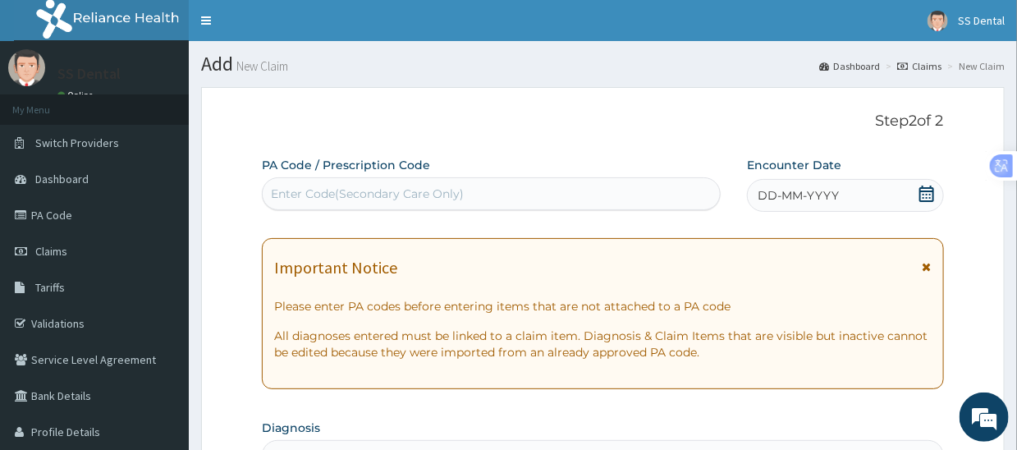
click at [478, 202] on div "Enter Code(Secondary Care Only)" at bounding box center [491, 193] width 457 height 26
paste input "PA/D8DB5F"
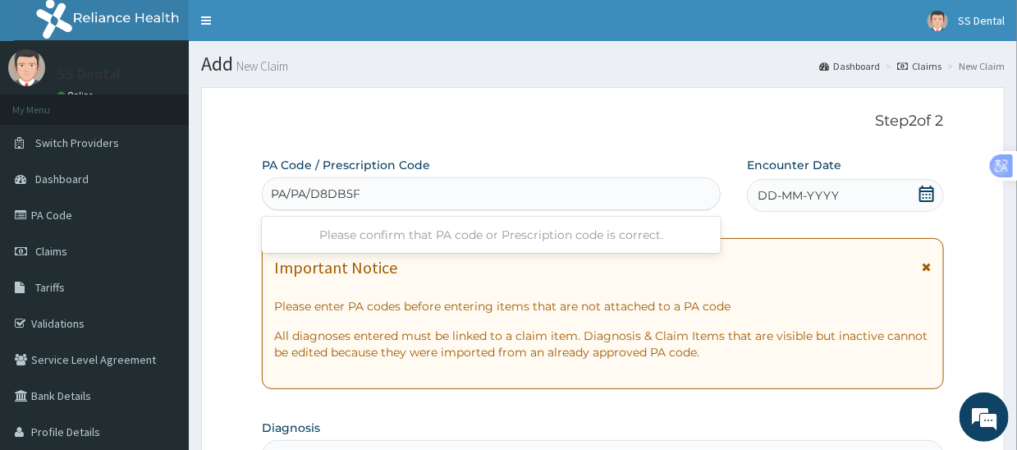
drag, startPoint x: 291, startPoint y: 194, endPoint x: 246, endPoint y: 183, distance: 46.4
type input "PA/D8DB5F"
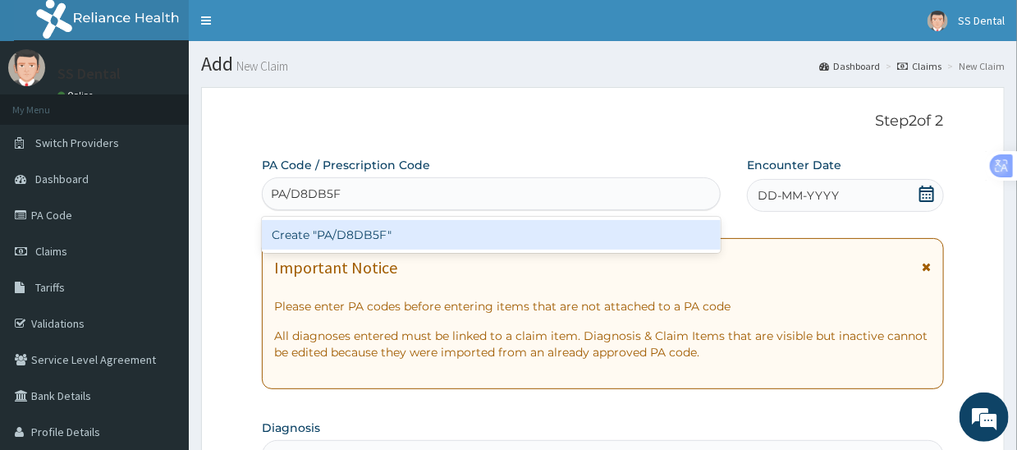
click at [362, 237] on div "Create "PA/D8DB5F"" at bounding box center [491, 235] width 459 height 30
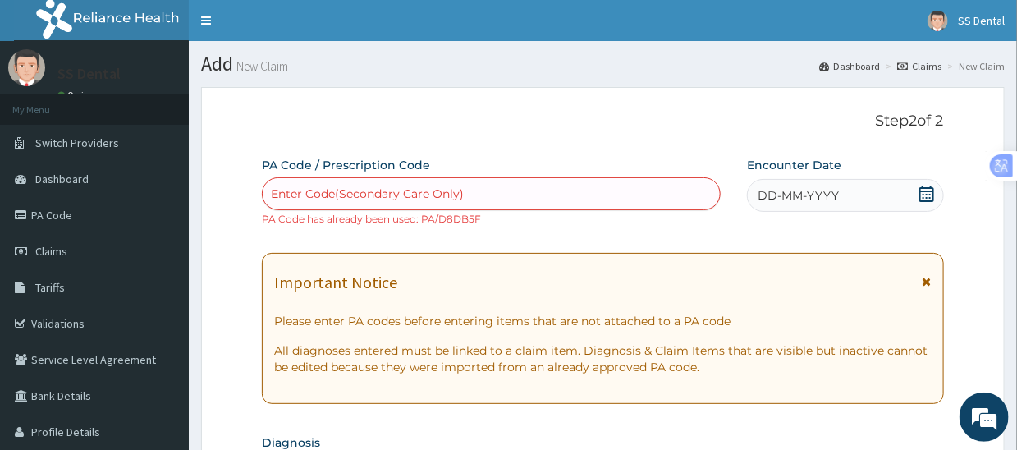
click at [499, 194] on div "Enter Code(Secondary Care Only)" at bounding box center [491, 193] width 457 height 26
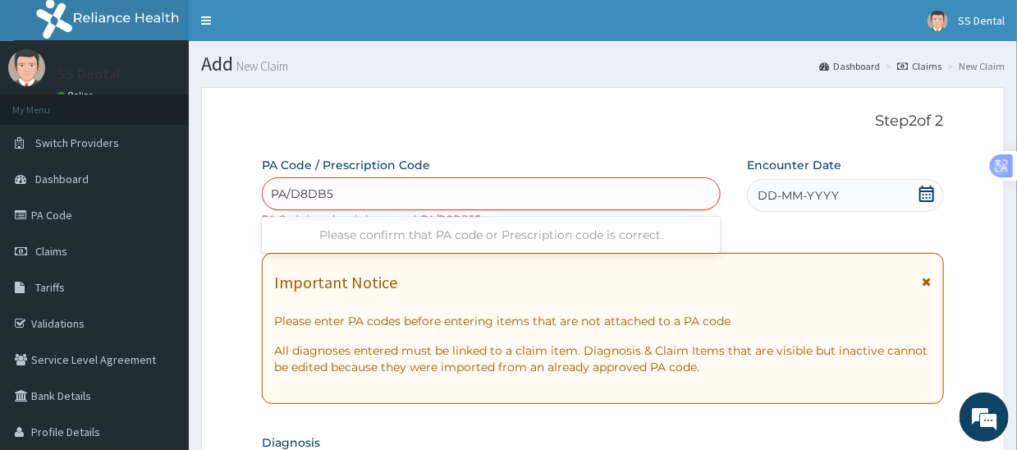
type input "PA/D8DB5F"
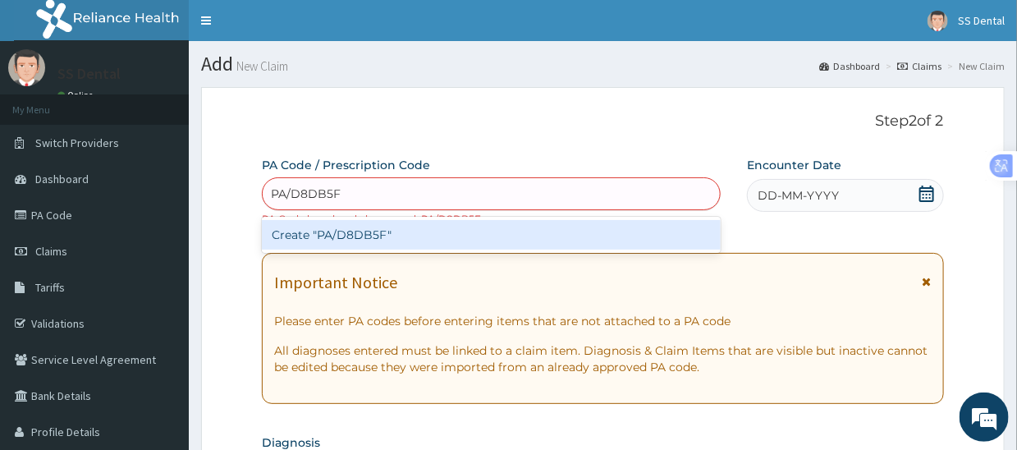
click at [472, 237] on div "Create "PA/D8DB5F"" at bounding box center [491, 235] width 459 height 30
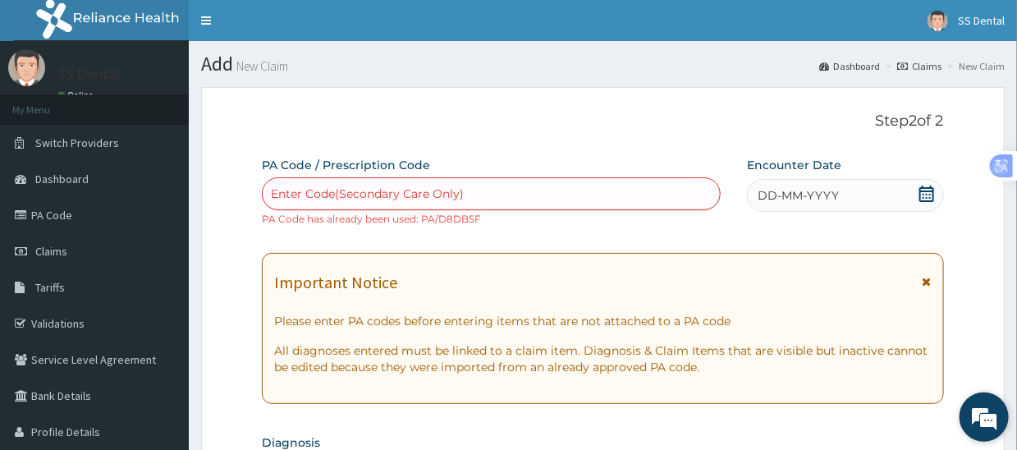
click at [980, 424] on em at bounding box center [984, 417] width 44 height 44
